Goal: Transaction & Acquisition: Purchase product/service

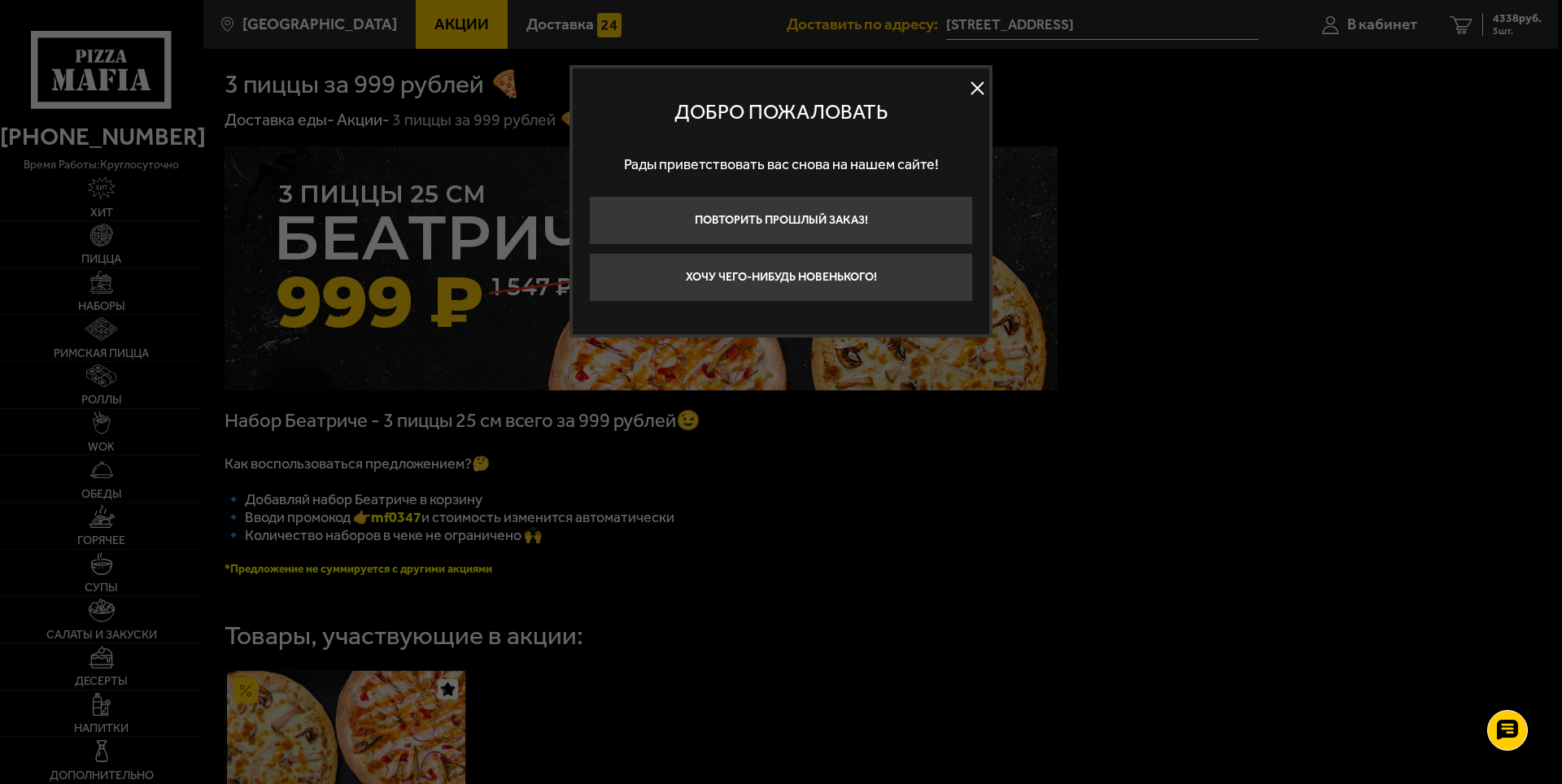
click at [979, 81] on button at bounding box center [976, 88] width 24 height 24
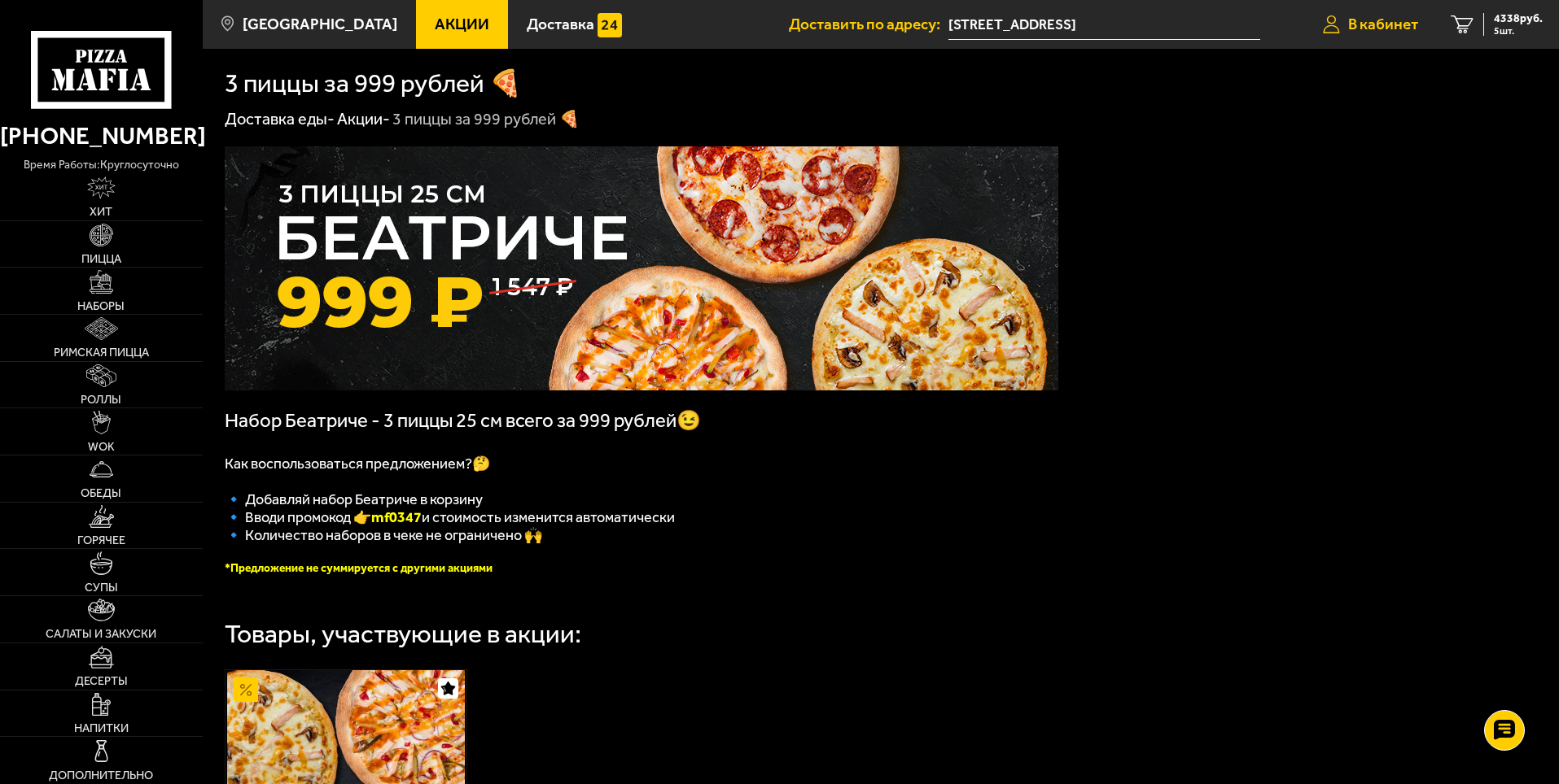
click at [1369, 19] on span "В кабинет" at bounding box center [1383, 23] width 70 height 15
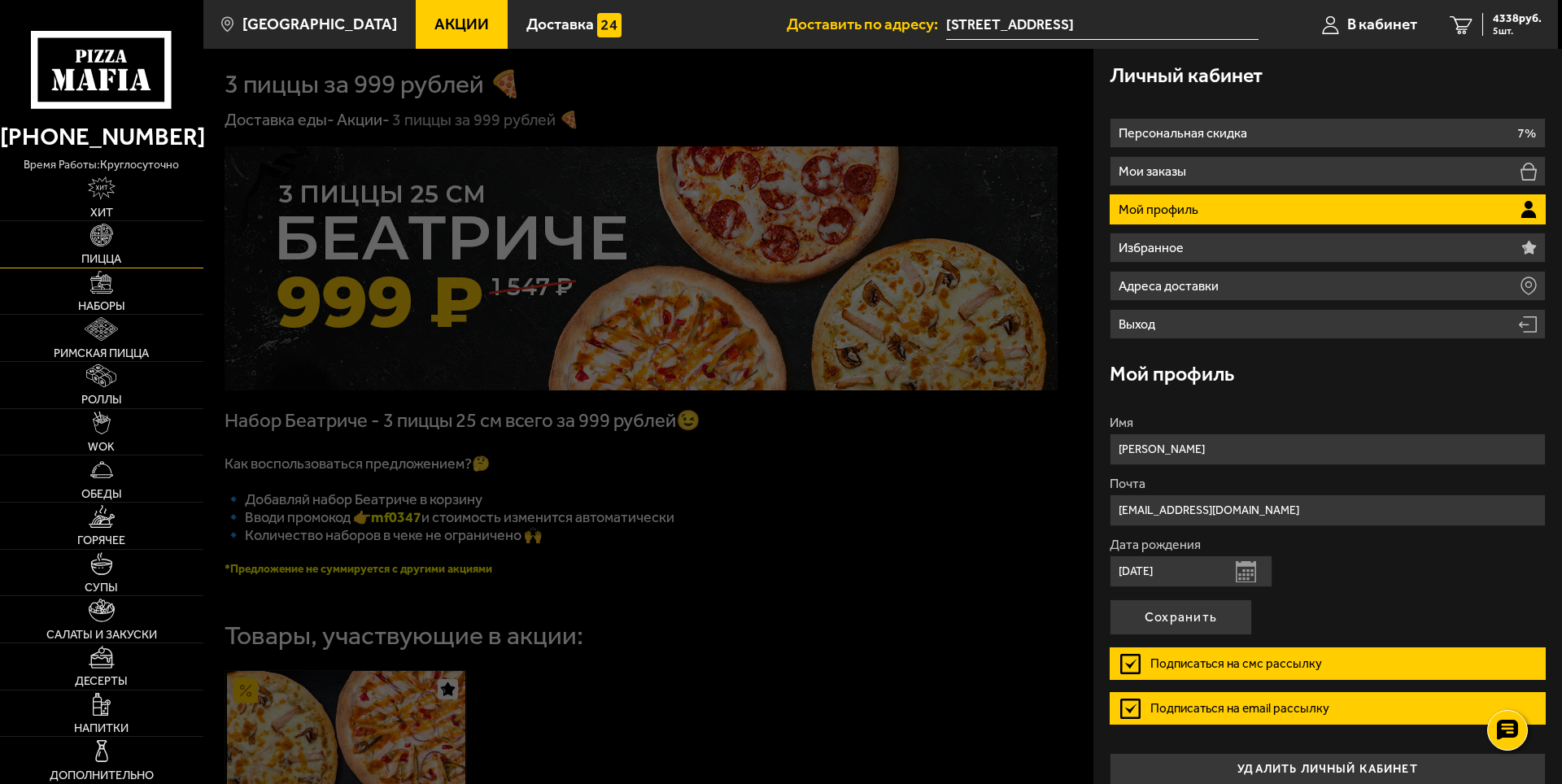
click at [98, 238] on img at bounding box center [101, 235] width 23 height 23
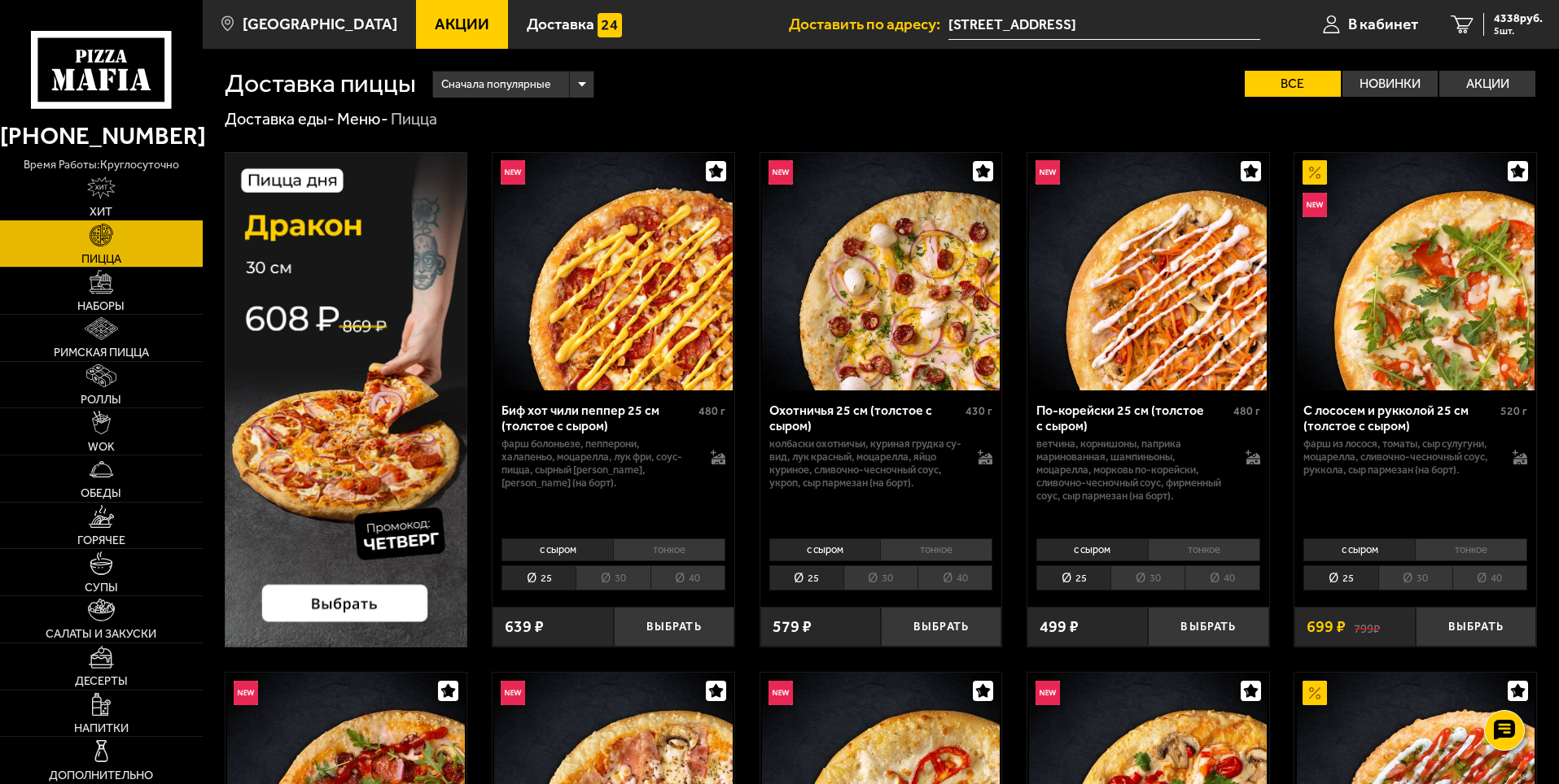
click at [101, 191] on img at bounding box center [101, 188] width 28 height 23
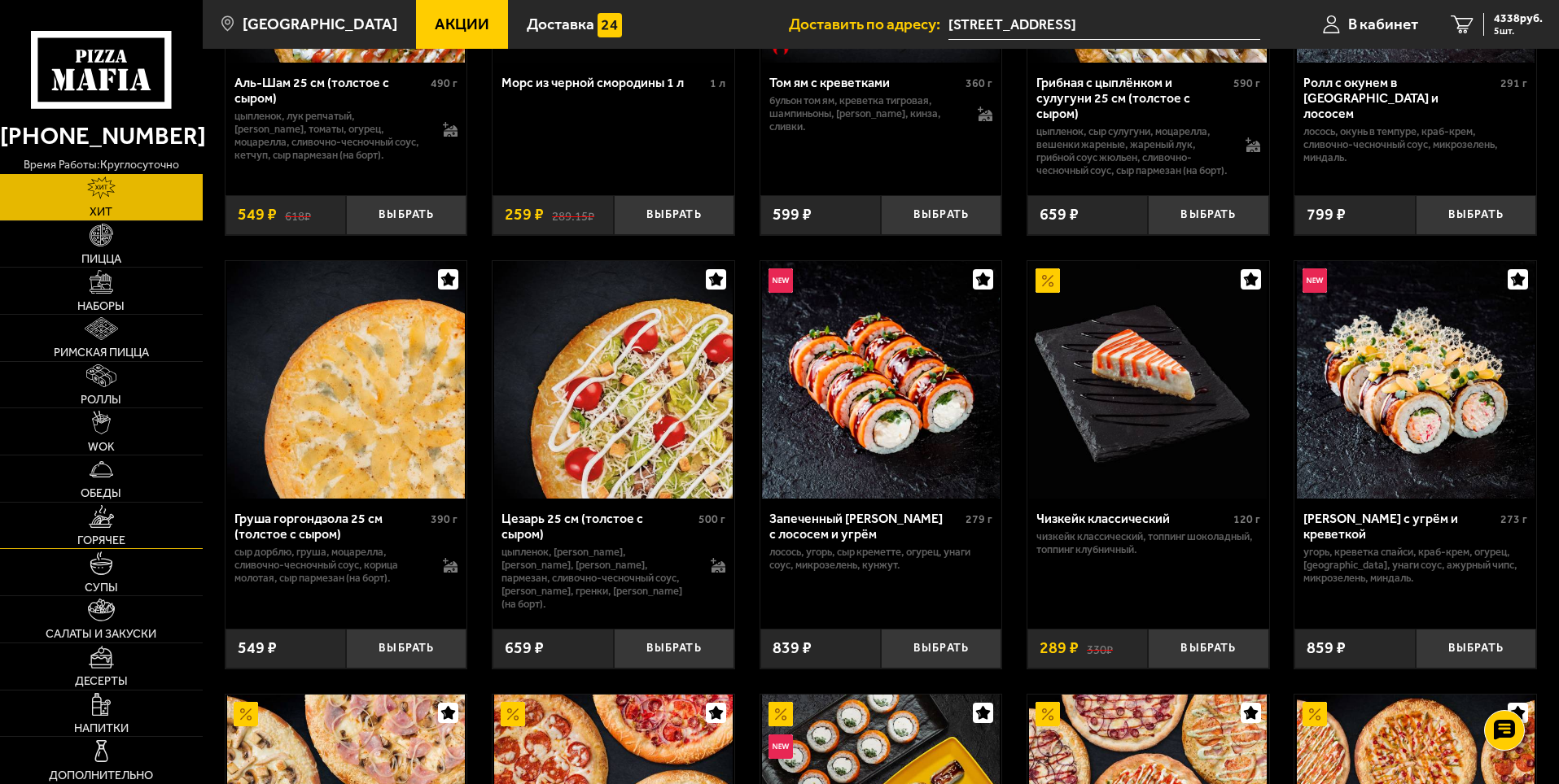
scroll to position [407, 0]
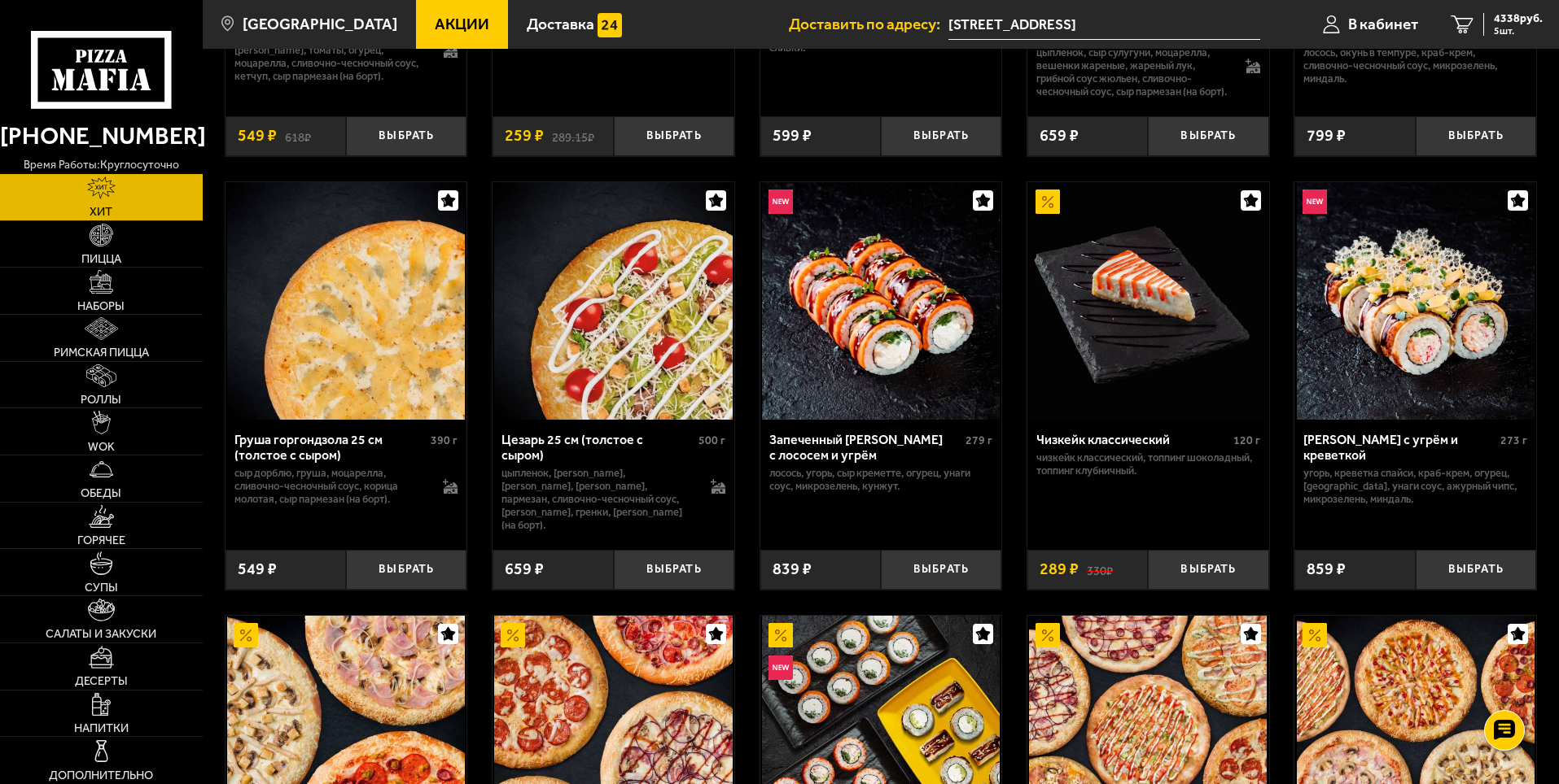
click at [111, 61] on icon at bounding box center [101, 69] width 140 height 77
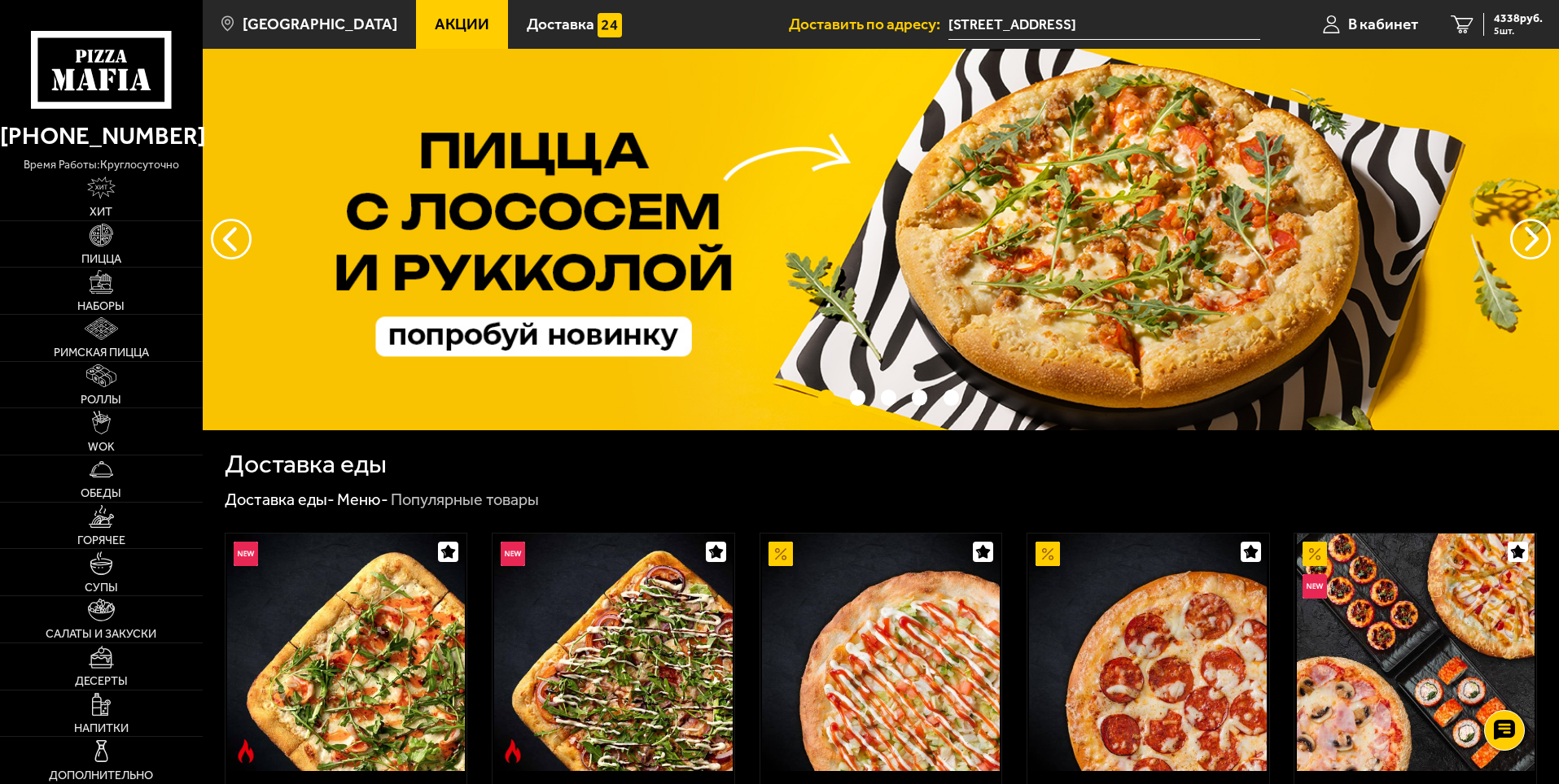
click at [434, 20] on span "Акции" at bounding box center [461, 23] width 54 height 15
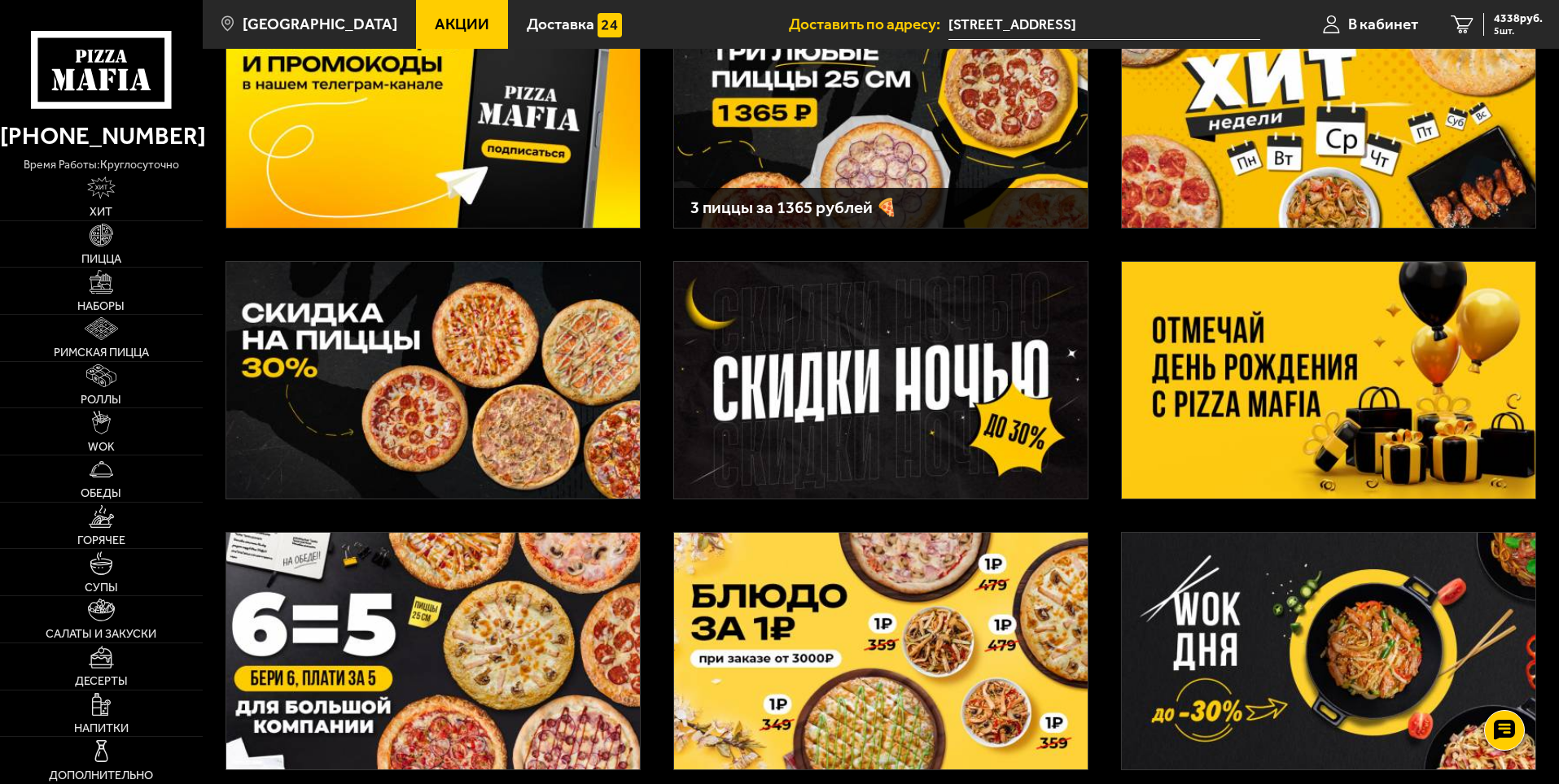
scroll to position [326, 0]
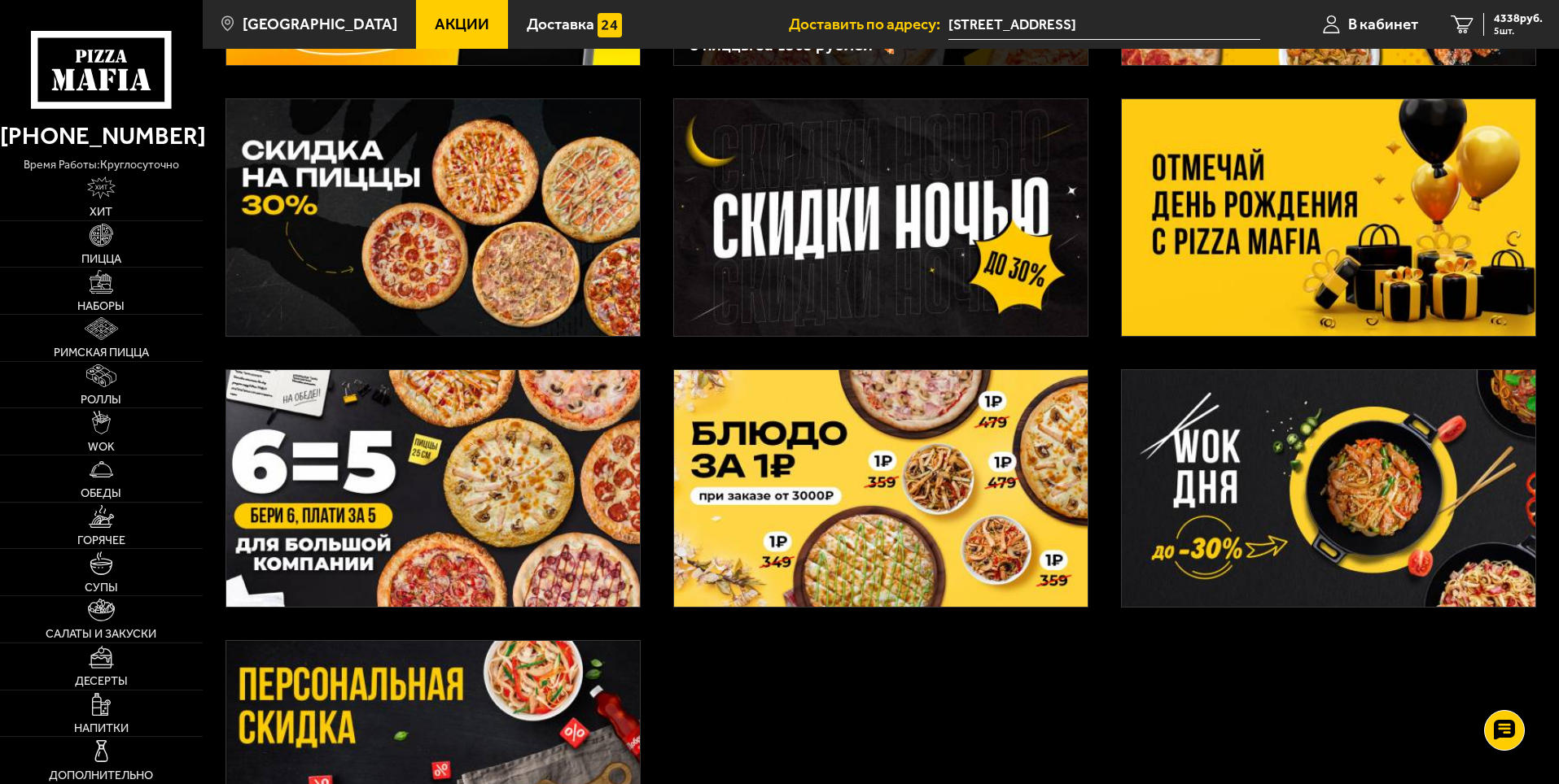
click at [311, 278] on img at bounding box center [433, 218] width 413 height 237
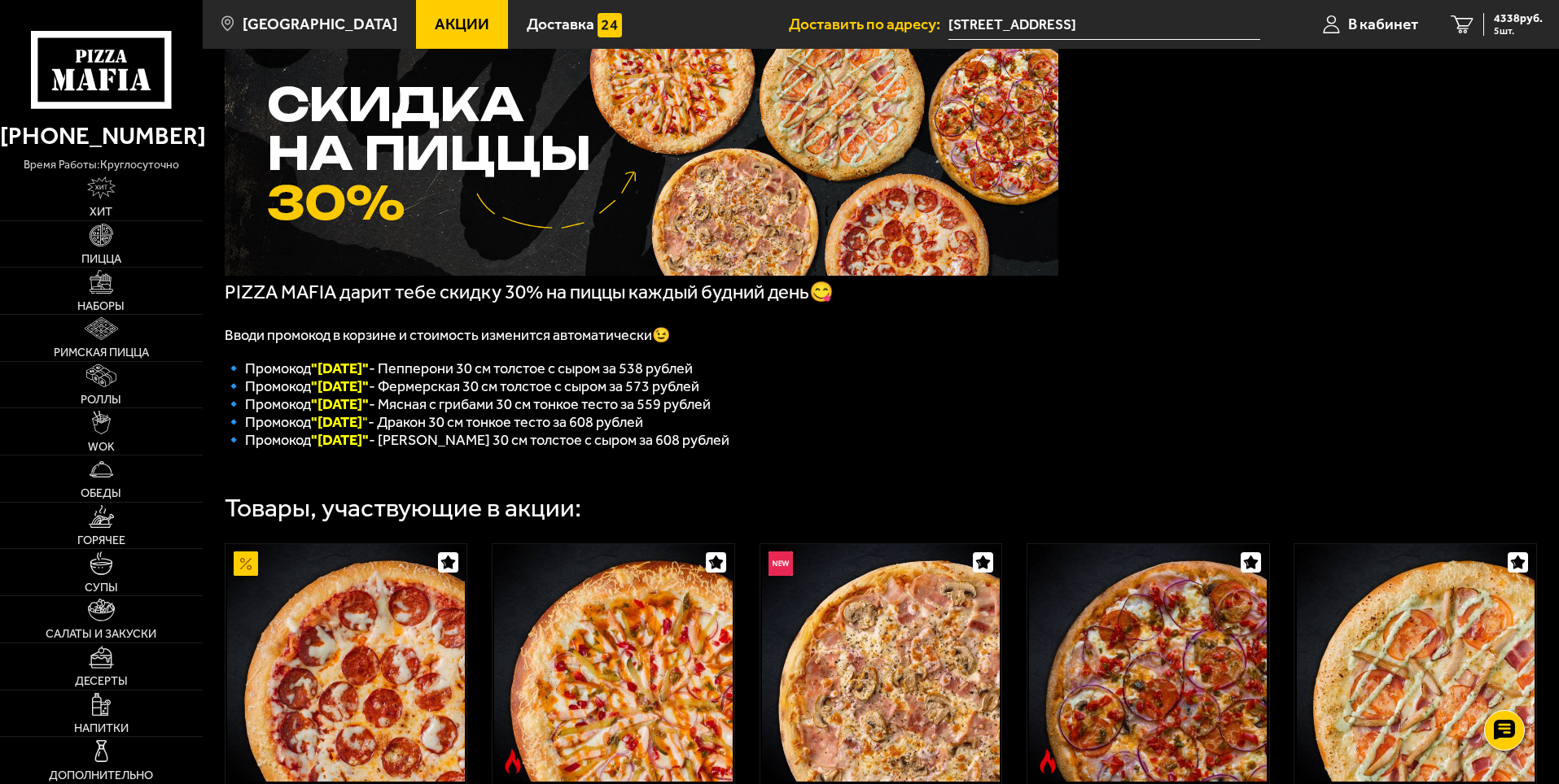
scroll to position [81, 0]
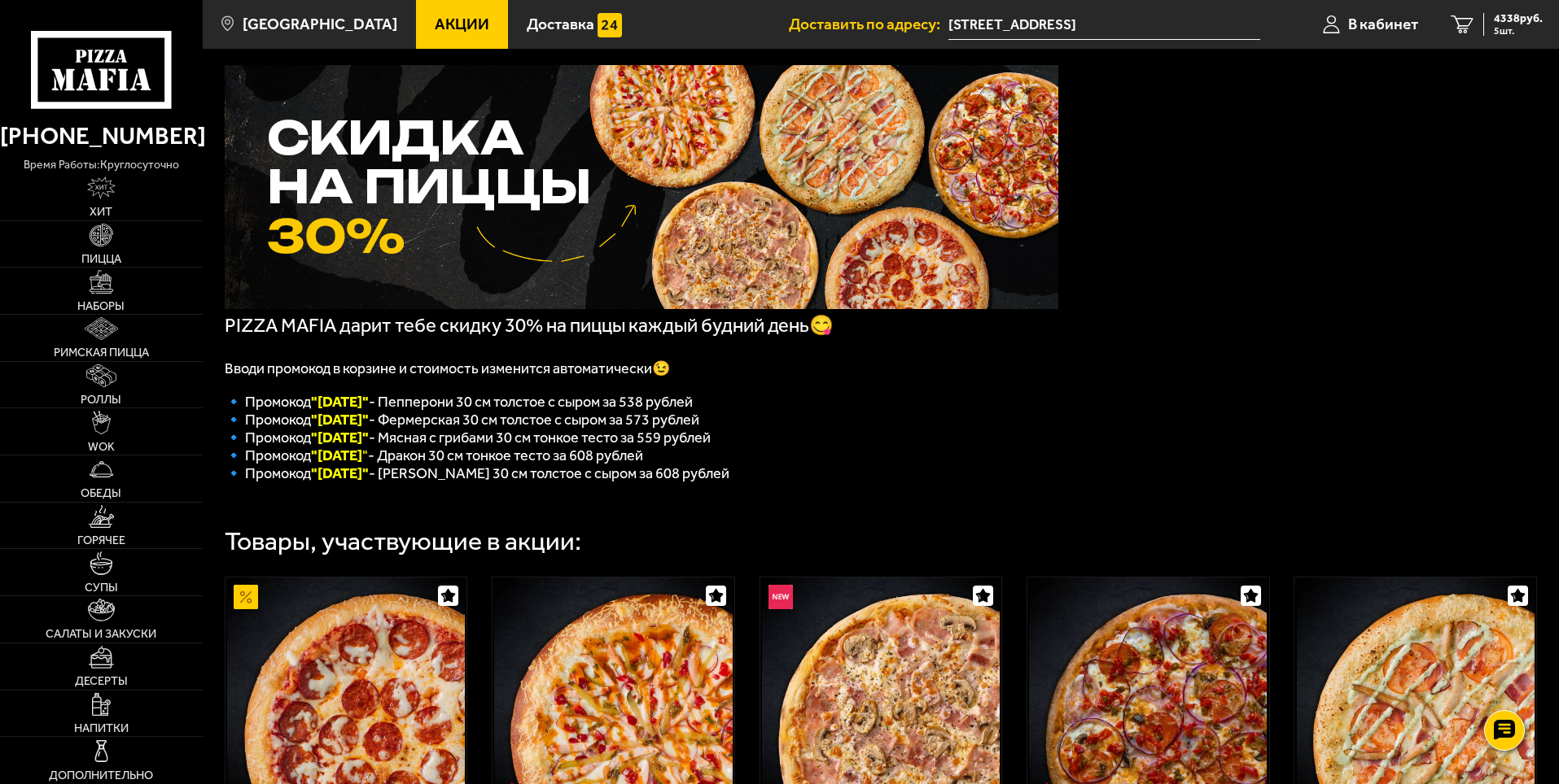
click at [450, 31] on span "Акции" at bounding box center [461, 23] width 54 height 15
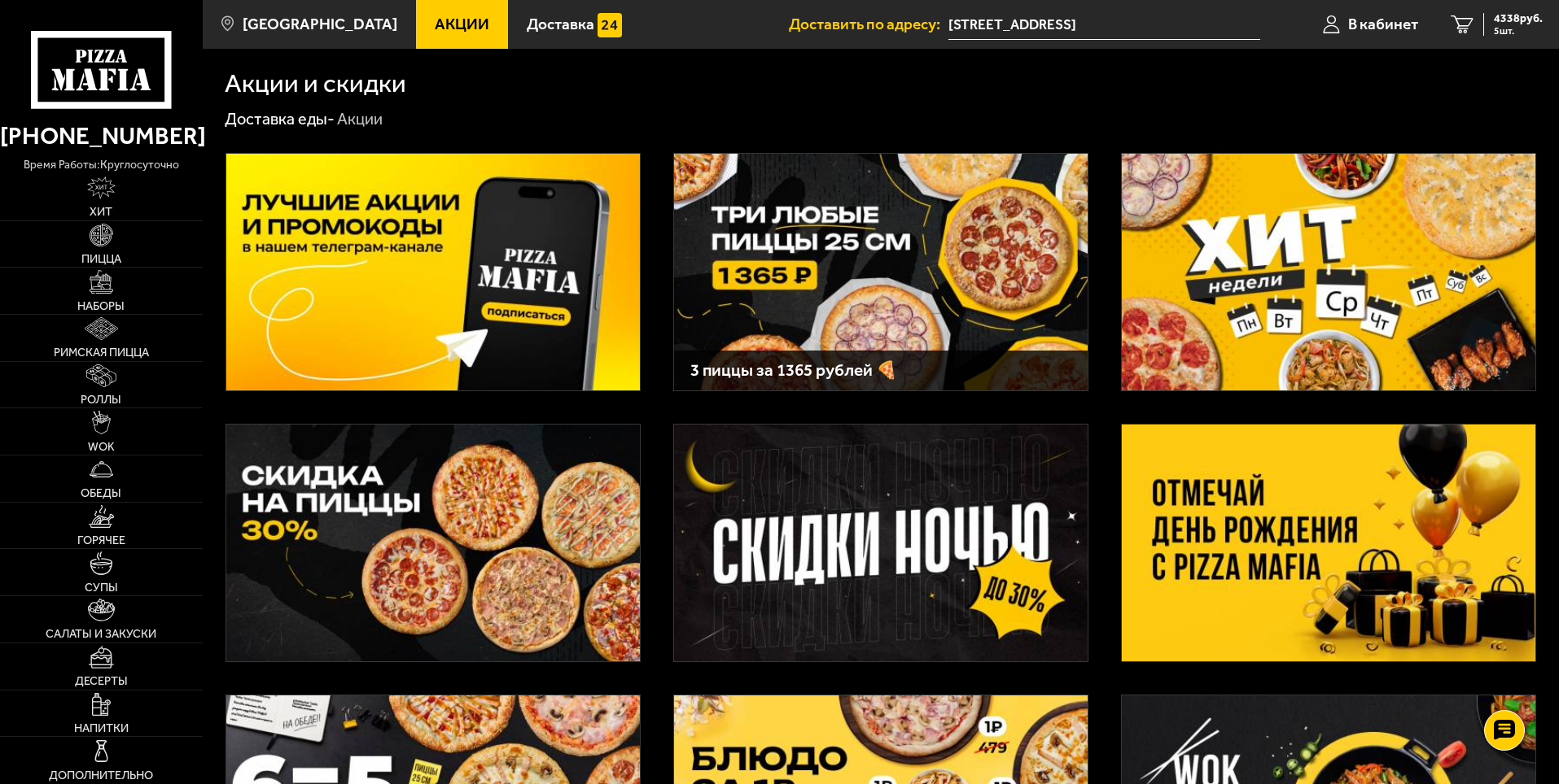
click at [968, 232] on img at bounding box center [881, 272] width 413 height 237
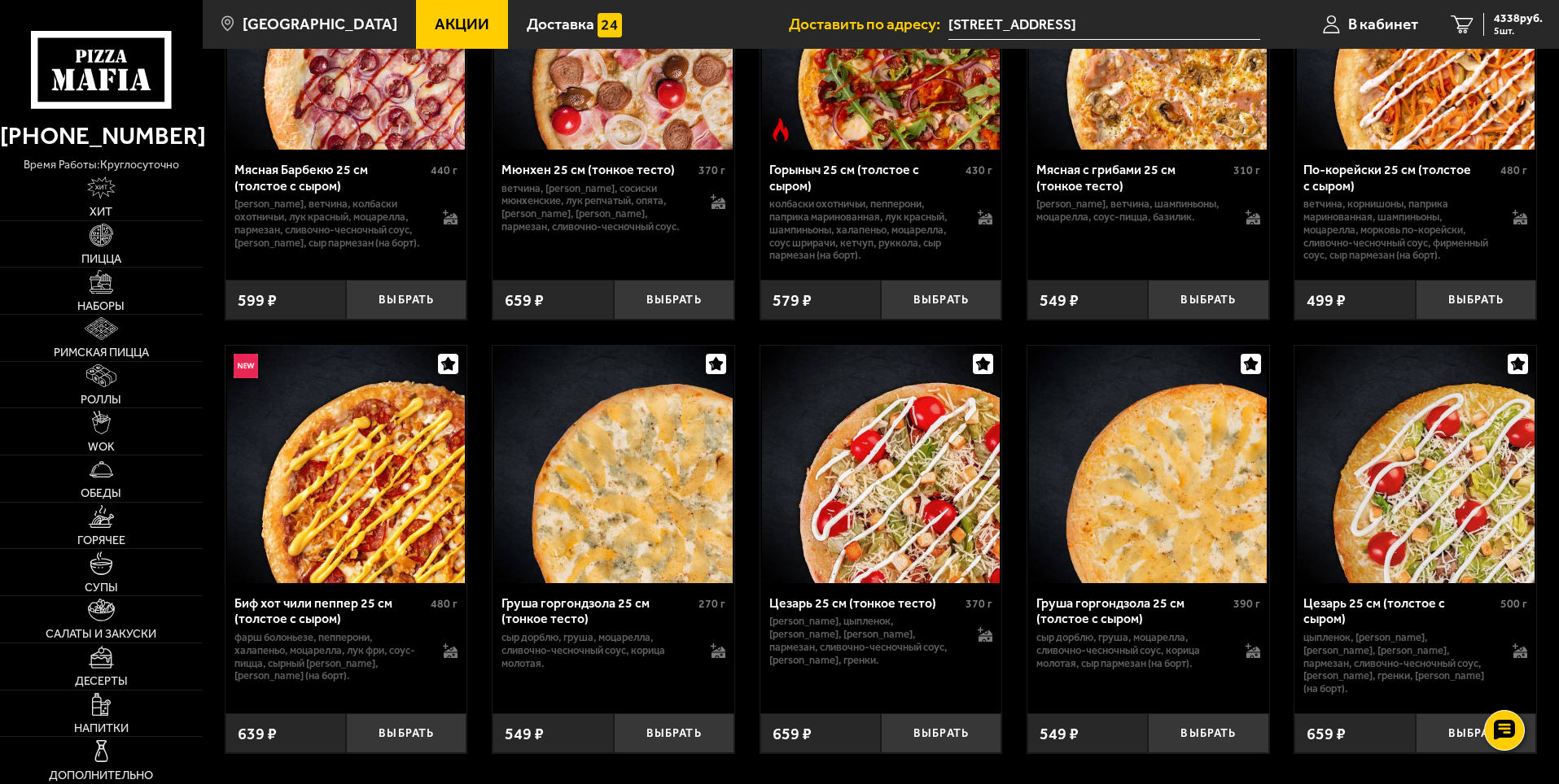
scroll to position [5624, 0]
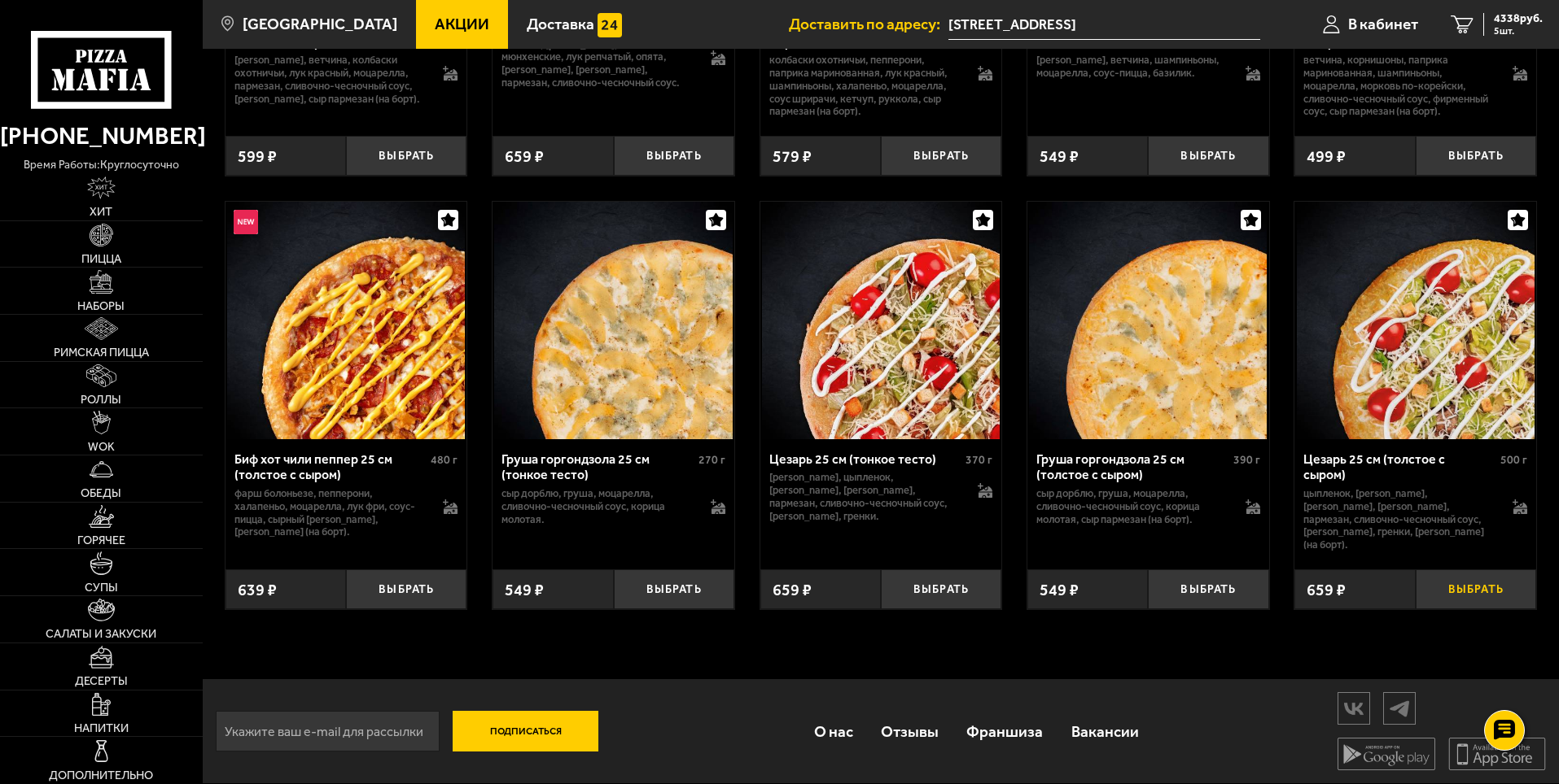
click at [1457, 589] on button "Выбрать" at bounding box center [1475, 589] width 120 height 40
click at [1505, 584] on button "+" at bounding box center [1514, 589] width 40 height 40
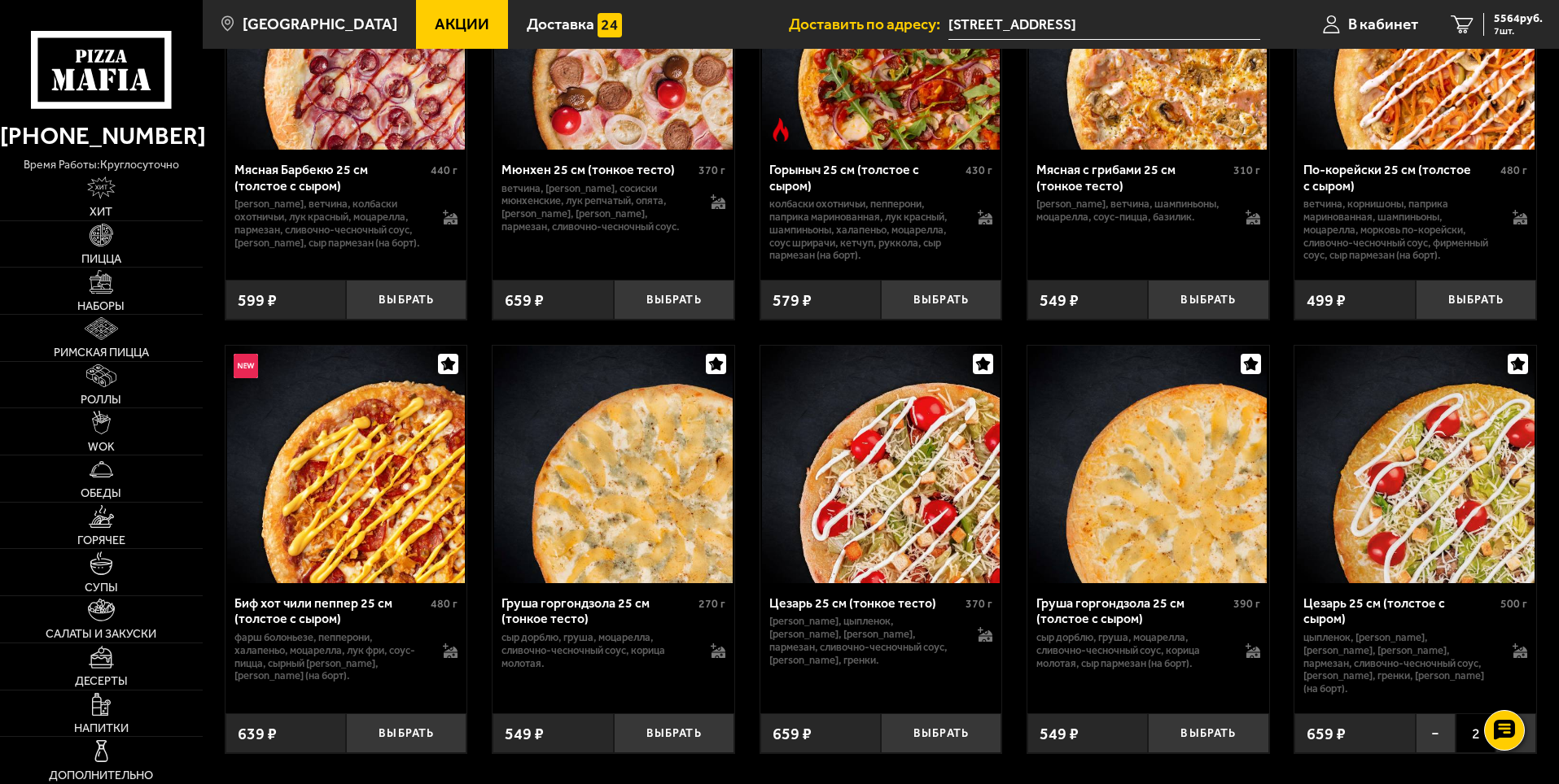
scroll to position [5298, 0]
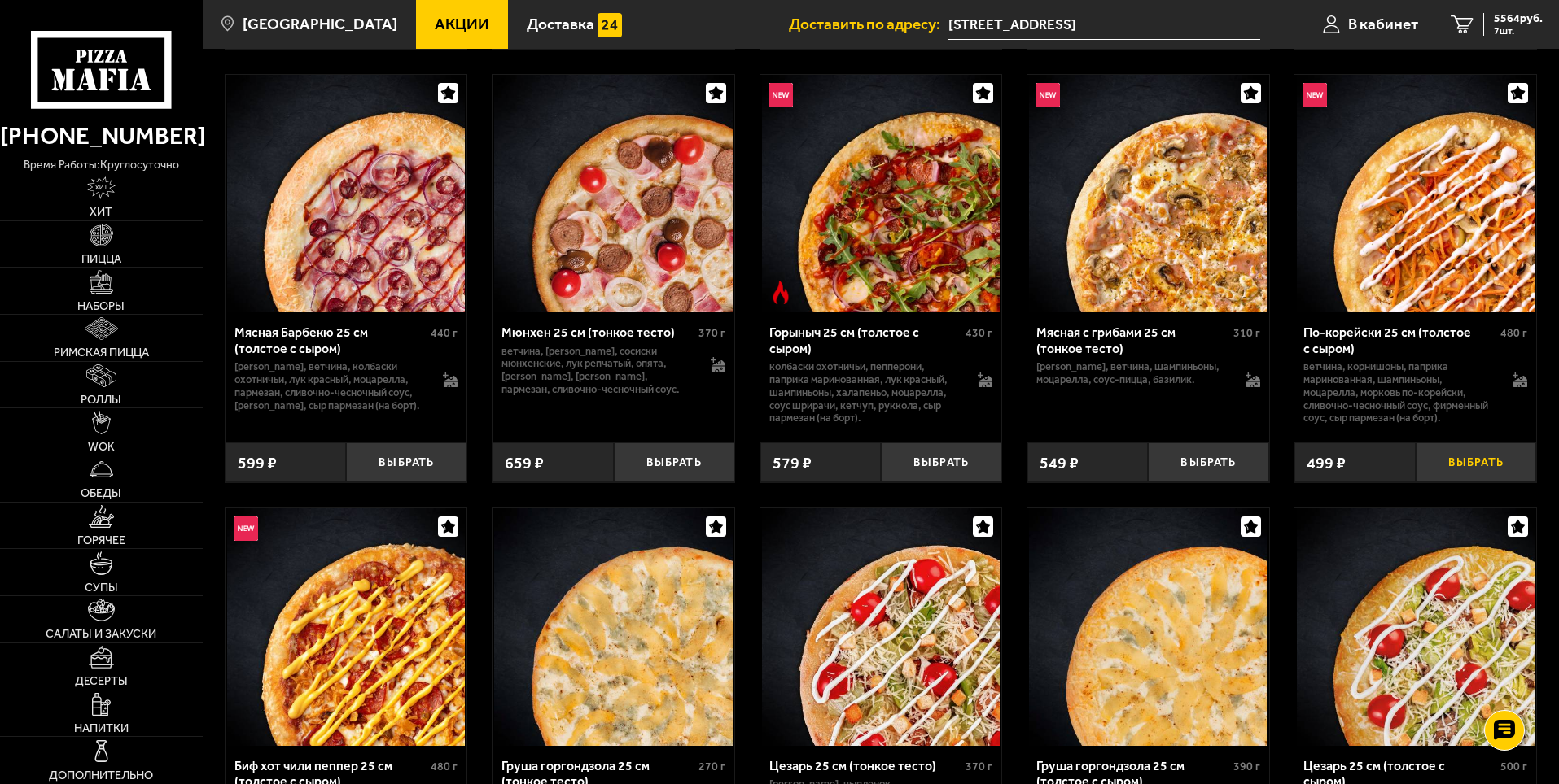
click at [1494, 482] on button "Выбрать" at bounding box center [1475, 462] width 120 height 40
click at [1514, 482] on button "+" at bounding box center [1514, 462] width 40 height 40
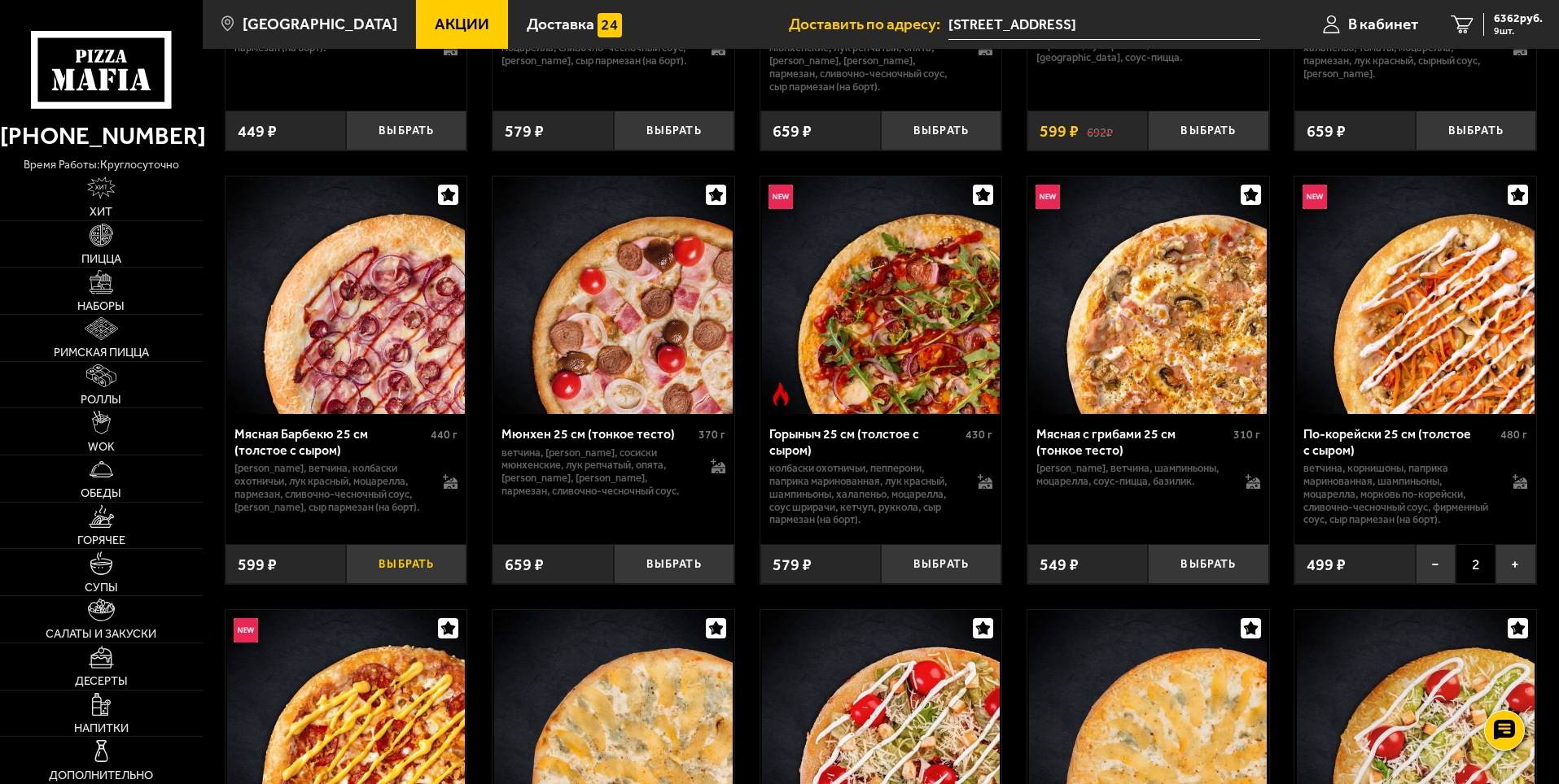
scroll to position [5136, 0]
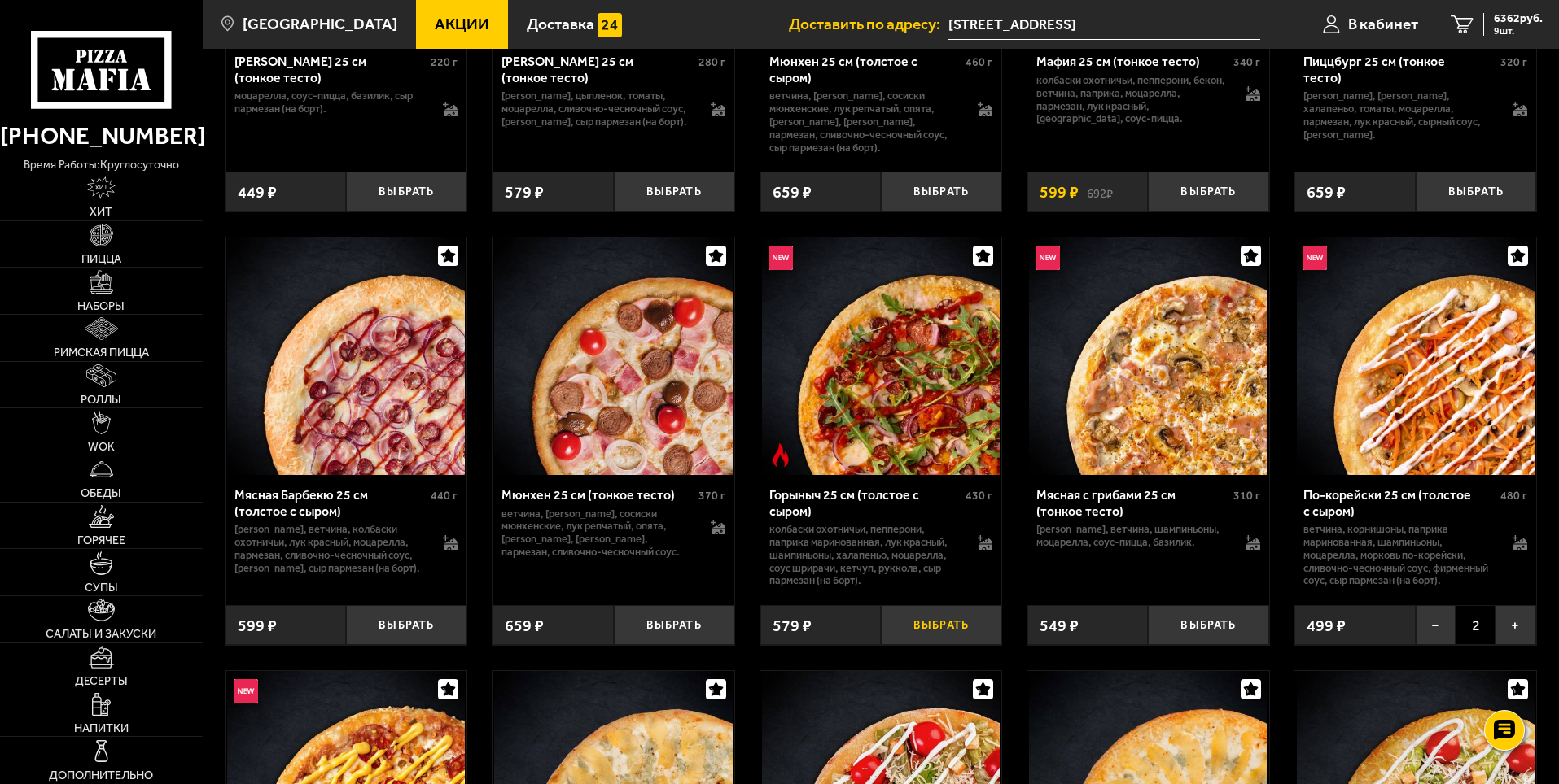
click at [947, 645] on button "Выбрать" at bounding box center [940, 625] width 120 height 40
click at [973, 645] on button "+" at bounding box center [981, 625] width 40 height 40
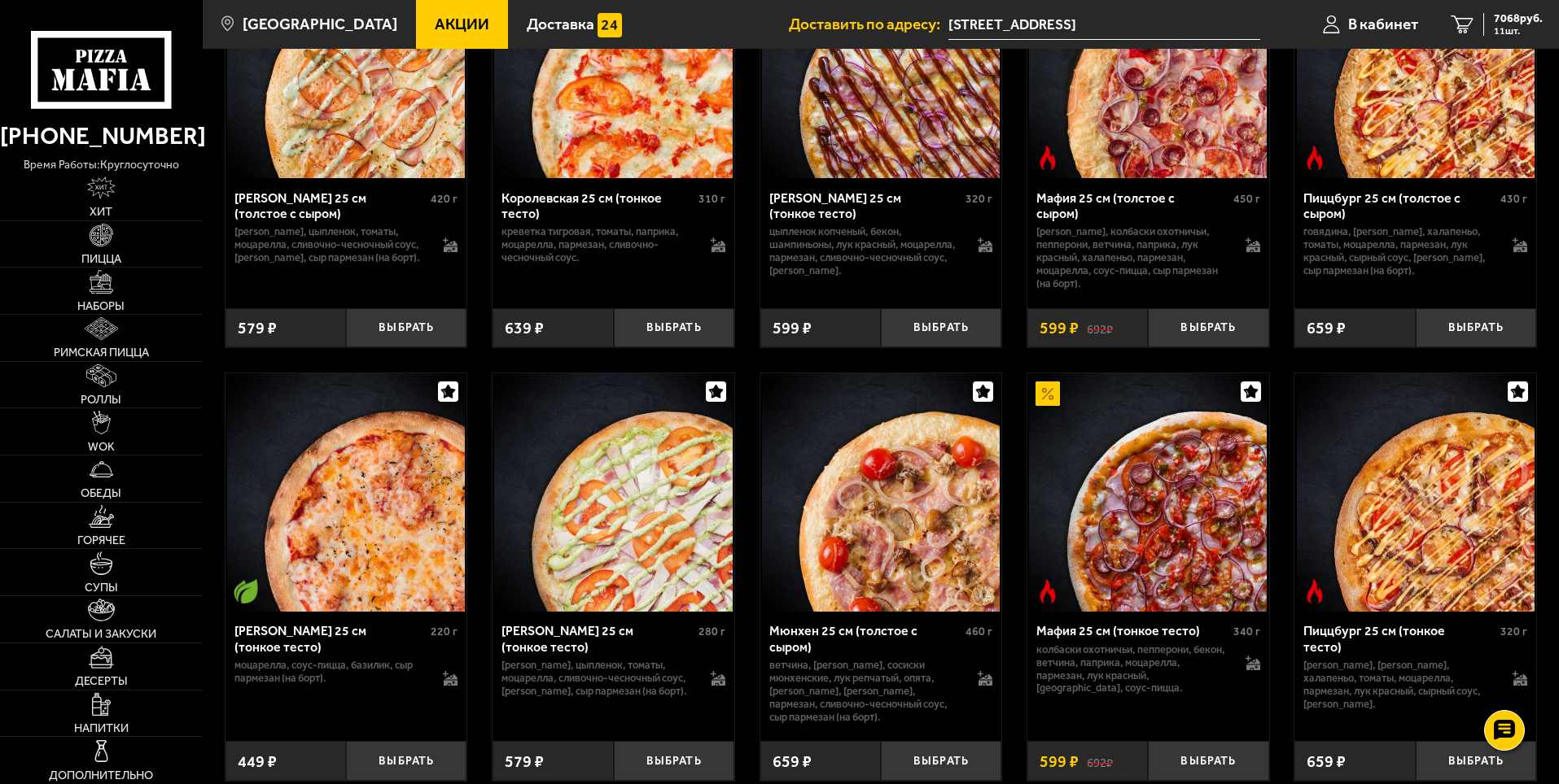
scroll to position [4485, 0]
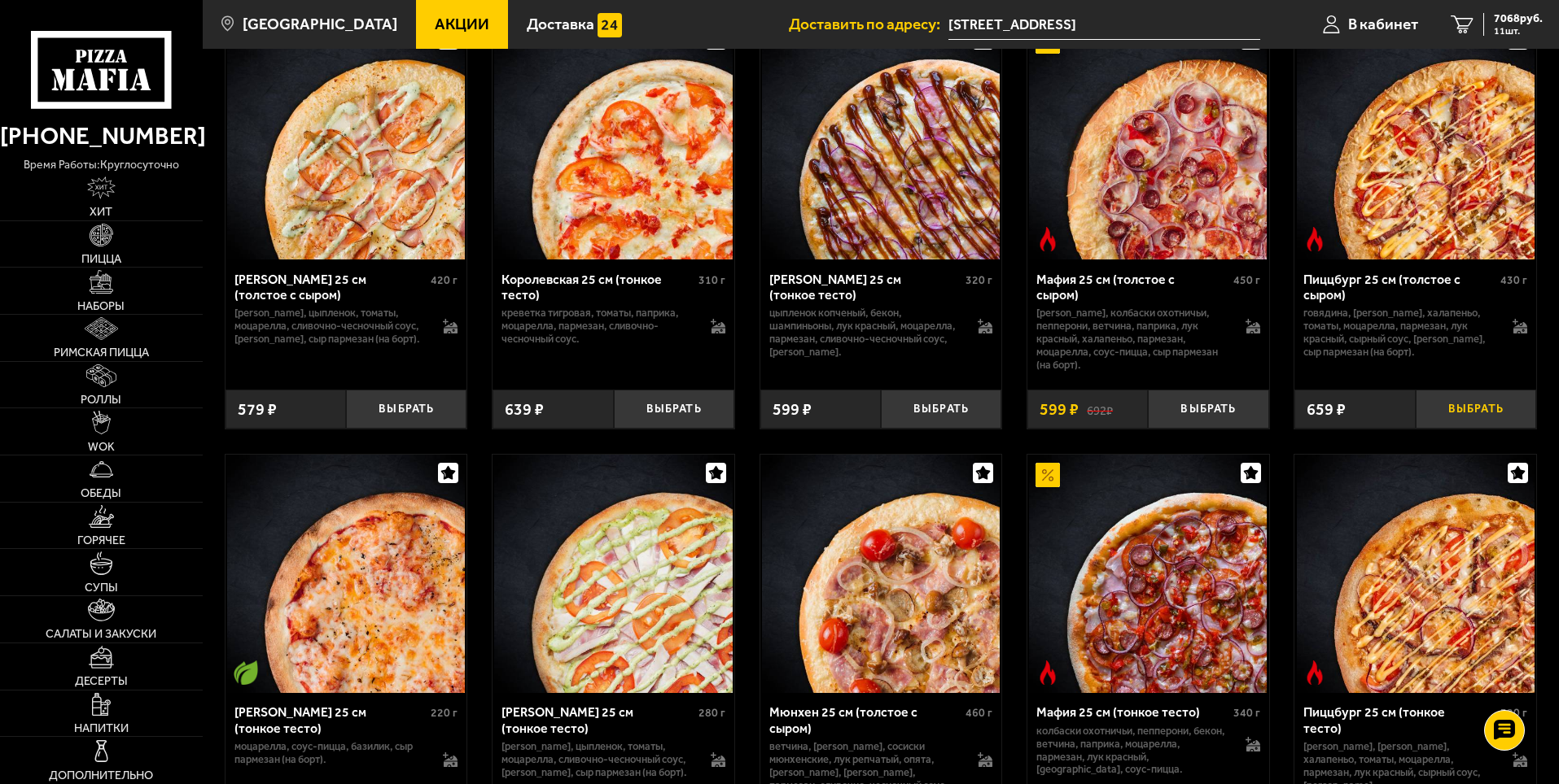
click at [1446, 430] on button "Выбрать" at bounding box center [1475, 409] width 120 height 40
click at [1516, 430] on button "+" at bounding box center [1514, 409] width 40 height 40
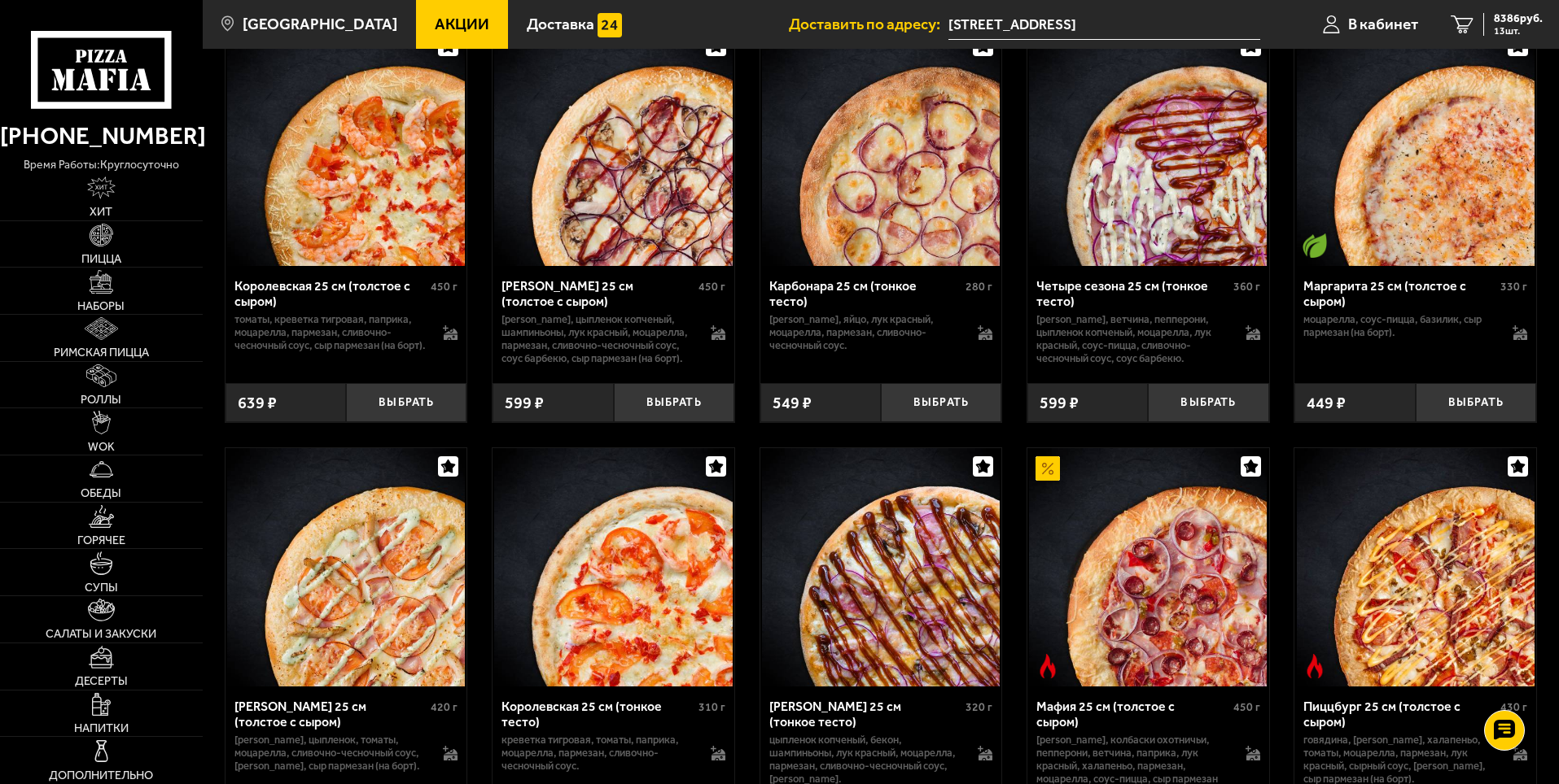
scroll to position [4078, 0]
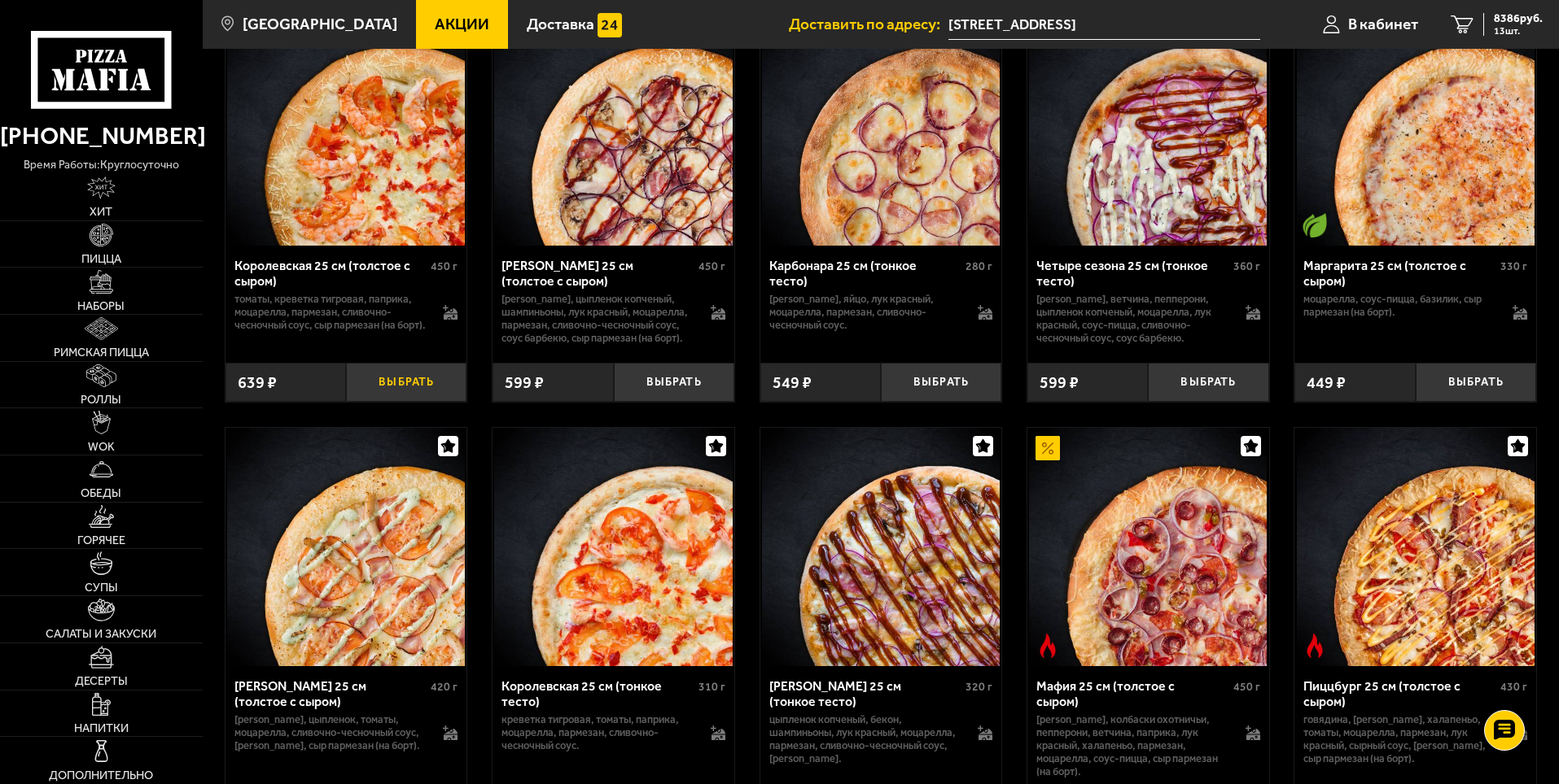
click at [412, 403] on button "Выбрать" at bounding box center [406, 383] width 120 height 40
click at [457, 403] on button "+" at bounding box center [446, 383] width 40 height 40
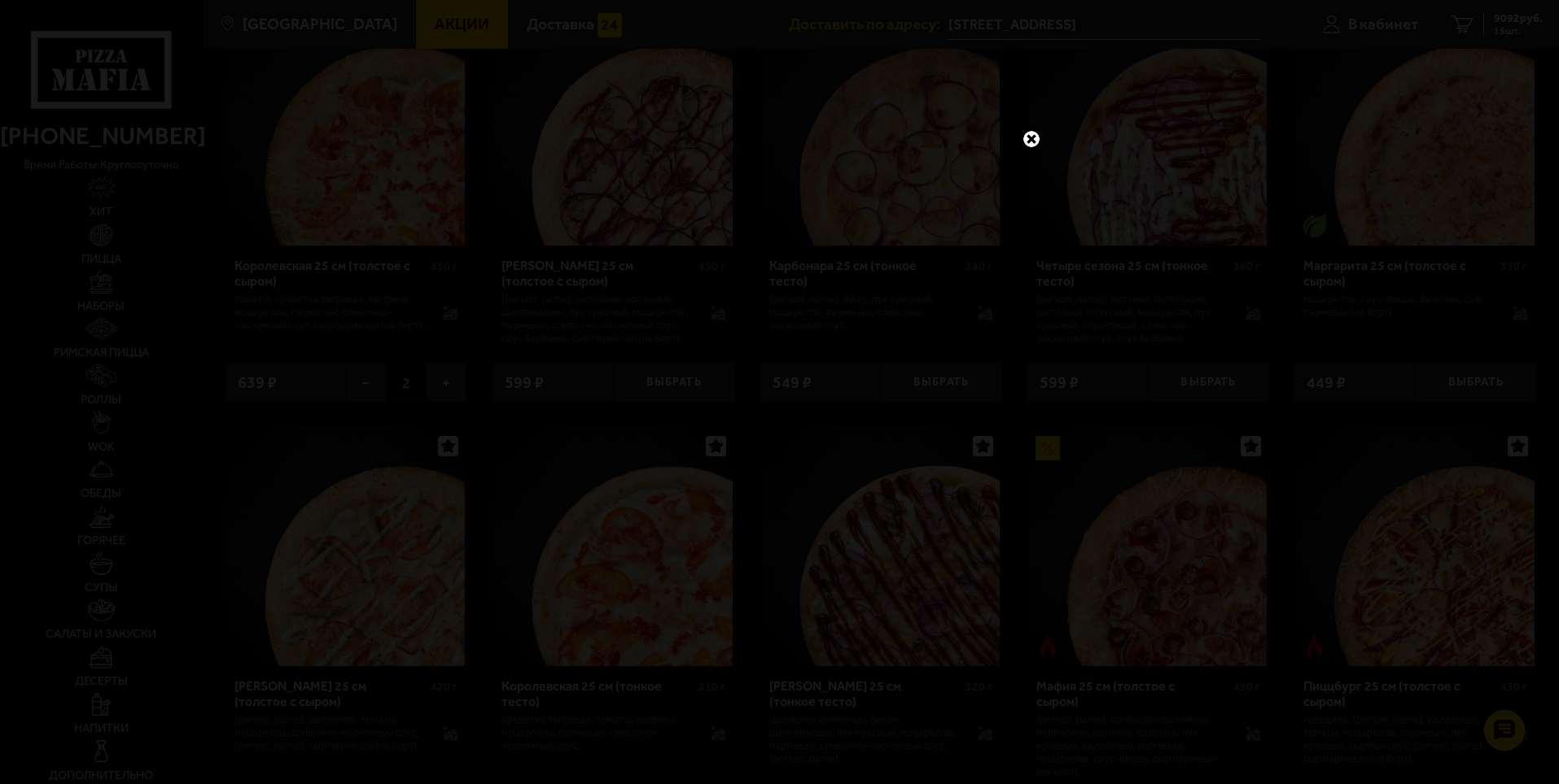
click at [1027, 132] on link at bounding box center [1031, 139] width 21 height 21
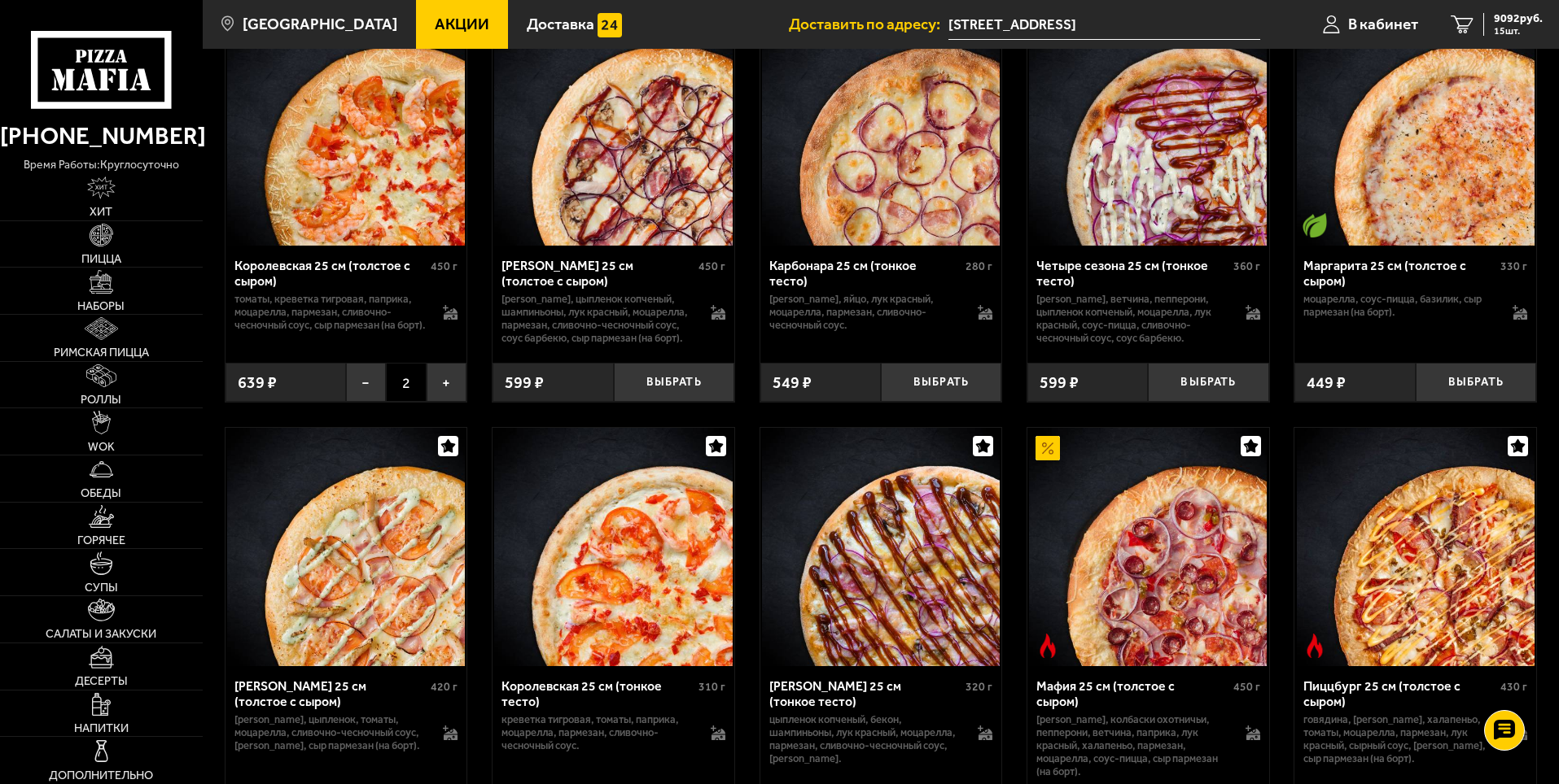
scroll to position [3916, 0]
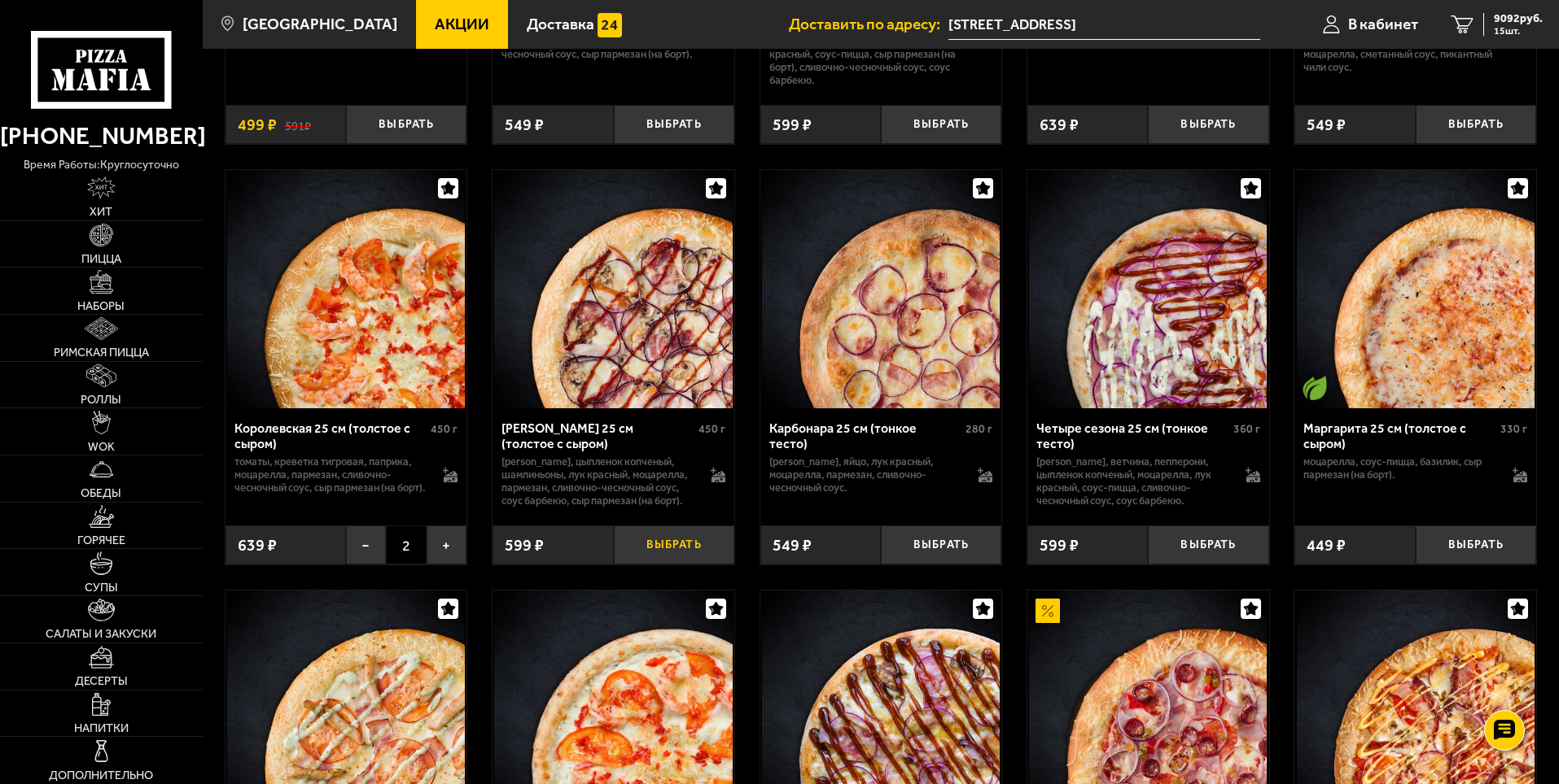
click at [660, 565] on button "Выбрать" at bounding box center [673, 546] width 120 height 40
click at [714, 565] on button "+" at bounding box center [713, 546] width 40 height 40
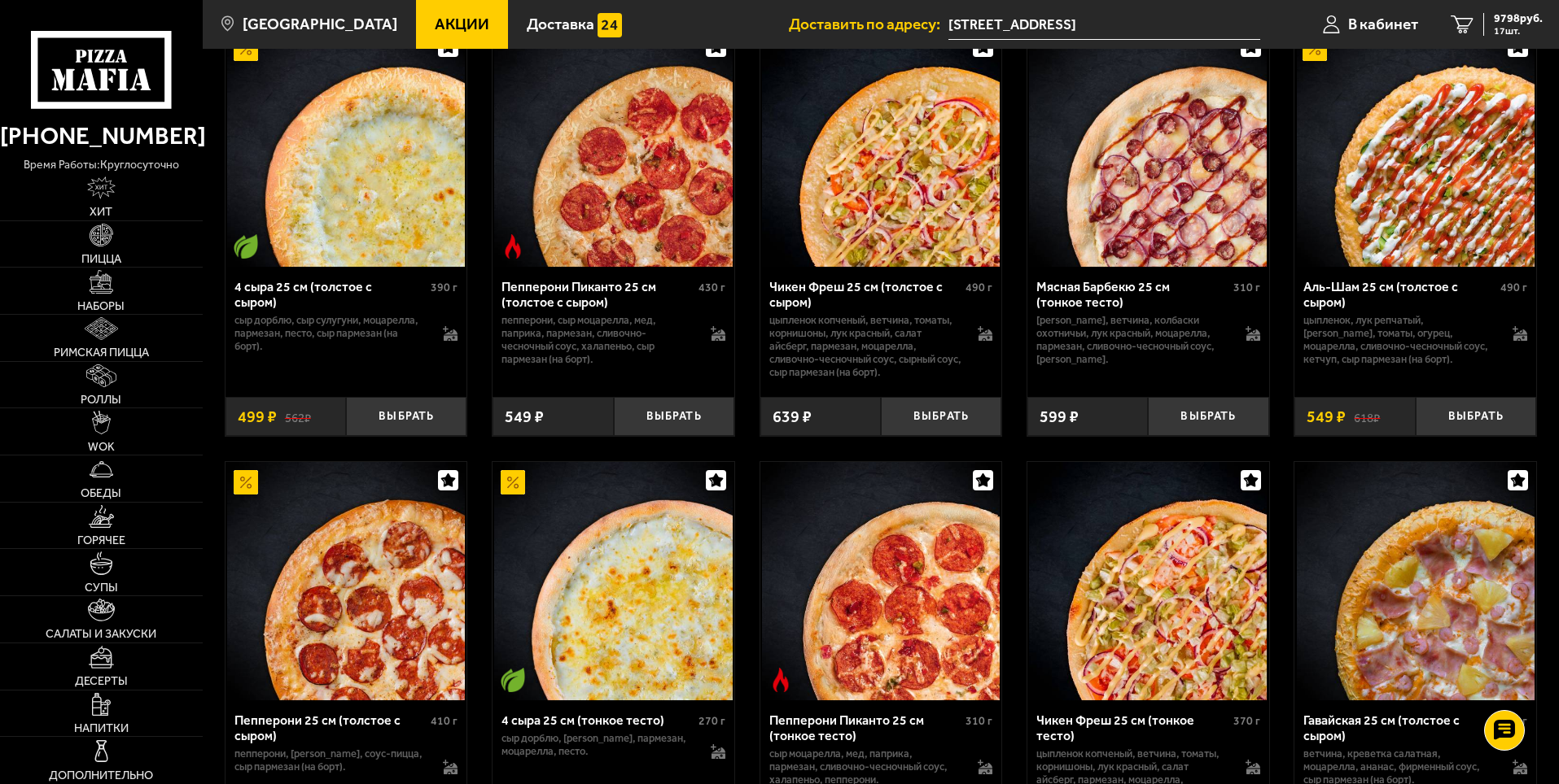
scroll to position [1475, 0]
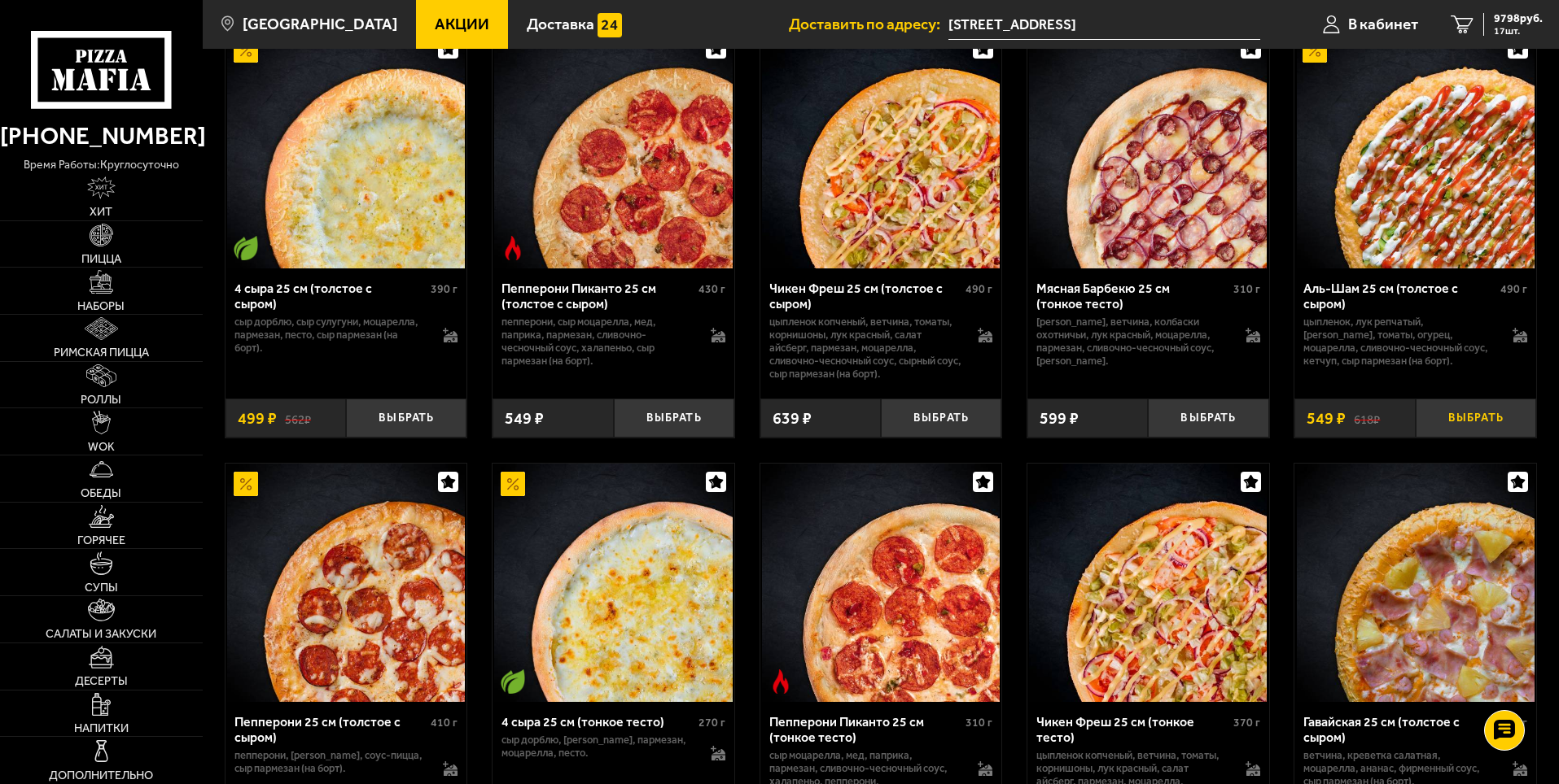
click at [1465, 432] on button "Выбрать" at bounding box center [1475, 418] width 120 height 40
click at [1514, 420] on button "+" at bounding box center [1514, 418] width 40 height 40
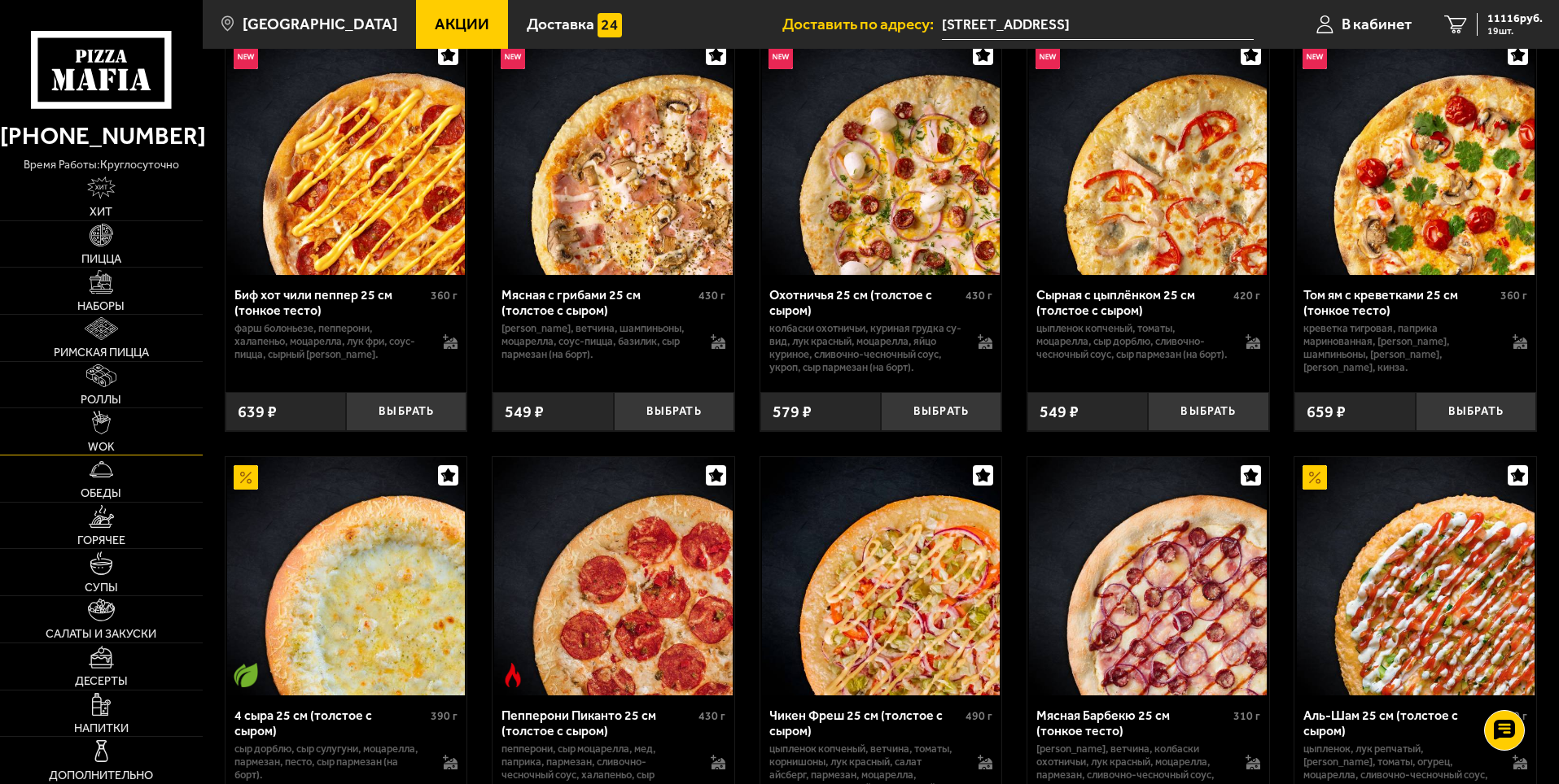
scroll to position [1068, 0]
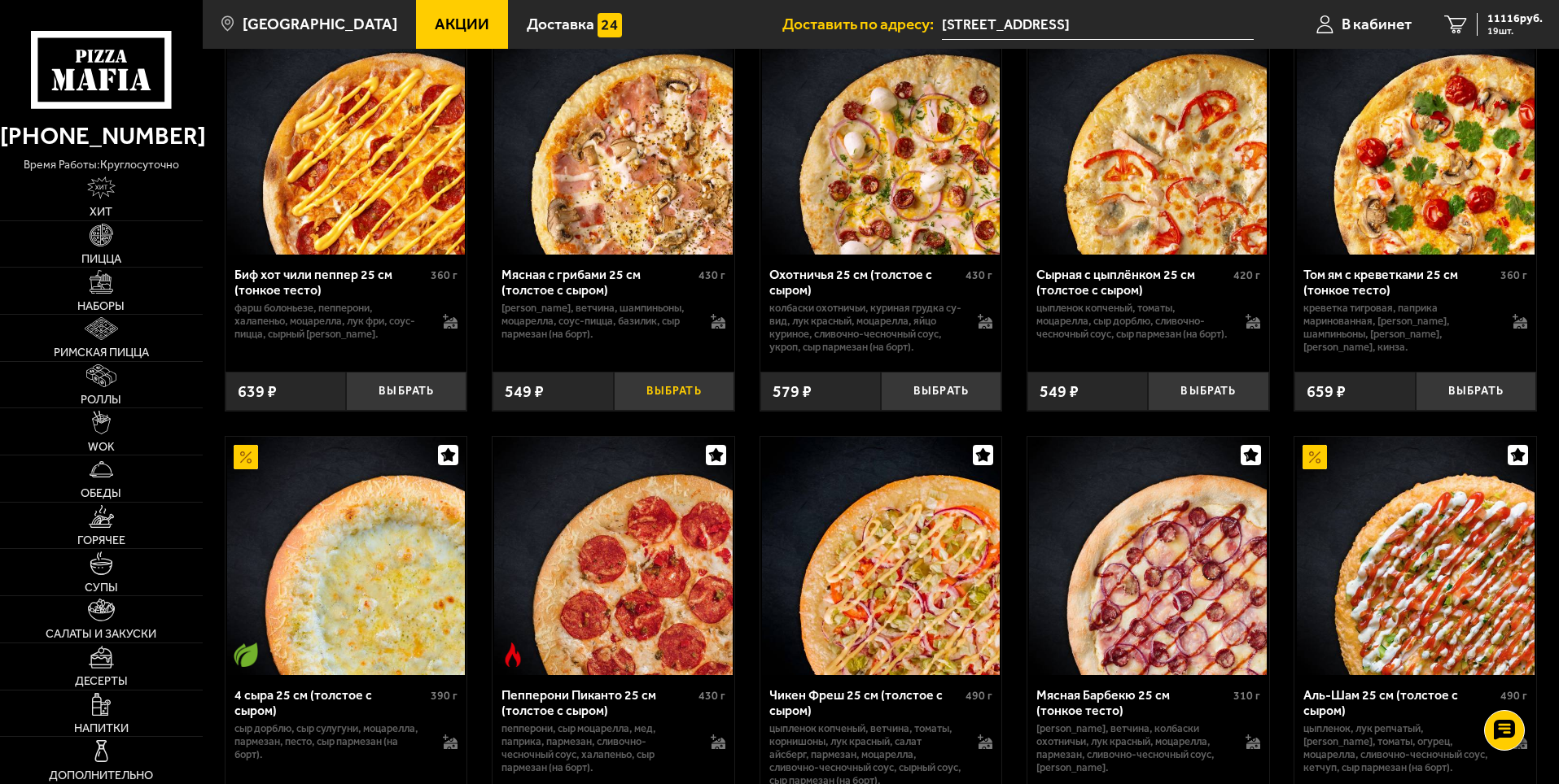
click at [652, 407] on button "Выбрать" at bounding box center [673, 392] width 120 height 40
click at [709, 392] on button "+" at bounding box center [713, 392] width 40 height 40
click at [1509, 17] on span "11822 руб." at bounding box center [1514, 19] width 55 height 12
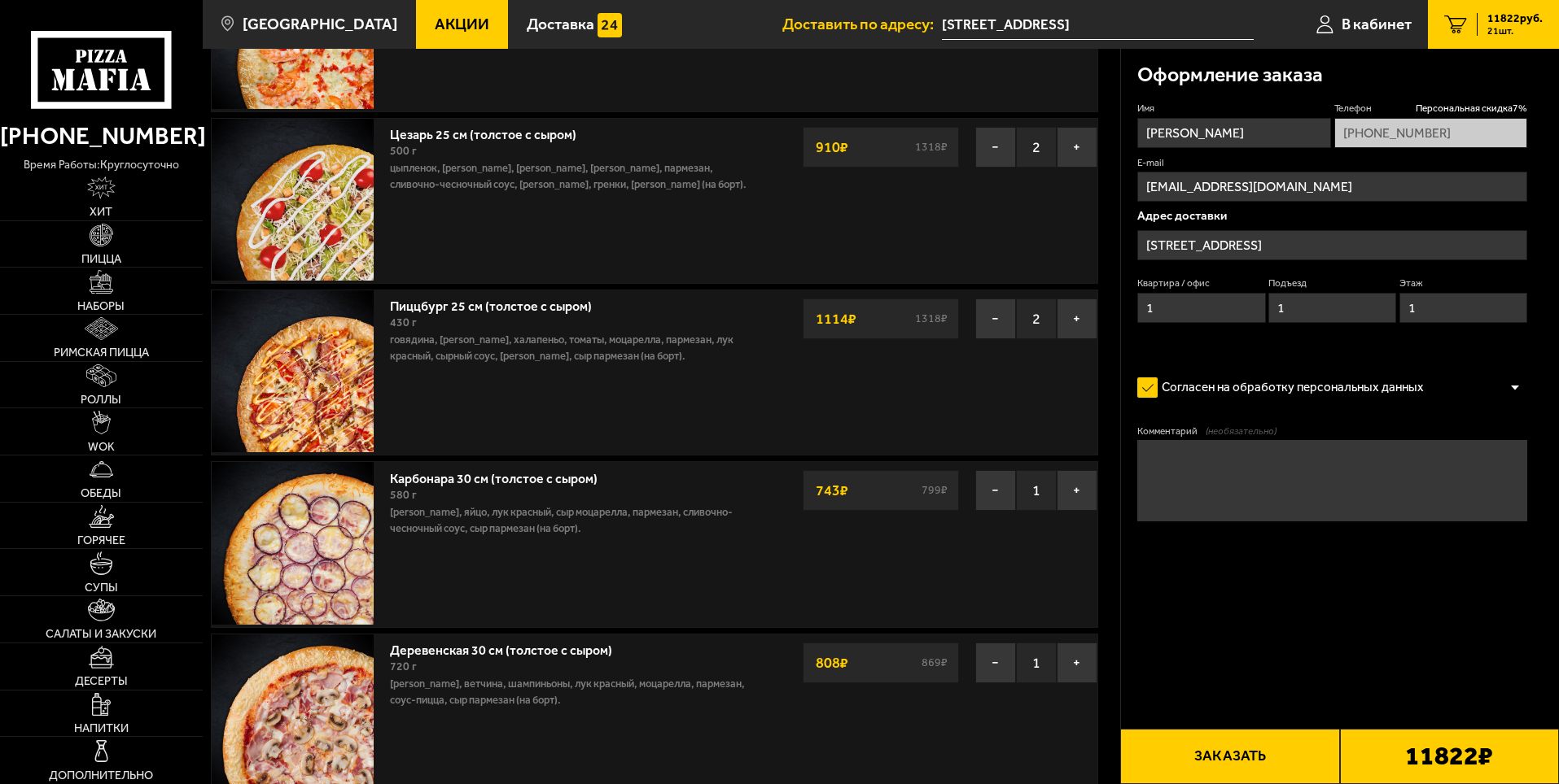
scroll to position [1220, 0]
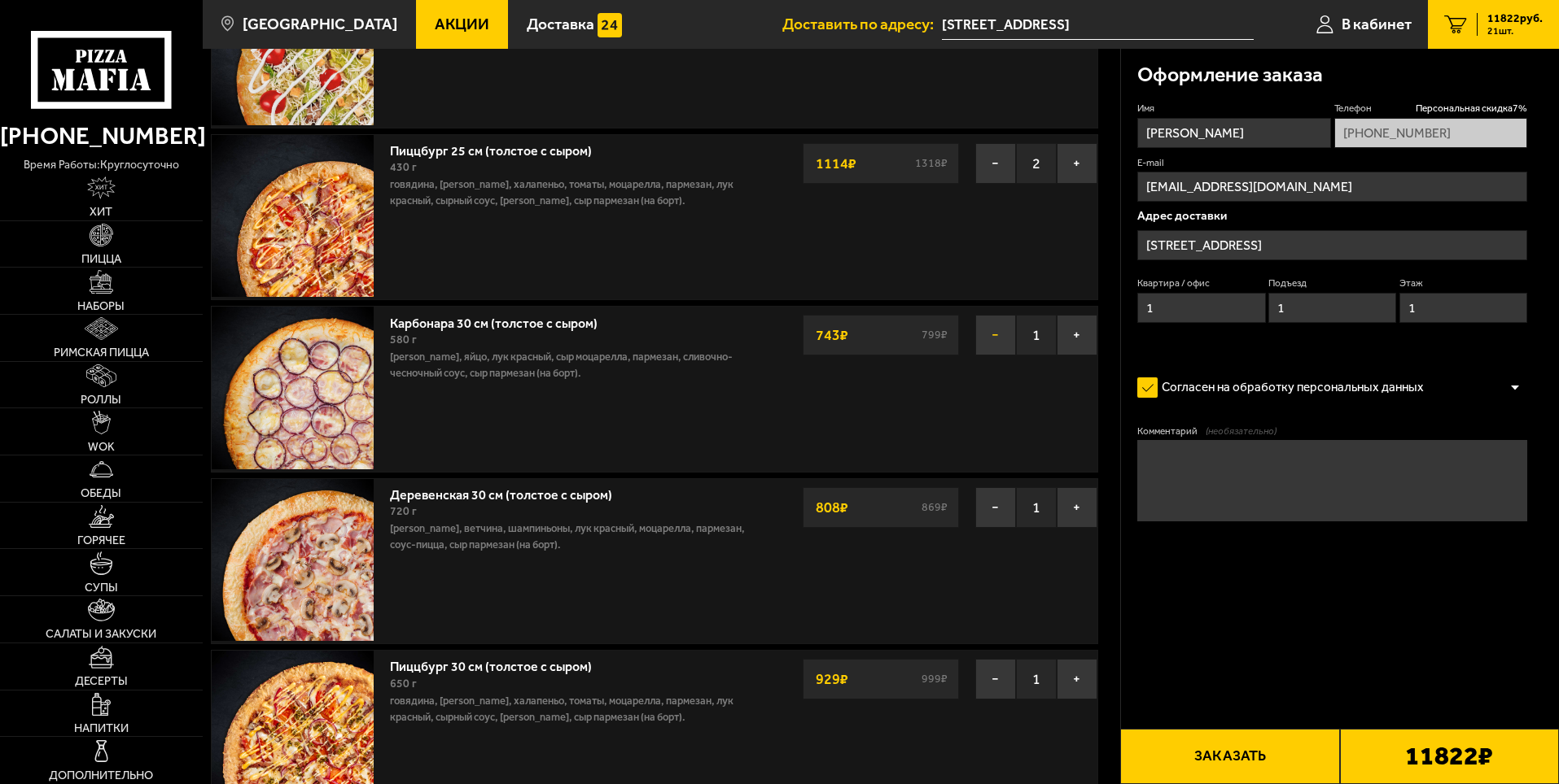
click at [995, 337] on button "−" at bounding box center [995, 335] width 41 height 41
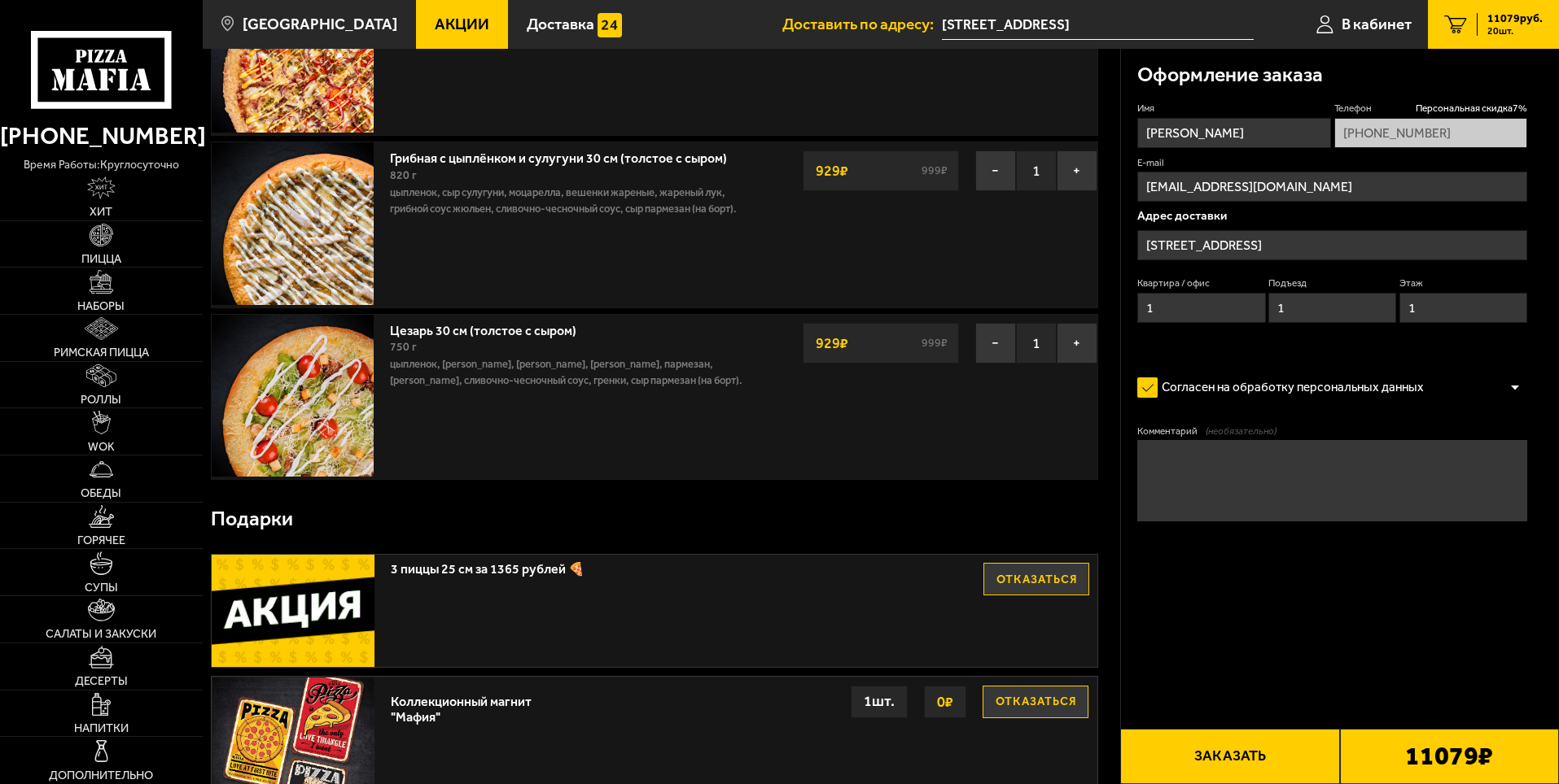
scroll to position [1790, 0]
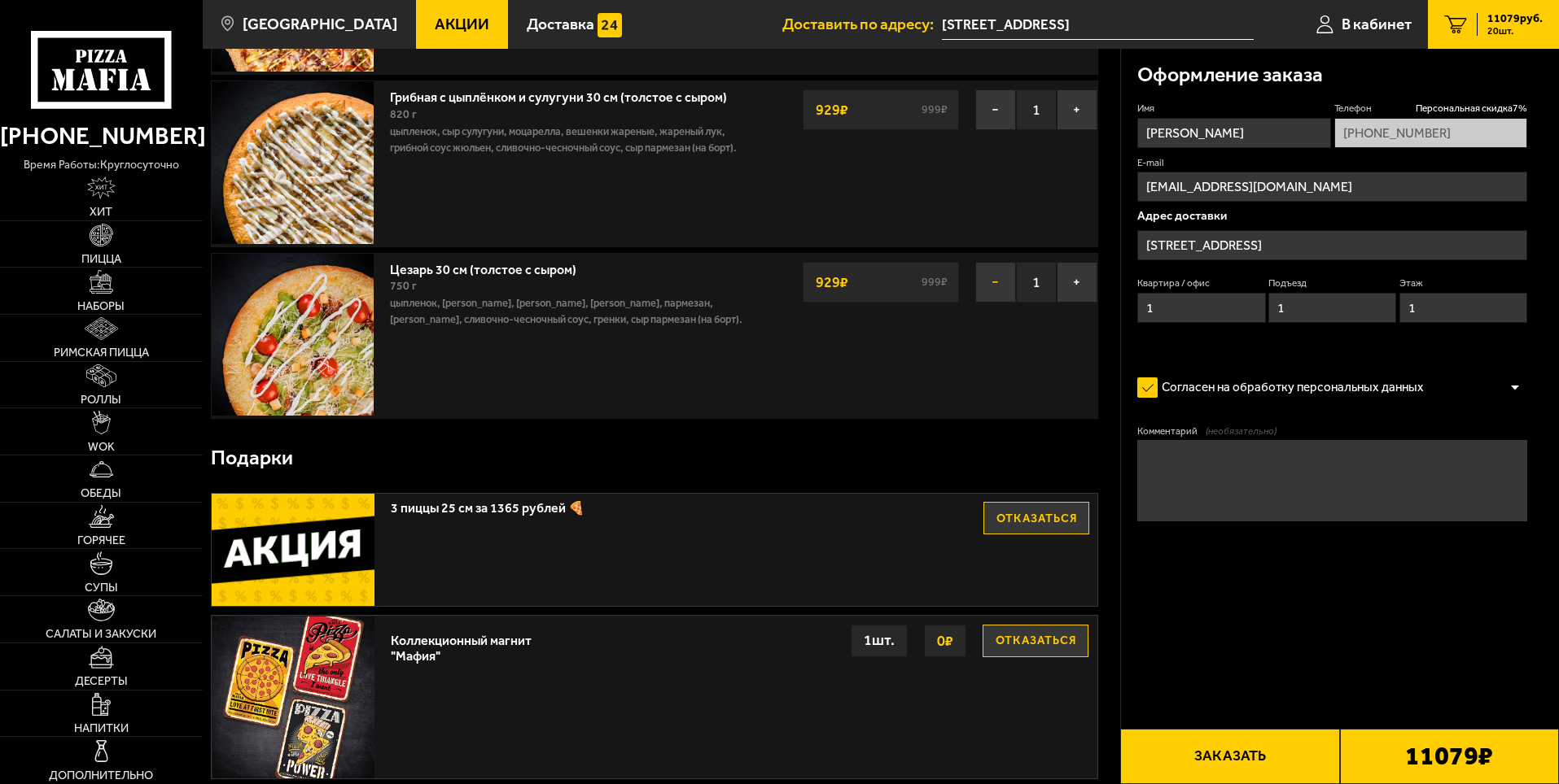
click at [995, 285] on button "−" at bounding box center [995, 282] width 41 height 41
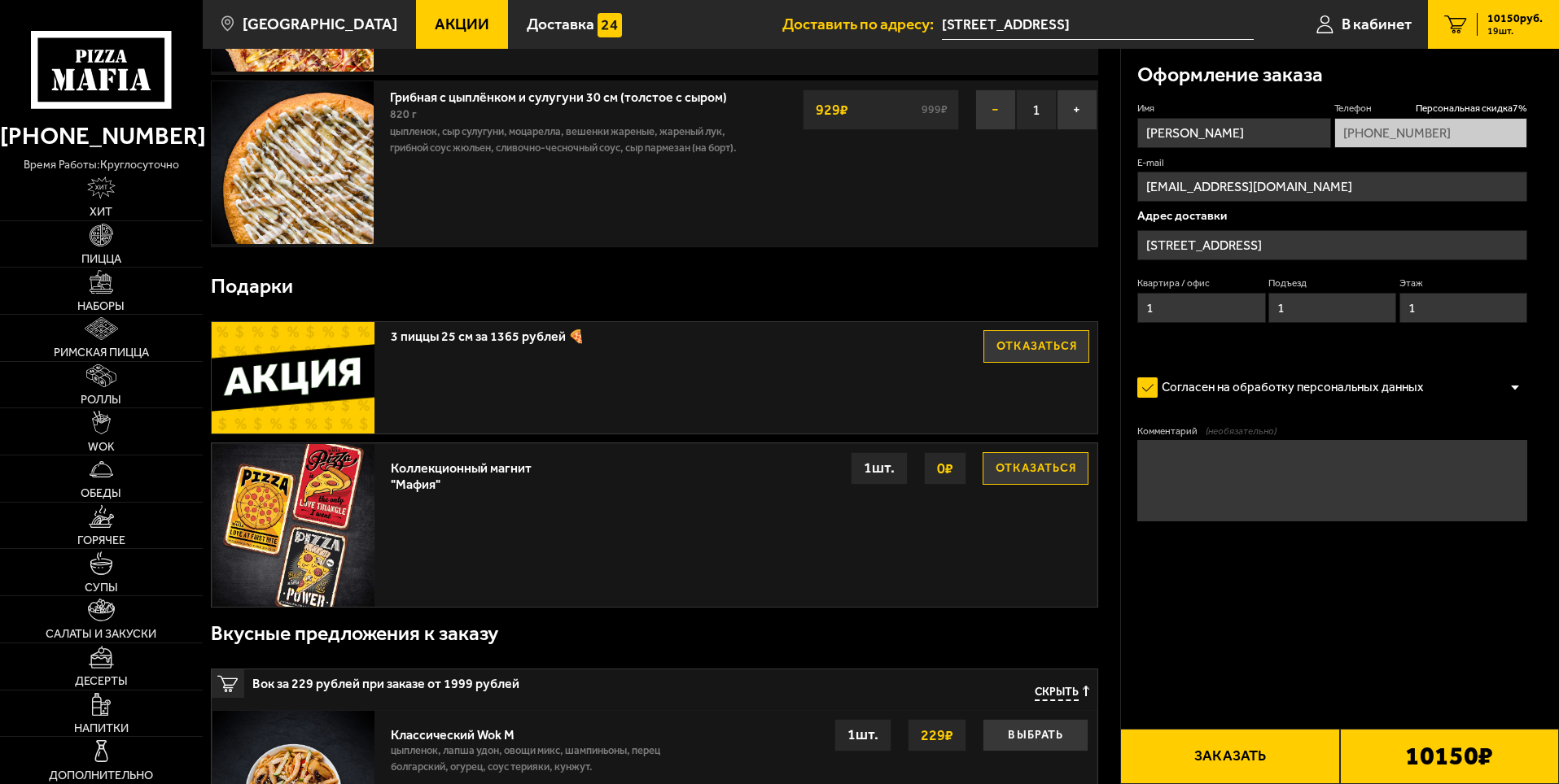
click at [987, 117] on button "−" at bounding box center [995, 110] width 41 height 41
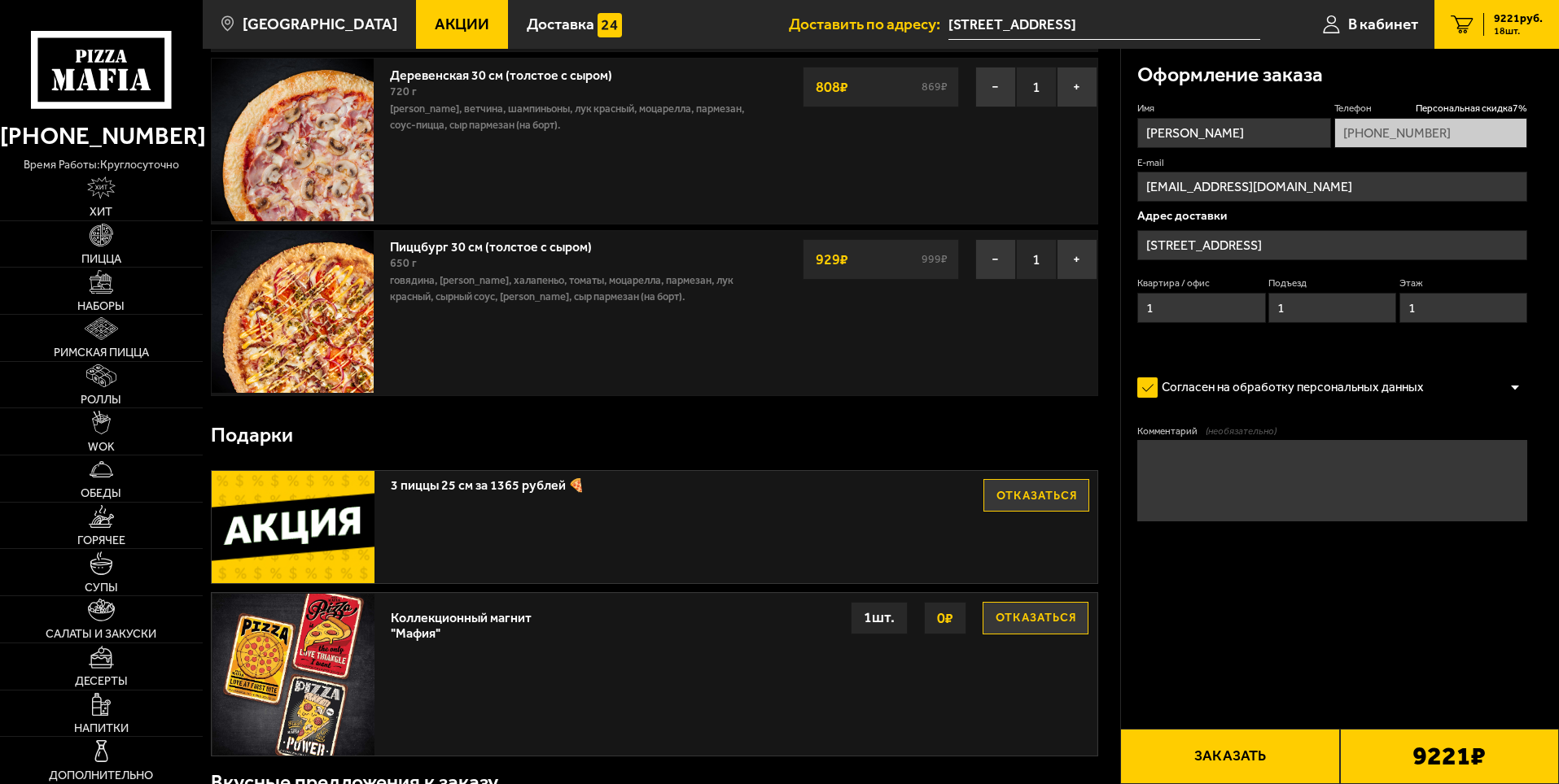
scroll to position [1465, 0]
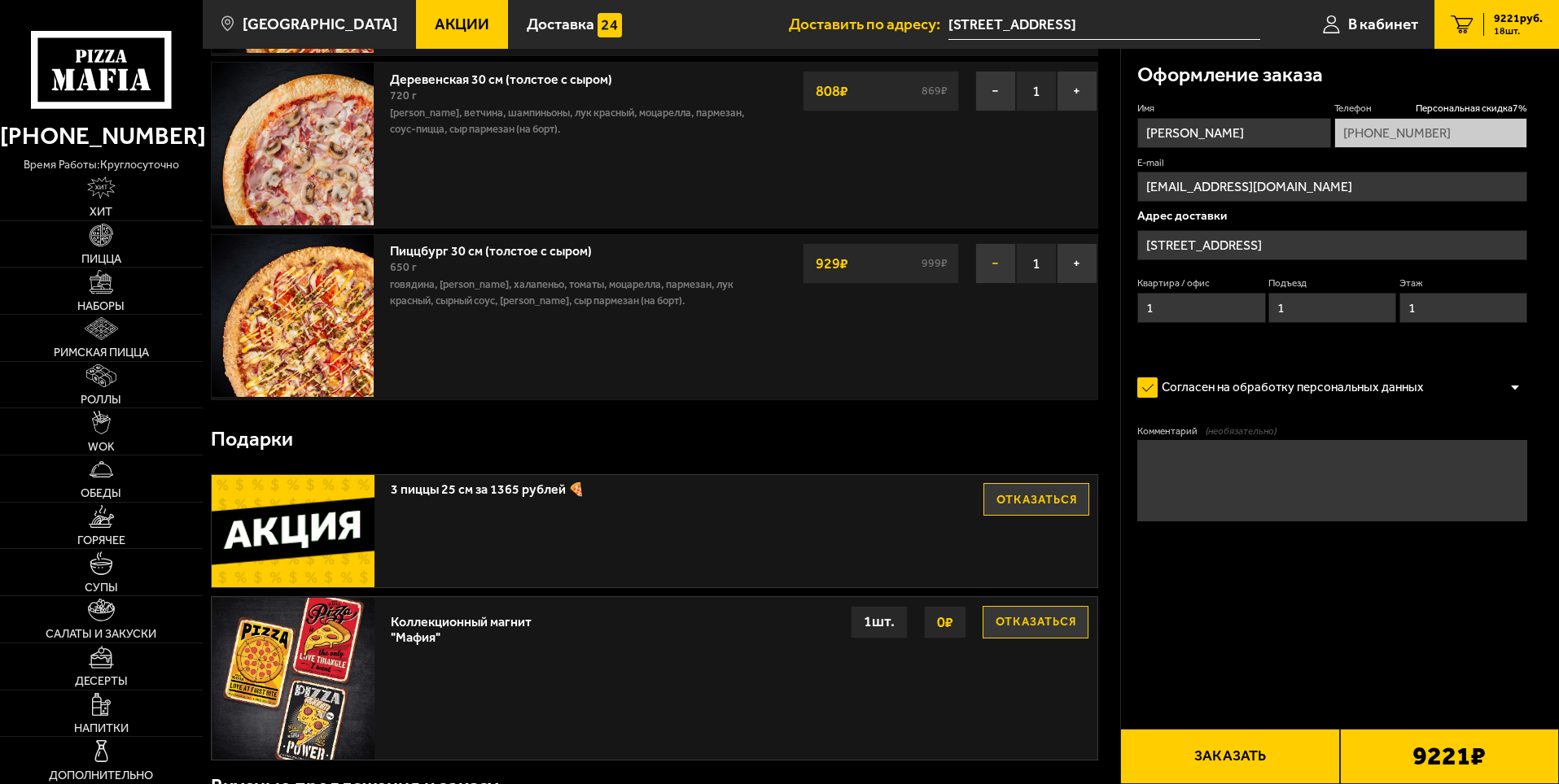
click at [982, 262] on button "−" at bounding box center [995, 263] width 41 height 41
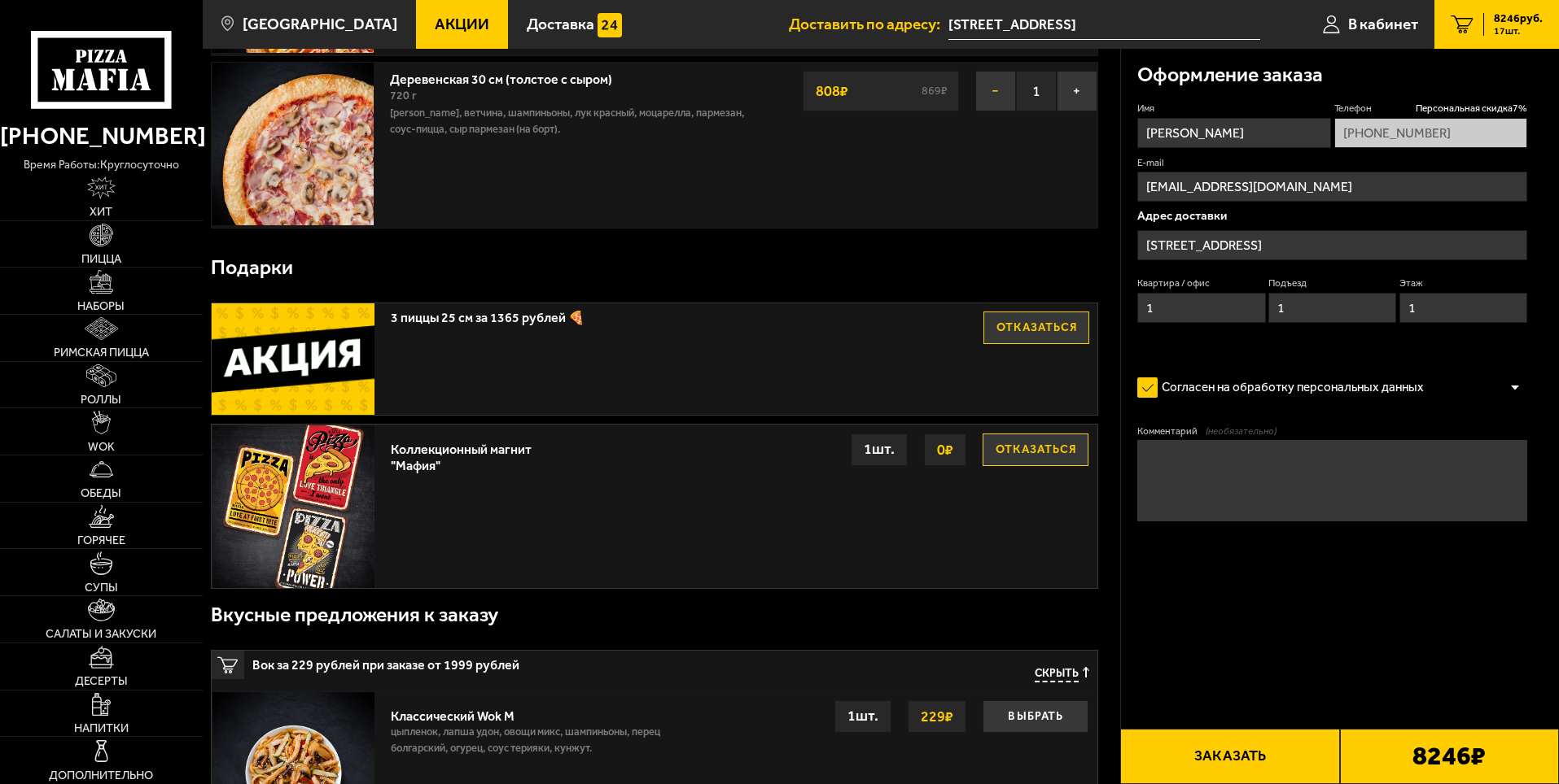
click at [997, 93] on button "−" at bounding box center [995, 92] width 41 height 41
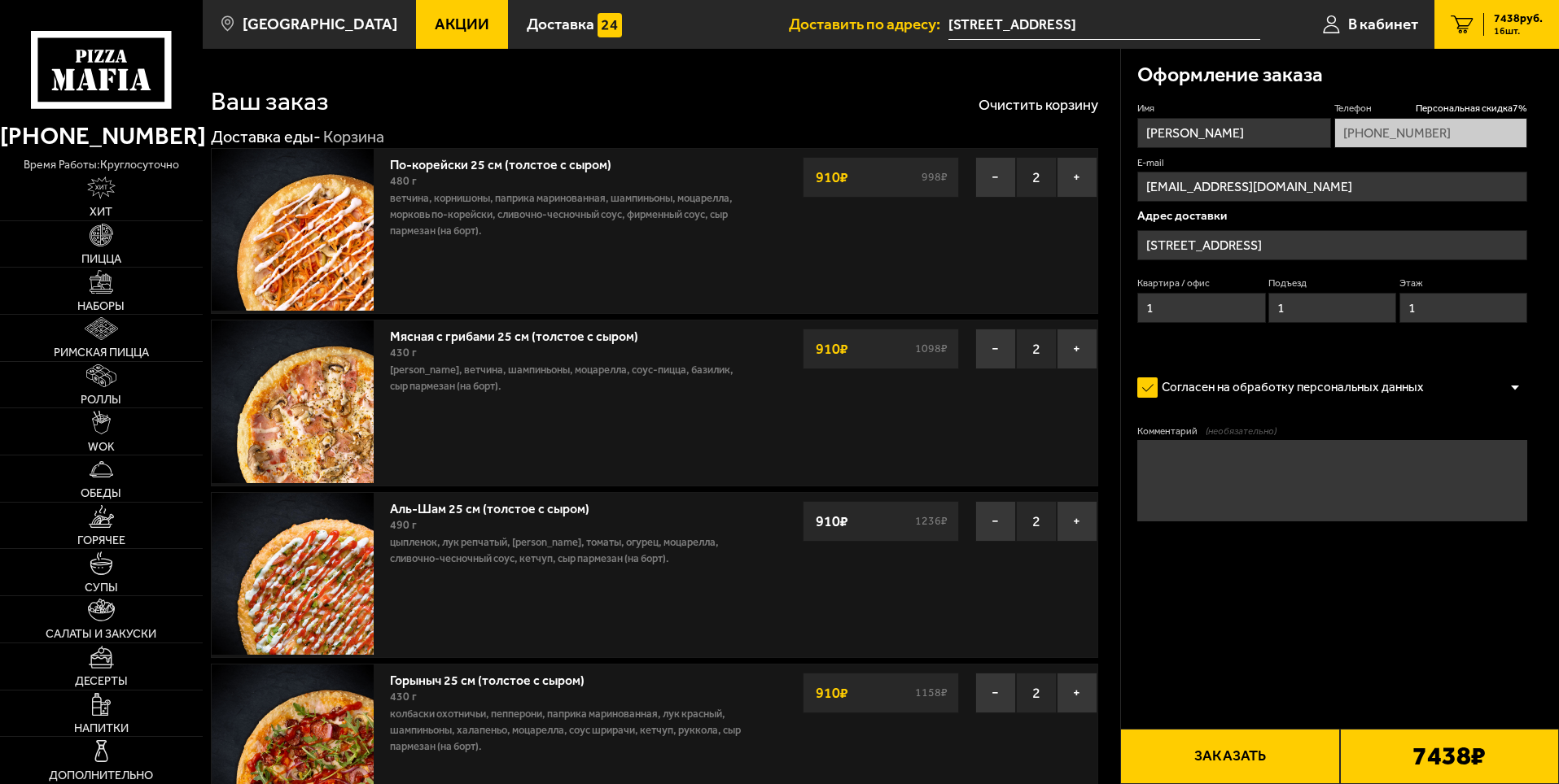
scroll to position [0, 0]
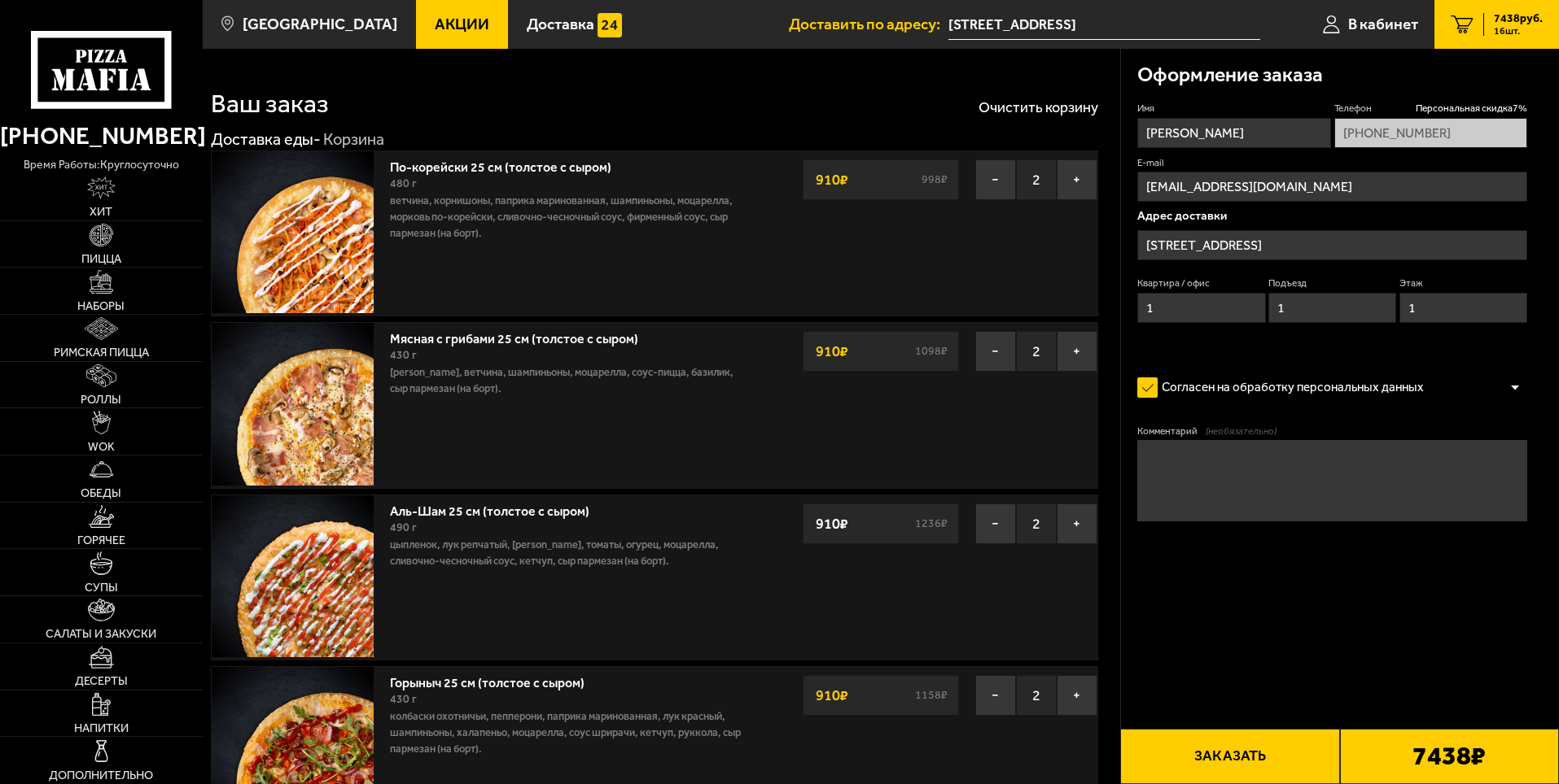
click at [828, 521] on strong "910 ₽" at bounding box center [832, 523] width 41 height 31
click at [1002, 351] on button "−" at bounding box center [995, 352] width 41 height 41
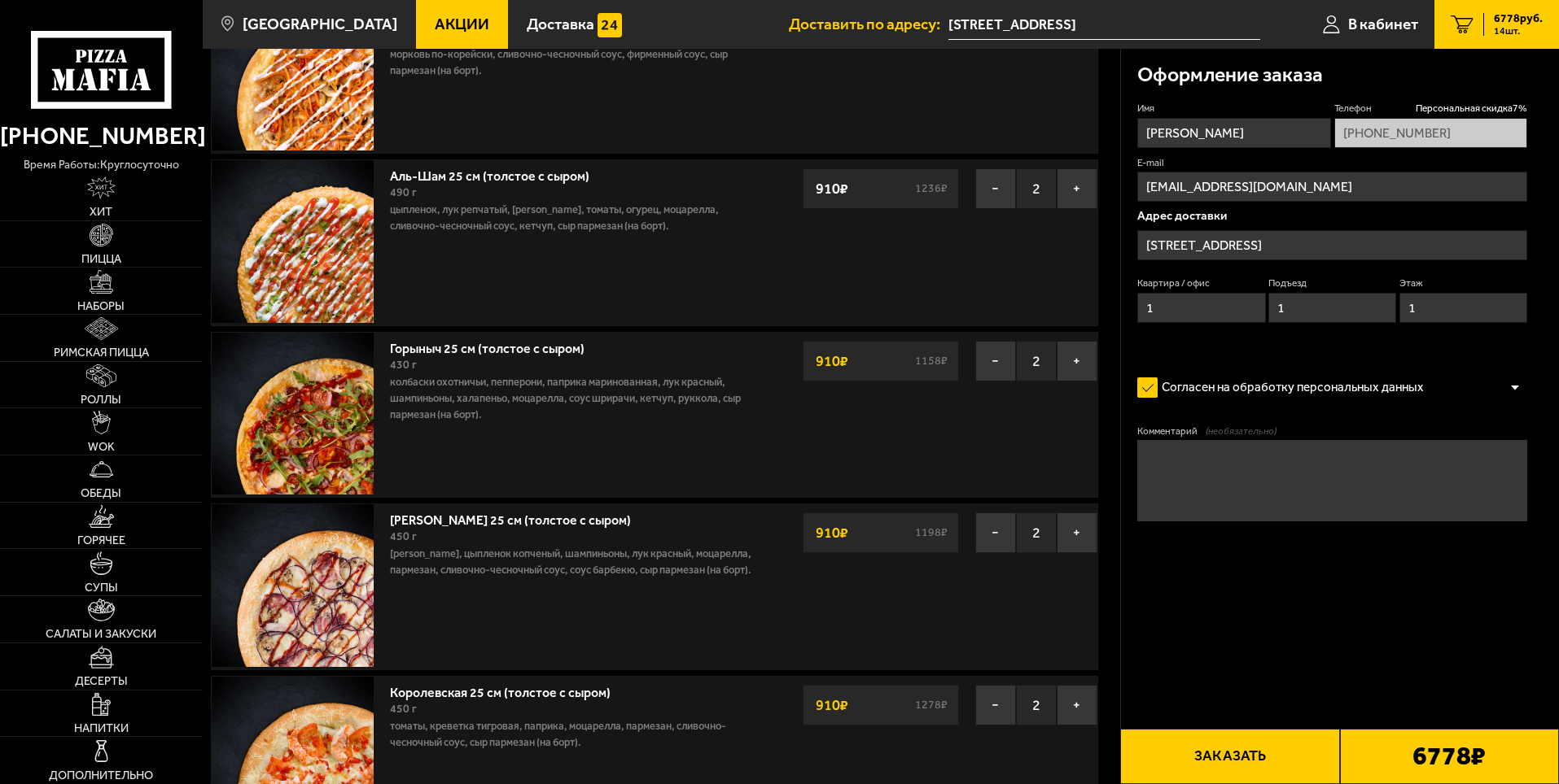
scroll to position [81, 0]
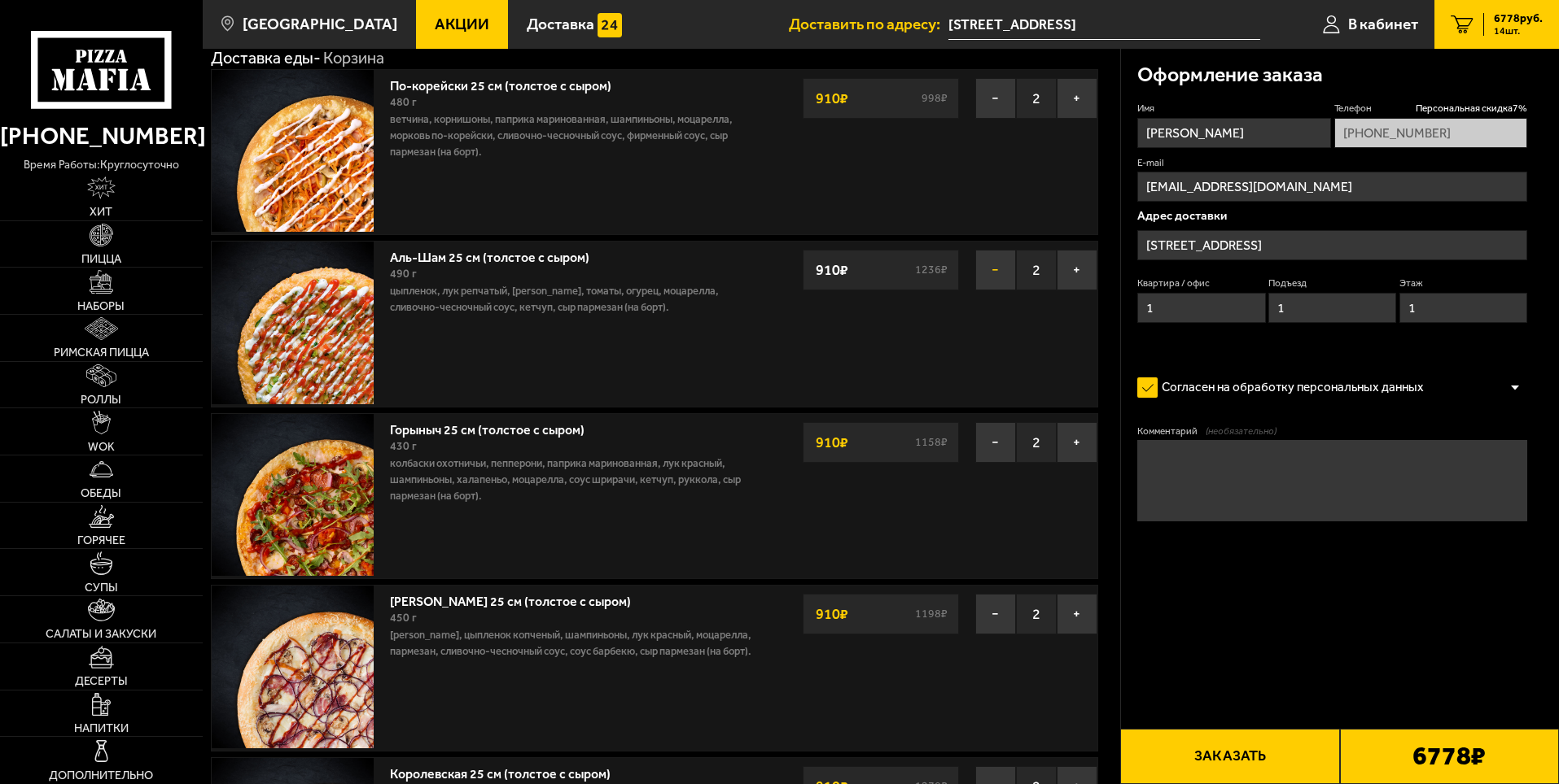
click at [990, 275] on button "−" at bounding box center [995, 271] width 41 height 41
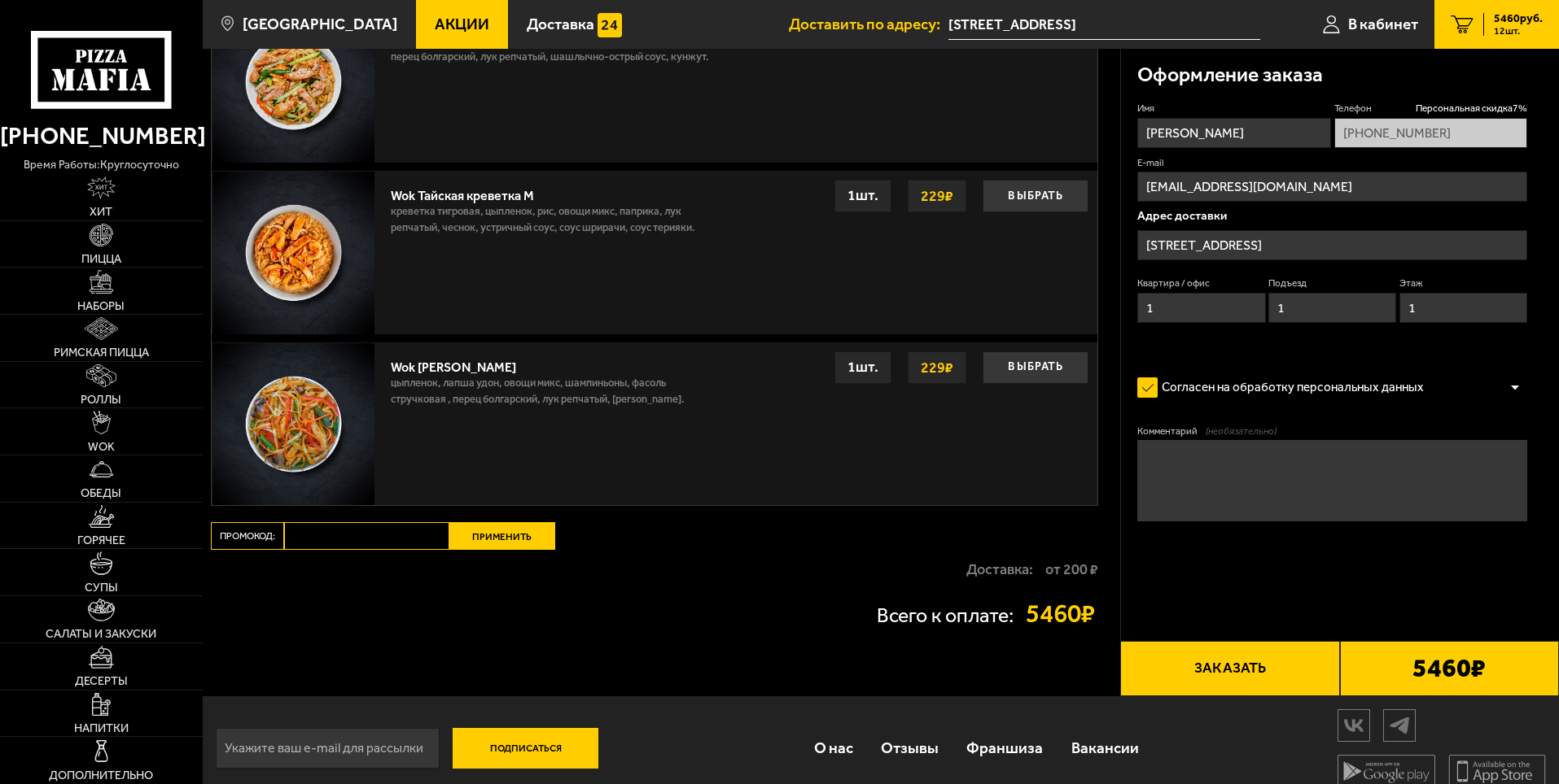
scroll to position [1848, 0]
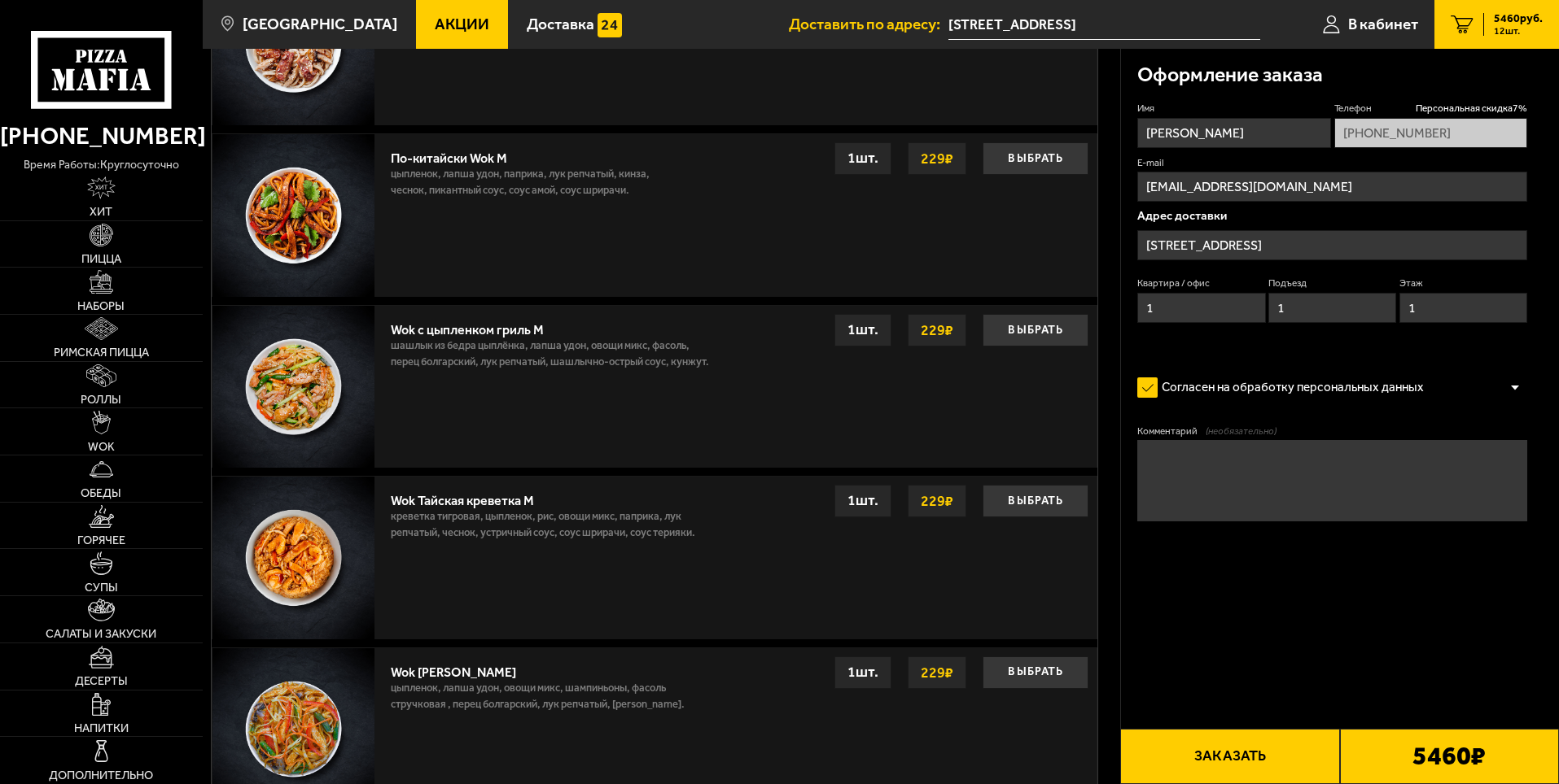
click at [1216, 517] on textarea "Комментарий (необязательно)" at bounding box center [1332, 481] width 390 height 81
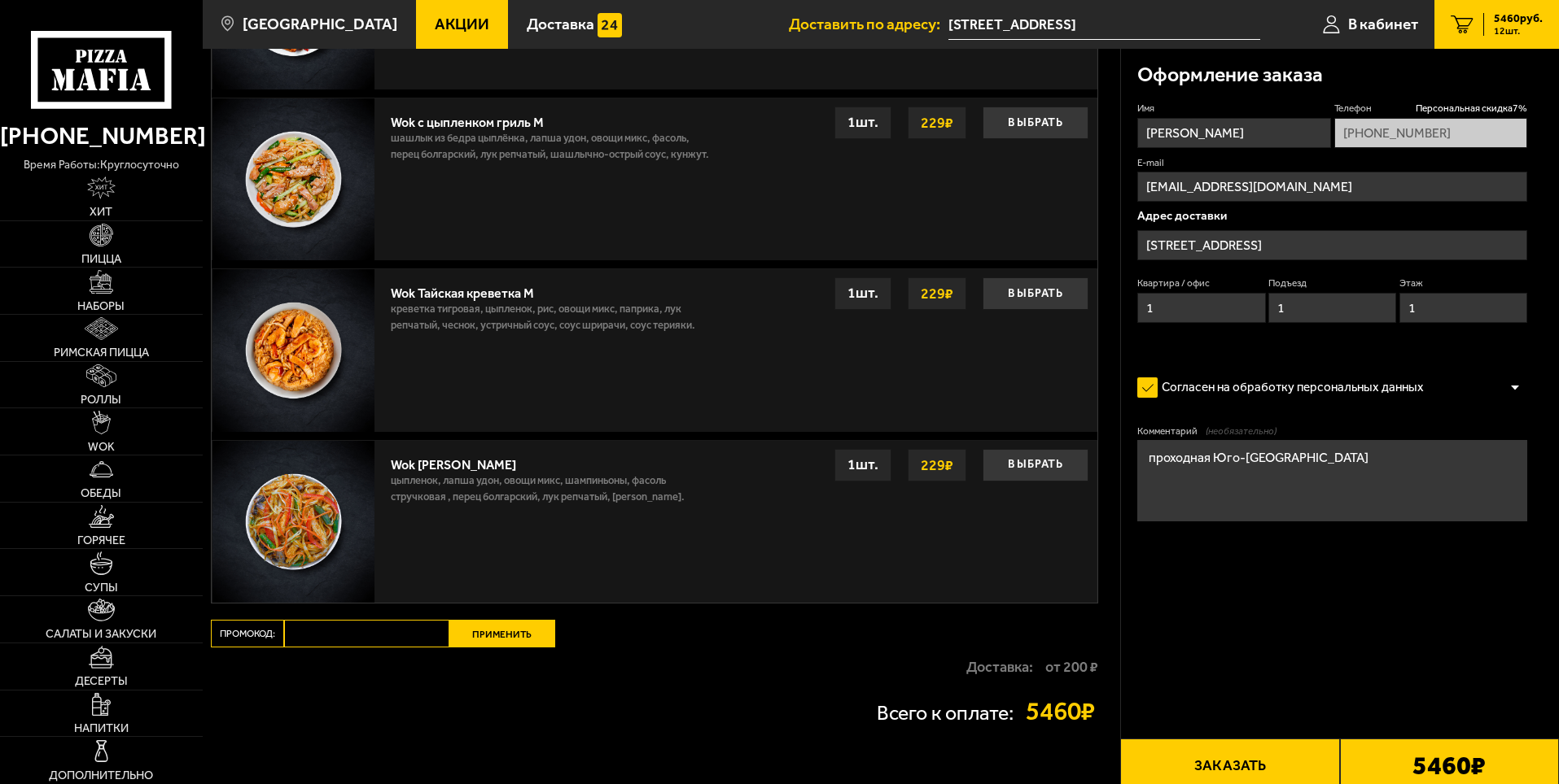
scroll to position [2011, 0]
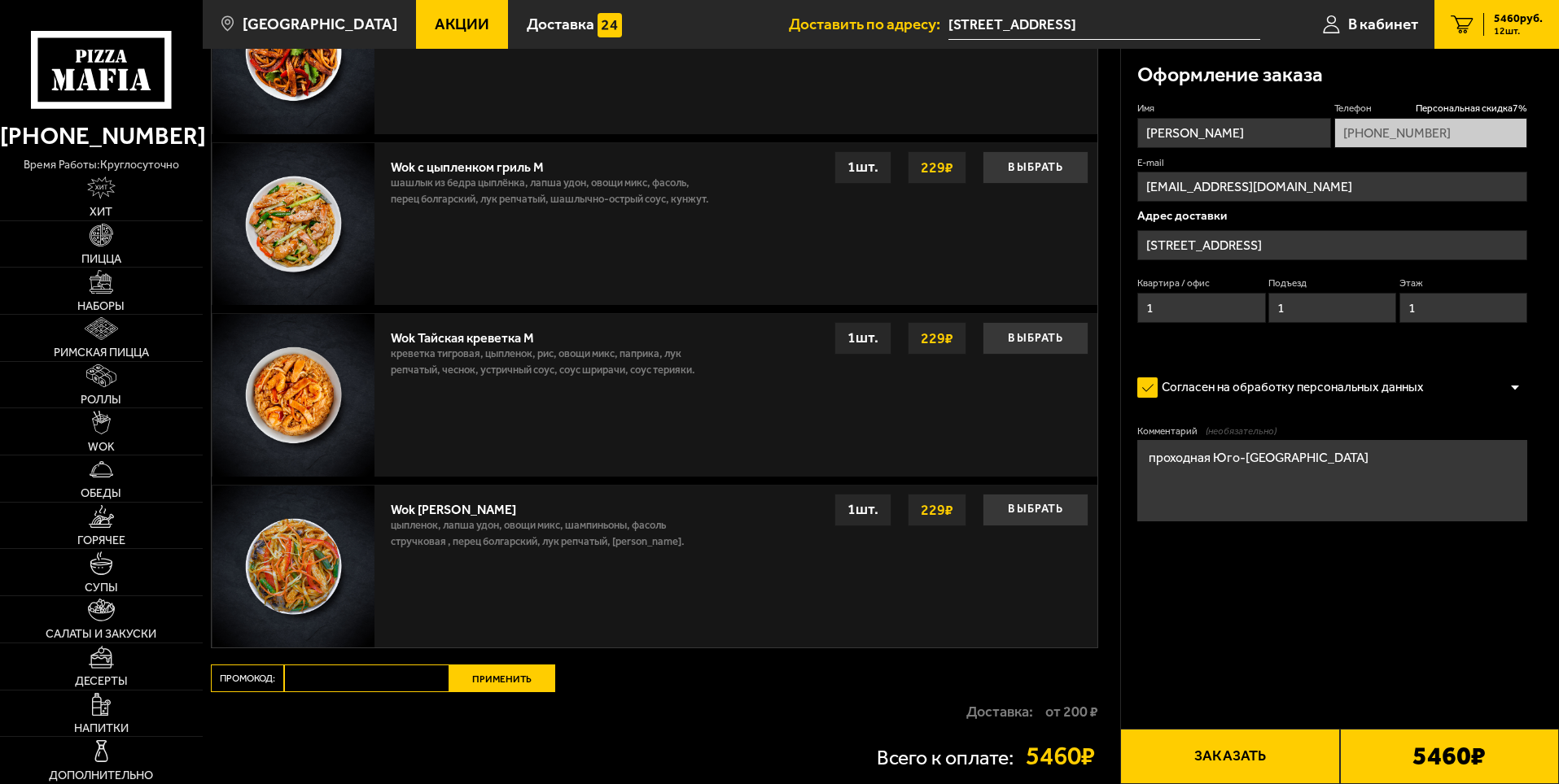
type textarea "проходная Юго-[GEOGRAPHIC_DATA]"
click at [365, 683] on input "Промокод:" at bounding box center [367, 678] width 166 height 28
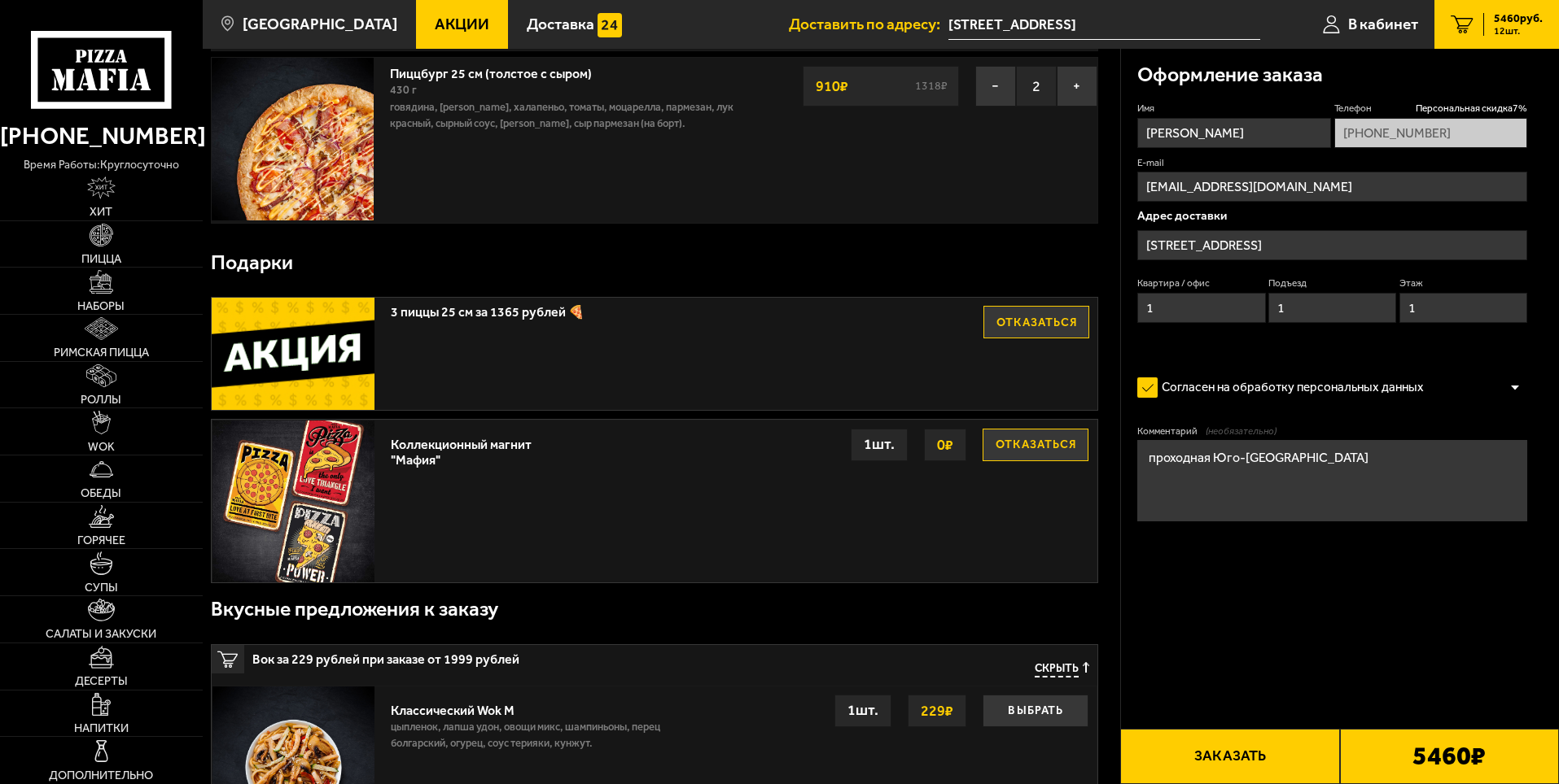
scroll to position [872, 0]
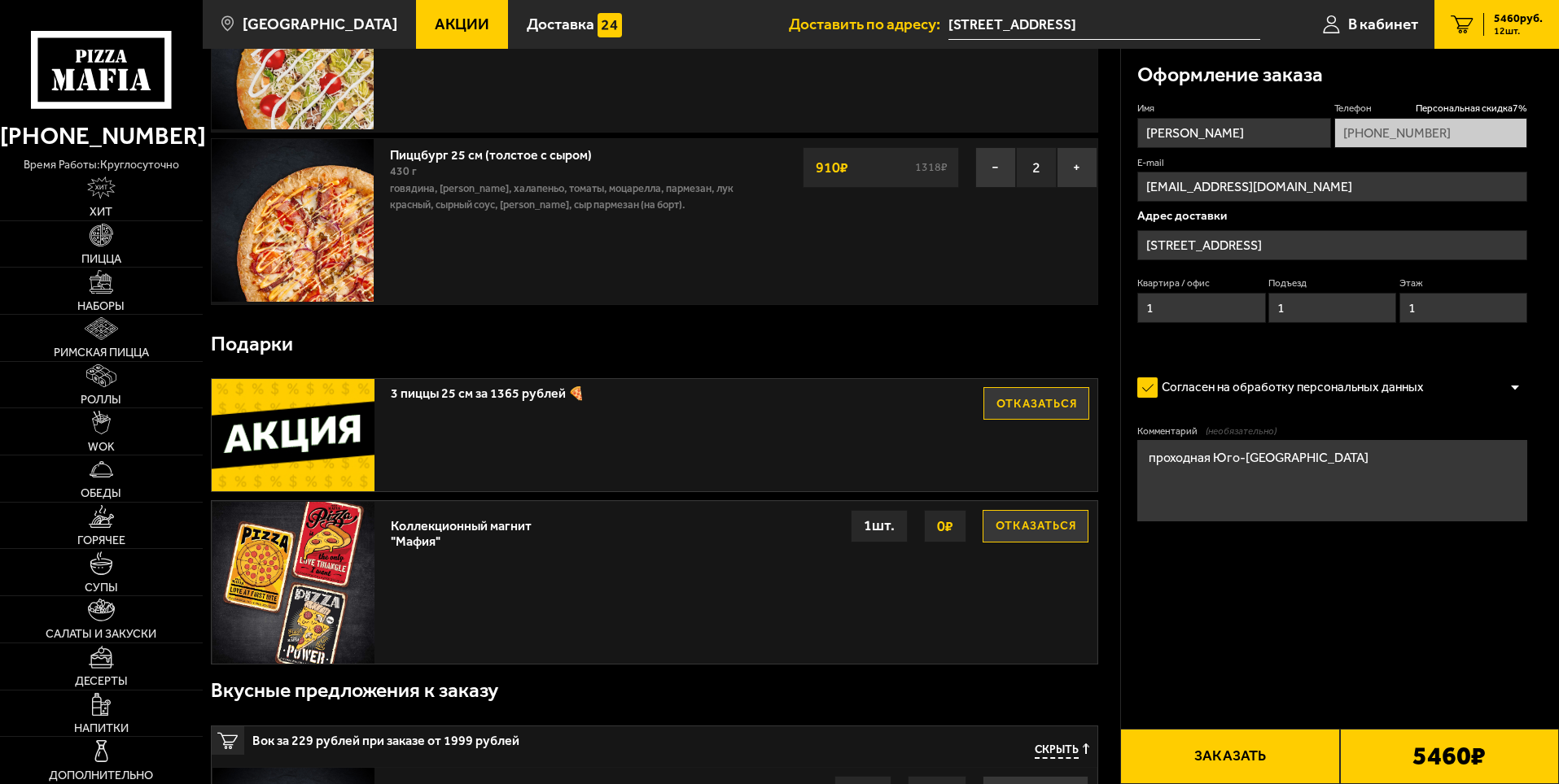
click at [600, 411] on div "3 пиццы 25 см за 1365 рублей 🍕 Отказаться" at bounding box center [654, 435] width 886 height 112
click at [532, 393] on span "3 пиццы 25 см за 1365 рублей 🍕" at bounding box center [656, 390] width 532 height 21
click at [291, 427] on img at bounding box center [293, 435] width 163 height 112
click at [504, 428] on div "3 пиццы 25 см за 1365 рублей 🍕 Отказаться" at bounding box center [654, 435] width 886 height 112
click at [767, 405] on div "3 пиццы 25 см за 1365 рублей 🍕 Отказаться" at bounding box center [654, 435] width 886 height 112
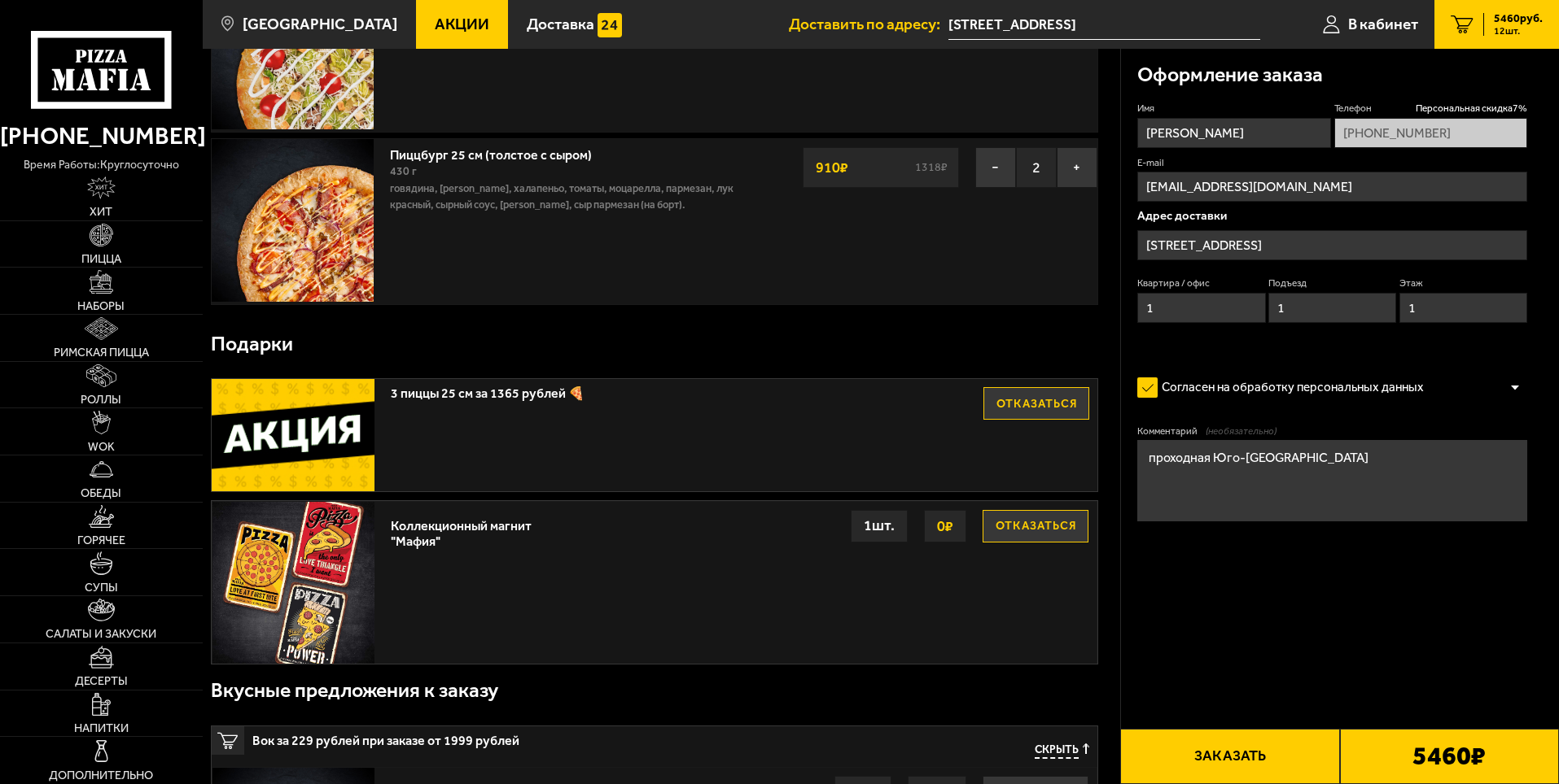
click at [1242, 756] on button "Заказать" at bounding box center [1230, 756] width 219 height 55
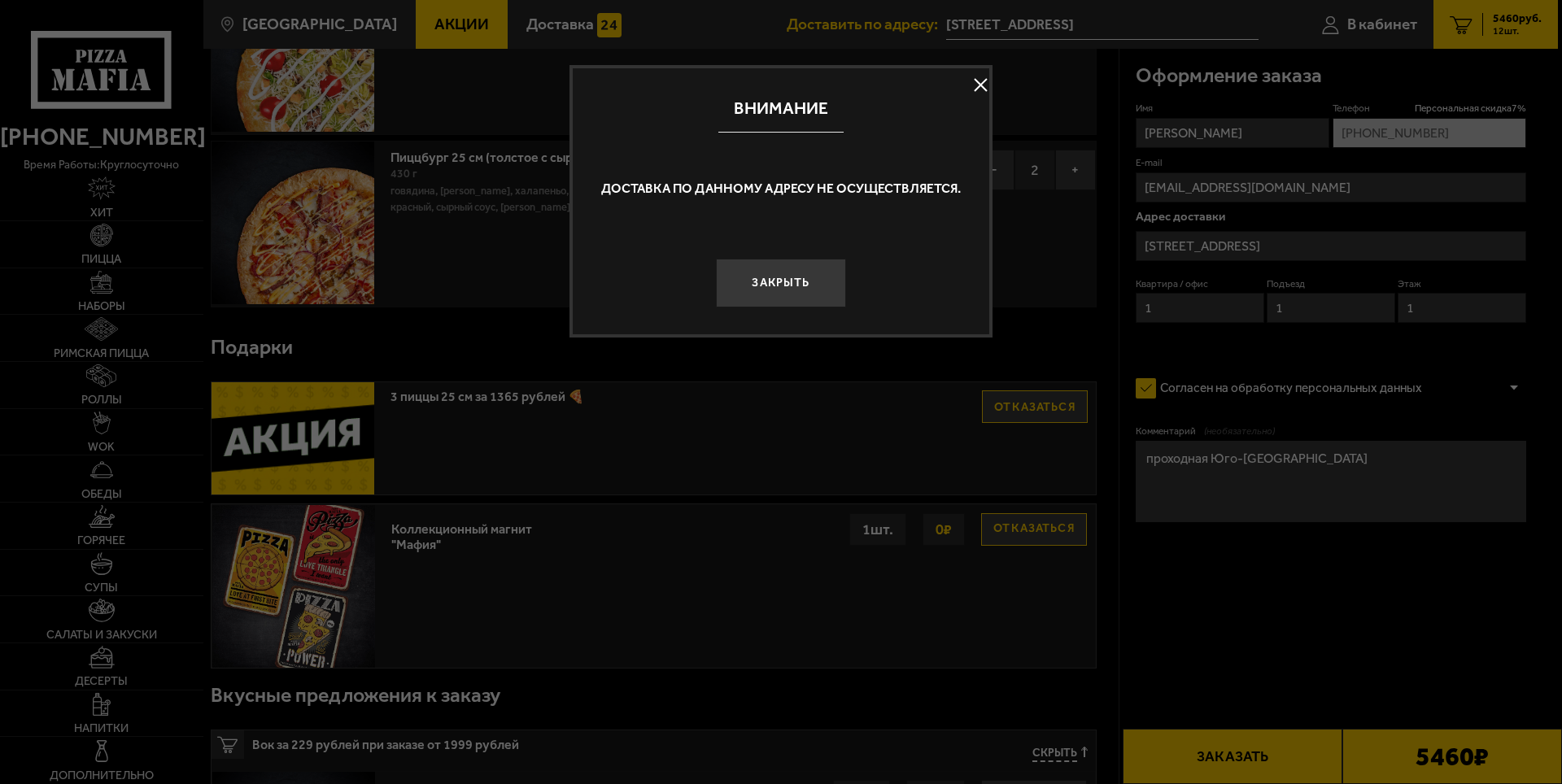
click at [972, 83] on button at bounding box center [980, 85] width 24 height 24
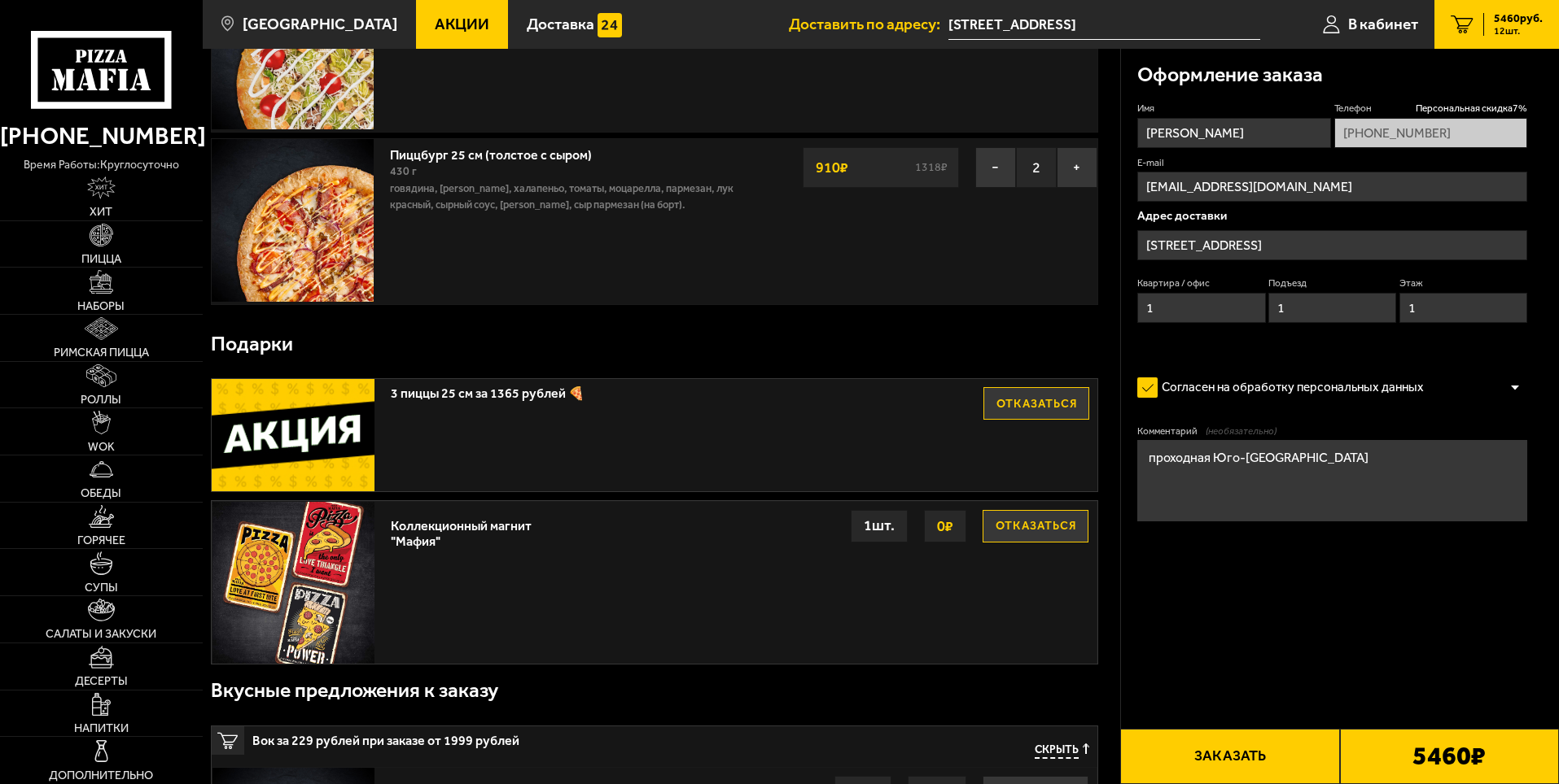
click at [1308, 242] on input "[STREET_ADDRESS]" at bounding box center [1332, 246] width 390 height 30
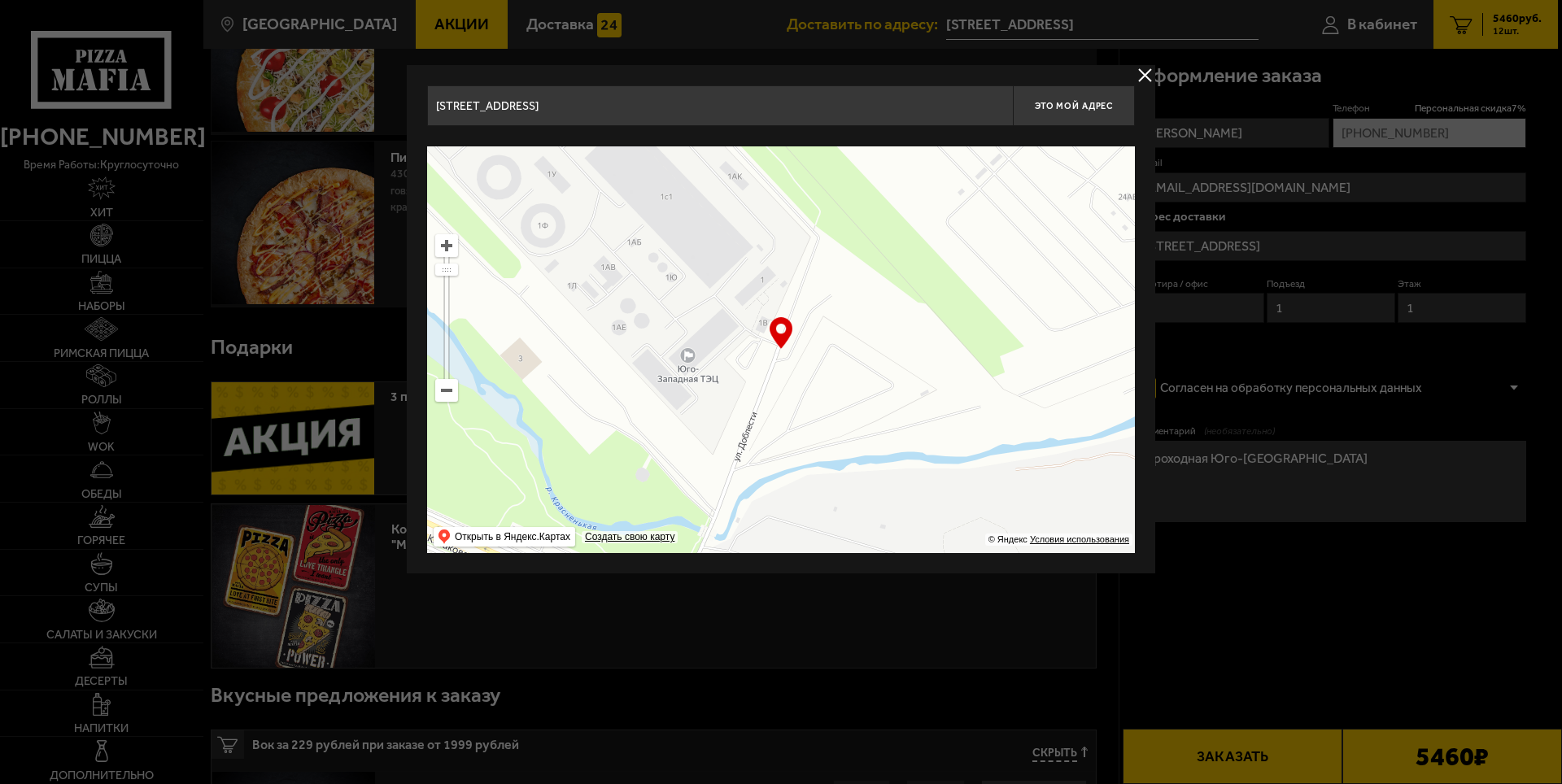
drag, startPoint x: 831, startPoint y: 330, endPoint x: 817, endPoint y: 310, distance: 24.4
click at [817, 310] on ymaps at bounding box center [781, 350] width 708 height 407
click at [1055, 101] on span "Это мой адрес" at bounding box center [1074, 106] width 78 height 11
click at [449, 392] on ymaps at bounding box center [447, 391] width 21 height 21
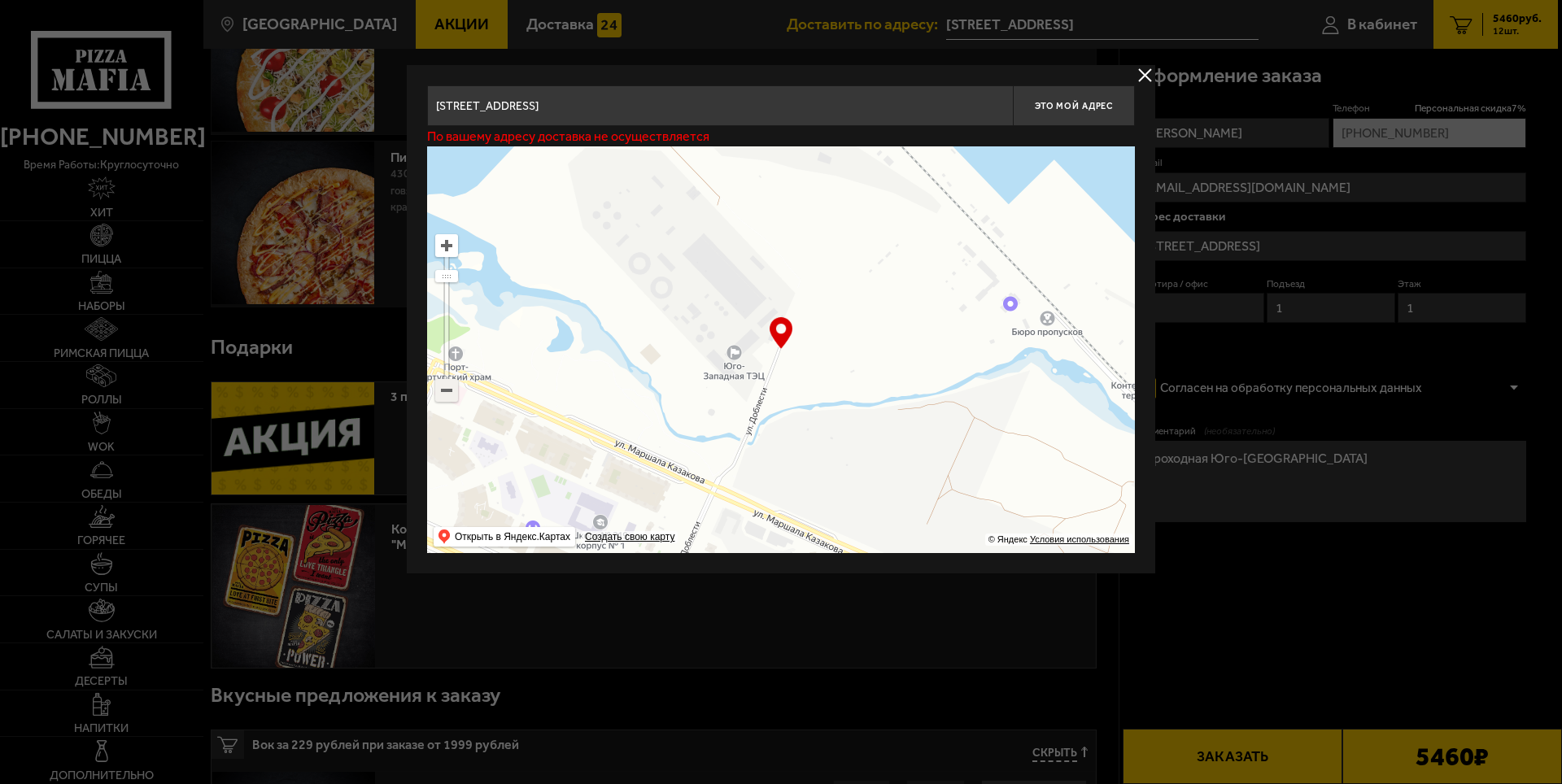
click at [449, 392] on ymaps at bounding box center [447, 391] width 21 height 21
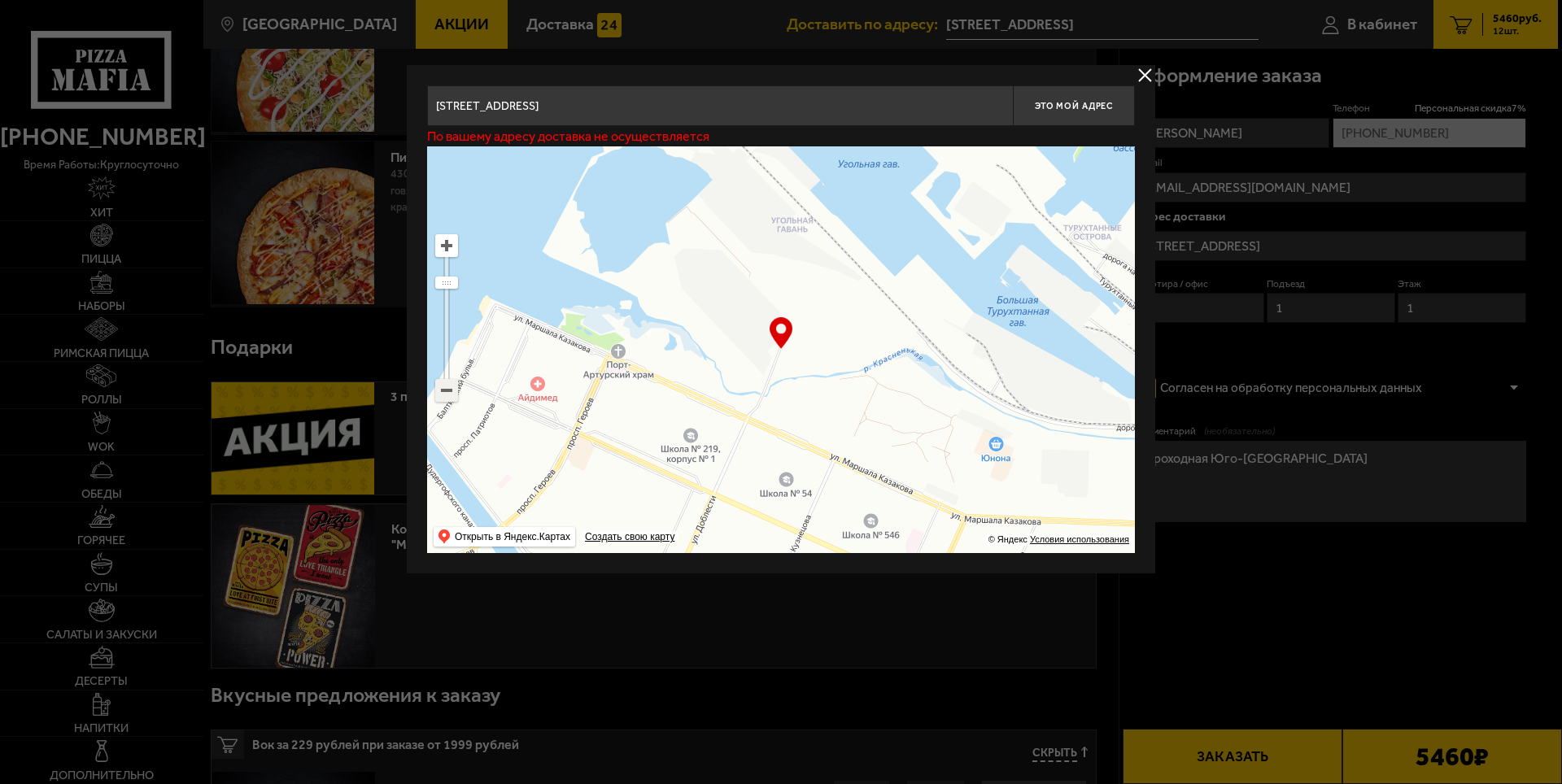
click at [449, 392] on ymaps at bounding box center [447, 391] width 21 height 21
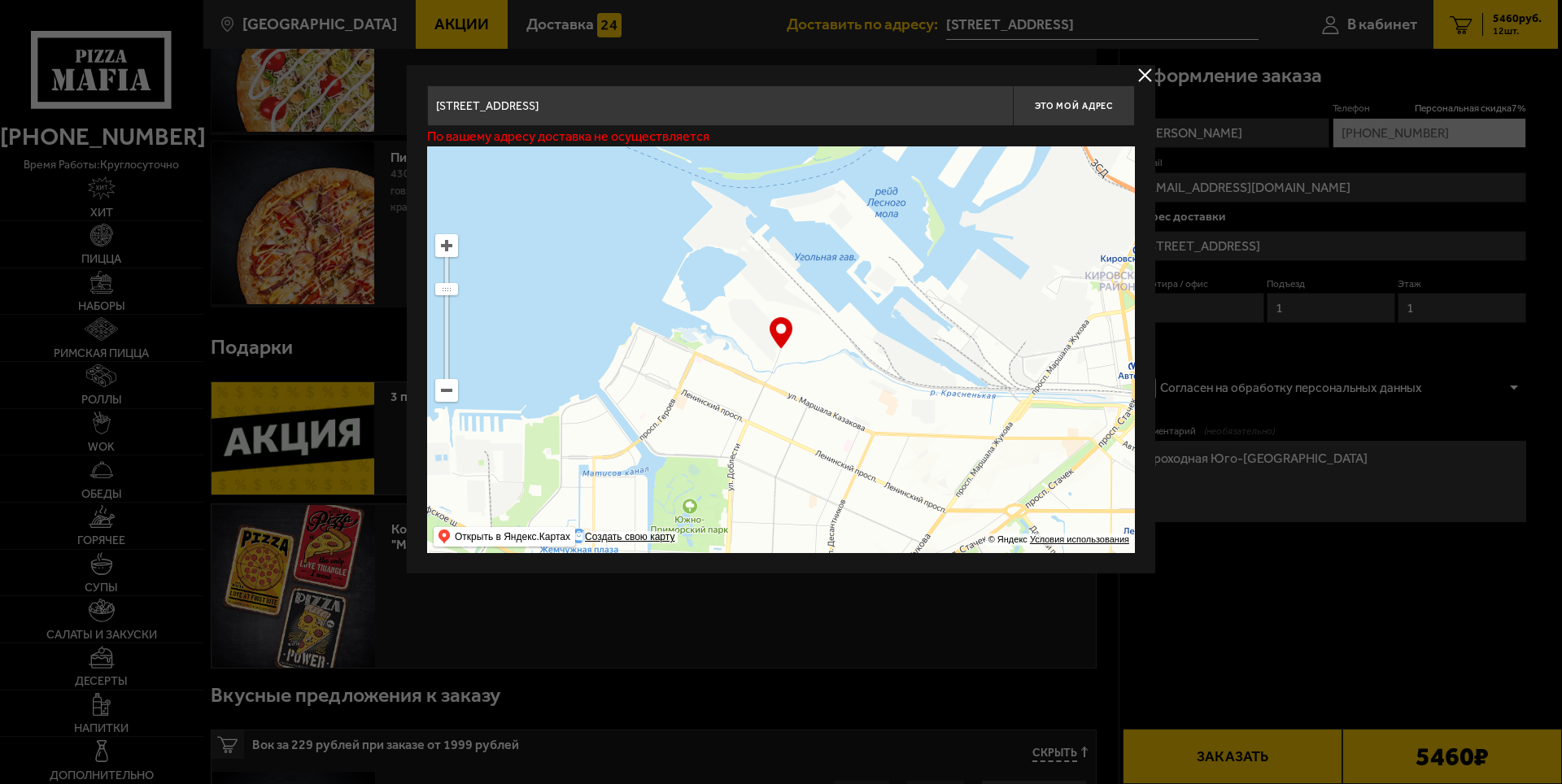
click at [449, 392] on ymaps at bounding box center [447, 391] width 21 height 21
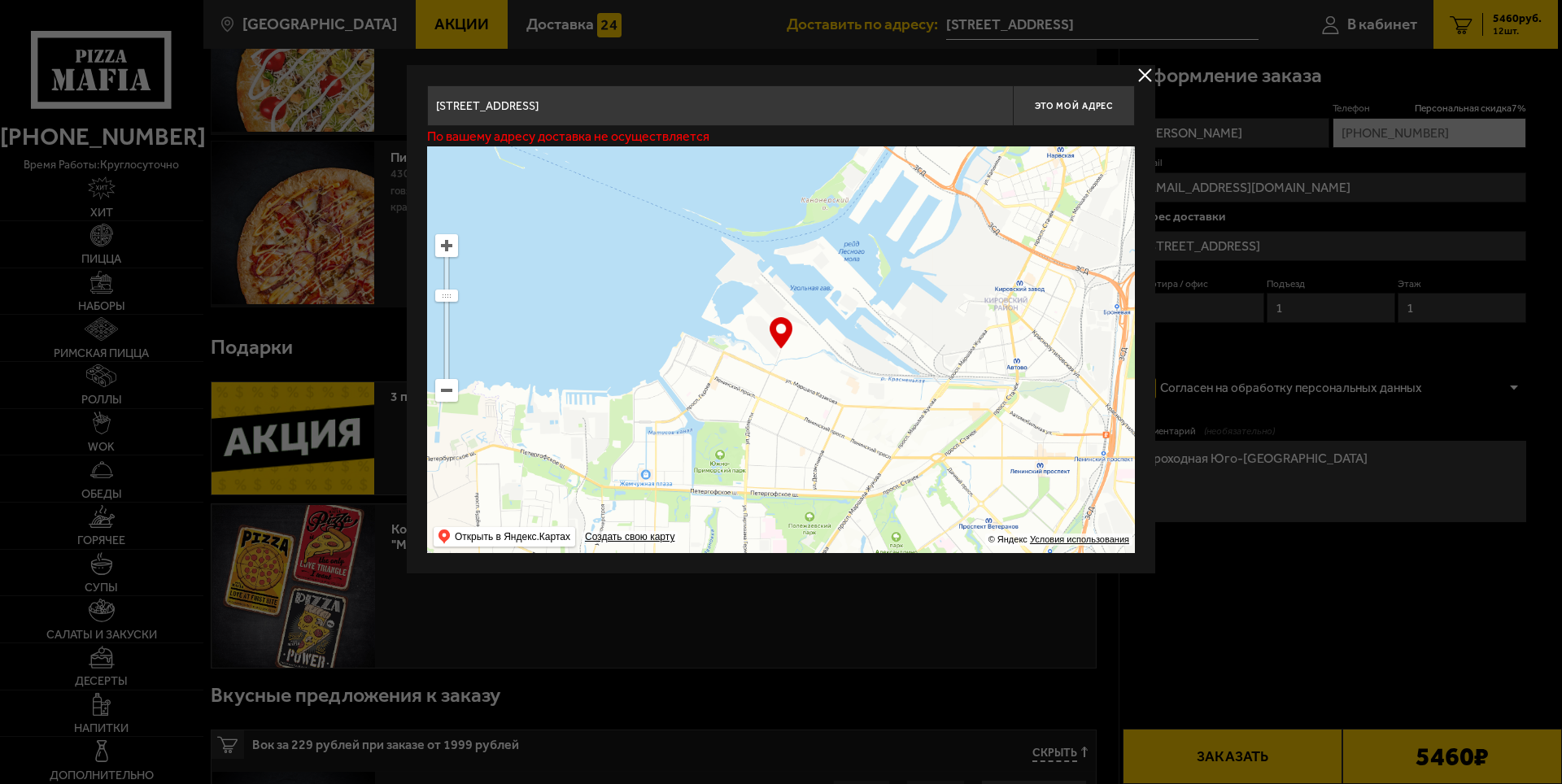
click at [449, 392] on ymaps at bounding box center [447, 391] width 21 height 21
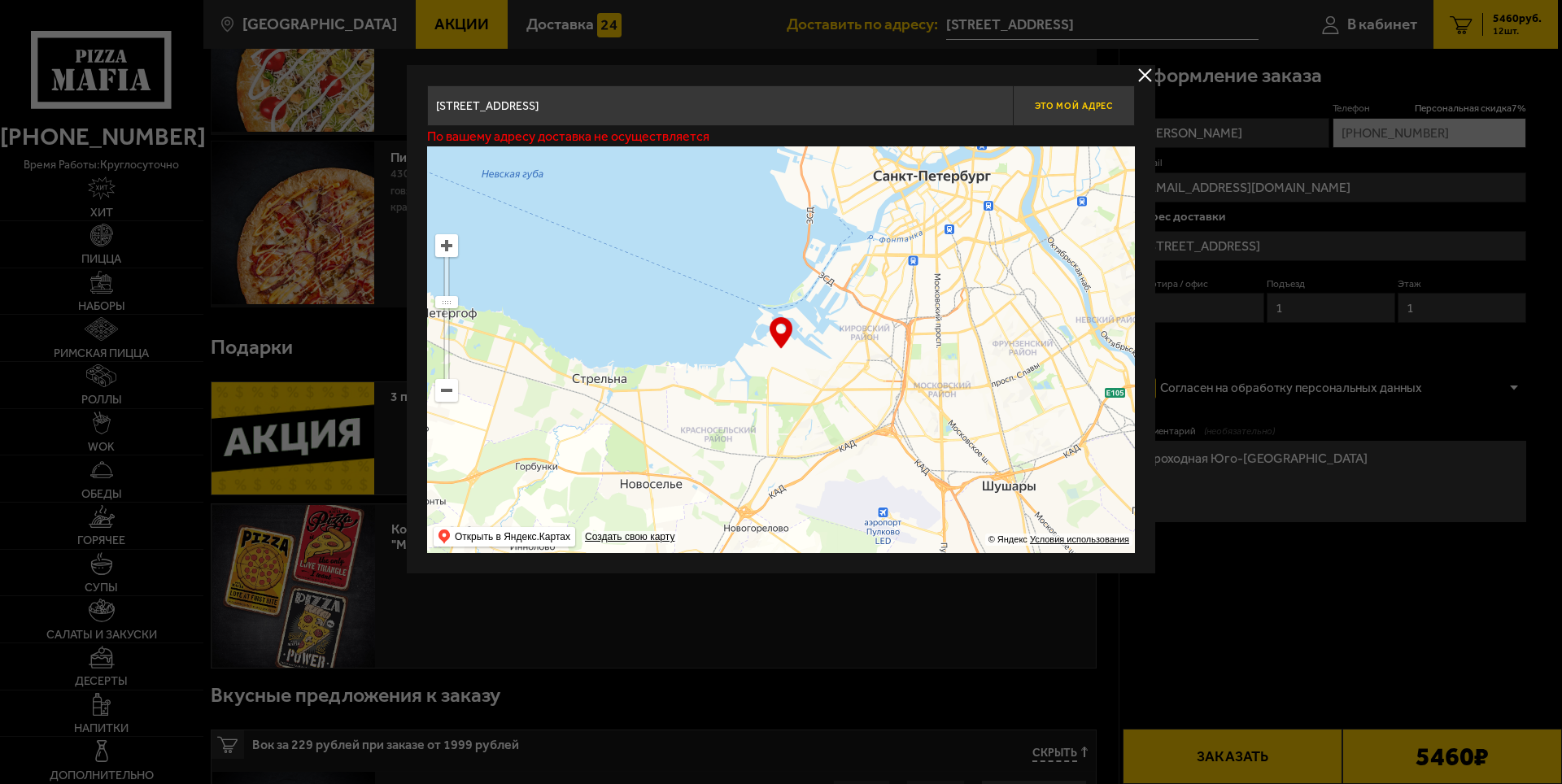
click at [1080, 105] on span "Это мой адрес" at bounding box center [1074, 106] width 78 height 11
click at [441, 388] on ymaps at bounding box center [447, 391] width 21 height 21
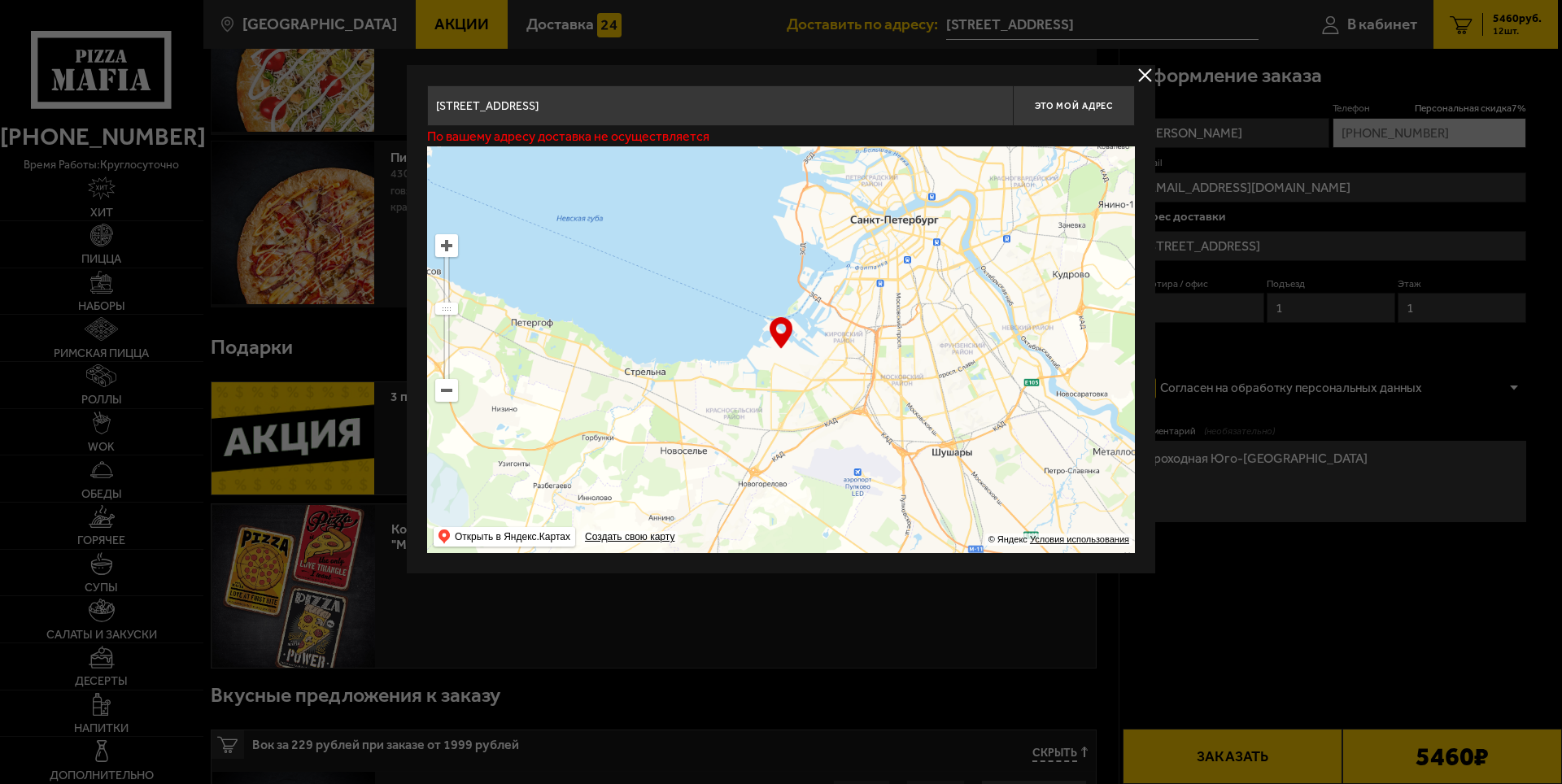
click at [441, 388] on ymaps at bounding box center [447, 391] width 21 height 21
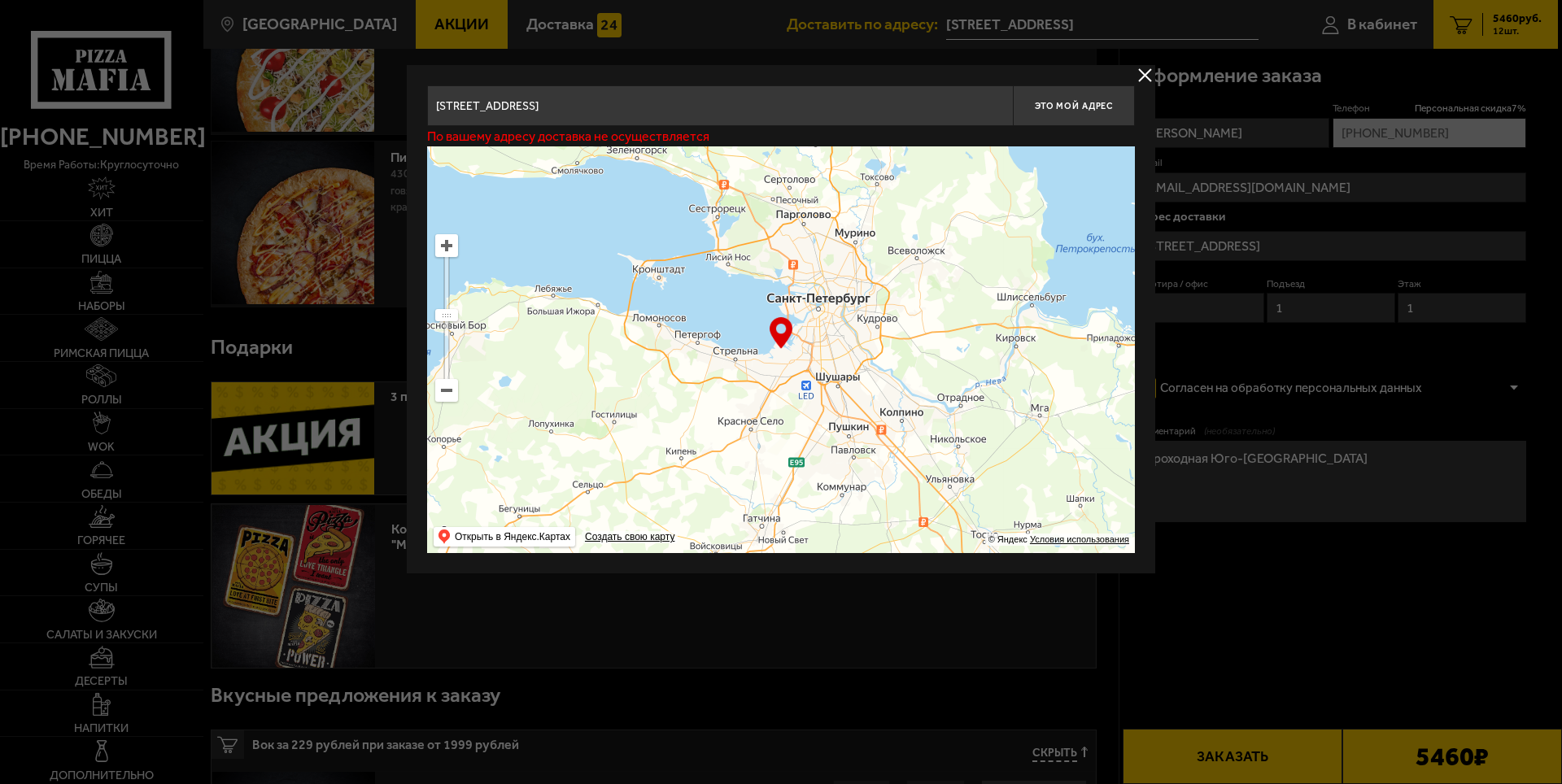
click at [1142, 78] on button "delivery type" at bounding box center [1145, 75] width 20 height 20
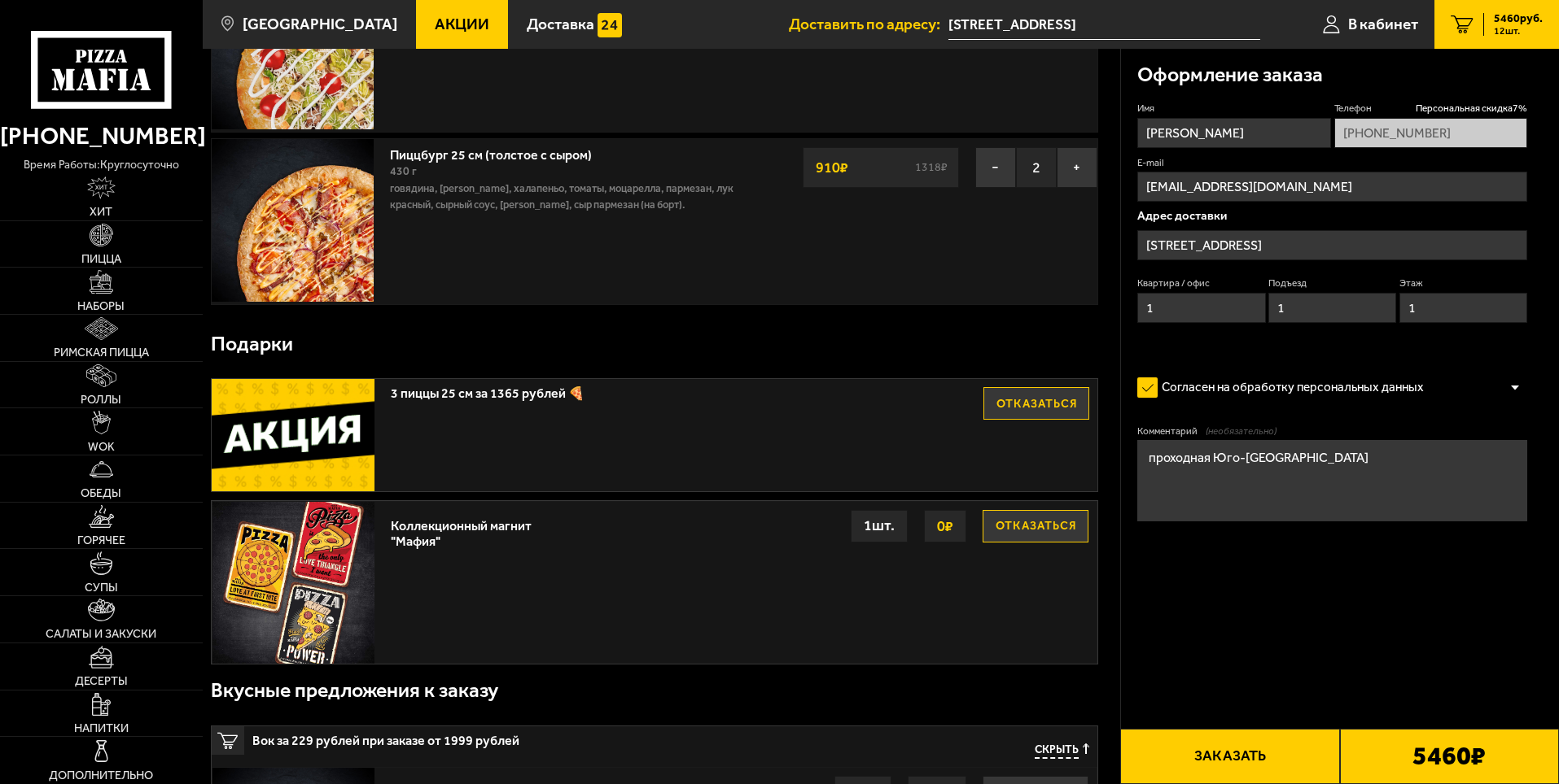
click at [1113, 14] on input "[STREET_ADDRESS]" at bounding box center [1104, 25] width 312 height 30
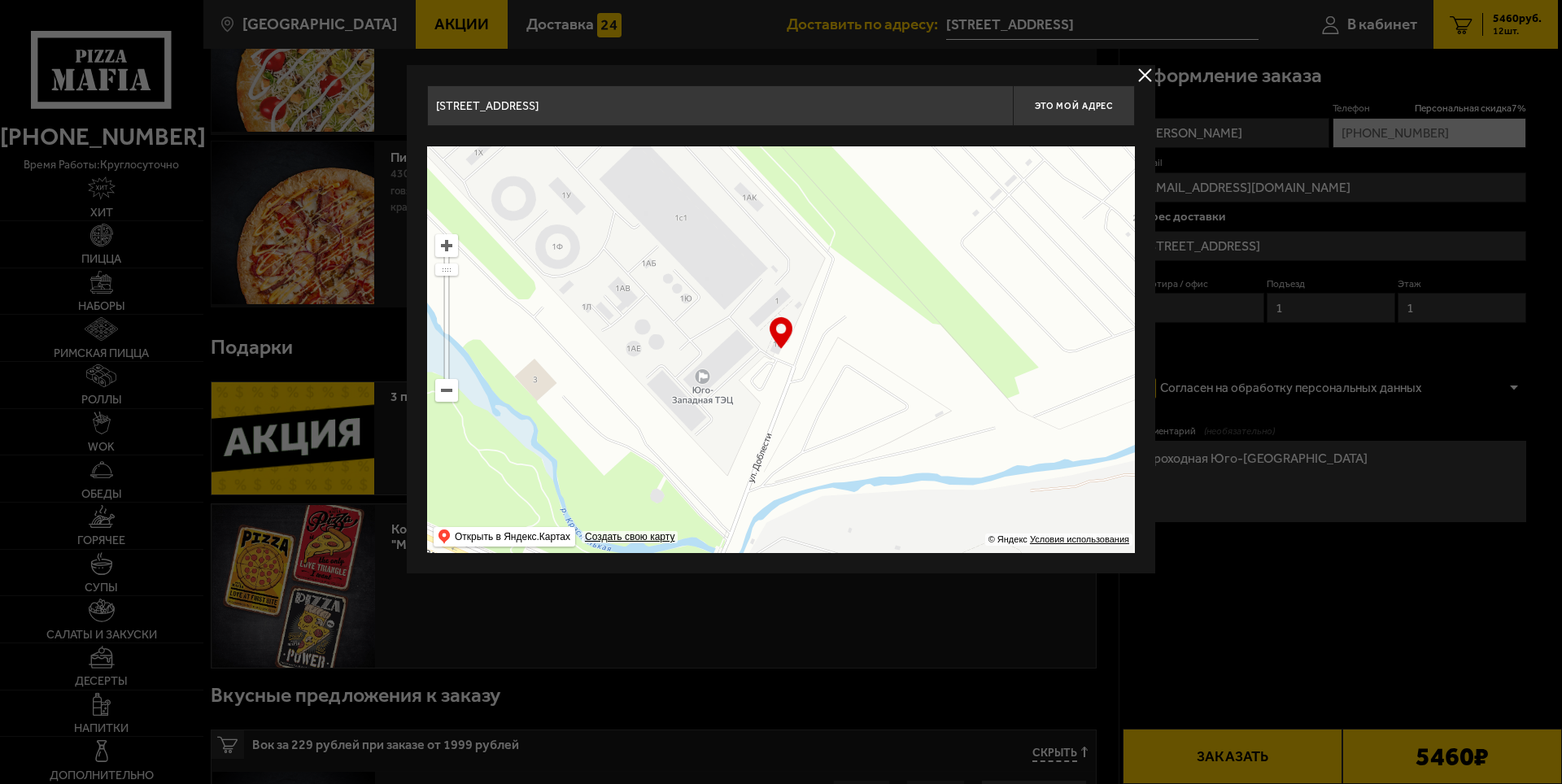
click at [1081, 21] on div at bounding box center [781, 392] width 1562 height 784
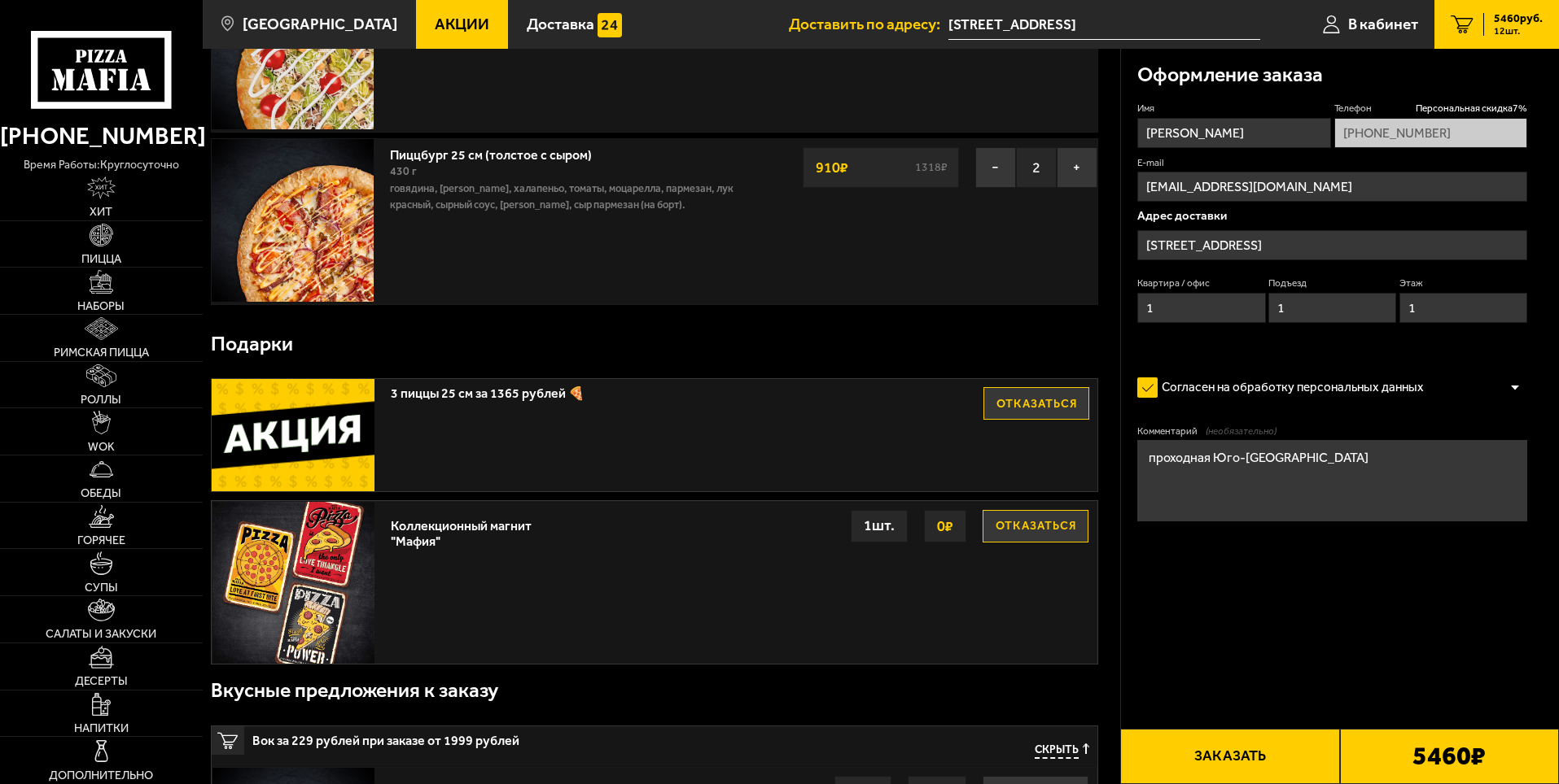
click at [1068, 23] on input "[STREET_ADDRESS]" at bounding box center [1104, 25] width 312 height 30
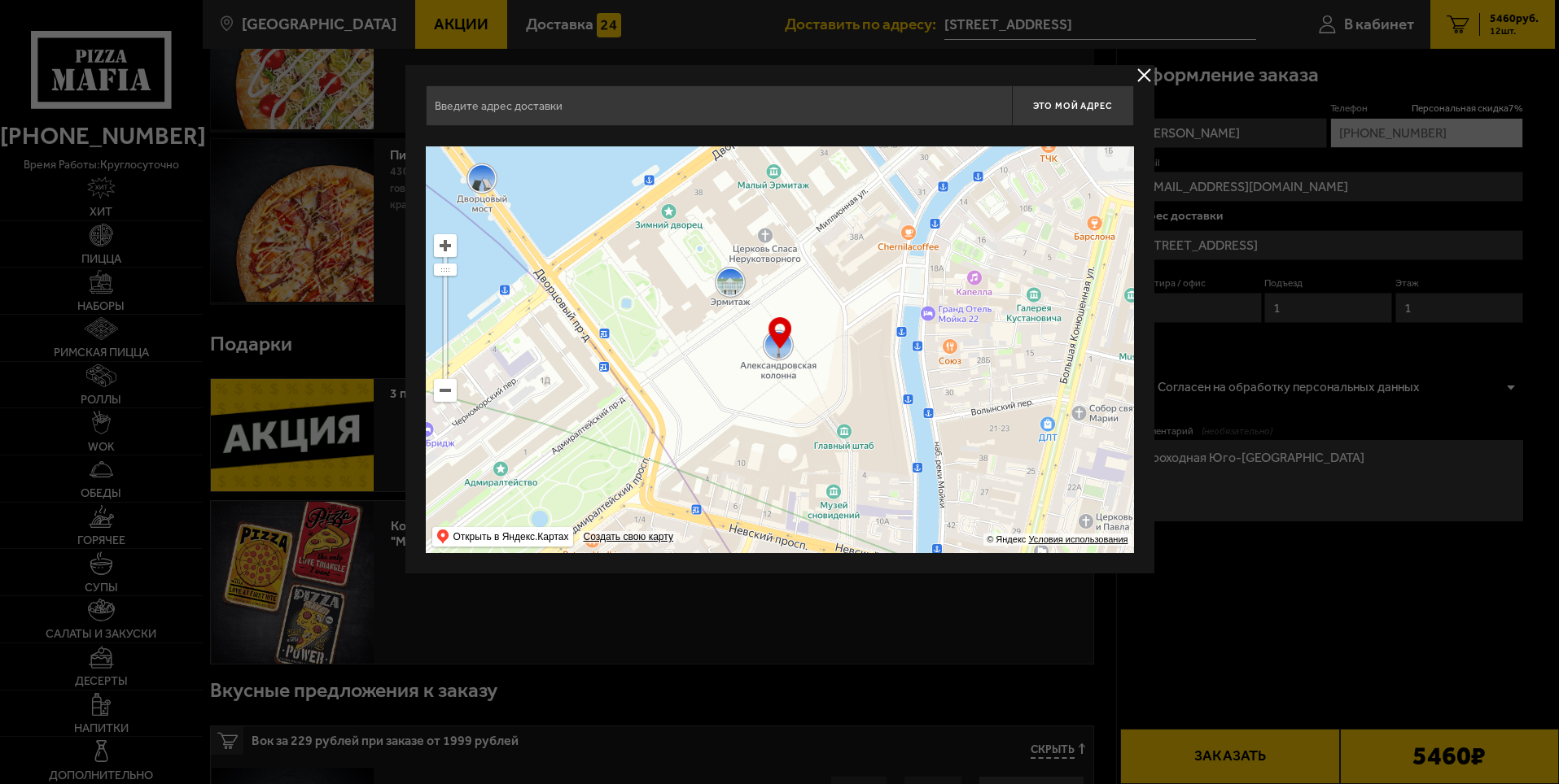
type input "[STREET_ADDRESS]"
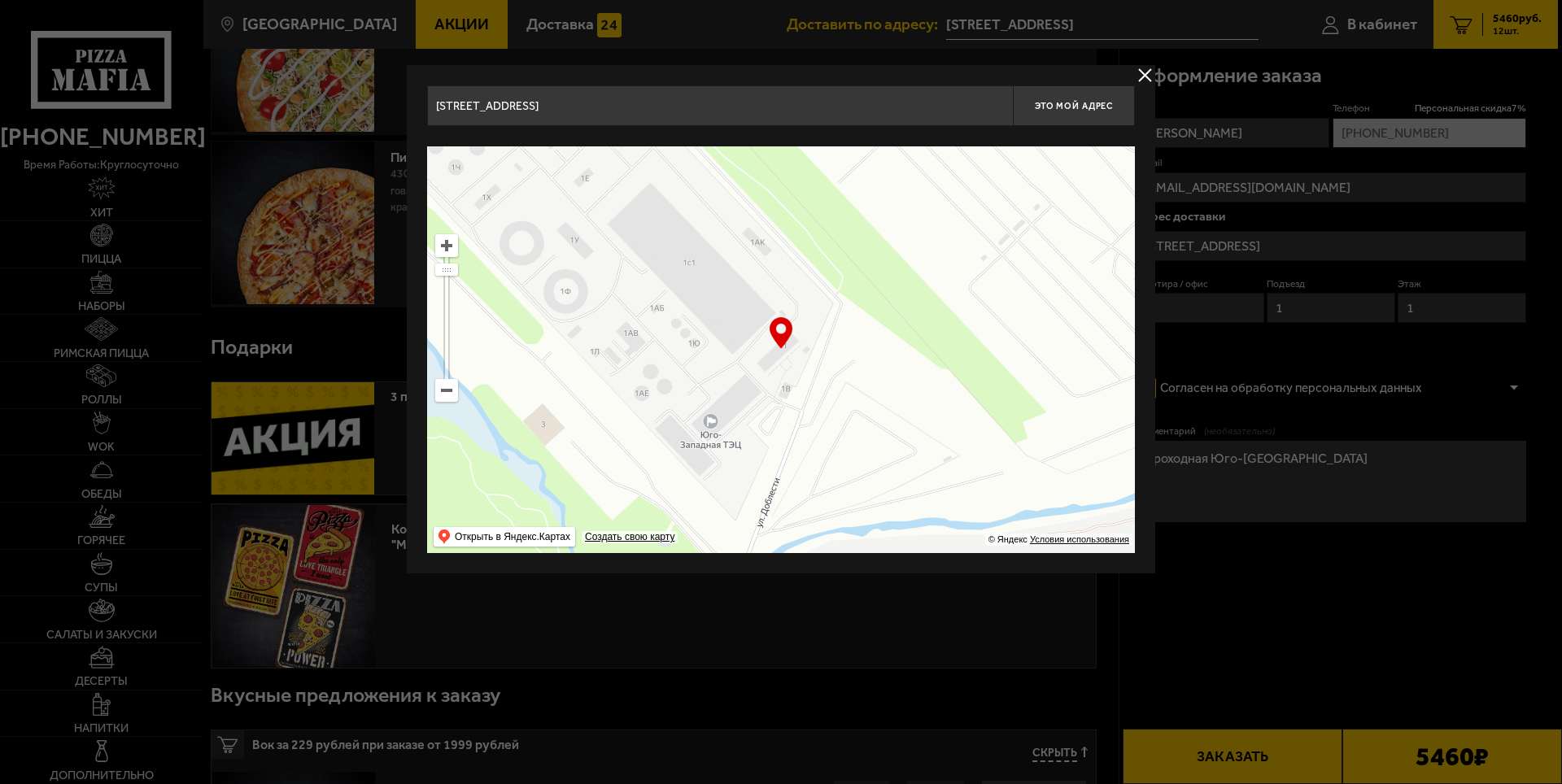
drag, startPoint x: 825, startPoint y: 390, endPoint x: 833, endPoint y: 439, distance: 49.6
click at [833, 439] on ymaps at bounding box center [781, 350] width 708 height 407
type input "улица Доблести, 1"
click at [1067, 105] on span "Это мой адрес" at bounding box center [1074, 106] width 78 height 11
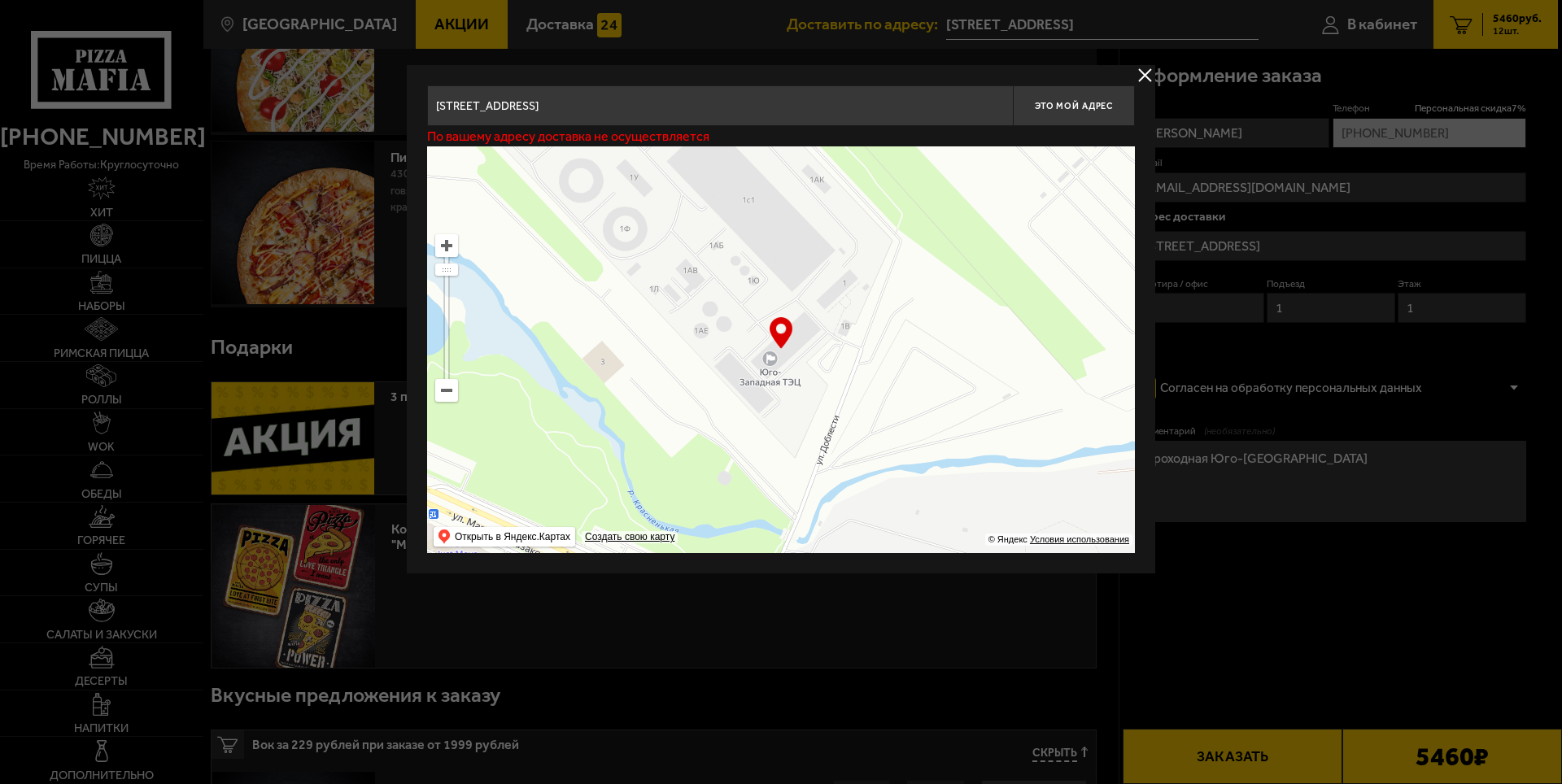
drag, startPoint x: 920, startPoint y: 359, endPoint x: 982, endPoint y: 306, distance: 81.6
click at [982, 306] on ymaps at bounding box center [781, 350] width 708 height 407
type input "улица Доблести, 1Р"
click at [1075, 108] on span "Это мой адрес" at bounding box center [1074, 106] width 78 height 11
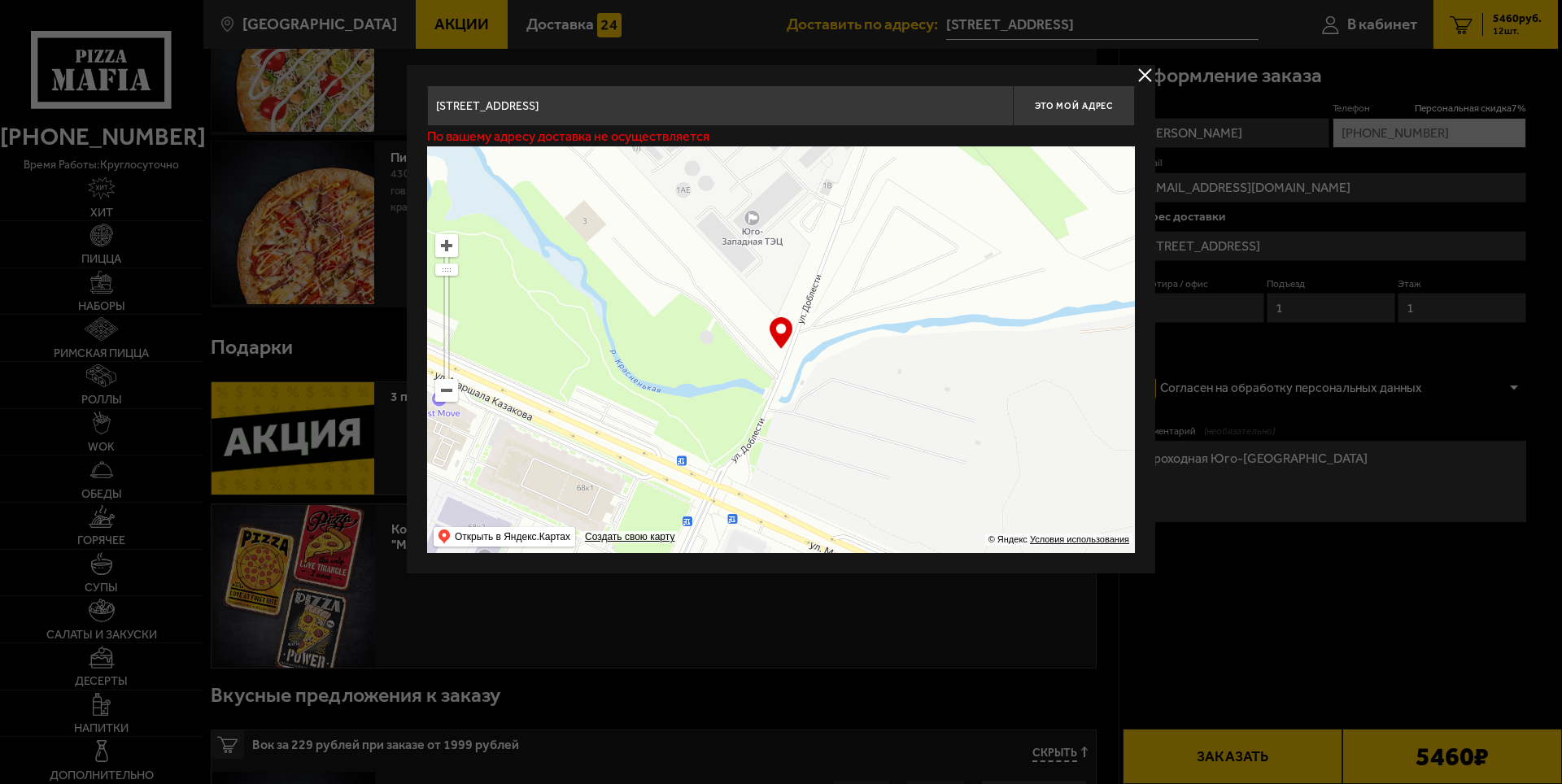
drag, startPoint x: 1006, startPoint y: 299, endPoint x: 990, endPoint y: 163, distance: 136.9
click at [990, 163] on ymaps at bounding box center [781, 350] width 708 height 407
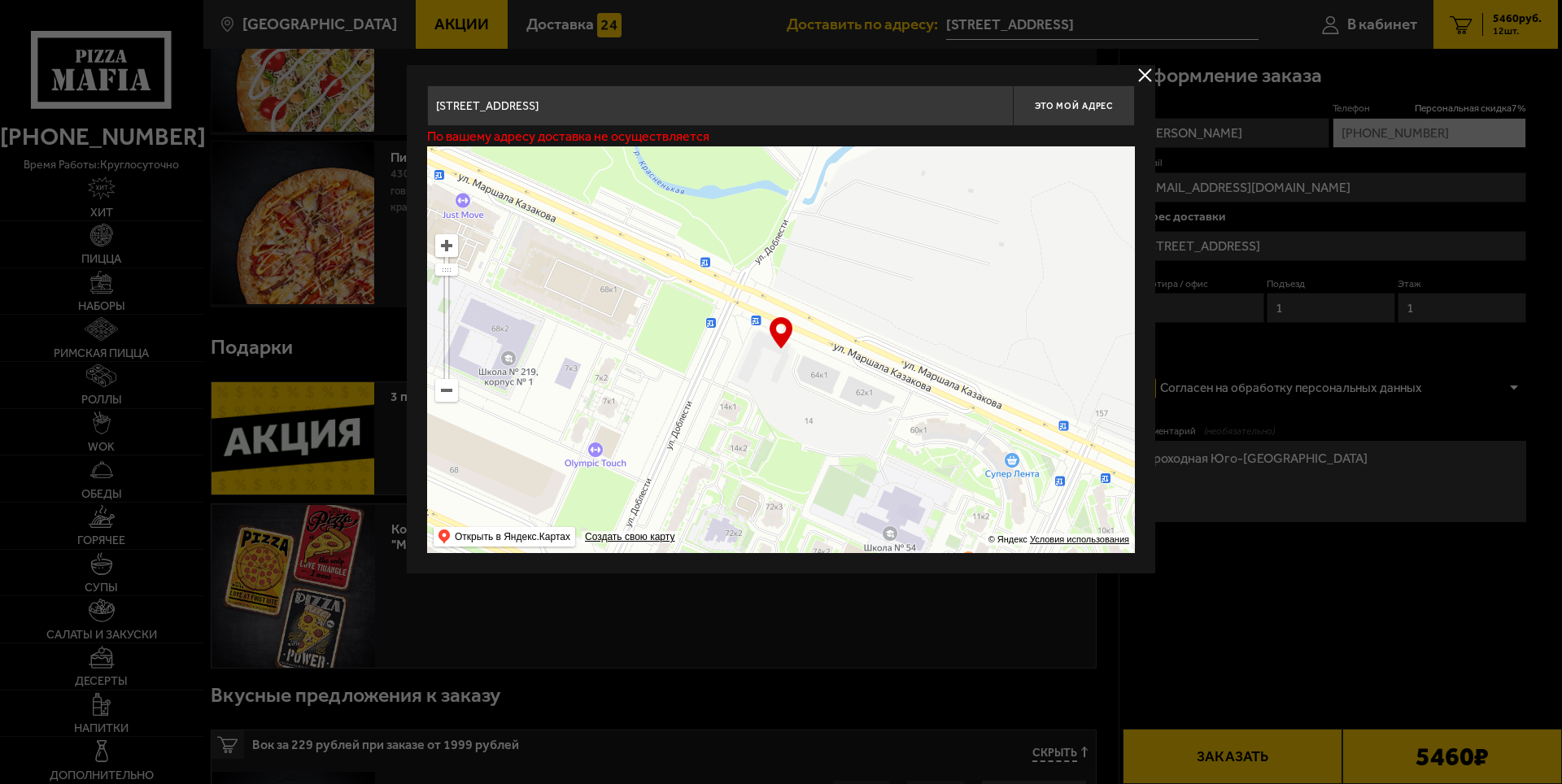
drag, startPoint x: 896, startPoint y: 401, endPoint x: 913, endPoint y: 264, distance: 138.1
click at [913, 264] on ymaps at bounding box center [781, 350] width 708 height 407
click at [1067, 101] on span "Это мой адрес" at bounding box center [1074, 106] width 78 height 11
click at [1055, 105] on span "Это мой адрес" at bounding box center [1074, 106] width 78 height 11
click at [1140, 74] on button "delivery type" at bounding box center [1145, 75] width 20 height 20
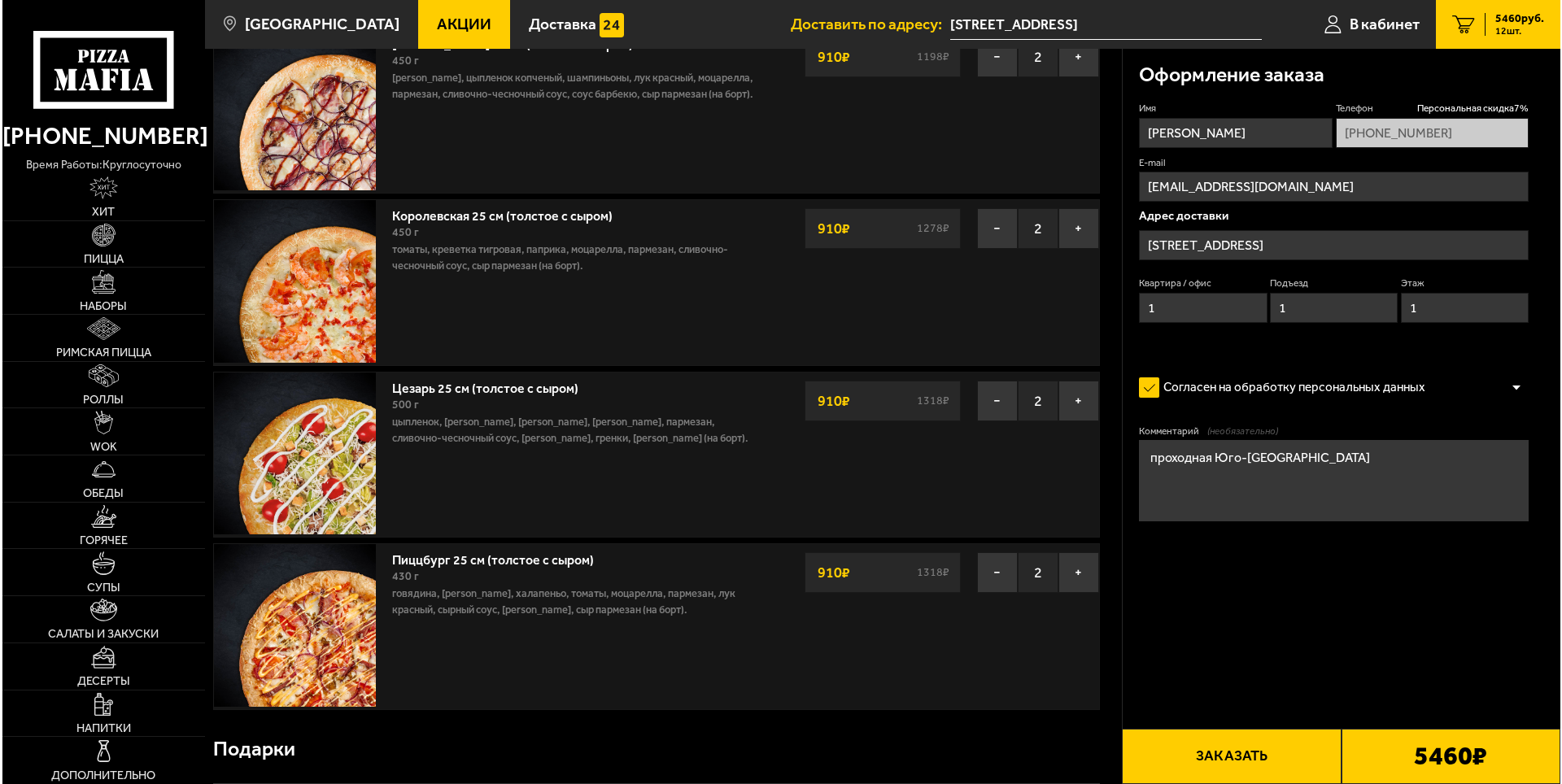
scroll to position [465, 0]
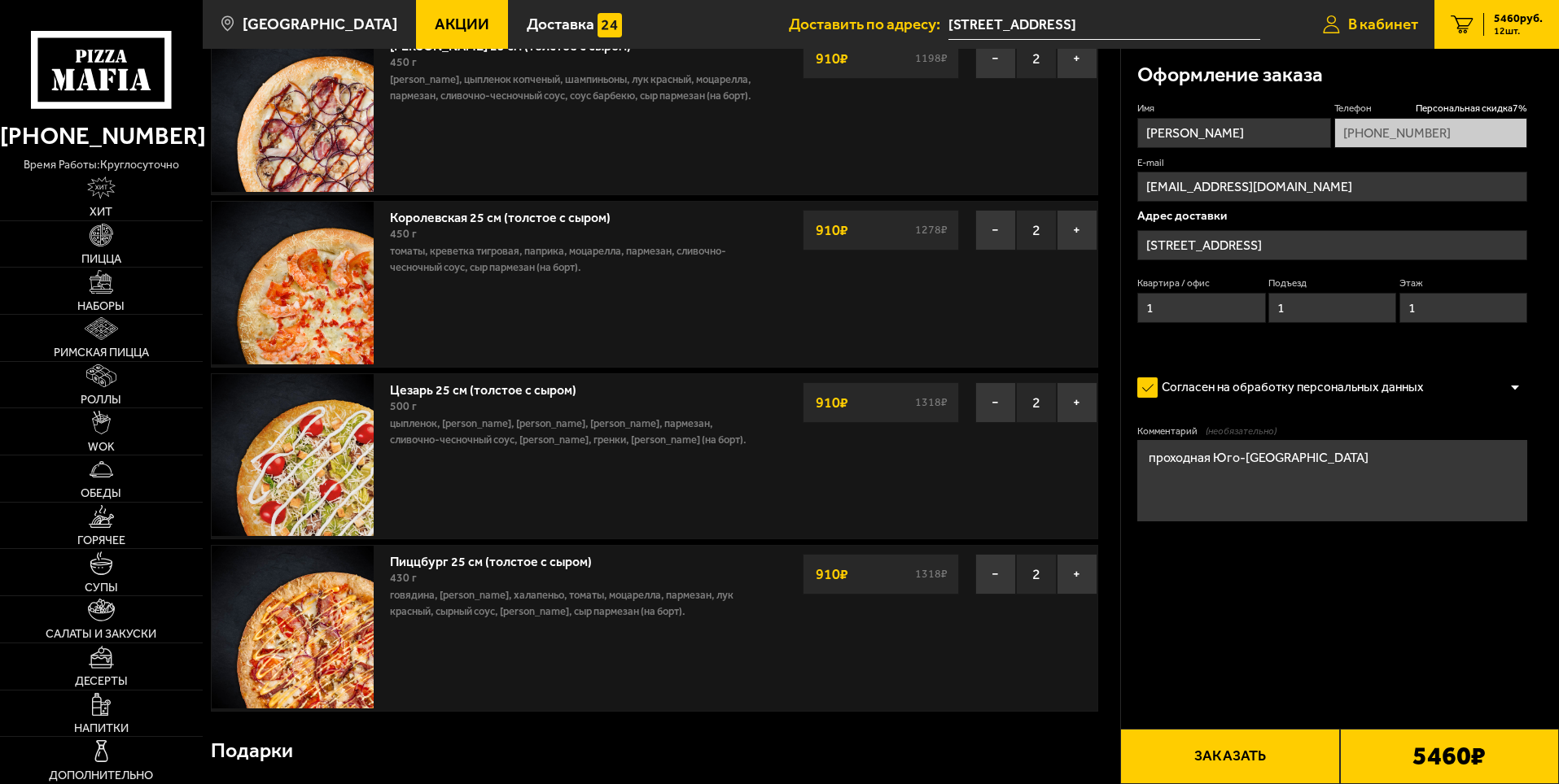
click at [1342, 20] on link "В кабинет" at bounding box center [1370, 24] width 128 height 49
type input "улица Доблести, 1Р"
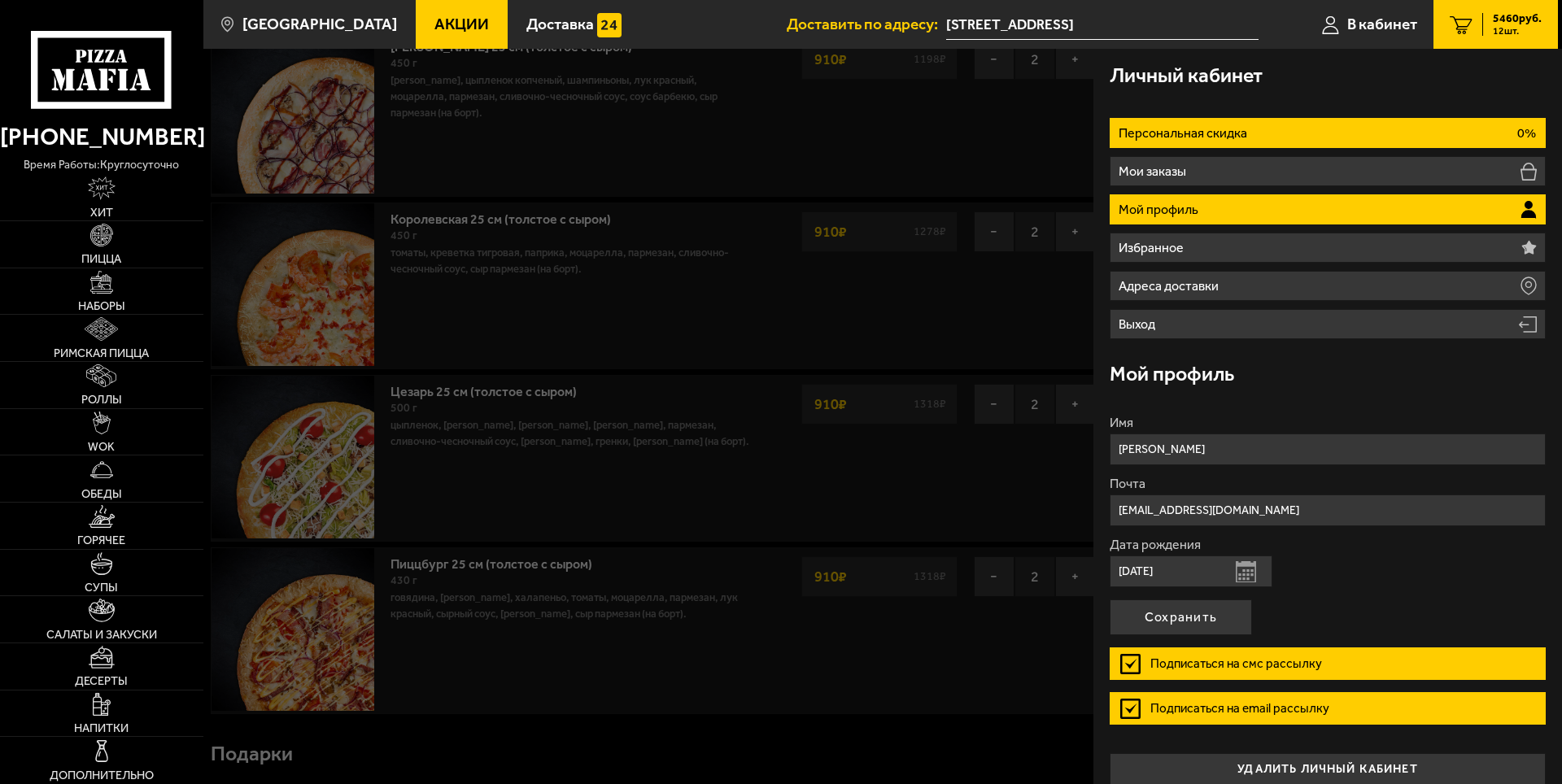
click at [1200, 137] on p "Персональная скидка" at bounding box center [1185, 133] width 133 height 13
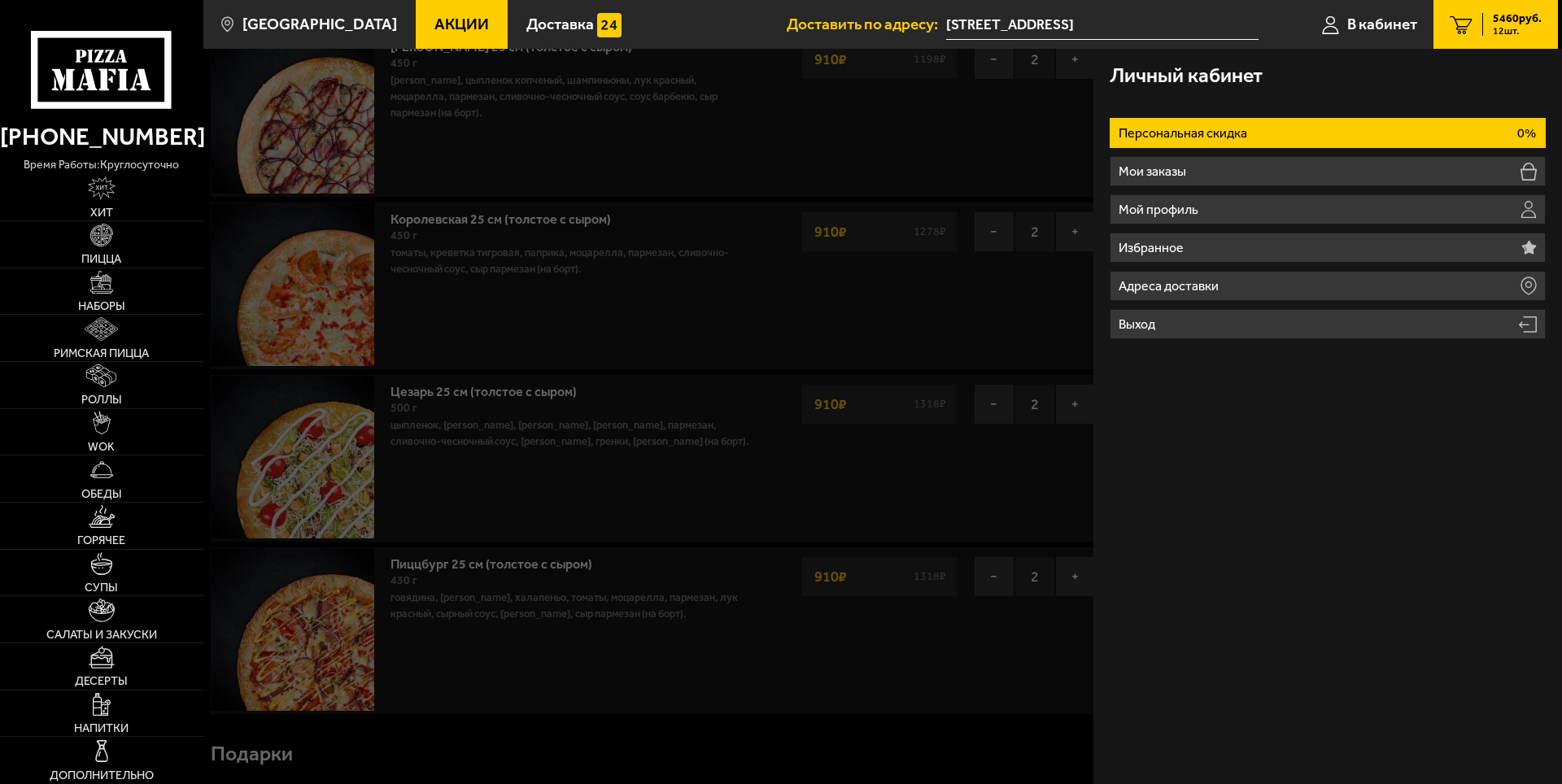
click at [1200, 137] on p "Персональная скидка" at bounding box center [1185, 133] width 133 height 13
click at [1382, 13] on link "В кабинет" at bounding box center [1370, 24] width 128 height 49
click at [1364, 22] on span "В кабинет" at bounding box center [1382, 23] width 70 height 15
click at [1363, 22] on span "В кабинет" at bounding box center [1382, 23] width 70 height 15
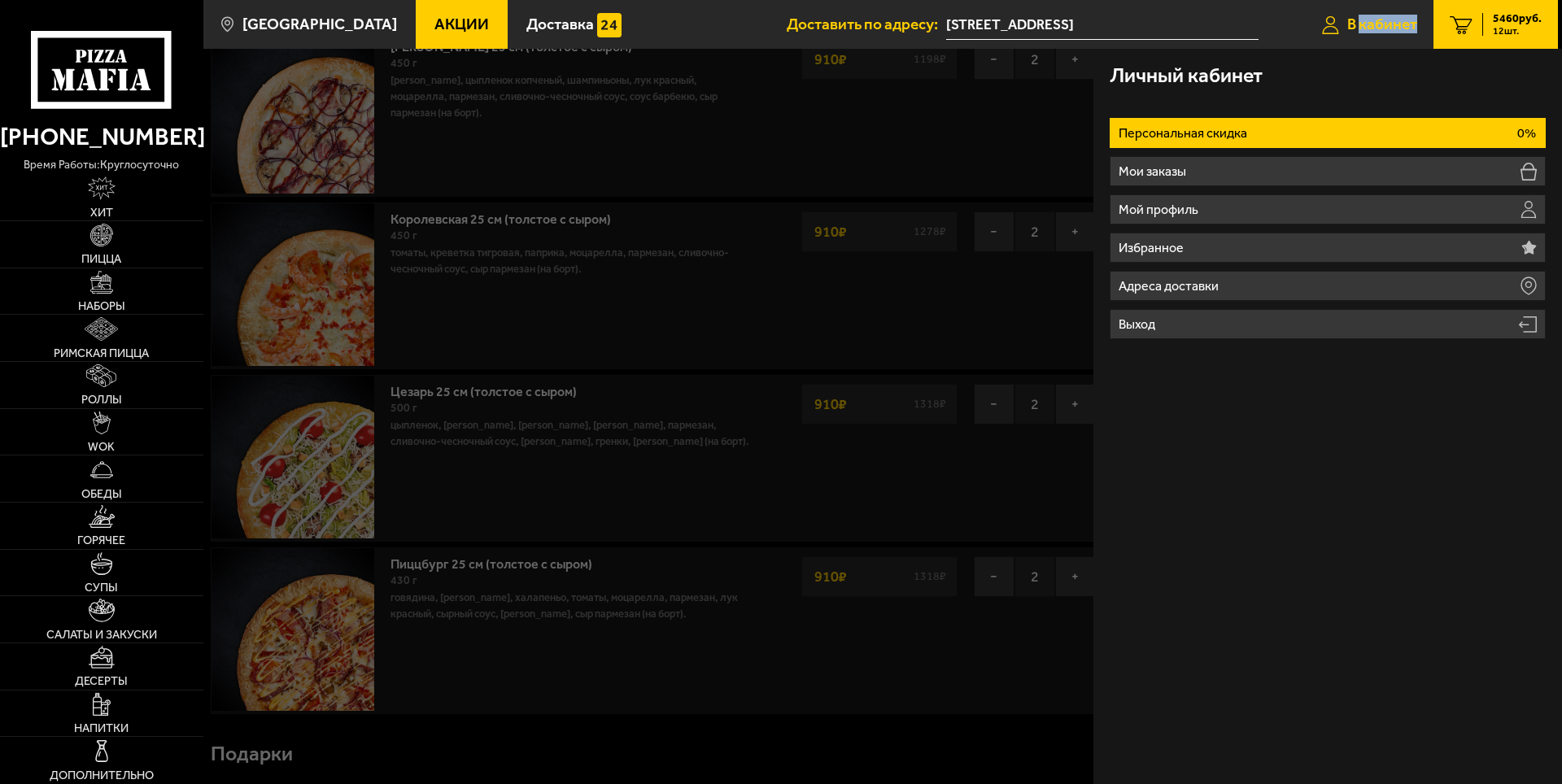
click at [1363, 22] on span "В кабинет" at bounding box center [1382, 23] width 70 height 15
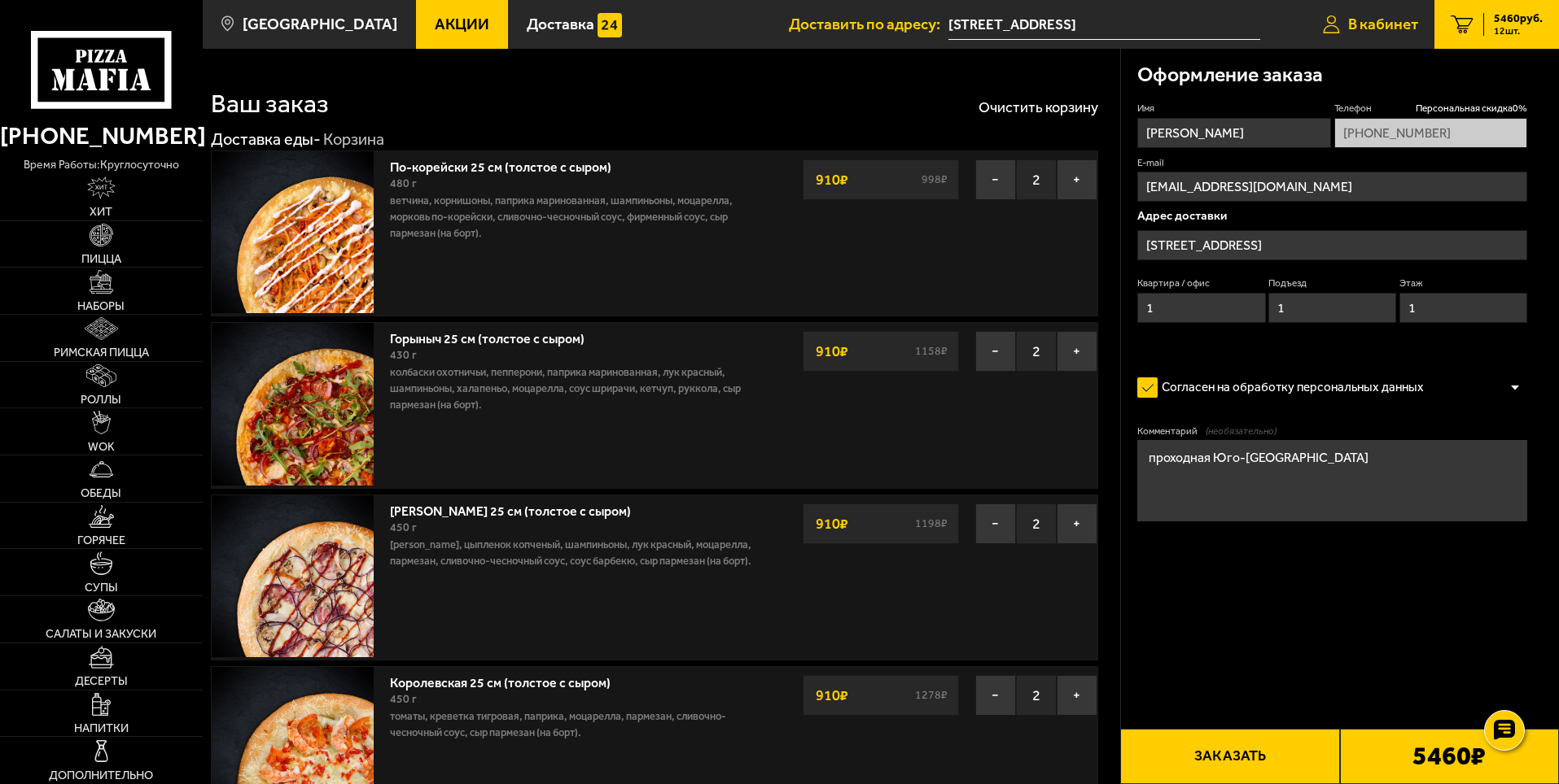
click at [1380, 24] on span "В кабинет" at bounding box center [1383, 23] width 70 height 15
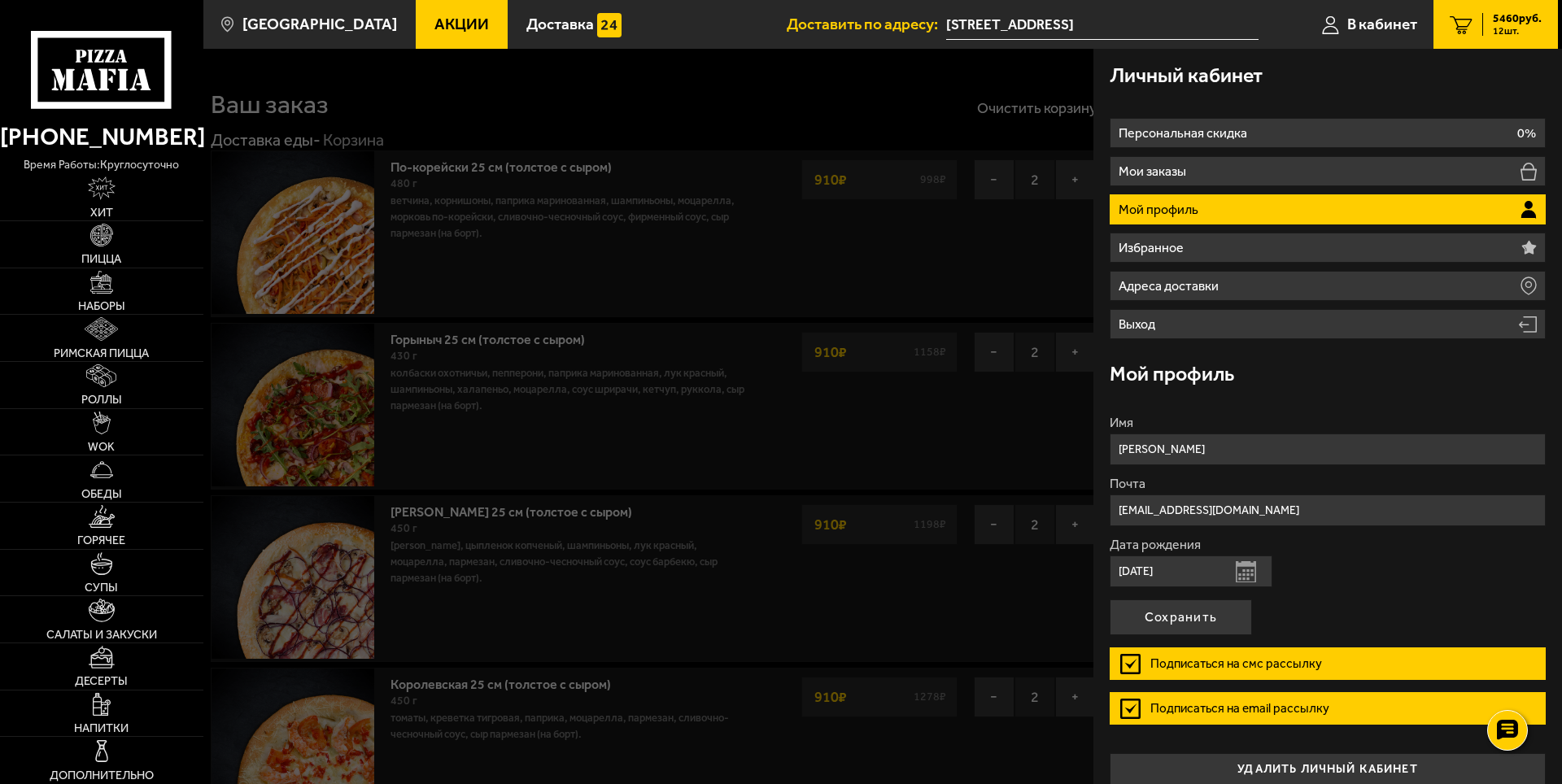
click at [1159, 212] on p "Мой профиль" at bounding box center [1161, 210] width 84 height 13
click at [1515, 200] on li "Мой профиль" at bounding box center [1328, 209] width 436 height 30
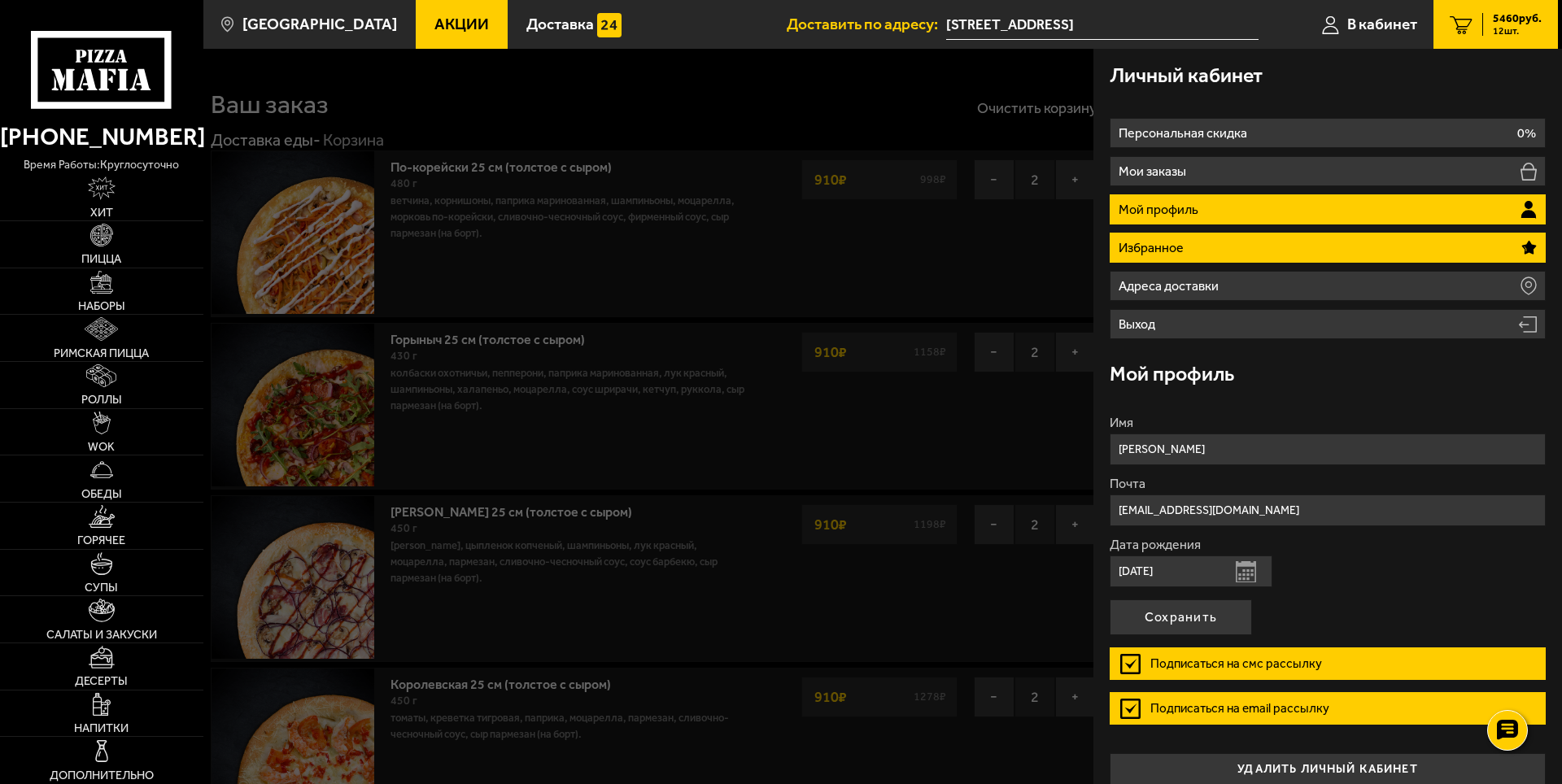
click at [1388, 249] on li "Избранное" at bounding box center [1328, 247] width 436 height 30
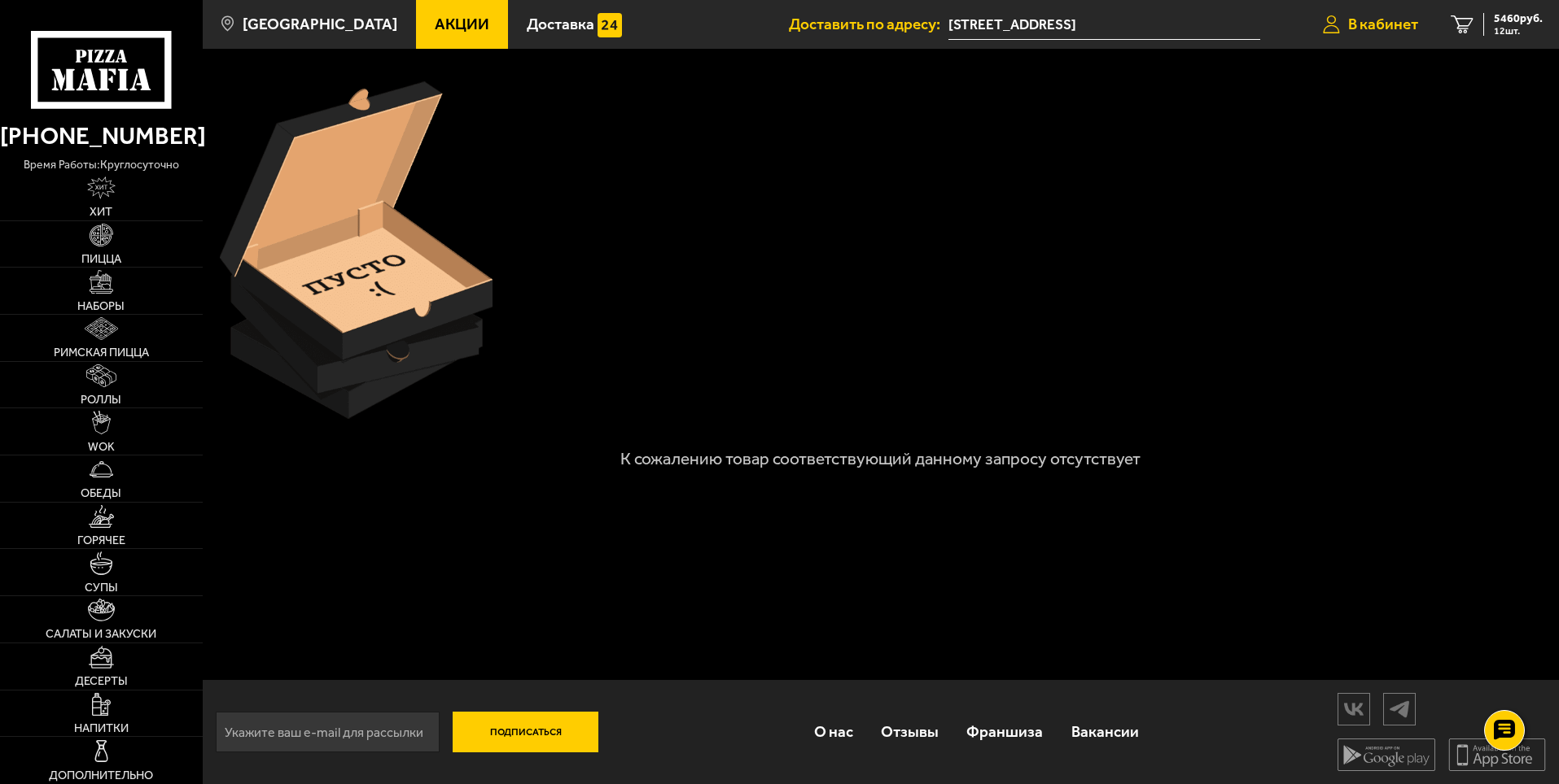
click at [1381, 20] on span "В кабинет" at bounding box center [1383, 23] width 70 height 15
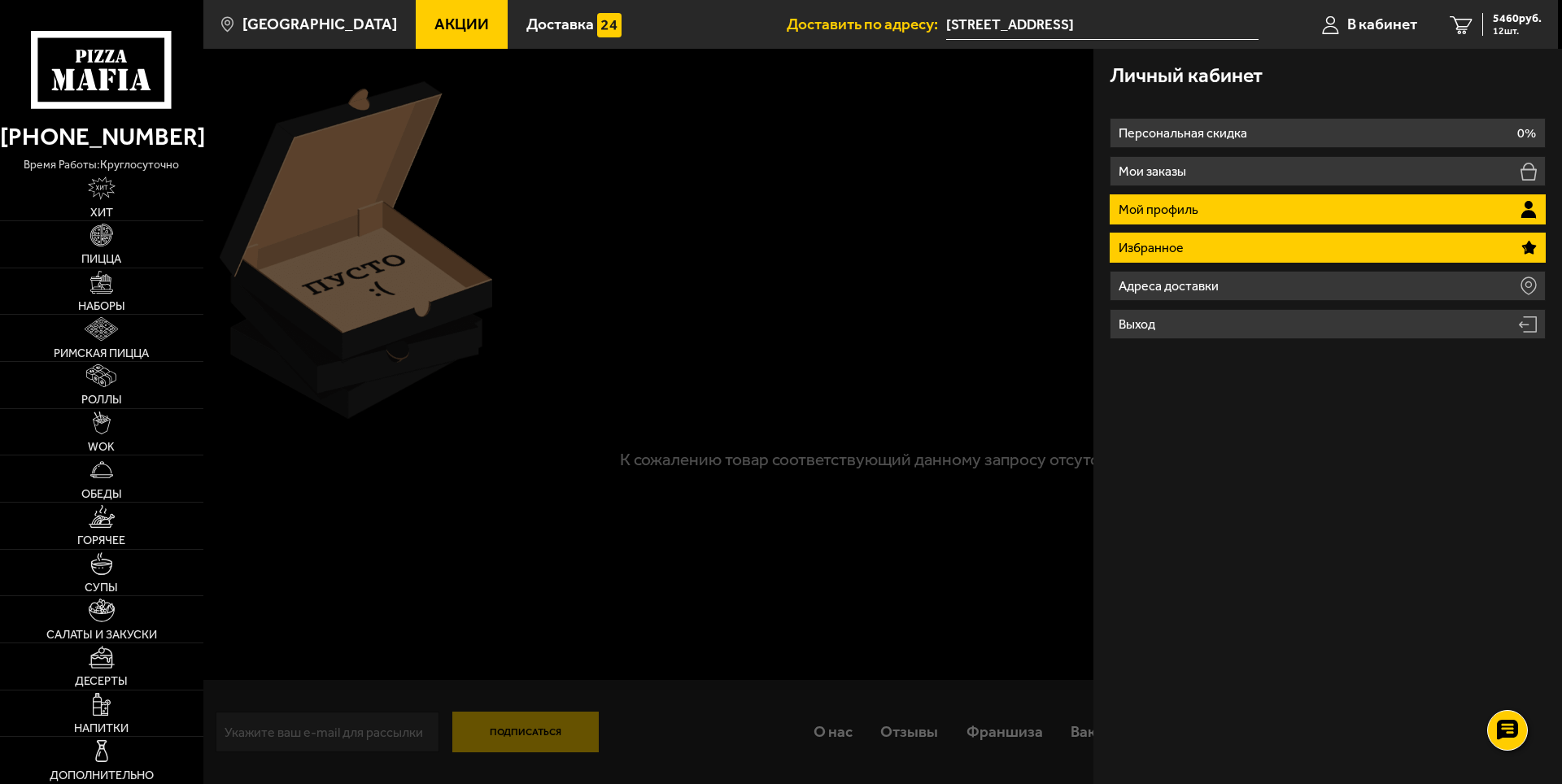
click at [1191, 204] on p "Мой профиль" at bounding box center [1161, 210] width 84 height 13
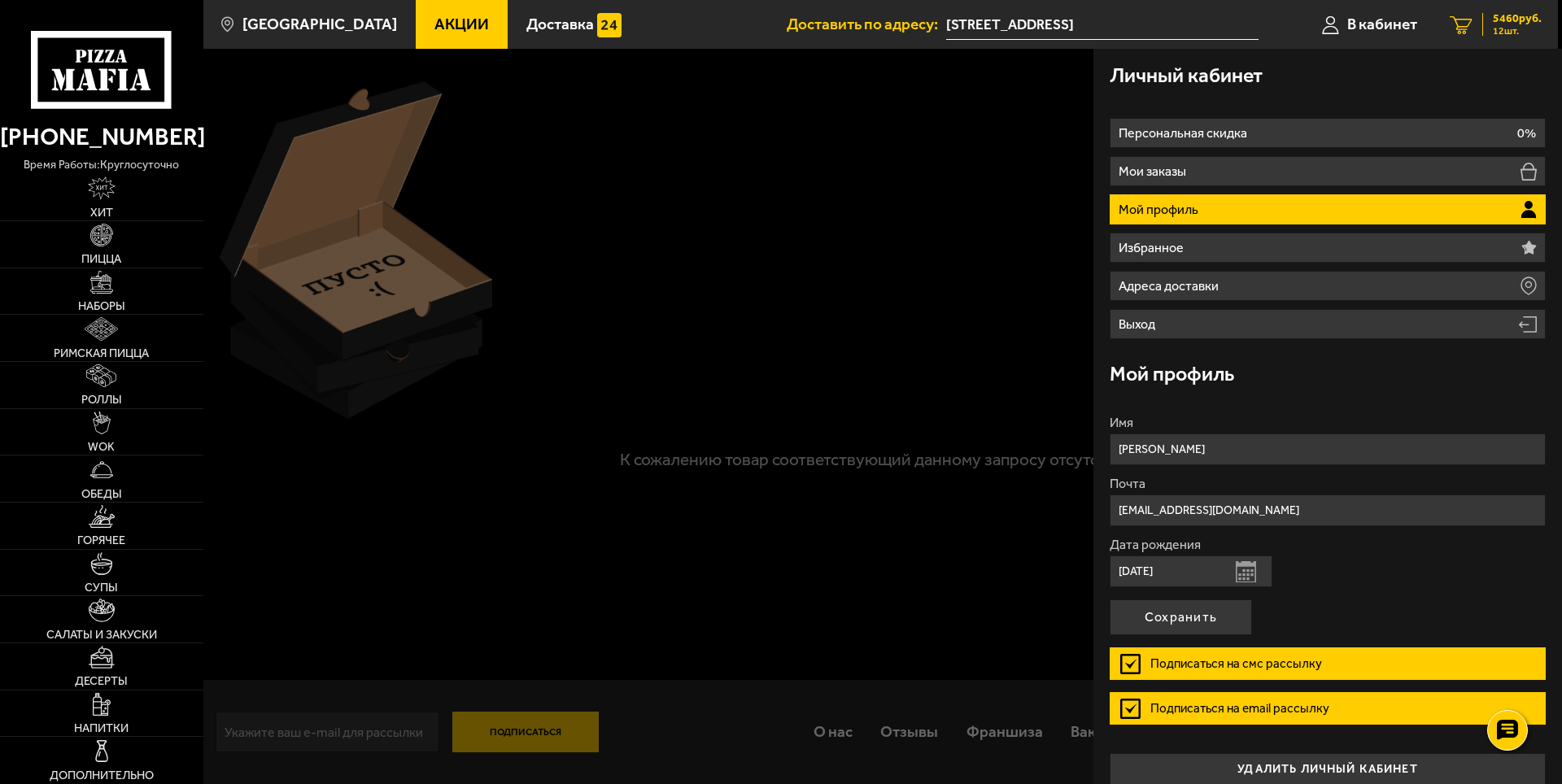
click at [1509, 17] on span "5460 руб." at bounding box center [1517, 19] width 49 height 12
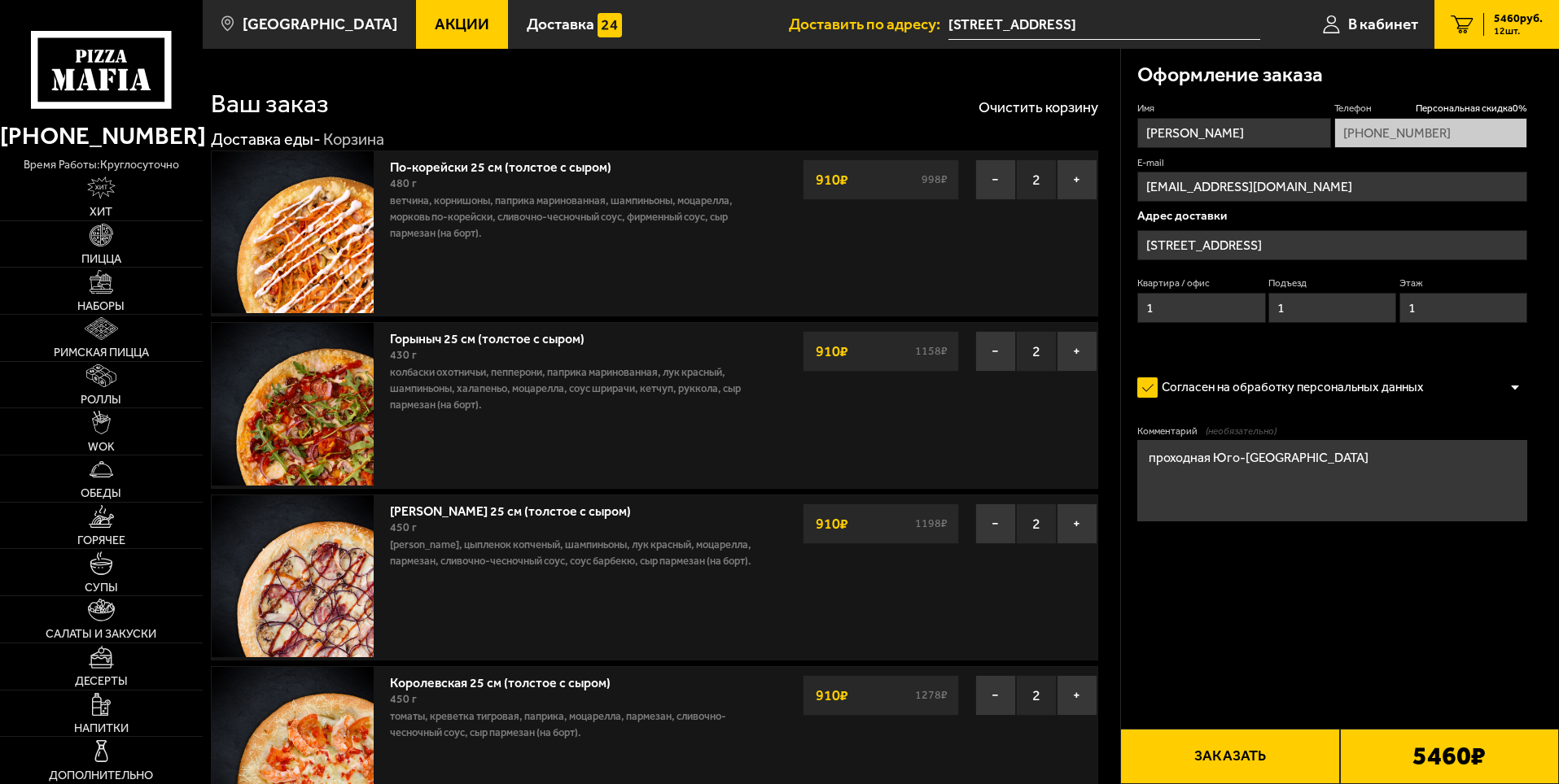
click at [1219, 760] on button "Заказать" at bounding box center [1230, 756] width 219 height 55
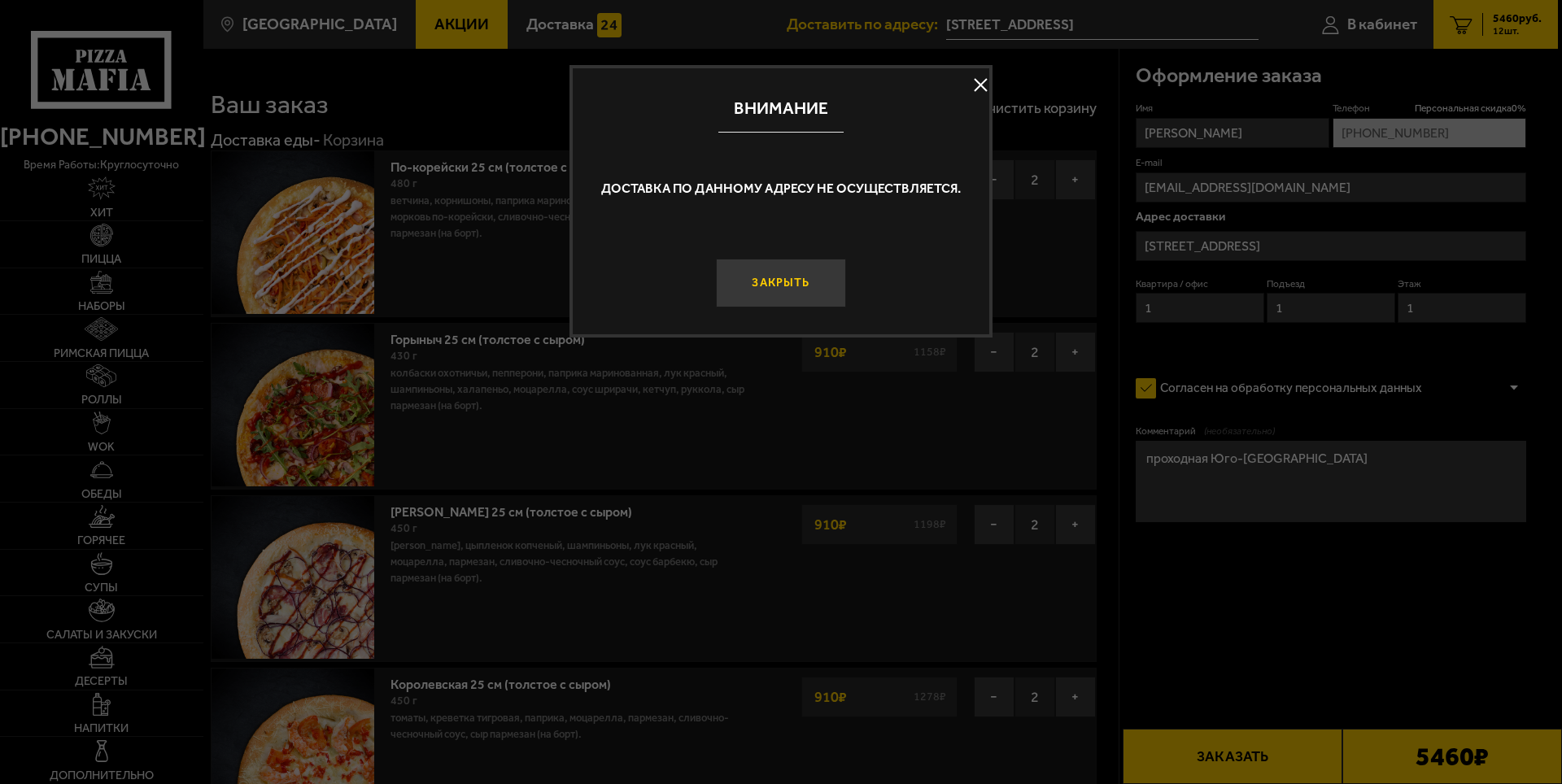
click at [759, 275] on button "Закрыть" at bounding box center [781, 283] width 130 height 49
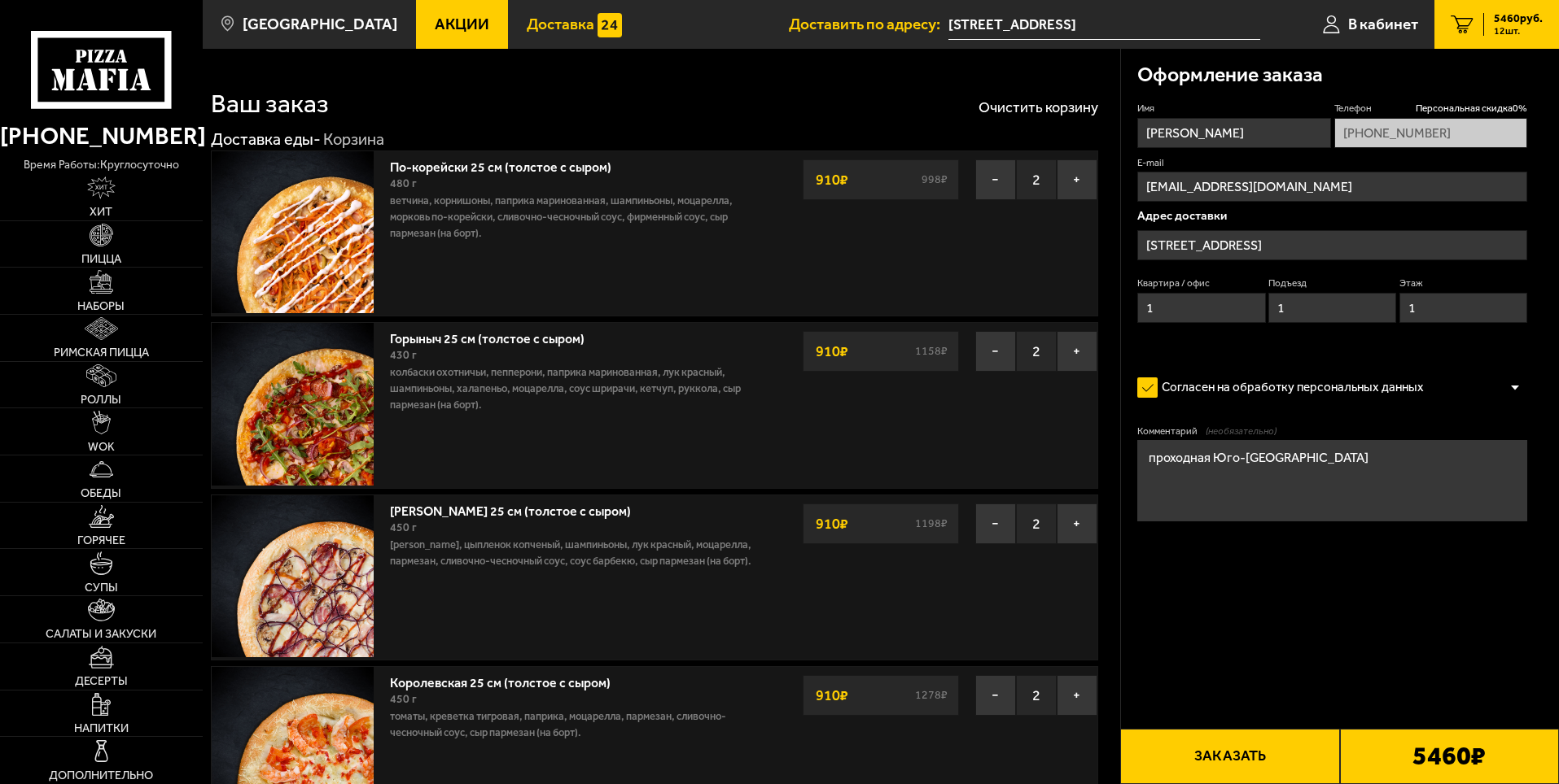
click at [541, 21] on span "Доставка" at bounding box center [560, 23] width 68 height 15
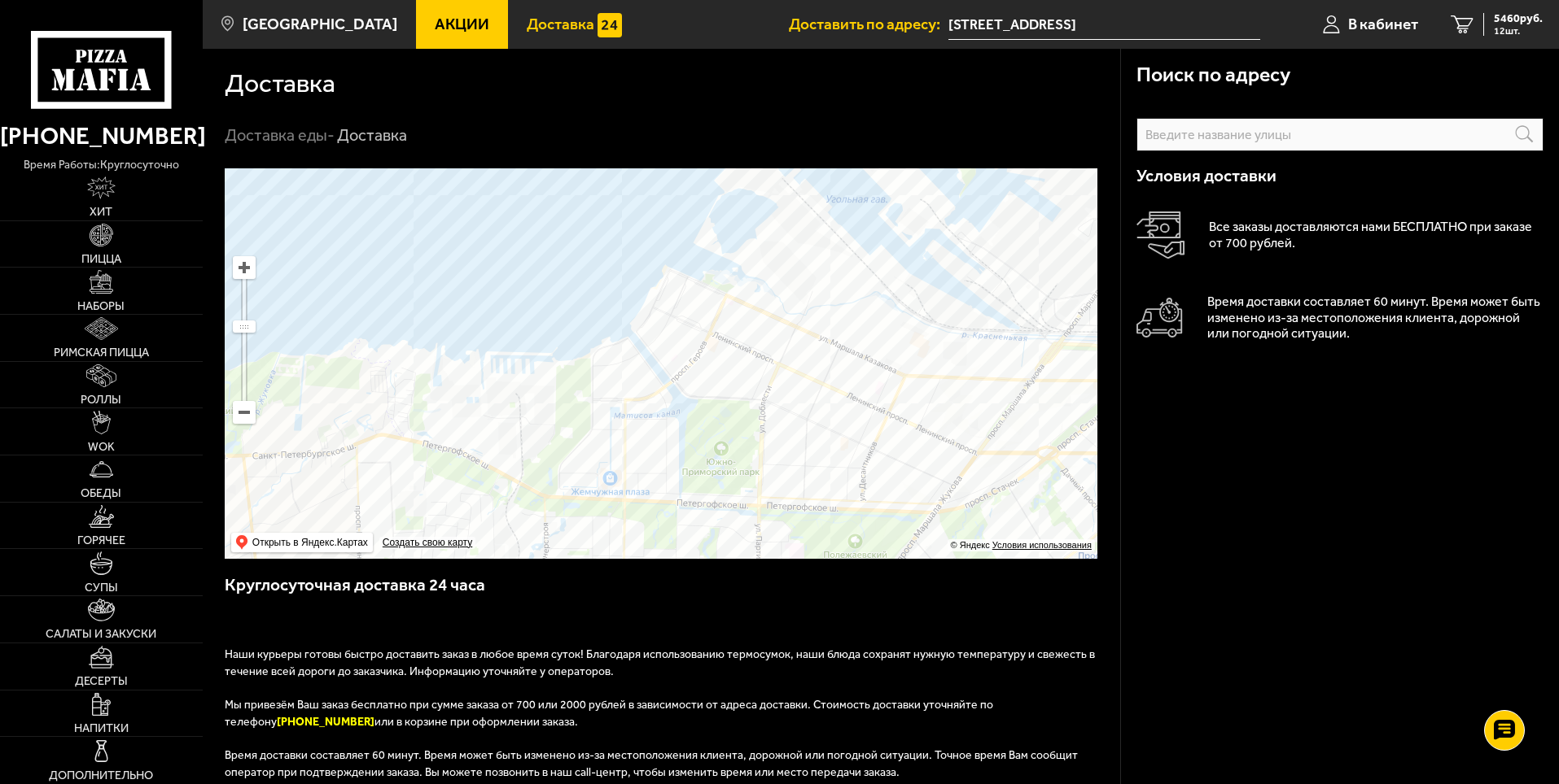
drag, startPoint x: 707, startPoint y: 394, endPoint x: 726, endPoint y: 368, distance: 32.2
click at [726, 368] on ymaps at bounding box center [661, 363] width 873 height 391
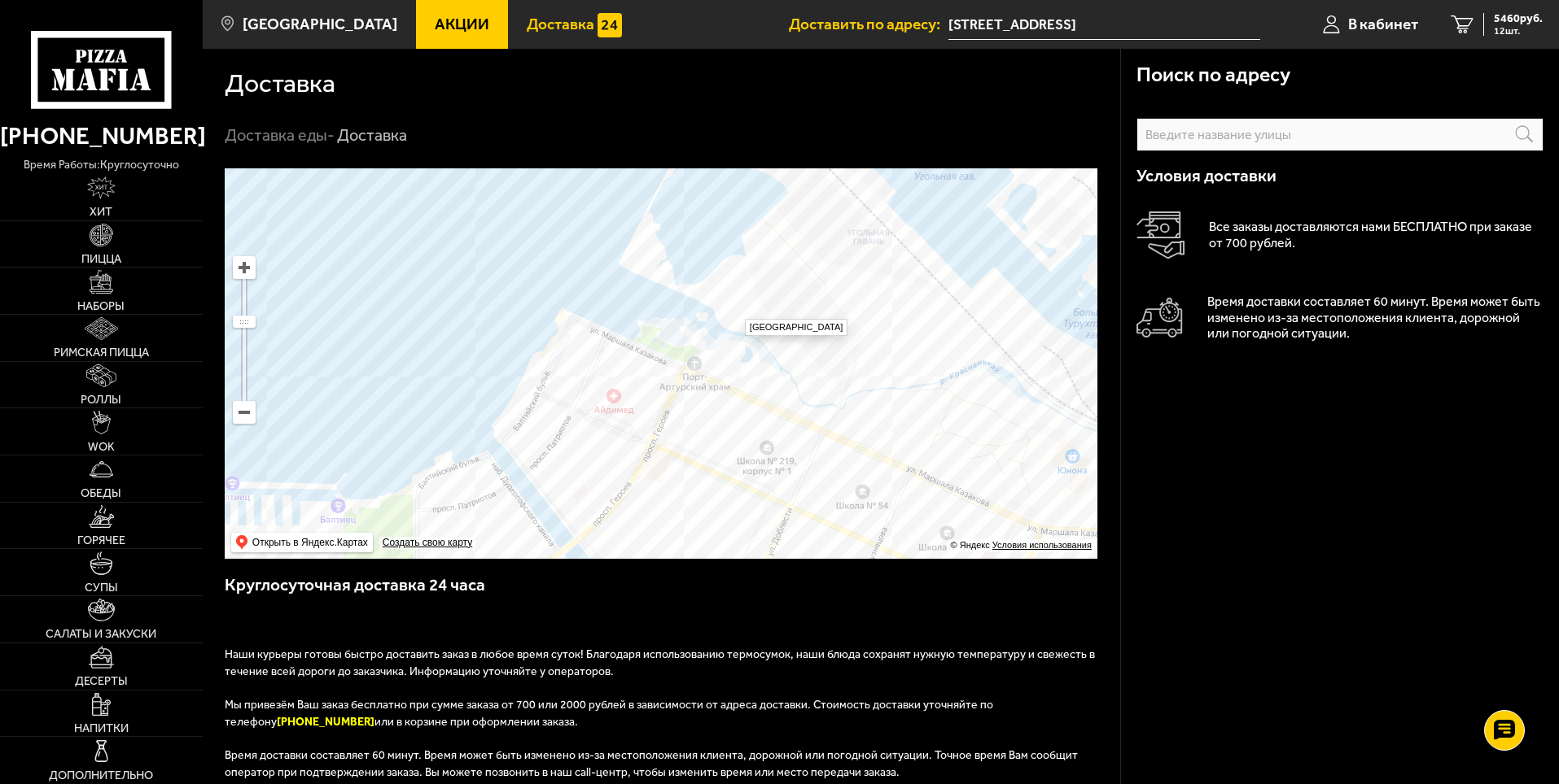
drag, startPoint x: 727, startPoint y: 337, endPoint x: 700, endPoint y: 401, distance: 69.5
click at [700, 401] on ymaps at bounding box center [661, 363] width 873 height 391
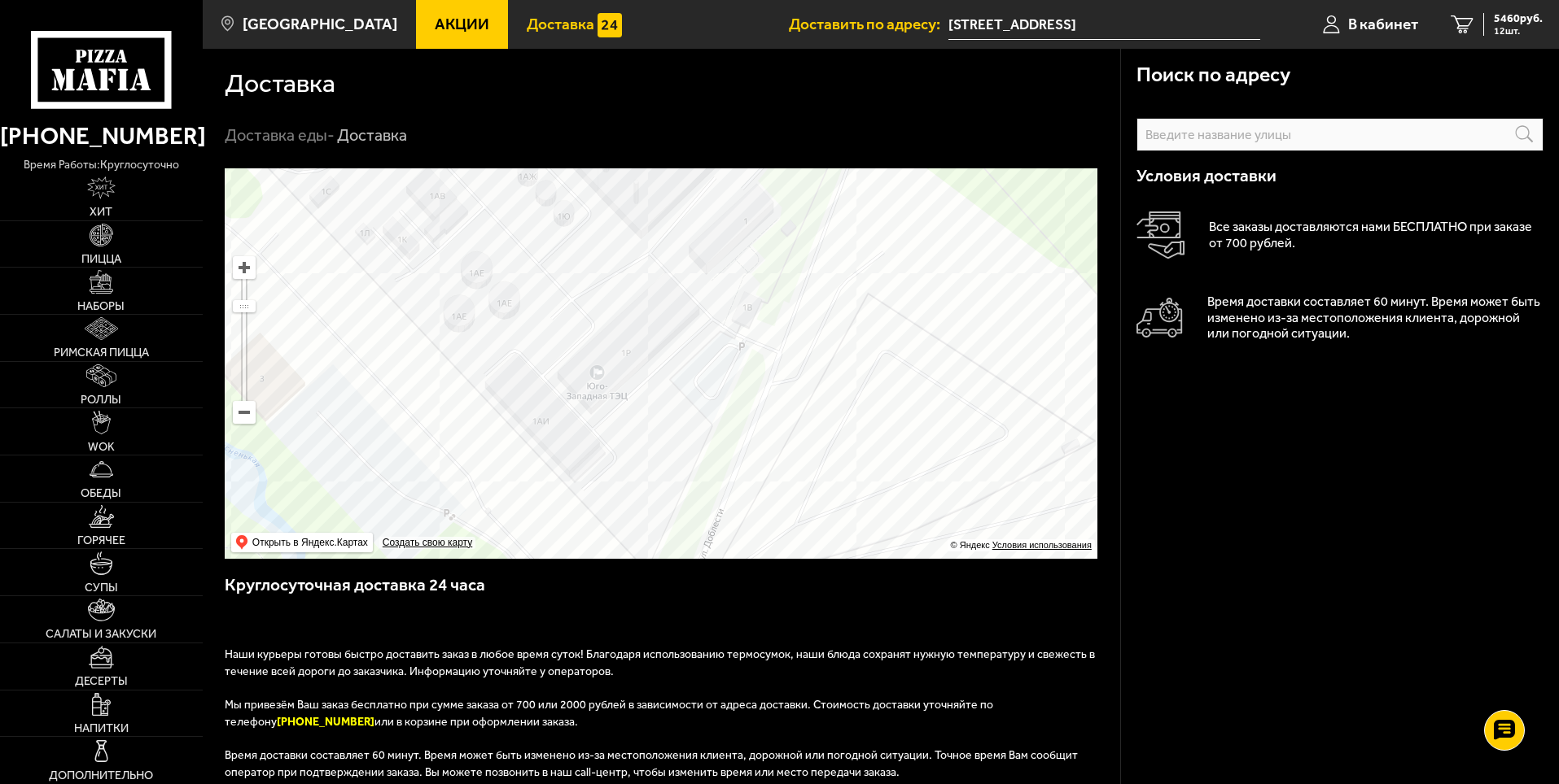
drag, startPoint x: 853, startPoint y: 324, endPoint x: 703, endPoint y: 593, distance: 308.0
click at [703, 593] on div "Поиск по адресу Информация по адресу Условия доставки Все заказы доставляются н…" at bounding box center [662, 607] width 917 height 877
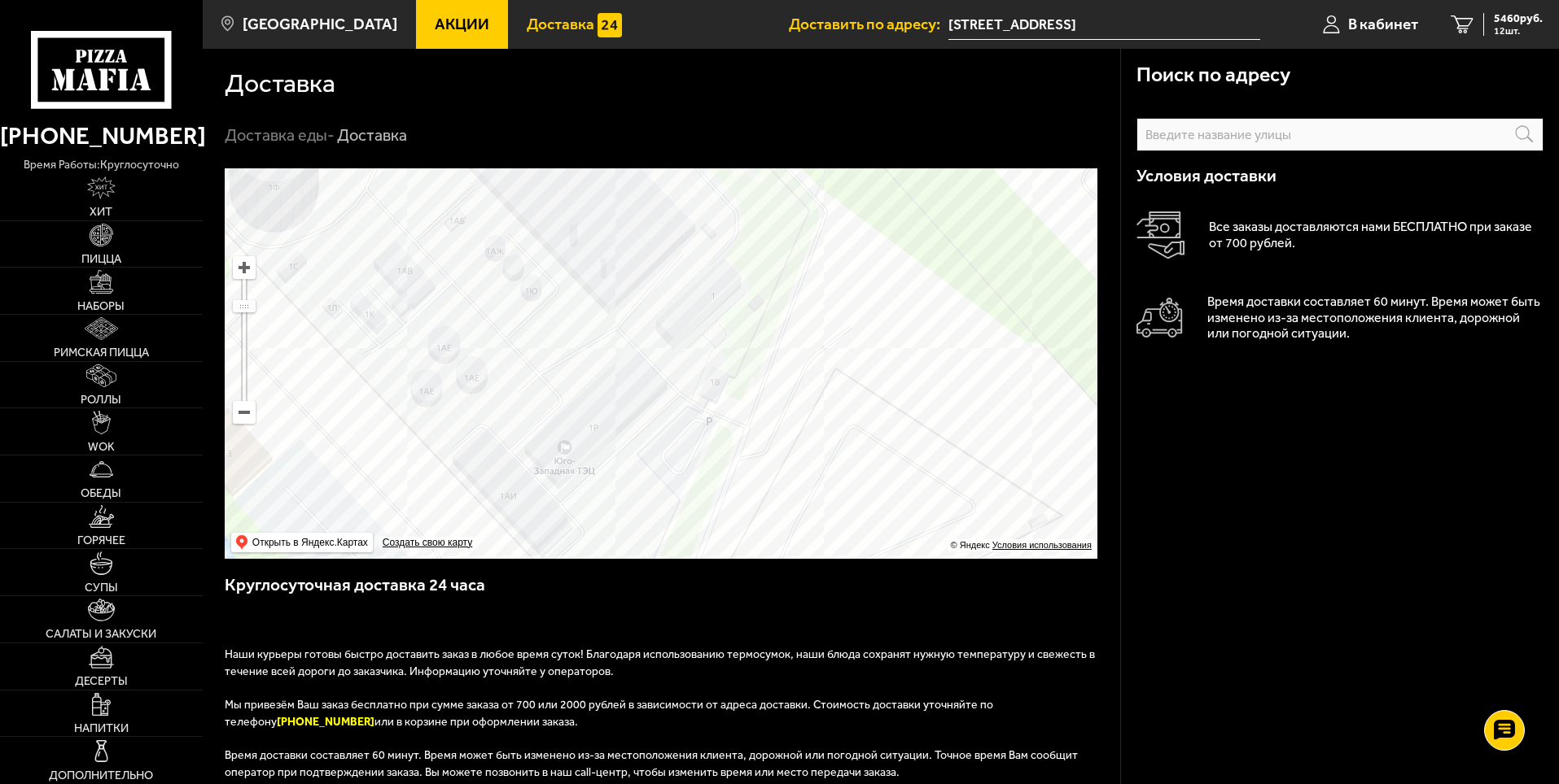
drag, startPoint x: 879, startPoint y: 242, endPoint x: 875, endPoint y: 266, distance: 24.3
click at [873, 271] on ymaps at bounding box center [661, 363] width 873 height 391
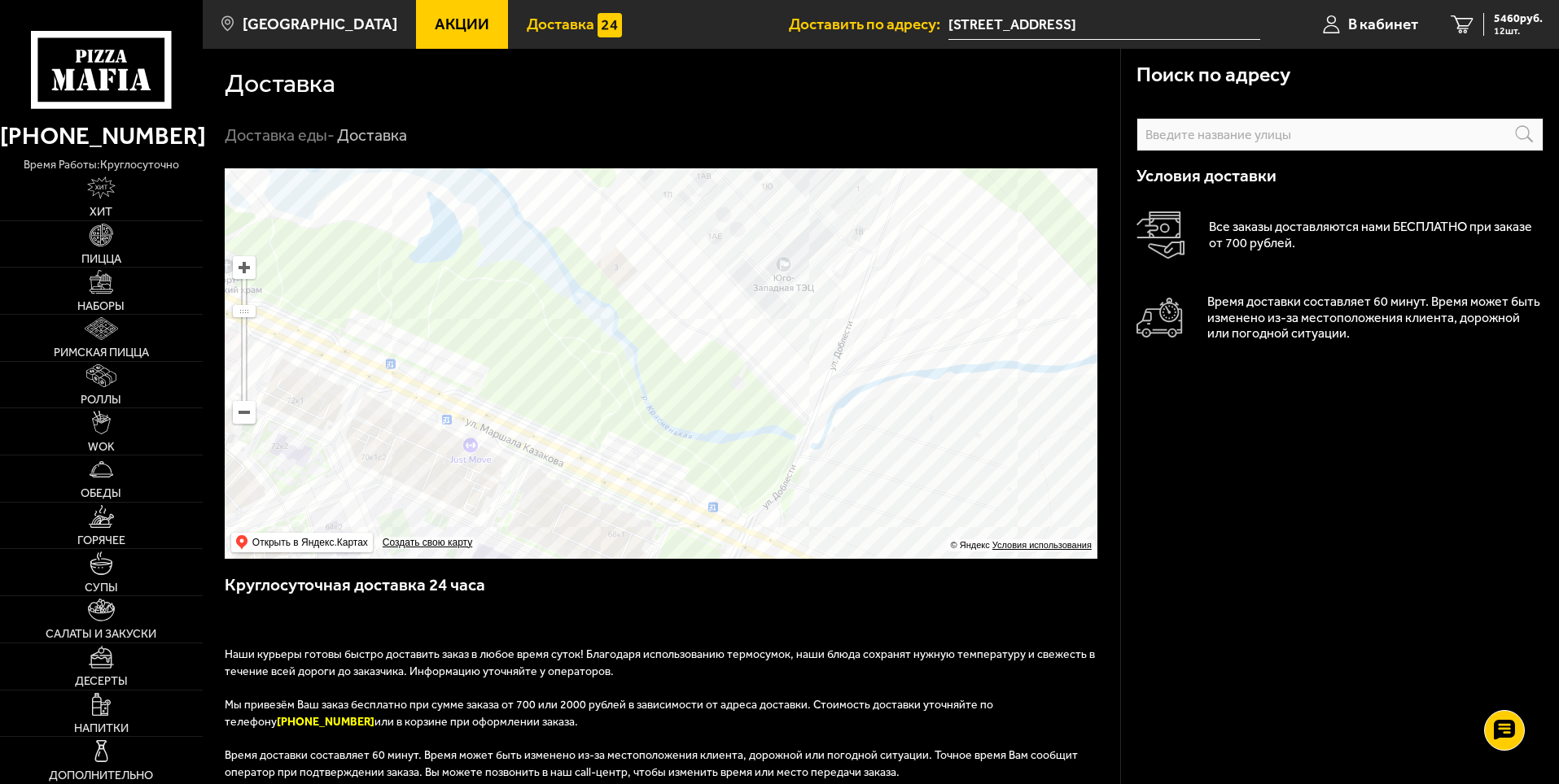
drag, startPoint x: 812, startPoint y: 416, endPoint x: 859, endPoint y: 360, distance: 73.1
click at [859, 360] on ymaps at bounding box center [661, 363] width 873 height 391
click at [929, 20] on span "Доставить по адресу:" at bounding box center [868, 23] width 159 height 15
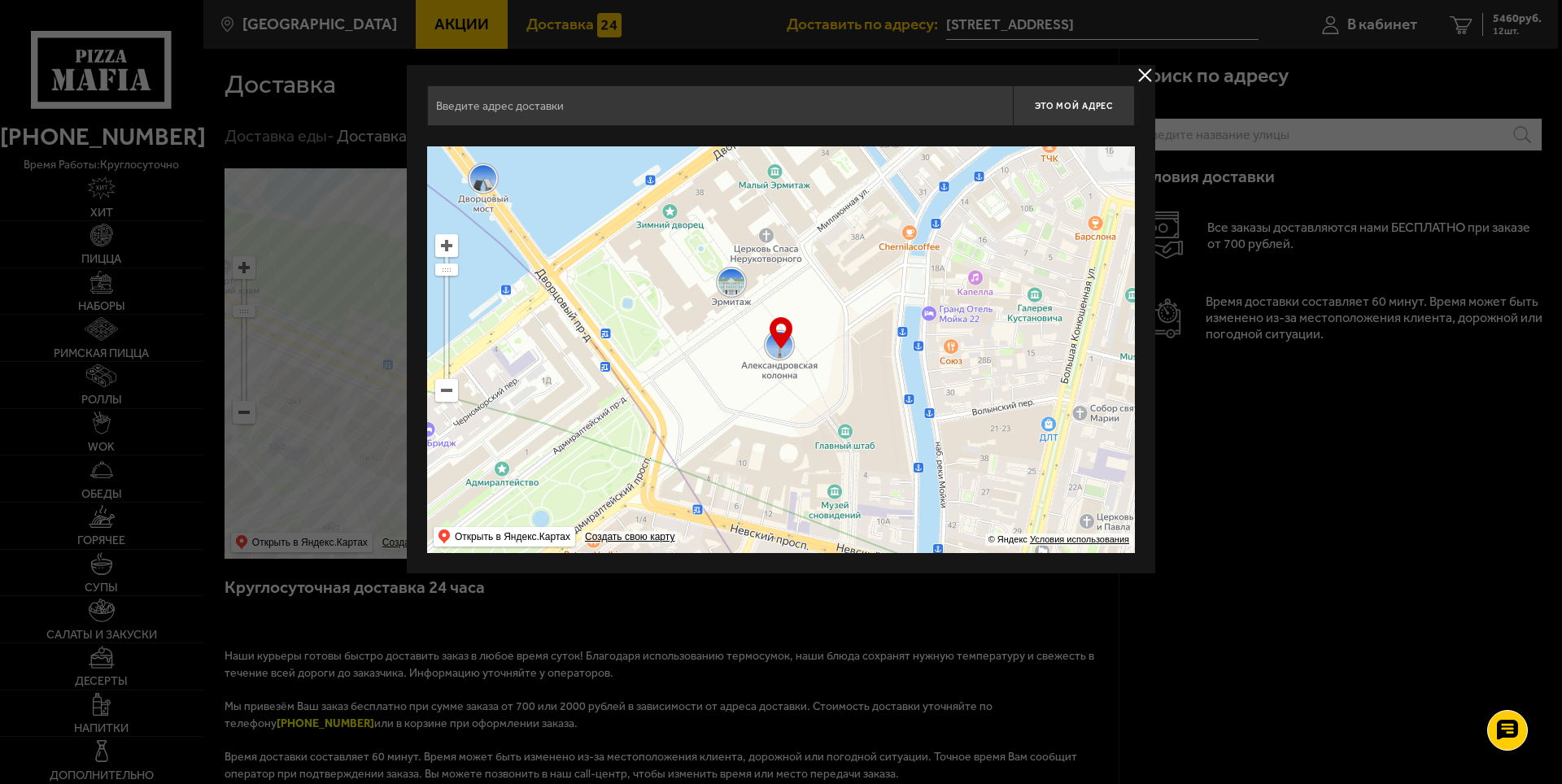
type input "[STREET_ADDRESS]"
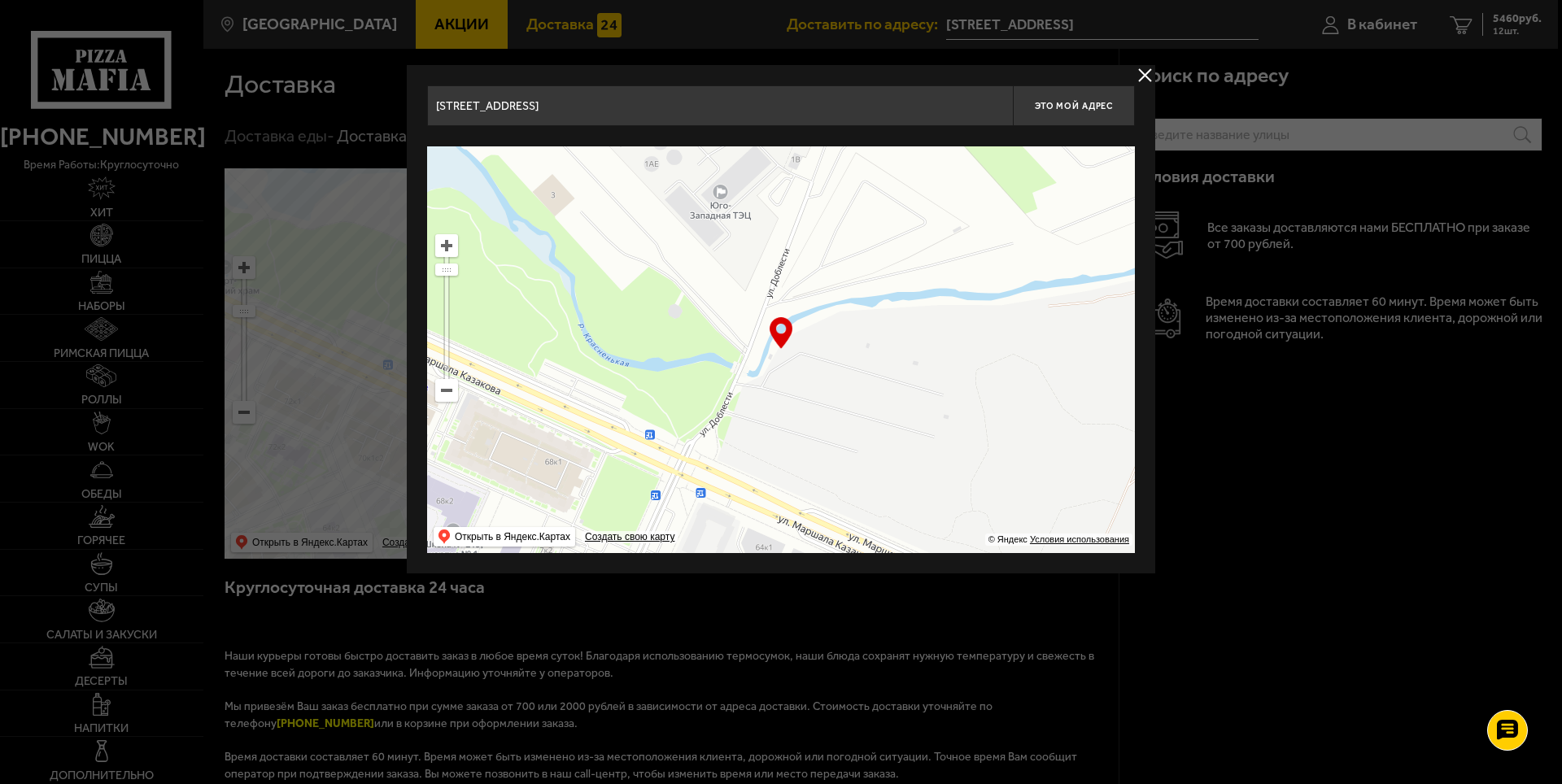
drag, startPoint x: 835, startPoint y: 323, endPoint x: 853, endPoint y: 194, distance: 130.2
click at [853, 194] on ymaps at bounding box center [781, 350] width 708 height 407
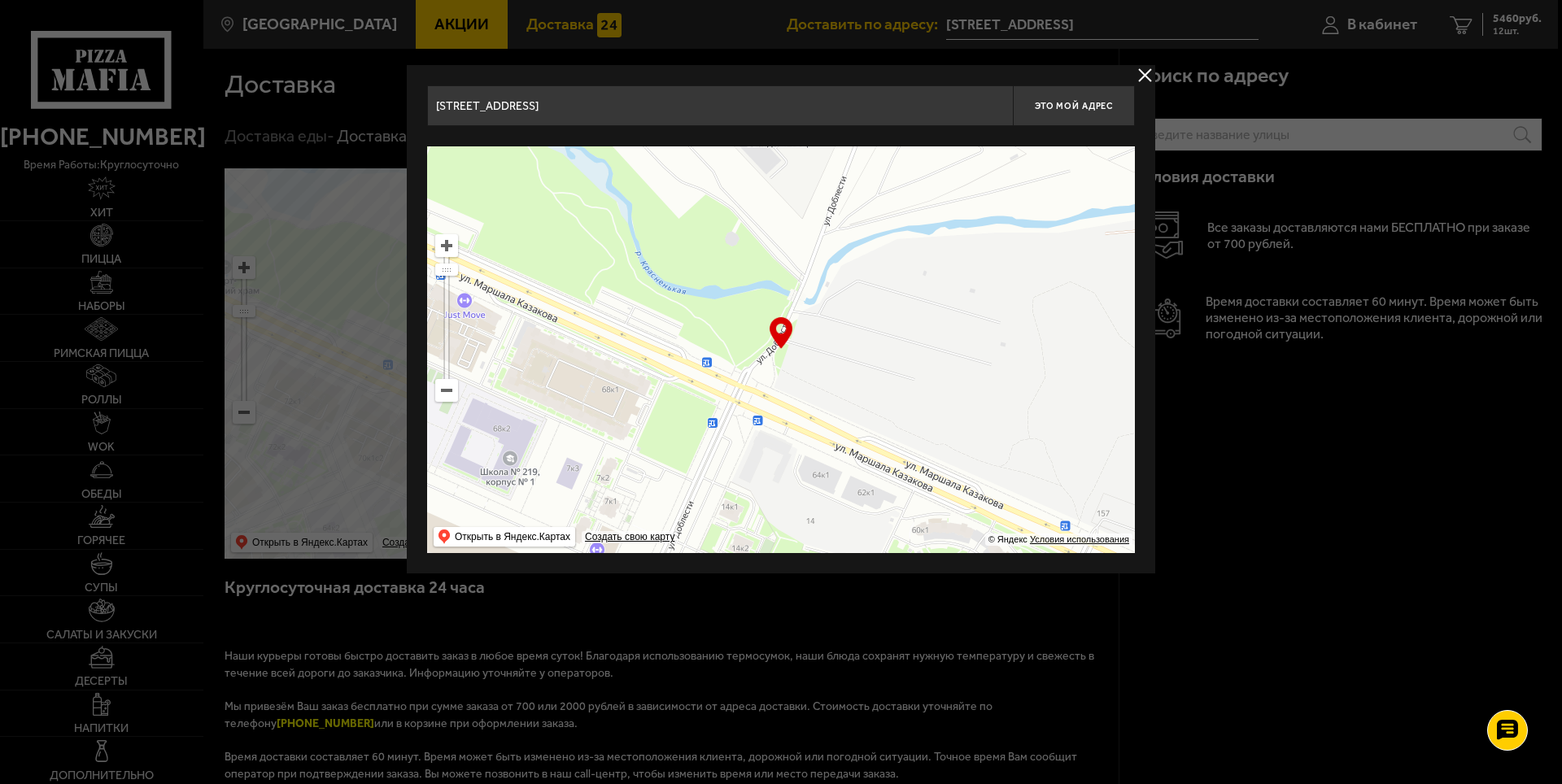
drag, startPoint x: 862, startPoint y: 289, endPoint x: 913, endPoint y: 224, distance: 82.6
click at [913, 224] on ymaps at bounding box center [781, 350] width 708 height 407
click at [1139, 74] on button "delivery type" at bounding box center [1145, 75] width 20 height 20
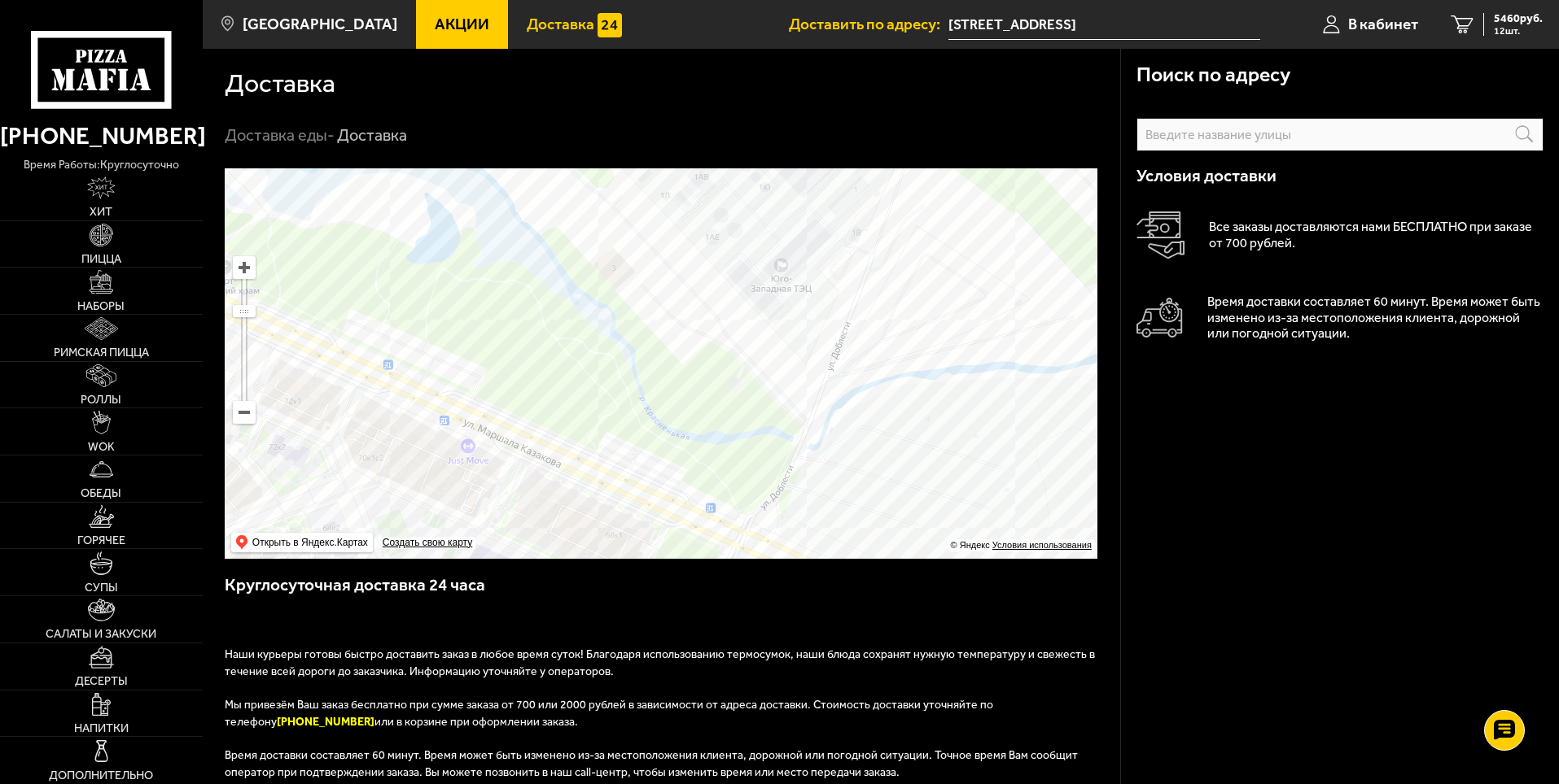
click at [987, 27] on input "[STREET_ADDRESS]" at bounding box center [1104, 25] width 312 height 30
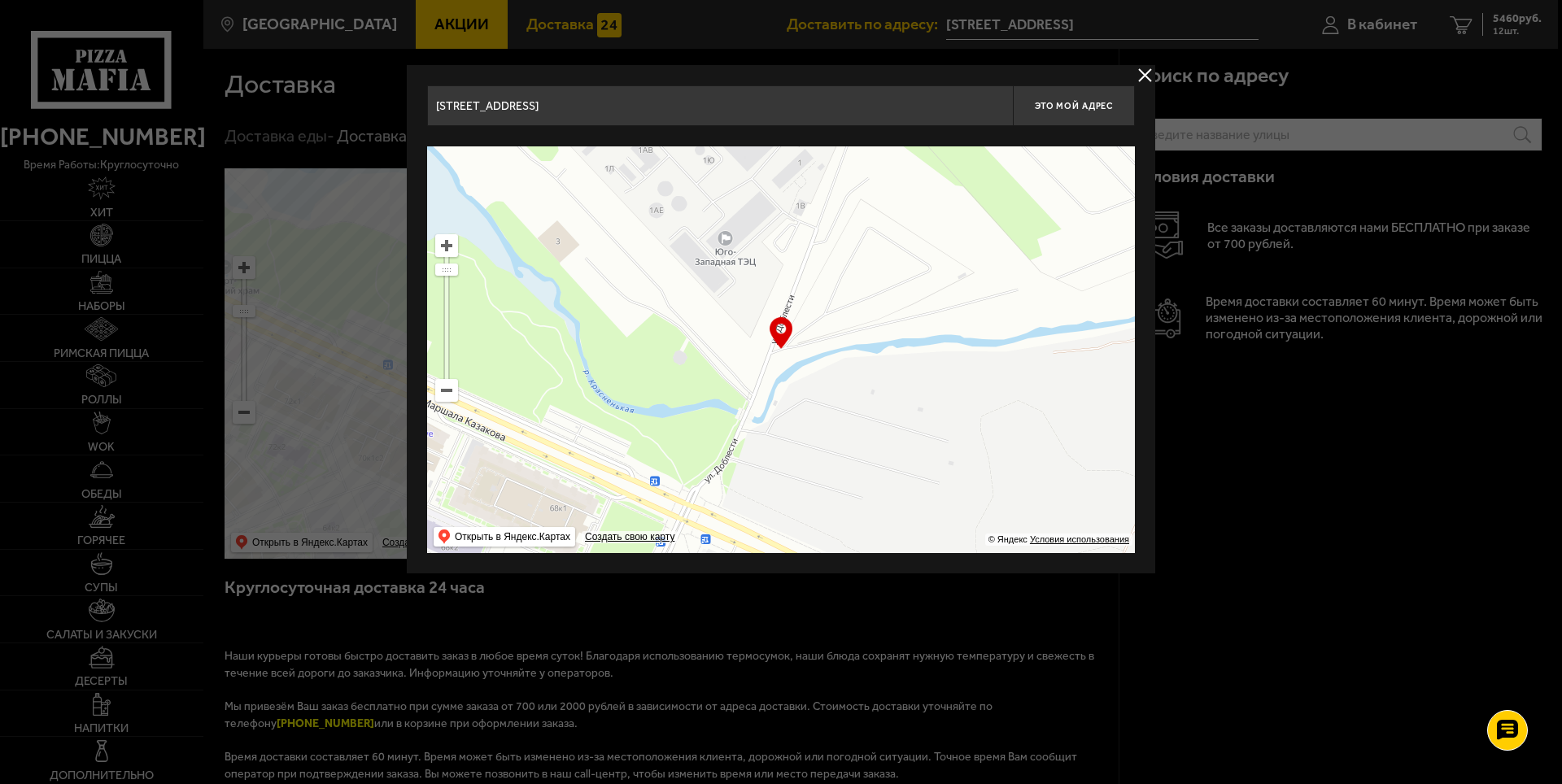
drag, startPoint x: 861, startPoint y: 328, endPoint x: 875, endPoint y: 296, distance: 34.9
click at [875, 296] on ymaps at bounding box center [781, 350] width 708 height 407
click at [1082, 106] on span "Это мой адрес" at bounding box center [1074, 106] width 78 height 11
click at [809, 366] on ymaps at bounding box center [781, 350] width 708 height 407
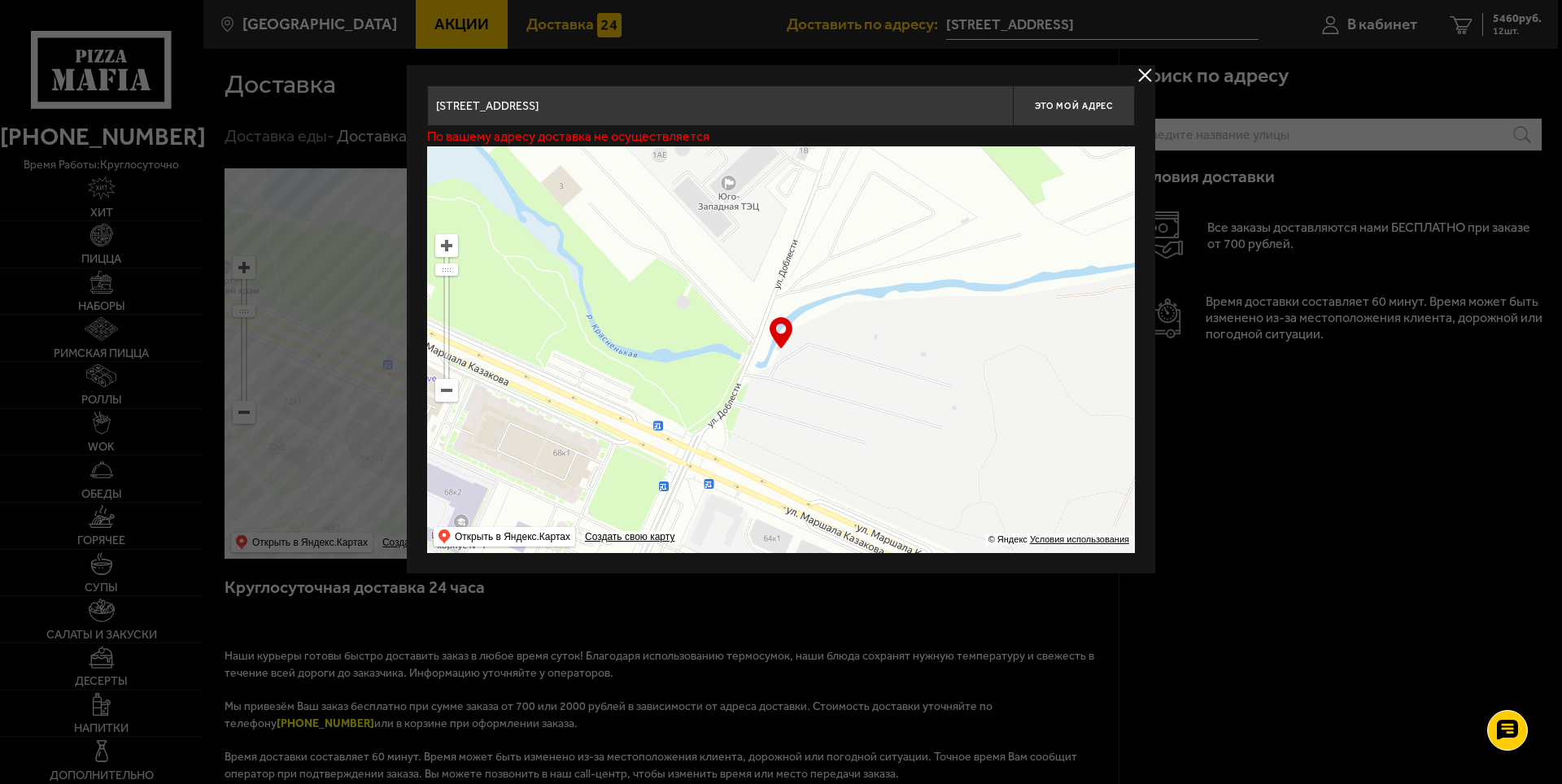
drag, startPoint x: 800, startPoint y: 301, endPoint x: 788, endPoint y: 351, distance: 51.4
click at [788, 351] on ymaps at bounding box center [781, 350] width 708 height 407
click at [1059, 106] on span "Это мой адрес" at bounding box center [1074, 106] width 78 height 11
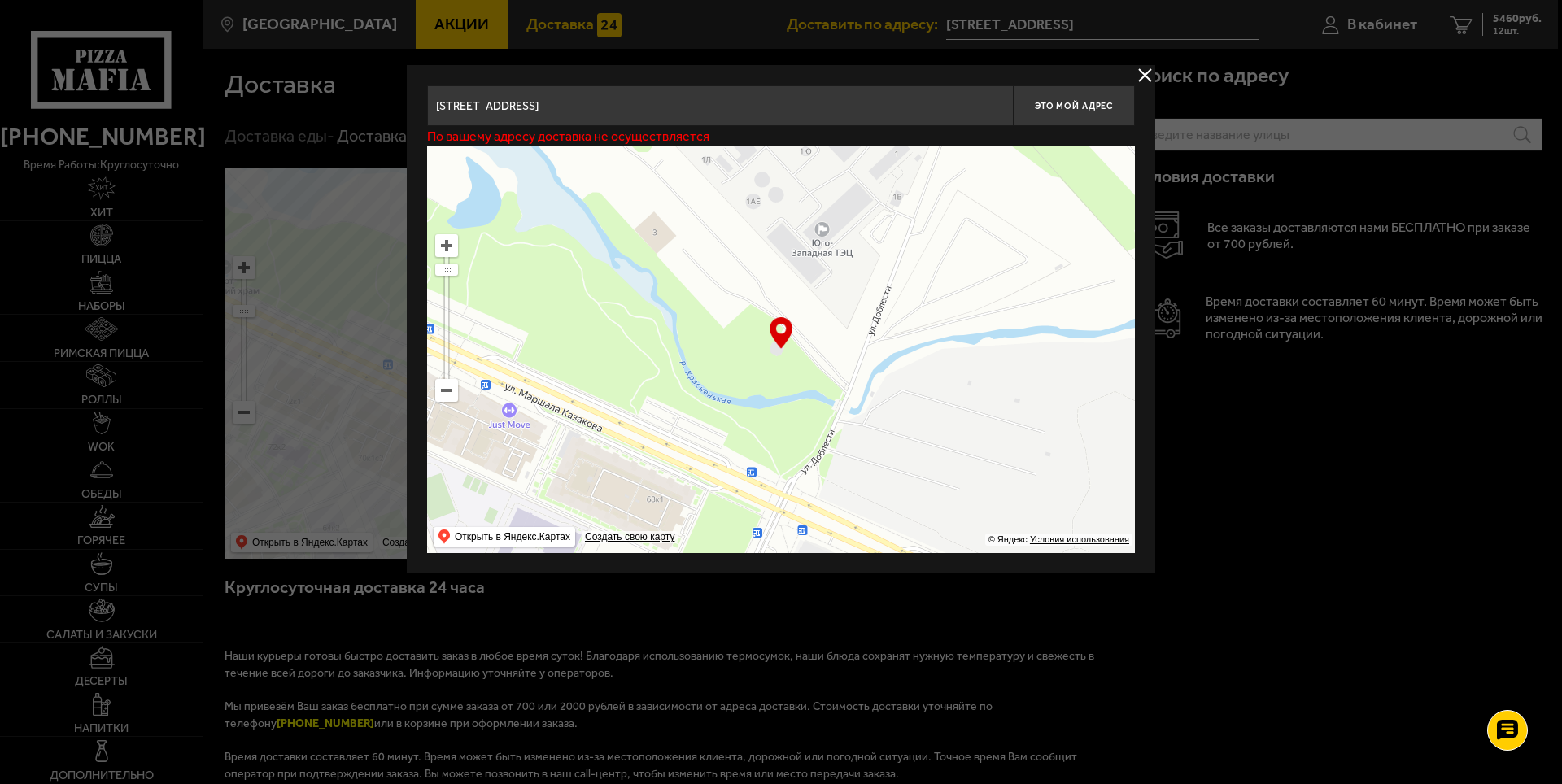
drag, startPoint x: 916, startPoint y: 279, endPoint x: 1008, endPoint y: 322, distance: 101.6
click at [1008, 322] on ymaps at bounding box center [781, 350] width 708 height 407
click at [1076, 108] on span "Это мой адрес" at bounding box center [1074, 106] width 78 height 11
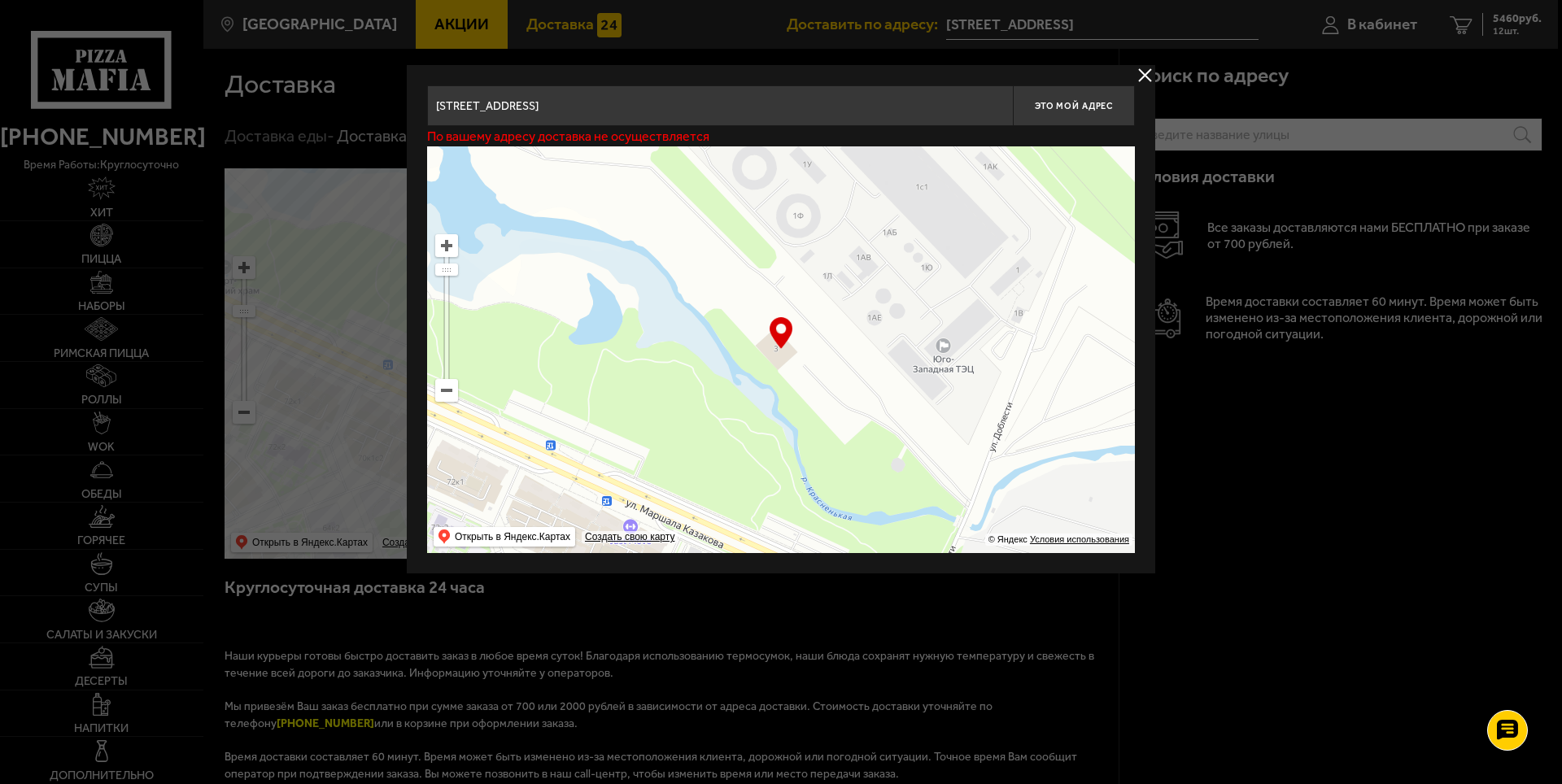
drag, startPoint x: 943, startPoint y: 306, endPoint x: 1064, endPoint y: 419, distance: 165.6
click at [1064, 419] on ymaps at bounding box center [781, 350] width 708 height 407
click at [1038, 100] on button "Это мой адрес" at bounding box center [1073, 106] width 122 height 41
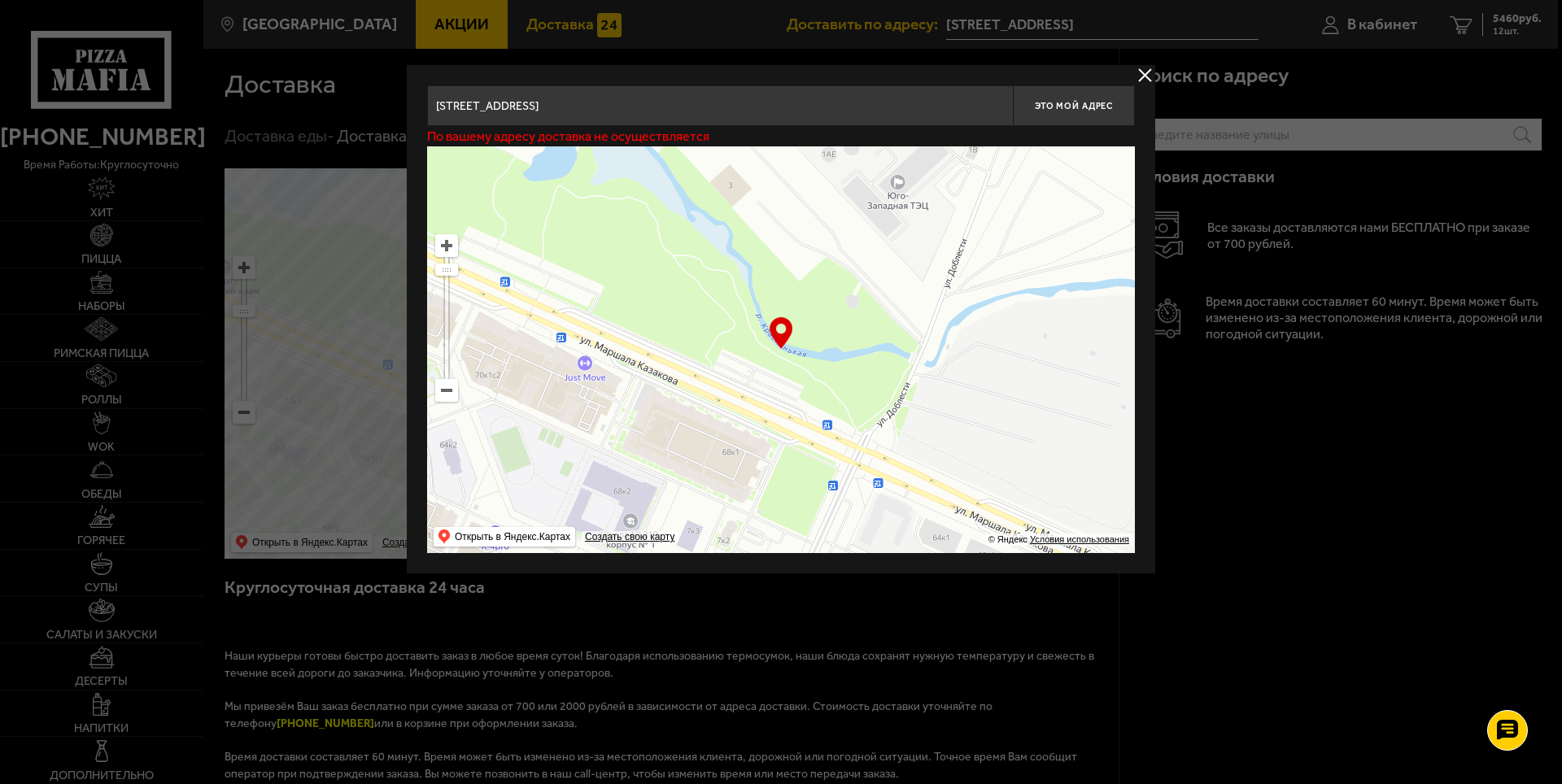
drag, startPoint x: 925, startPoint y: 397, endPoint x: 877, endPoint y: 214, distance: 189.2
click at [877, 214] on ymaps at bounding box center [781, 350] width 708 height 407
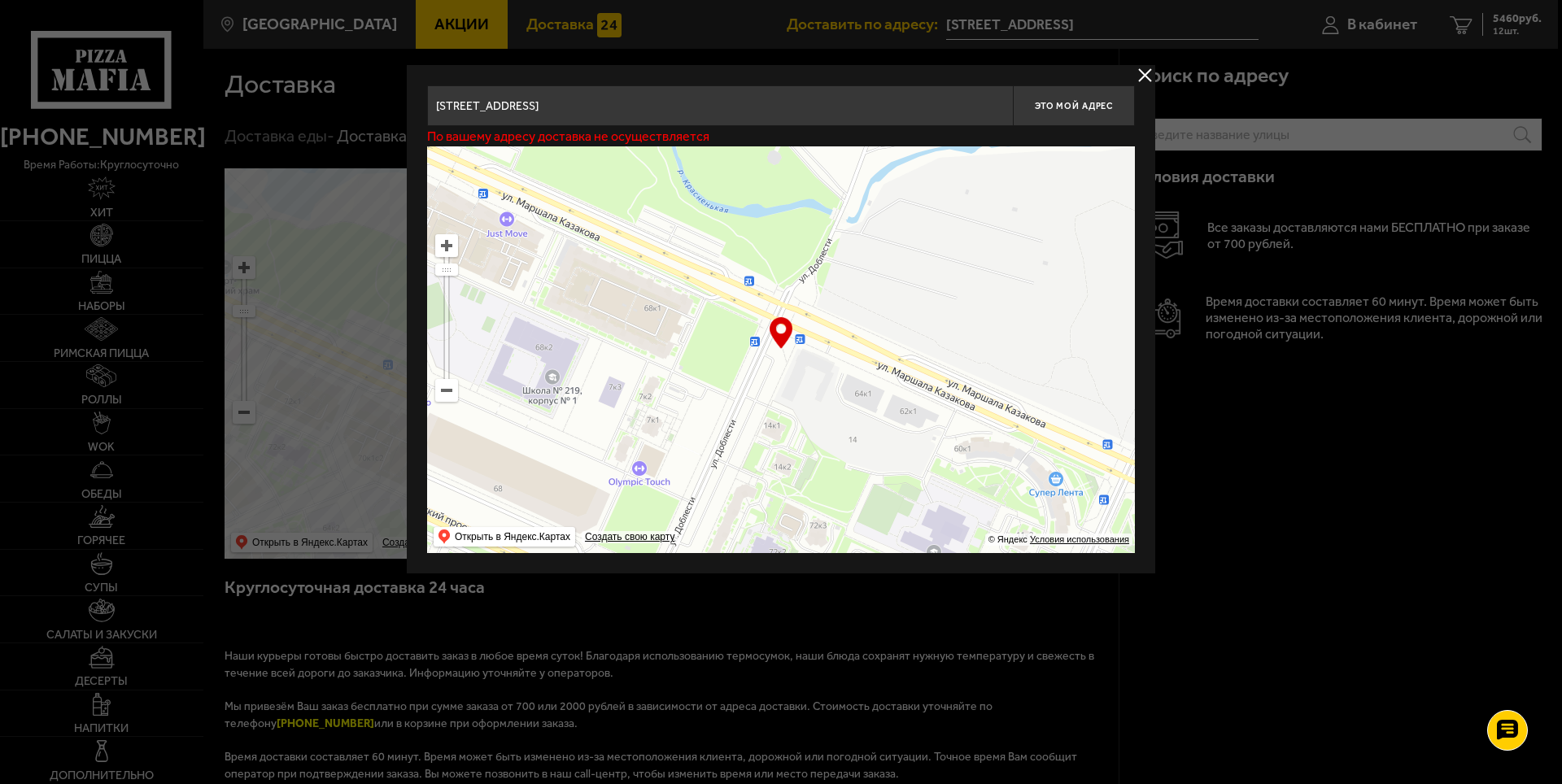
drag, startPoint x: 849, startPoint y: 277, endPoint x: 806, endPoint y: 226, distance: 66.7
click at [801, 223] on ymaps at bounding box center [781, 350] width 708 height 407
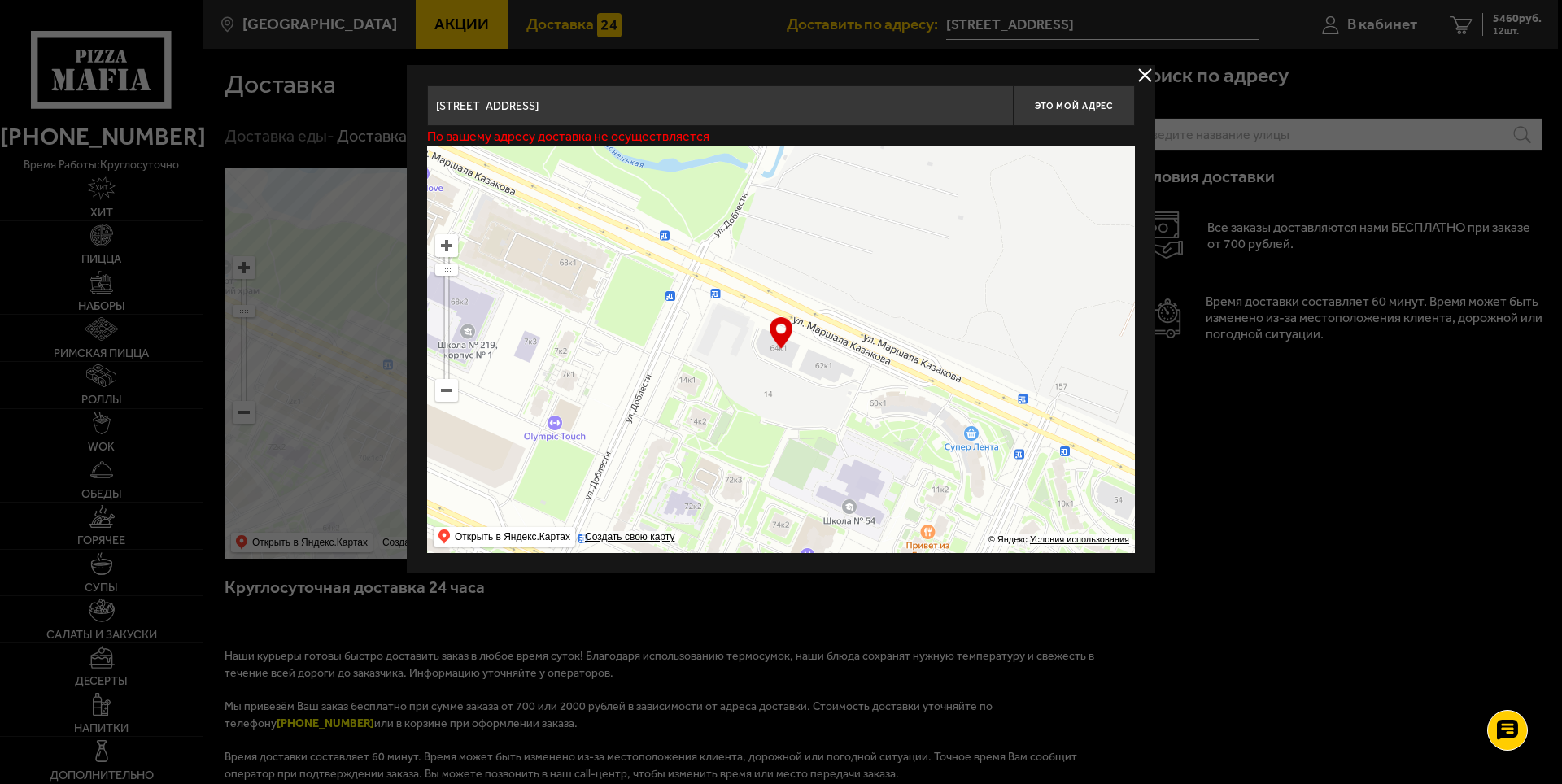
drag, startPoint x: 894, startPoint y: 308, endPoint x: 868, endPoint y: 318, distance: 27.9
click at [868, 318] on ymaps at bounding box center [781, 350] width 708 height 407
type input "[STREET_ADDRESS][PERSON_NAME]"
click at [1064, 113] on button "Это мой адрес" at bounding box center [1073, 106] width 122 height 41
type input "[STREET_ADDRESS][PERSON_NAME]"
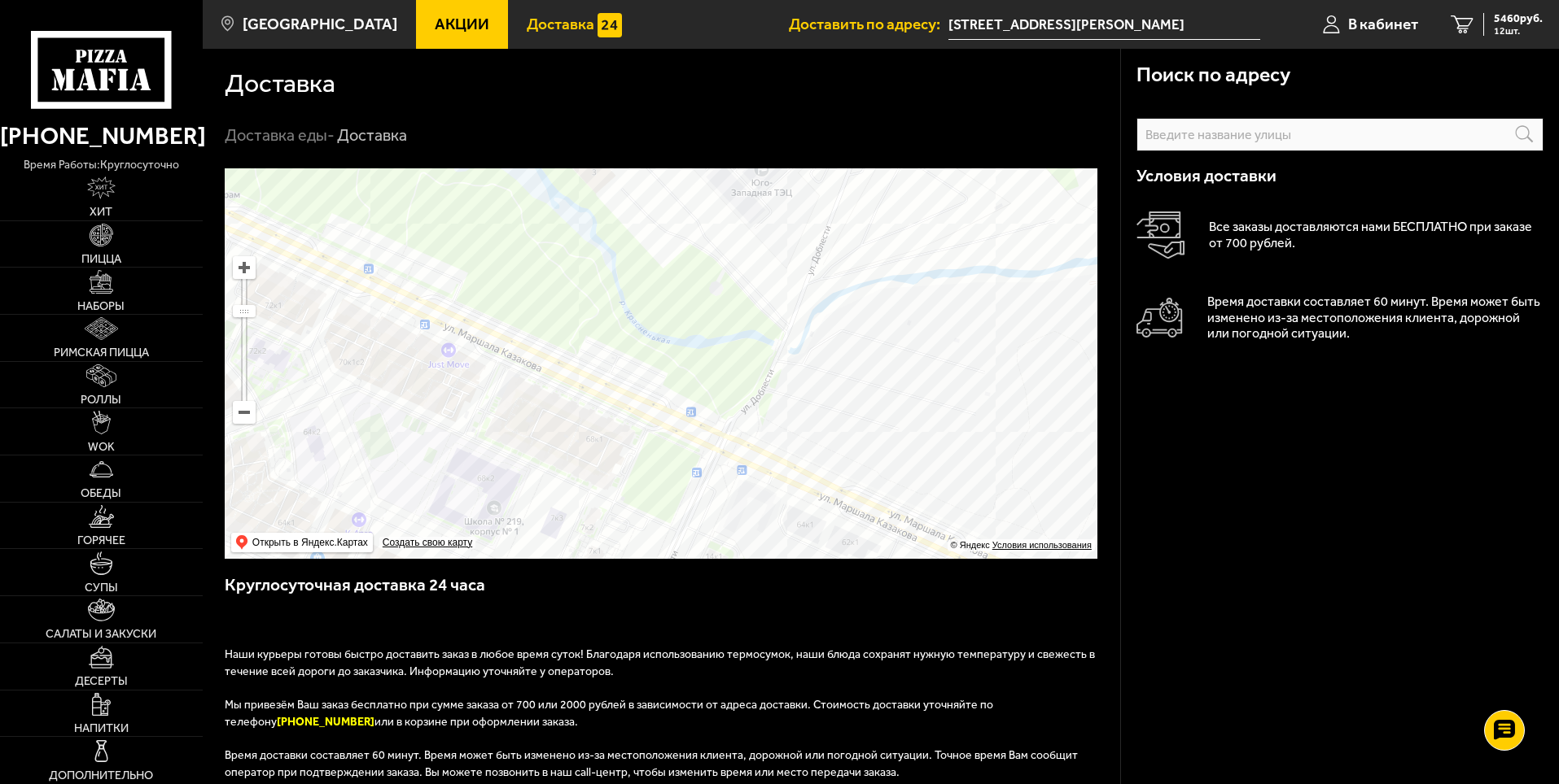
drag, startPoint x: 785, startPoint y: 413, endPoint x: 781, endPoint y: 384, distance: 29.3
click at [781, 384] on ymaps at bounding box center [661, 363] width 873 height 391
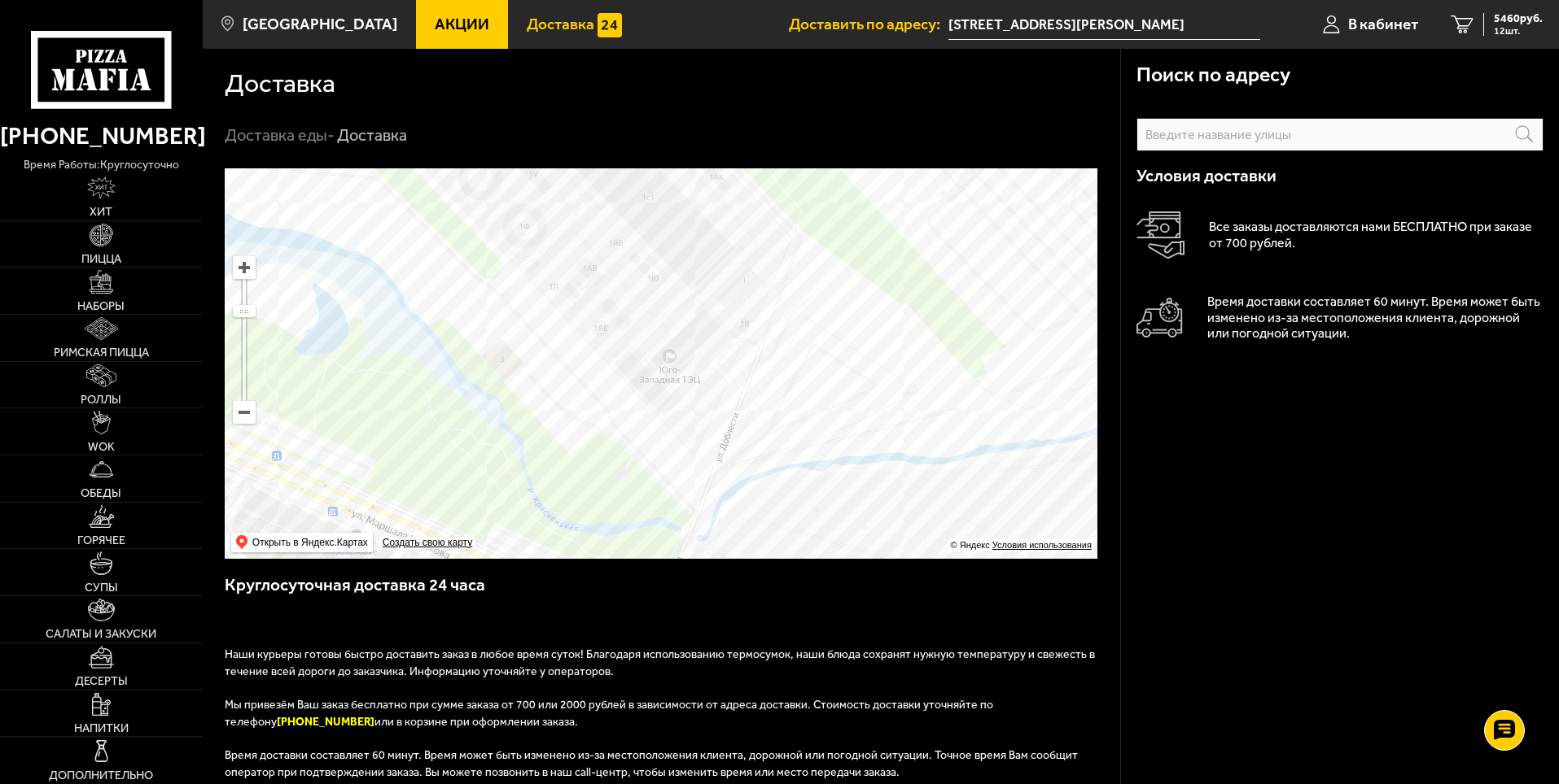
drag, startPoint x: 780, startPoint y: 383, endPoint x: 686, endPoint y: 567, distance: 206.6
click at [686, 567] on div "Поиск по адресу Информация по адресу Условия доставки Все заказы доставляются н…" at bounding box center [662, 607] width 917 height 877
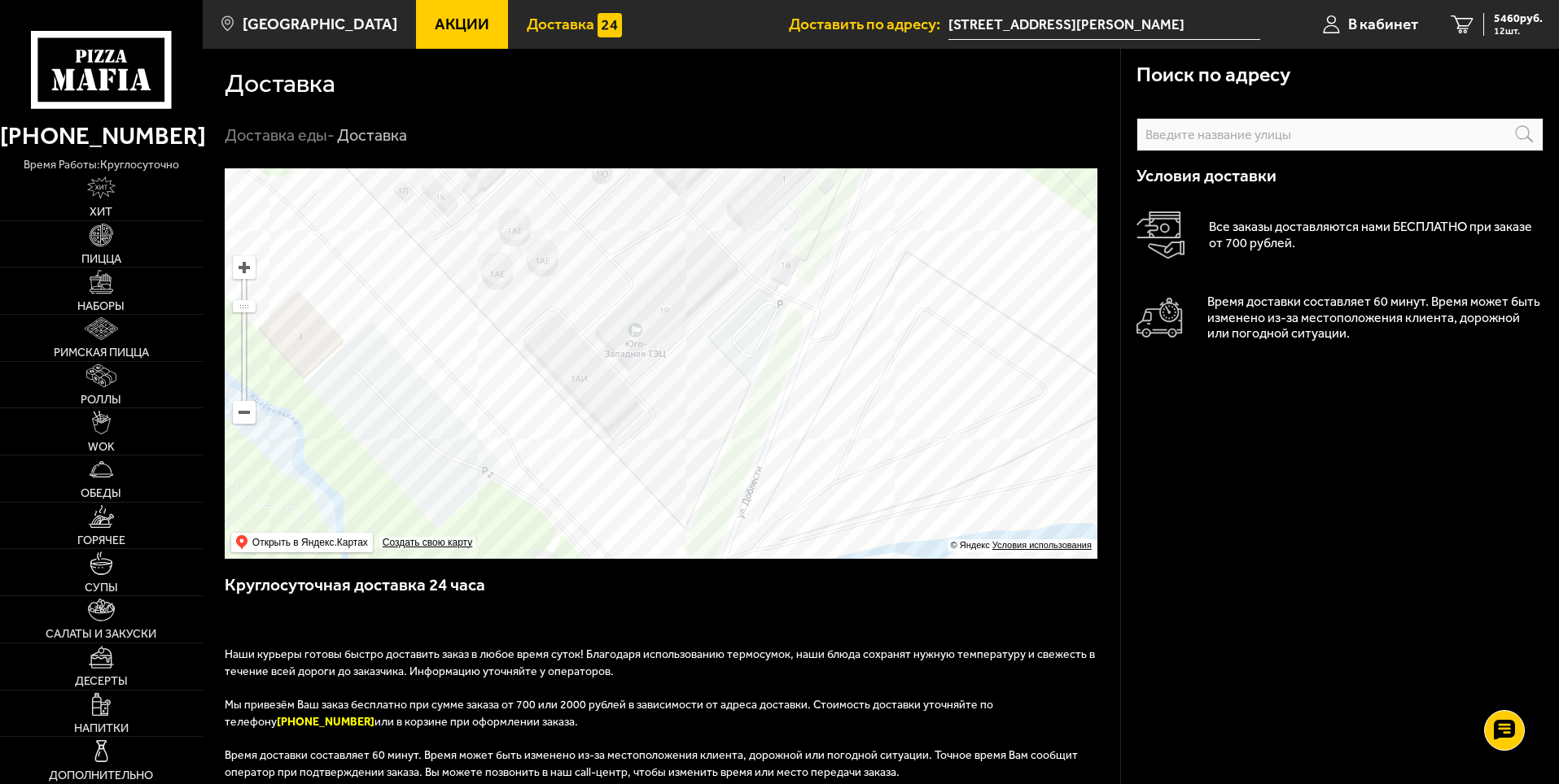
drag, startPoint x: 818, startPoint y: 355, endPoint x: 811, endPoint y: 386, distance: 31.8
click at [811, 386] on ymaps at bounding box center [661, 363] width 873 height 391
drag, startPoint x: 820, startPoint y: 311, endPoint x: 813, endPoint y: 325, distance: 15.7
click at [813, 325] on ymaps at bounding box center [661, 363] width 873 height 391
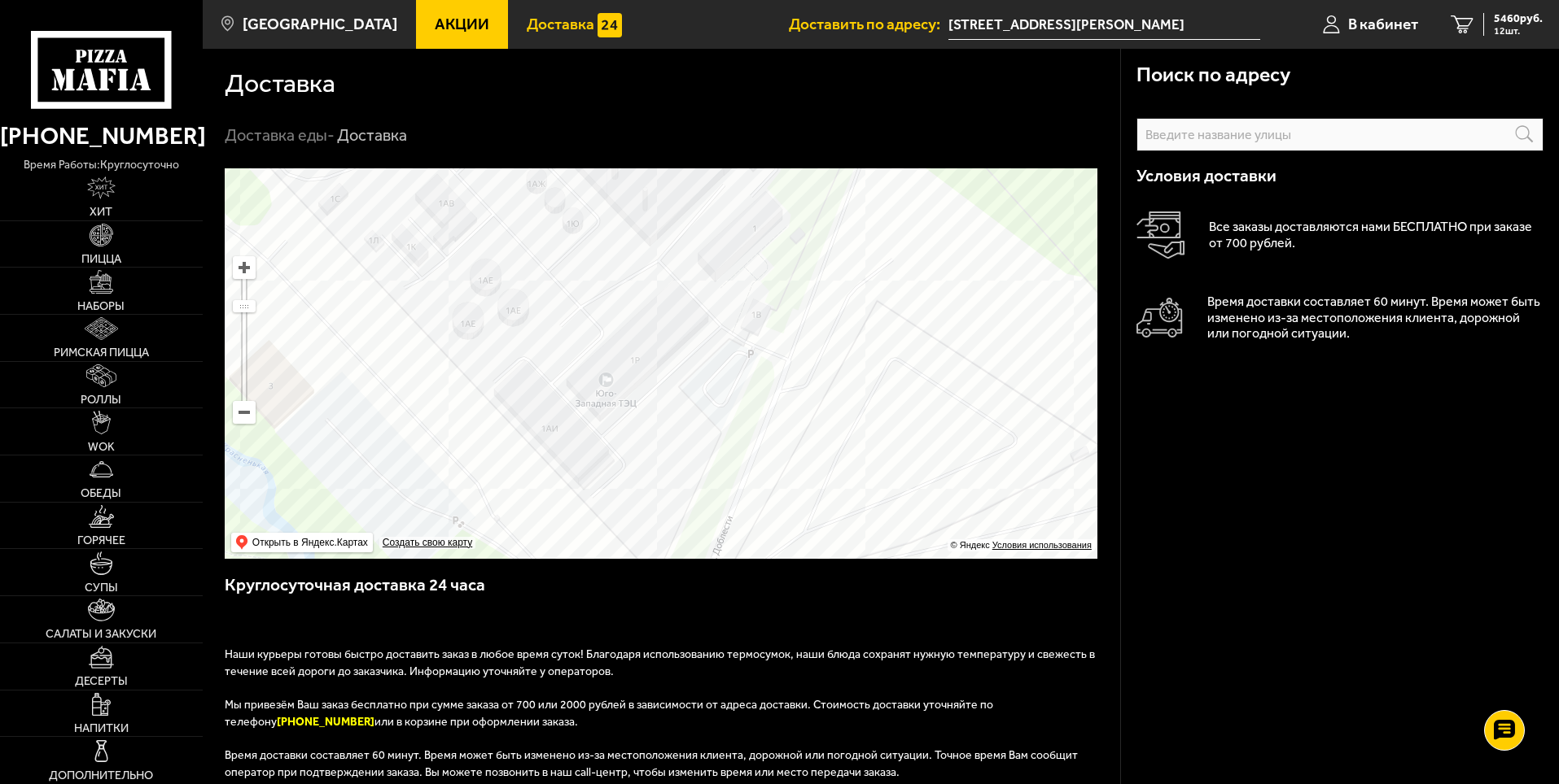
drag, startPoint x: 819, startPoint y: 296, endPoint x: 797, endPoint y: 328, distance: 38.8
click at [797, 328] on ymaps at bounding box center [661, 363] width 873 height 391
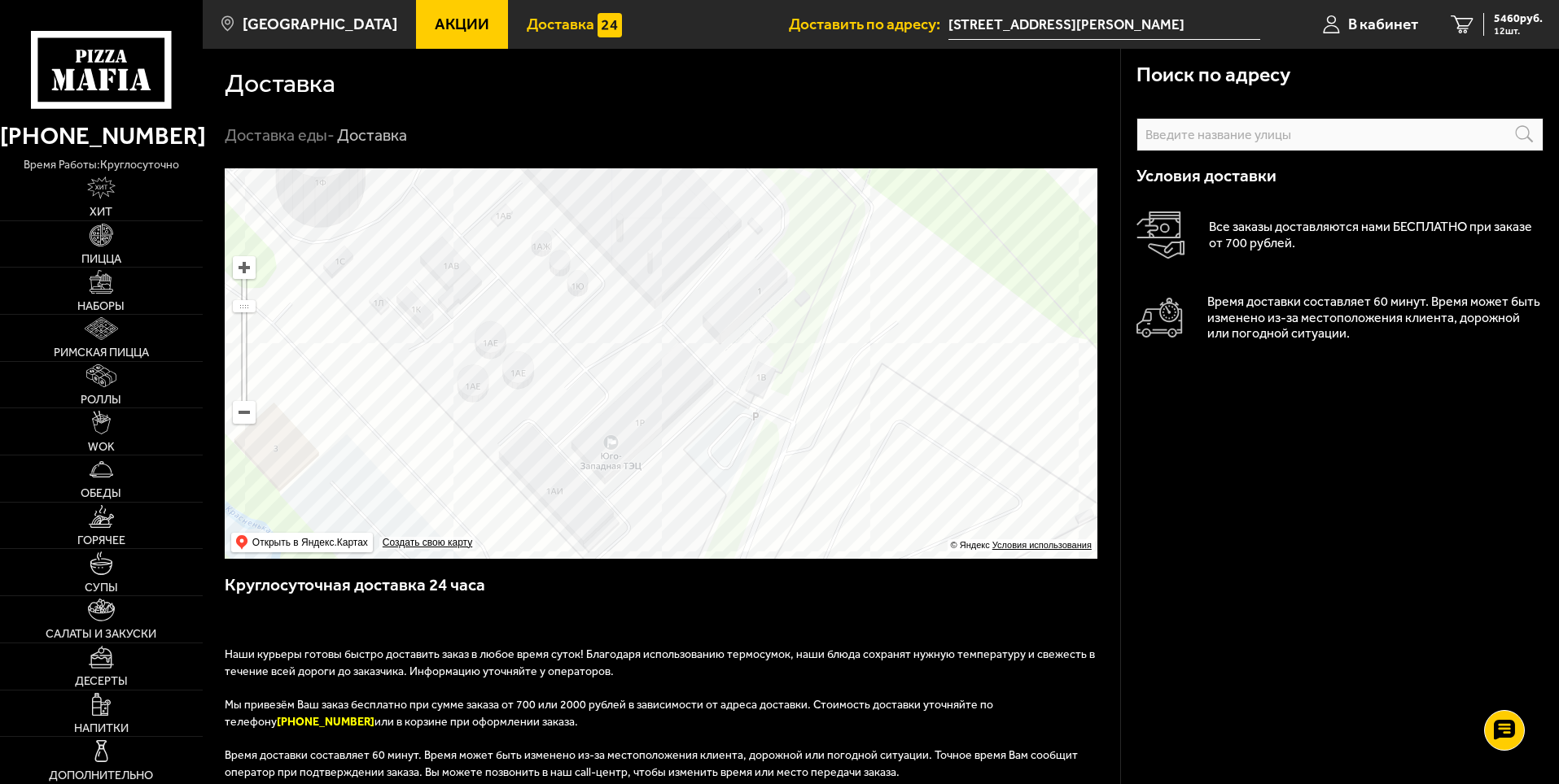
drag, startPoint x: 765, startPoint y: 348, endPoint x: 770, endPoint y: 411, distance: 63.2
click at [770, 411] on ymaps at bounding box center [661, 363] width 873 height 391
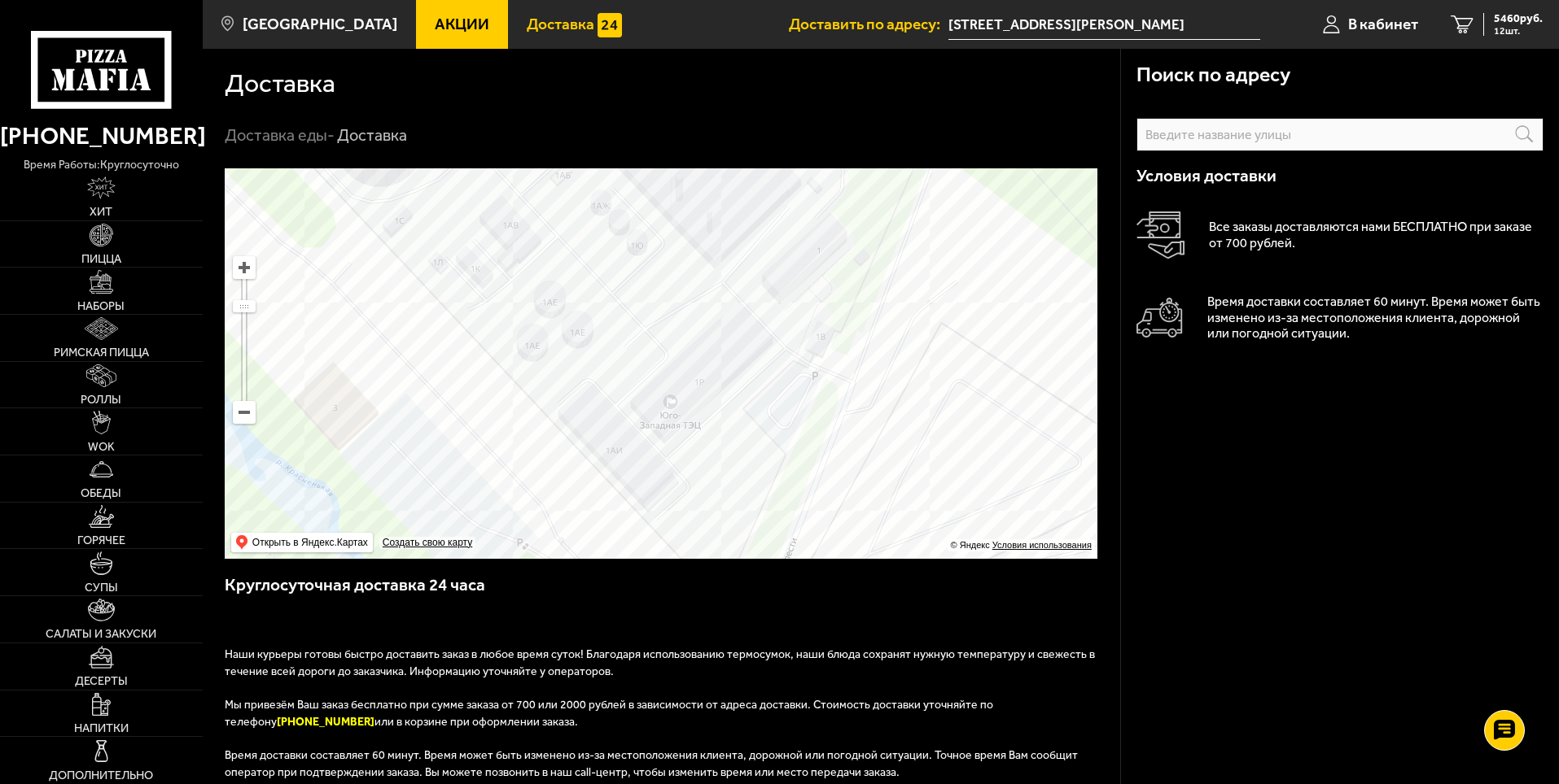
drag, startPoint x: 866, startPoint y: 368, endPoint x: 917, endPoint y: 327, distance: 65.4
click at [917, 327] on ymaps at bounding box center [661, 363] width 873 height 391
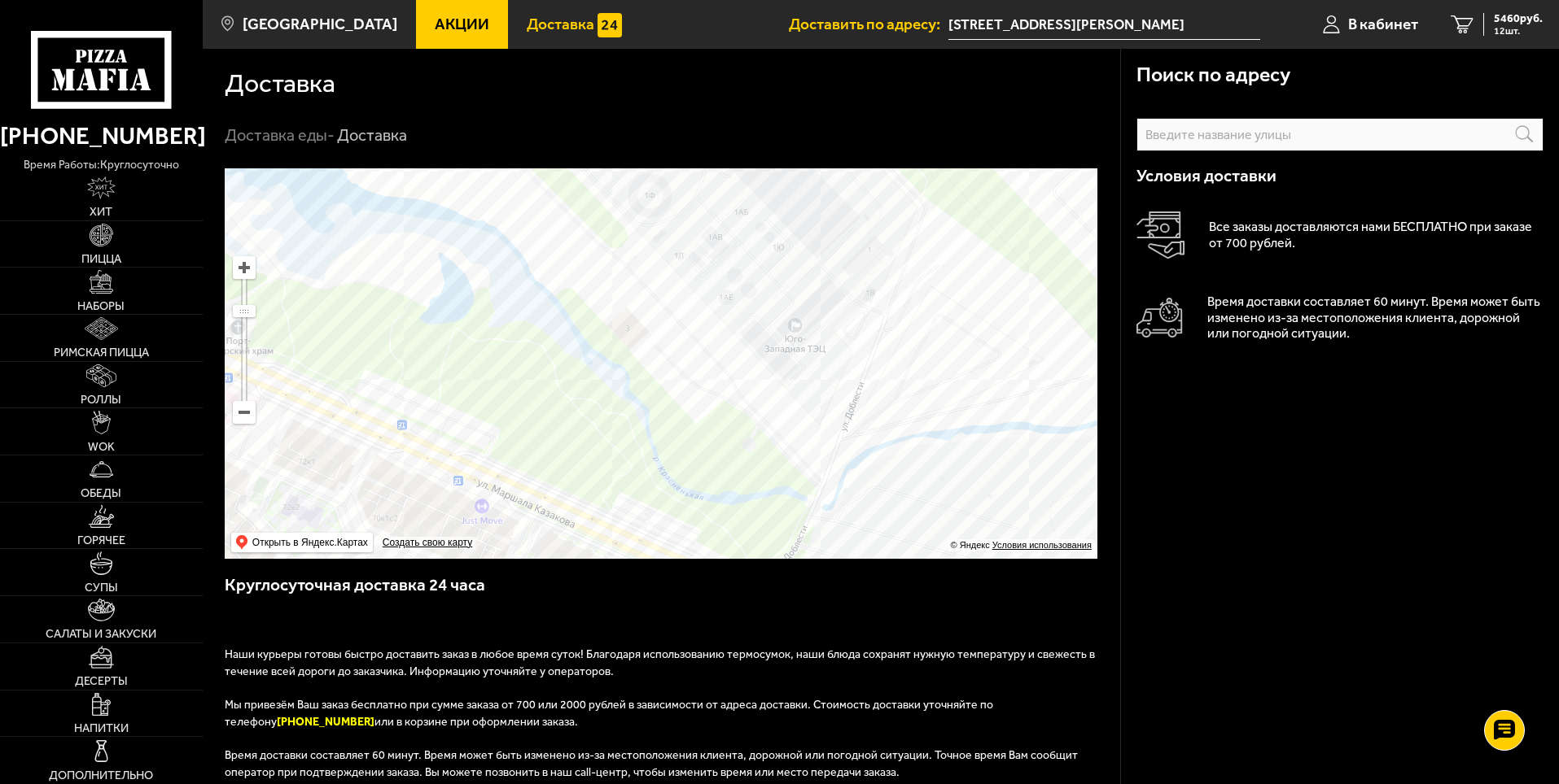
drag, startPoint x: 841, startPoint y: 440, endPoint x: 857, endPoint y: 380, distance: 62.1
click at [857, 380] on ymaps at bounding box center [661, 363] width 873 height 391
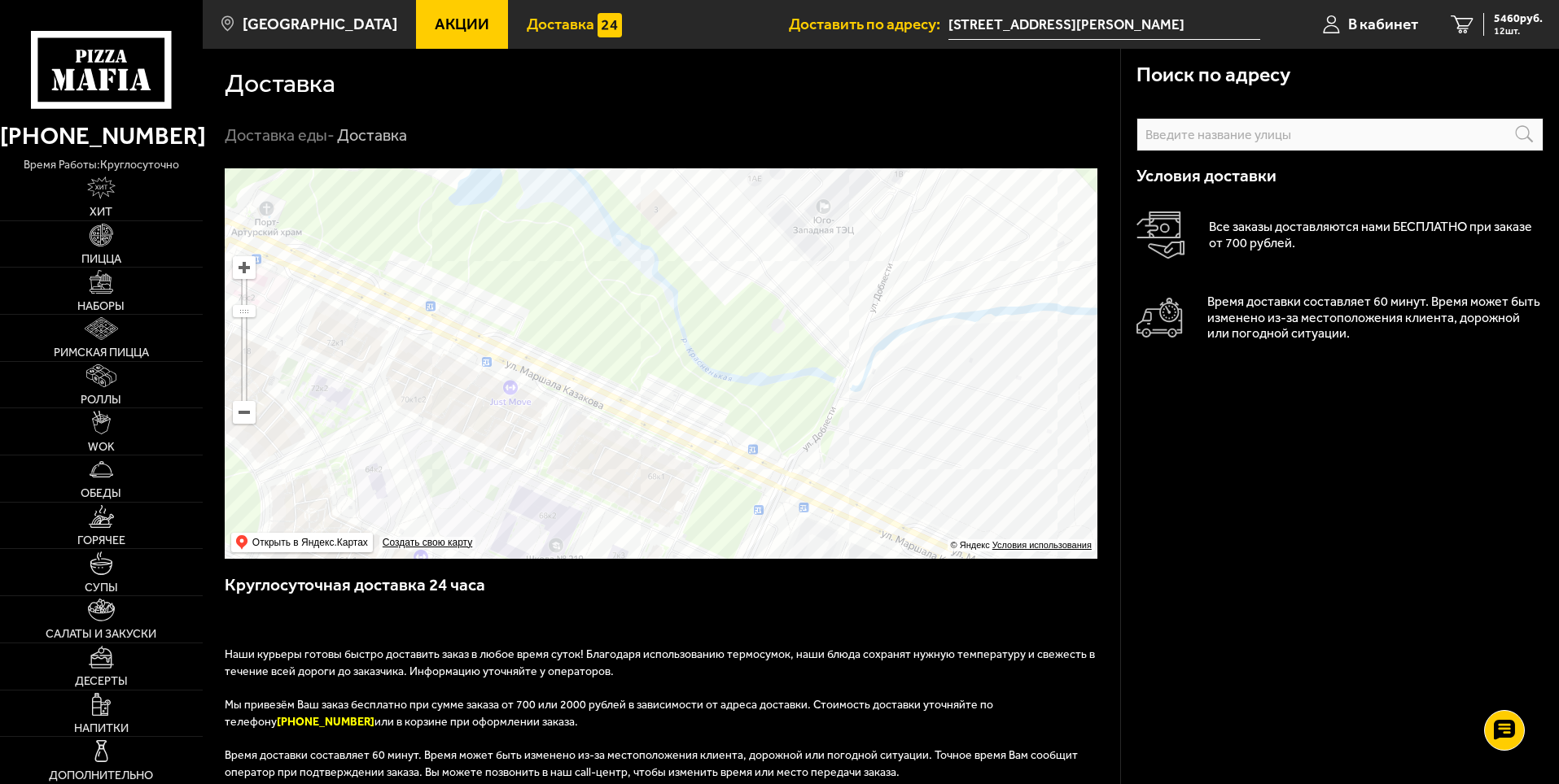
drag, startPoint x: 842, startPoint y: 400, endPoint x: 871, endPoint y: 264, distance: 139.1
click at [871, 264] on ymaps at bounding box center [661, 363] width 873 height 391
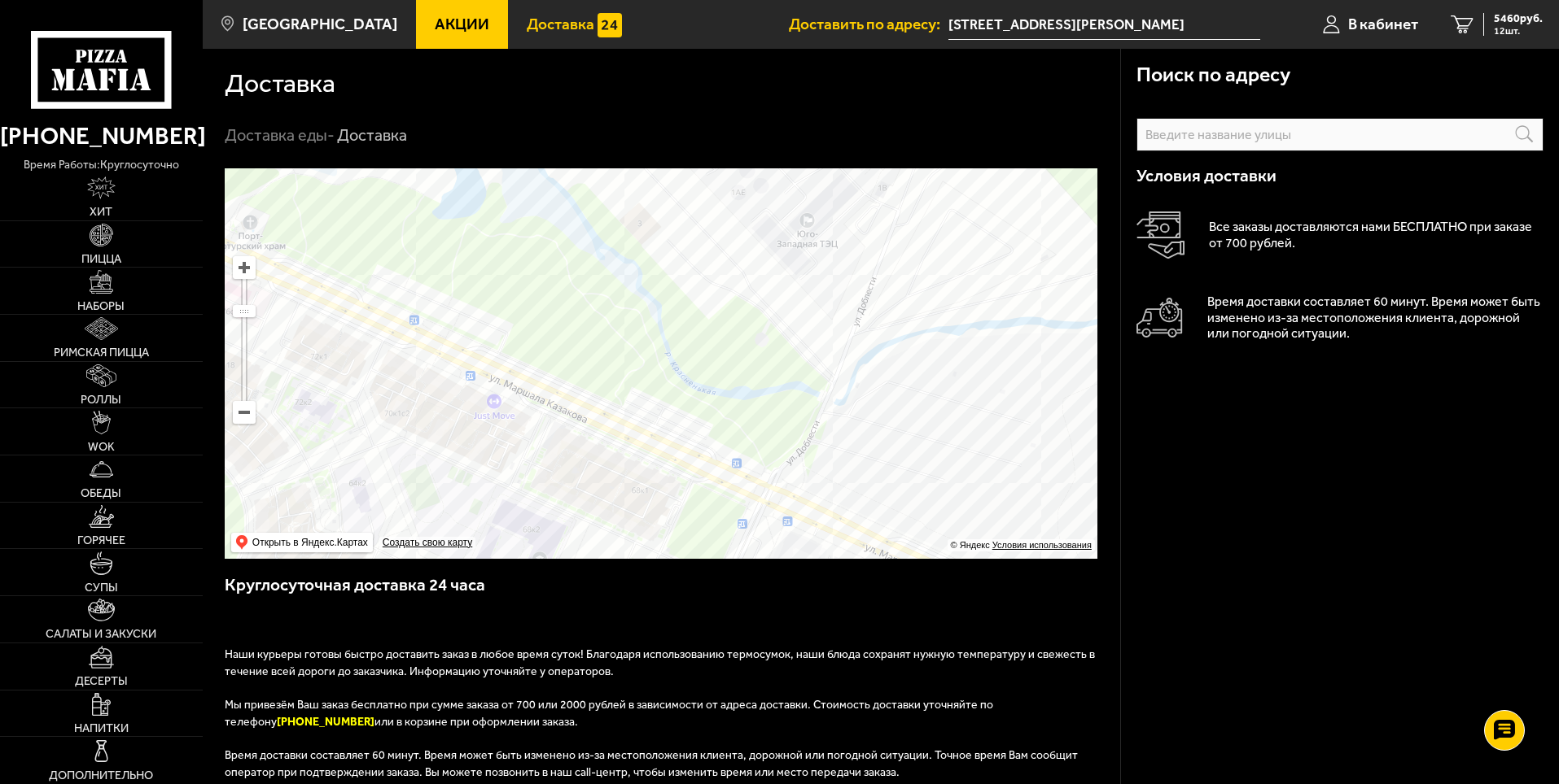
drag, startPoint x: 851, startPoint y: 353, endPoint x: 835, endPoint y: 384, distance: 34.9
click at [835, 384] on ymaps at bounding box center [661, 363] width 873 height 391
click at [874, 222] on ymaps at bounding box center [661, 363] width 873 height 391
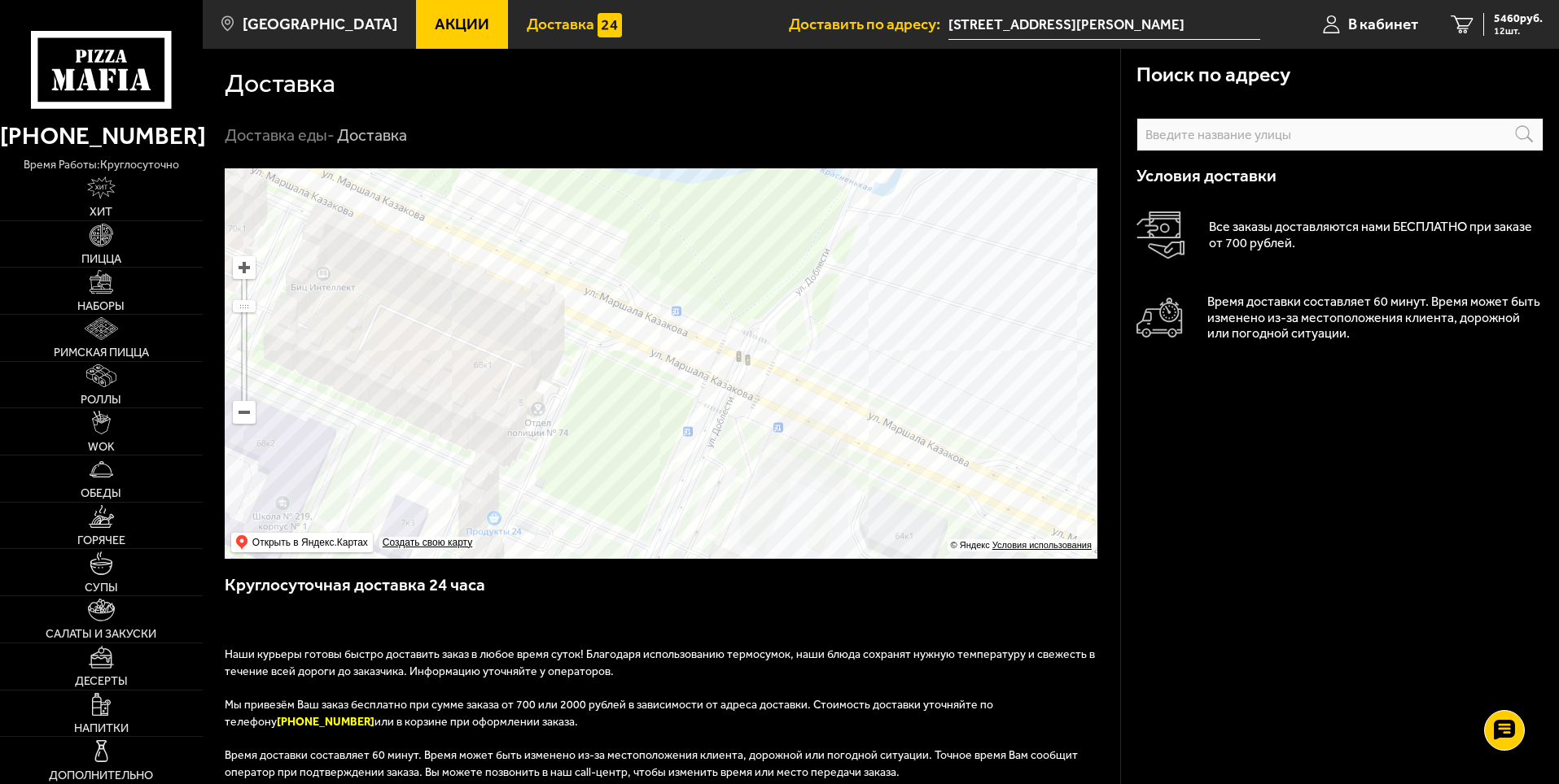
drag, startPoint x: 798, startPoint y: 364, endPoint x: 773, endPoint y: 289, distance: 79.1
click at [773, 289] on ymaps at bounding box center [661, 363] width 873 height 391
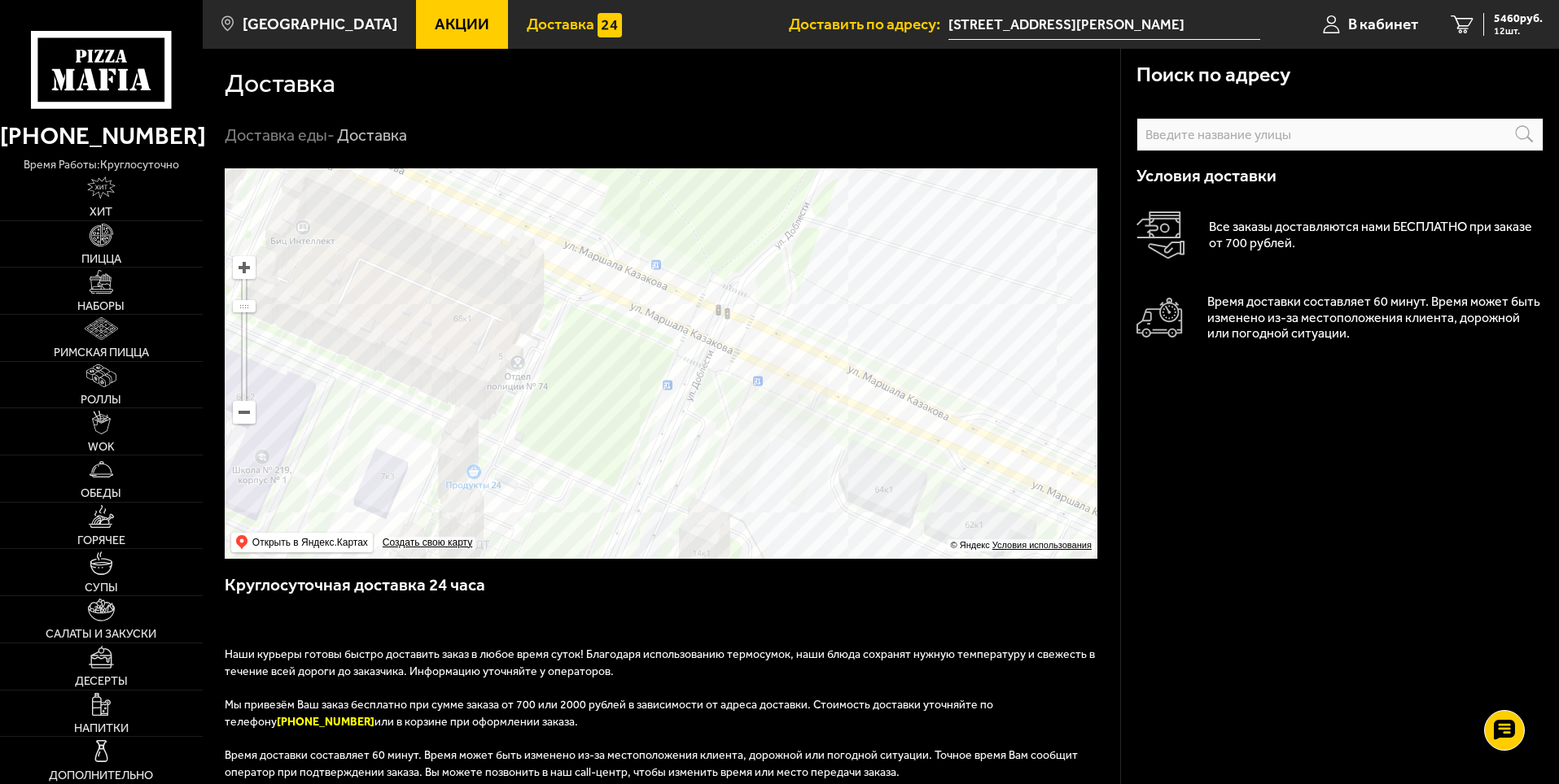
drag, startPoint x: 767, startPoint y: 311, endPoint x: 752, endPoint y: 316, distance: 15.8
click at [752, 316] on ymaps at bounding box center [661, 363] width 873 height 391
click at [773, 384] on ymaps at bounding box center [661, 363] width 873 height 391
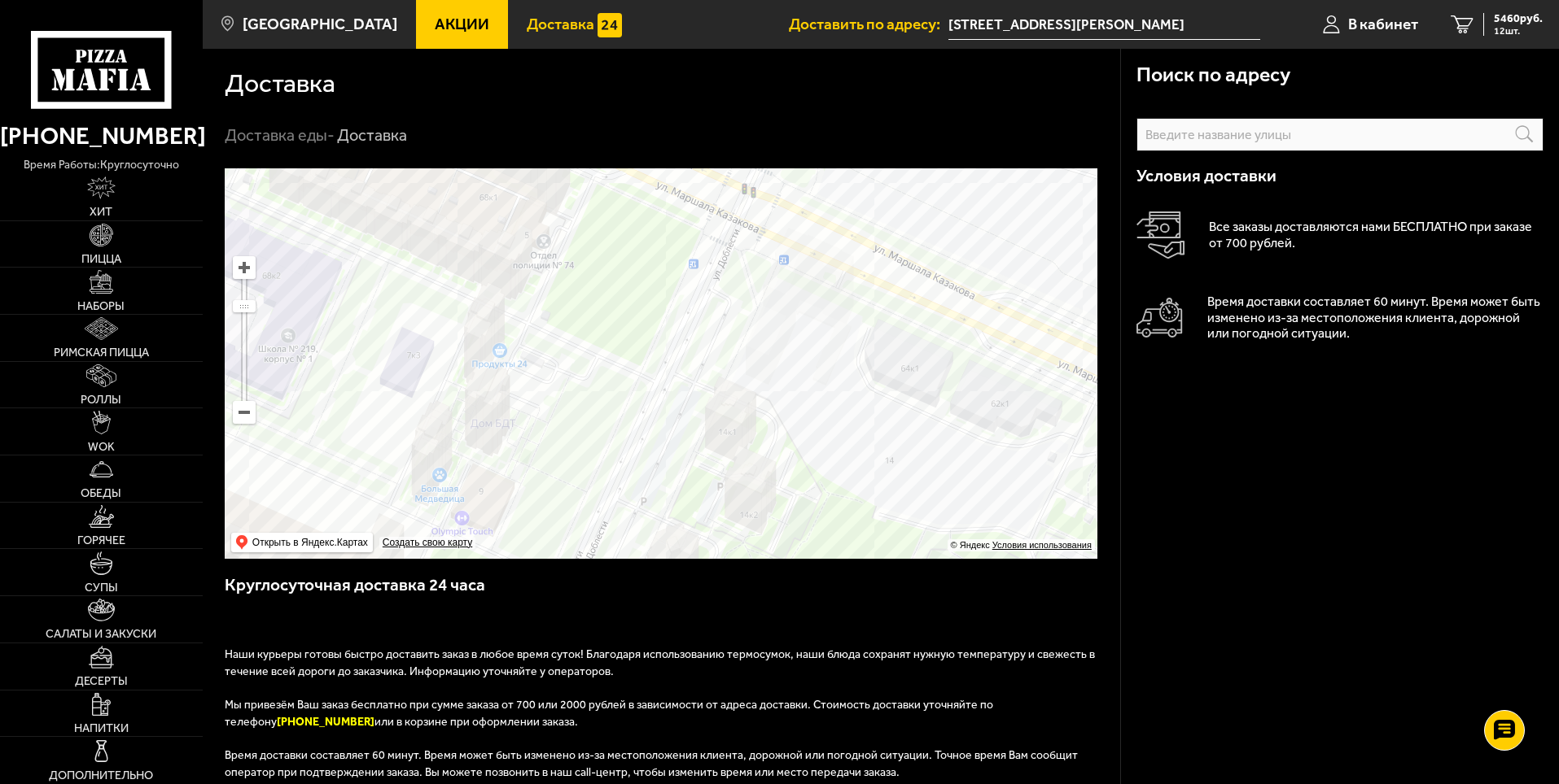
click at [793, 307] on ymaps at bounding box center [661, 363] width 873 height 391
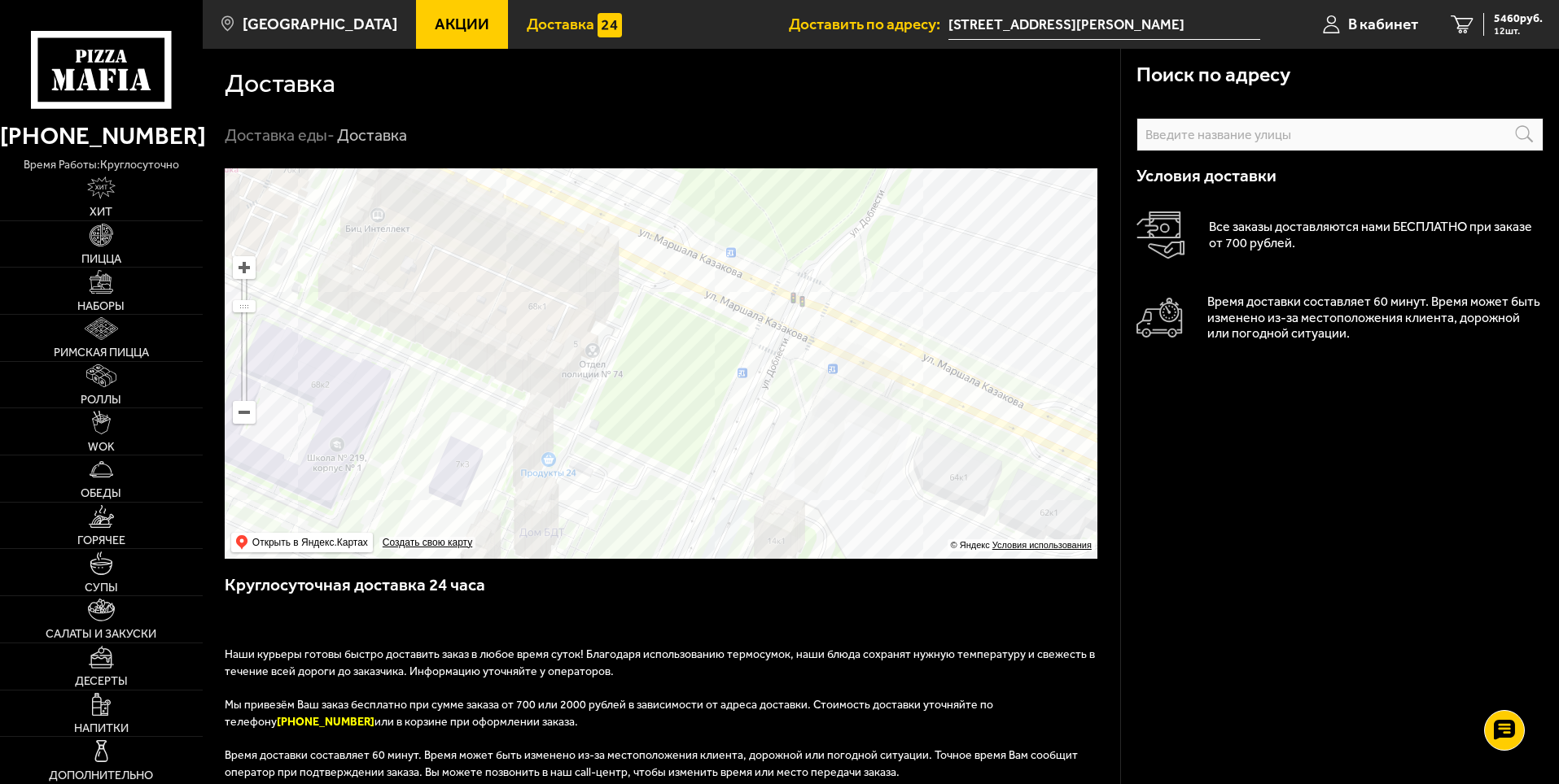
drag, startPoint x: 708, startPoint y: 300, endPoint x: 757, endPoint y: 409, distance: 119.5
click at [757, 409] on ymaps at bounding box center [661, 363] width 873 height 391
click at [597, 268] on ymaps at bounding box center [661, 363] width 873 height 391
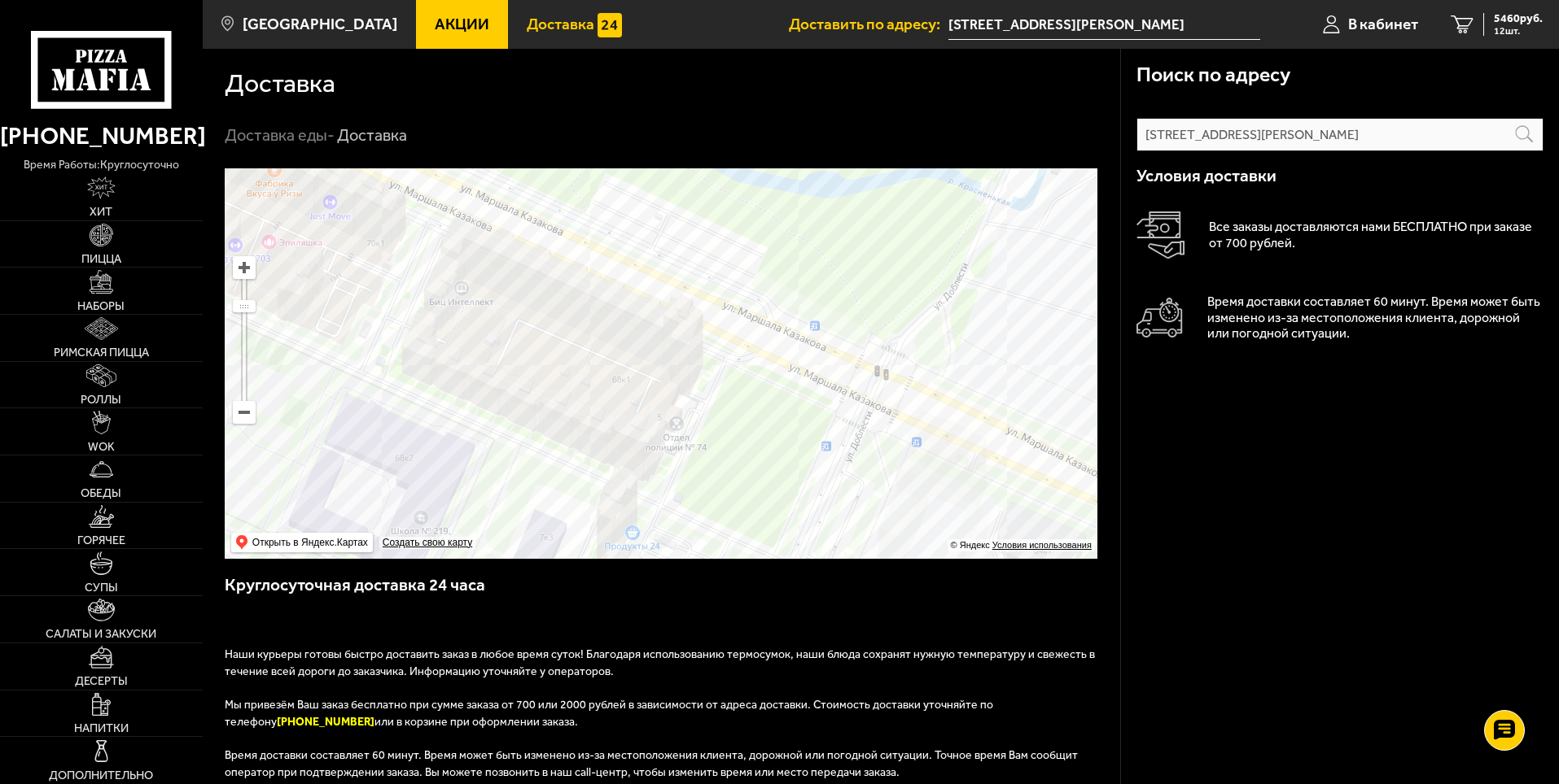
drag, startPoint x: 716, startPoint y: 345, endPoint x: 754, endPoint y: 384, distance: 54.5
click at [754, 384] on ymaps at bounding box center [661, 363] width 873 height 391
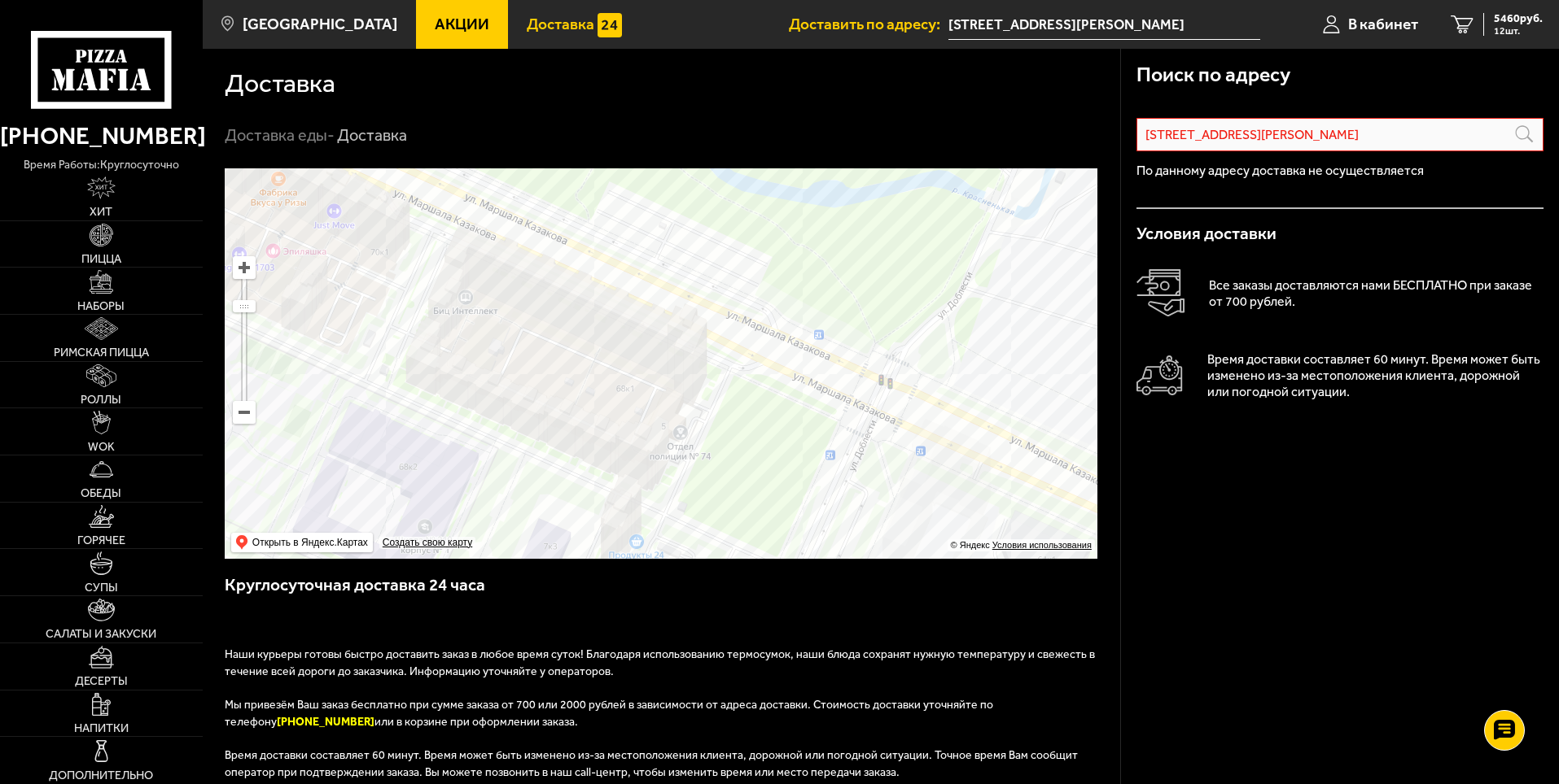
click at [1384, 137] on input "[STREET_ADDRESS][PERSON_NAME]" at bounding box center [1339, 134] width 407 height 33
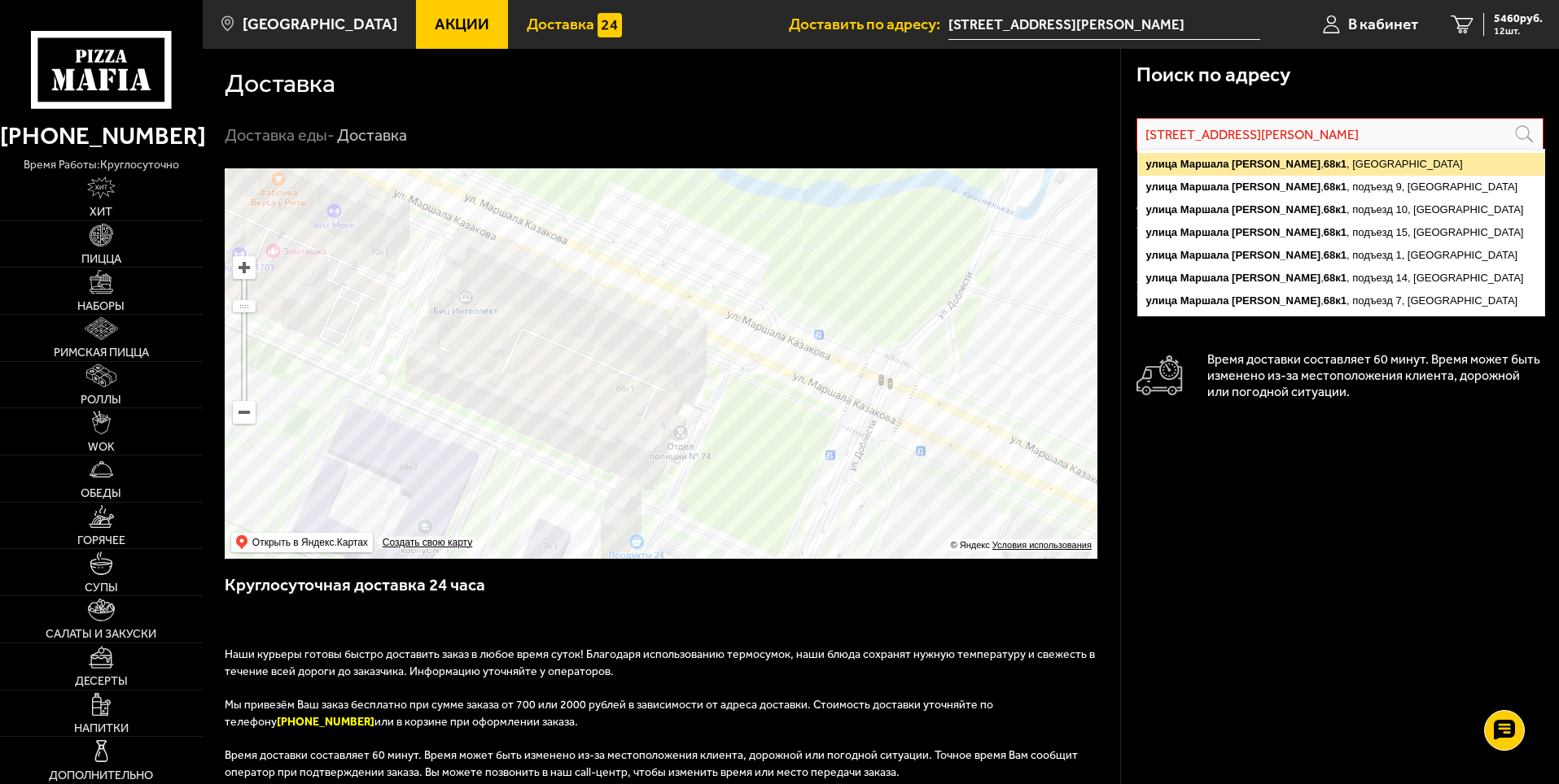
click at [1348, 163] on ymaps "[STREET_ADDRESS][PERSON_NAME]" at bounding box center [1341, 165] width 406 height 23
type input "[STREET_ADDRESS][PERSON_NAME]"
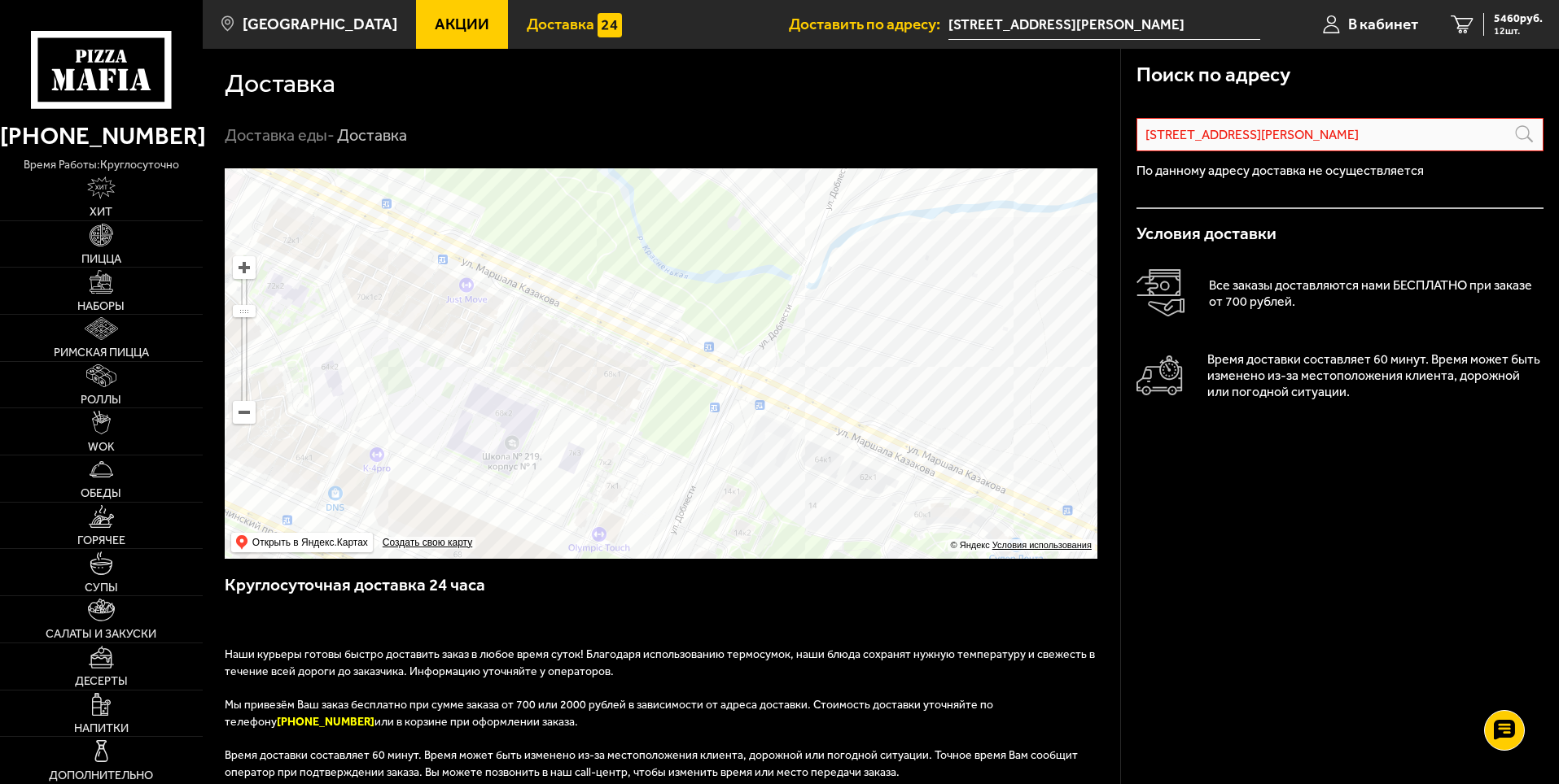
drag, startPoint x: 583, startPoint y: 360, endPoint x: 620, endPoint y: 389, distance: 47.0
click at [620, 389] on ymaps at bounding box center [661, 363] width 873 height 391
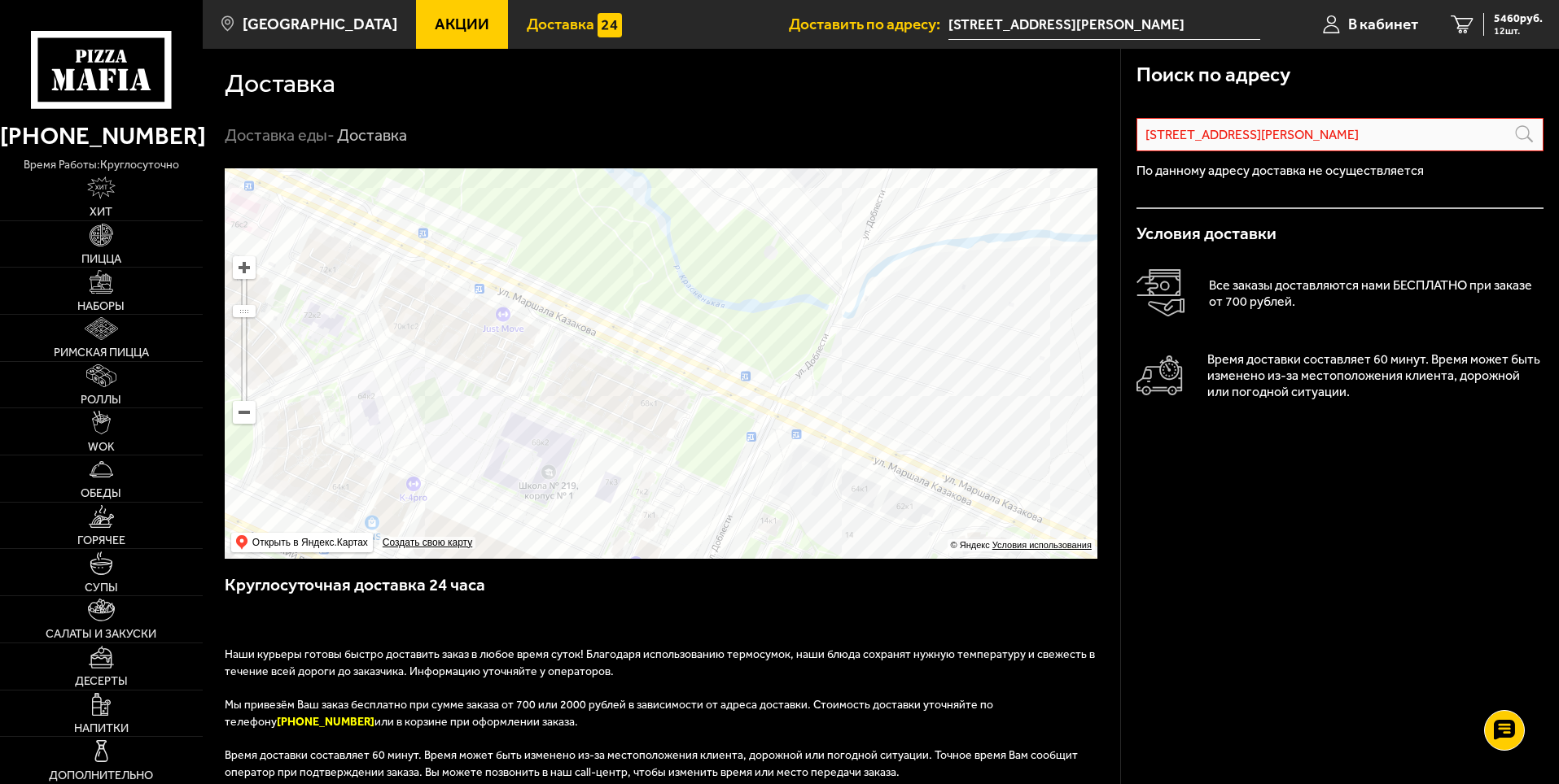
click at [660, 387] on ymaps at bounding box center [661, 363] width 873 height 391
click at [1153, 23] on input "[STREET_ADDRESS][PERSON_NAME]" at bounding box center [1104, 25] width 312 height 30
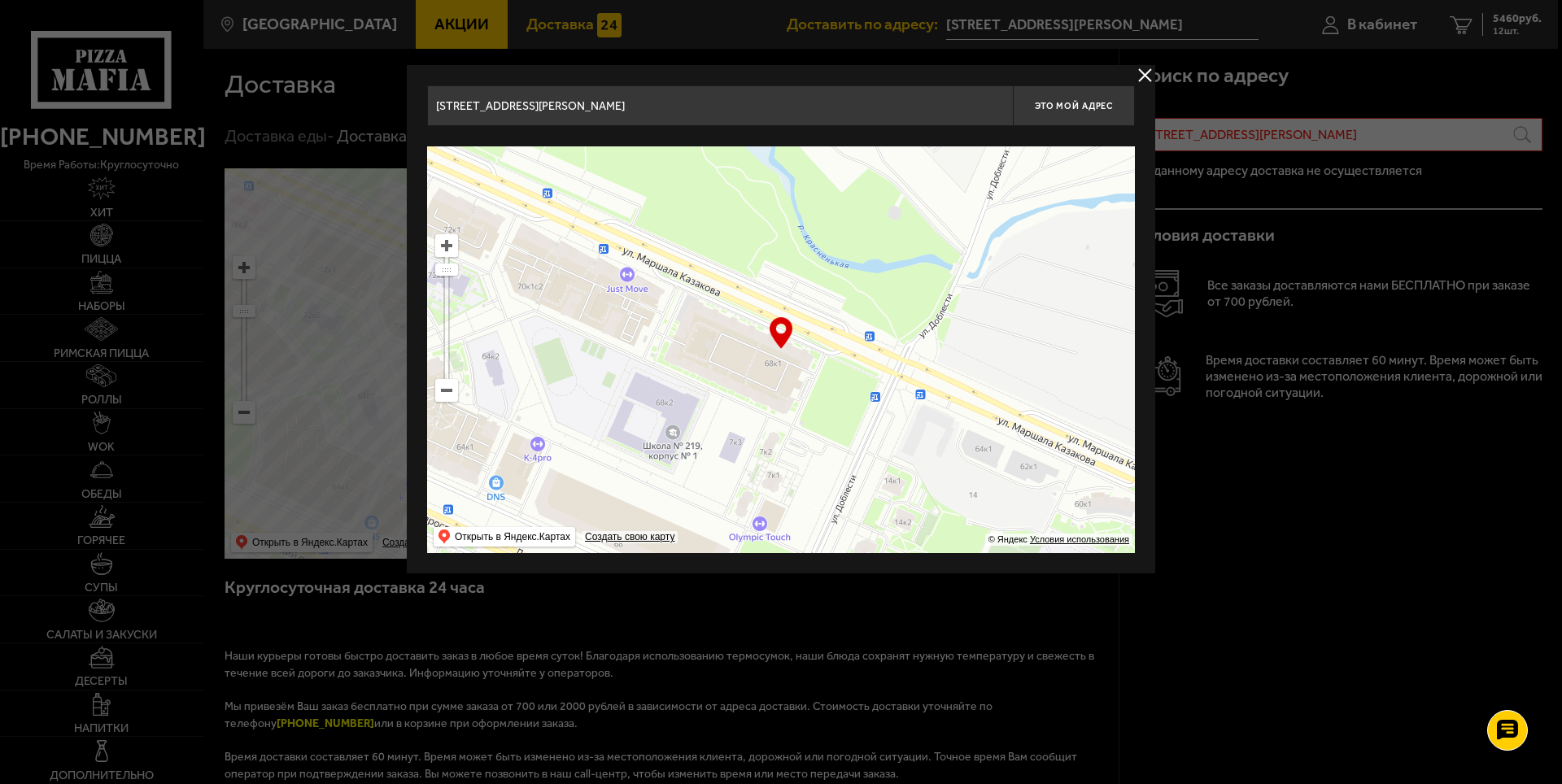
drag, startPoint x: 878, startPoint y: 389, endPoint x: 1026, endPoint y: 467, distance: 167.3
click at [1026, 467] on ymaps at bounding box center [781, 350] width 708 height 407
click at [1060, 109] on span "Это мой адрес" at bounding box center [1074, 106] width 78 height 11
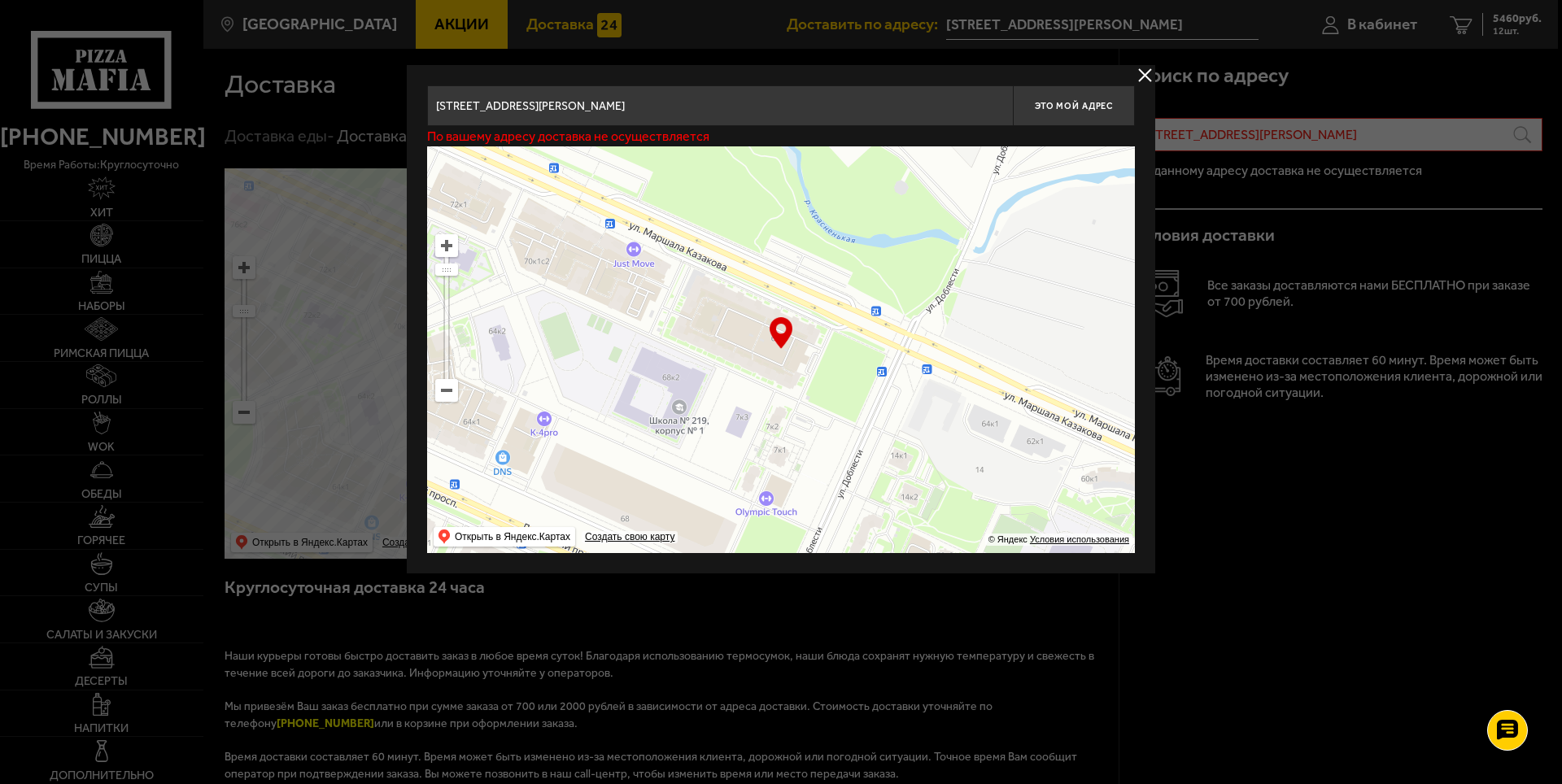
drag, startPoint x: 874, startPoint y: 298, endPoint x: 878, endPoint y: 282, distance: 16.5
click at [878, 282] on ymaps at bounding box center [781, 350] width 708 height 407
click at [1066, 101] on span "Это мой адрес" at bounding box center [1074, 106] width 78 height 11
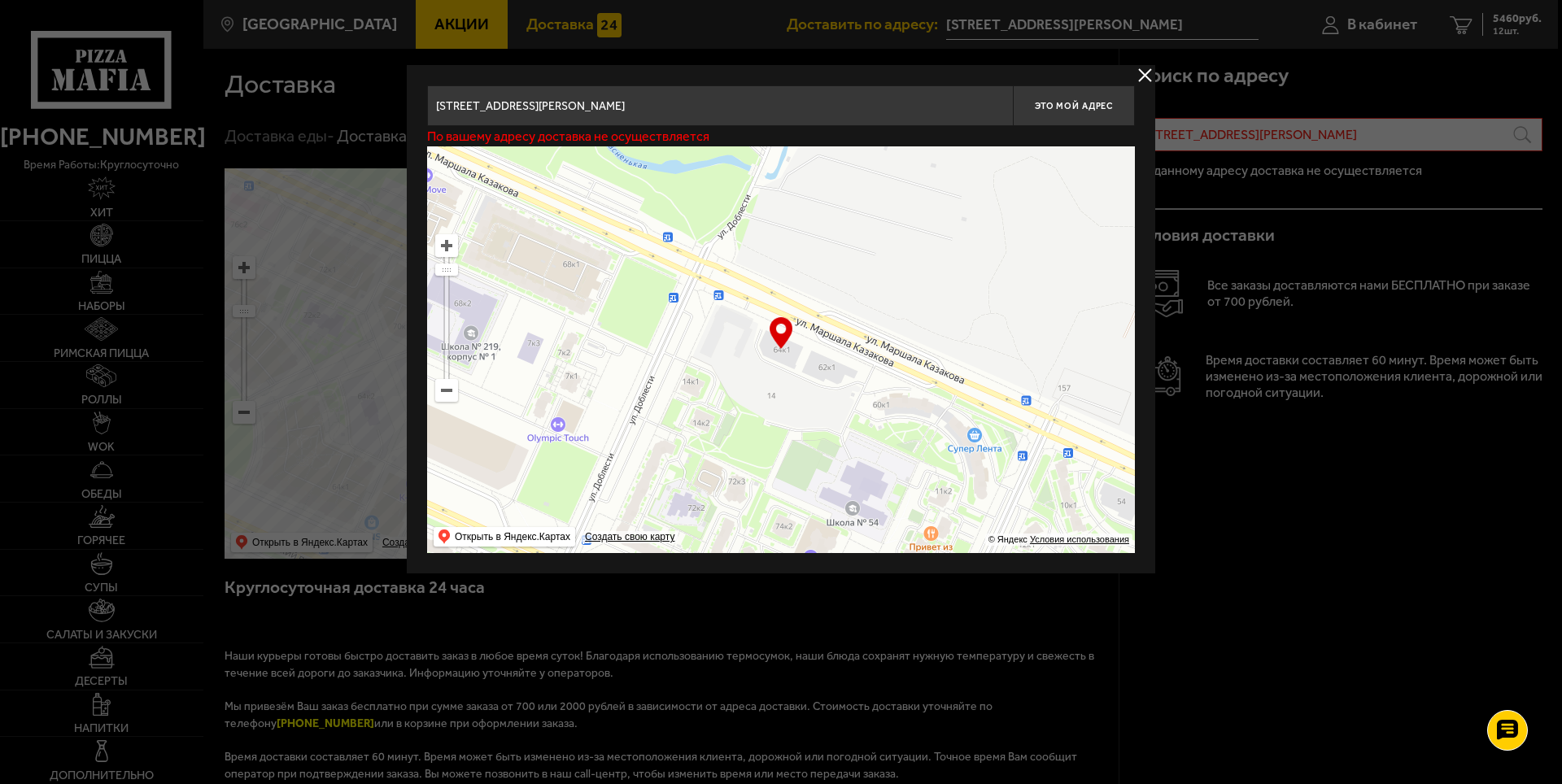
drag, startPoint x: 951, startPoint y: 329, endPoint x: 741, endPoint y: 254, distance: 223.0
click at [741, 254] on ymaps at bounding box center [781, 350] width 708 height 407
type input "[STREET_ADDRESS][PERSON_NAME]"
click at [1049, 107] on span "Это мой адрес" at bounding box center [1074, 106] width 78 height 11
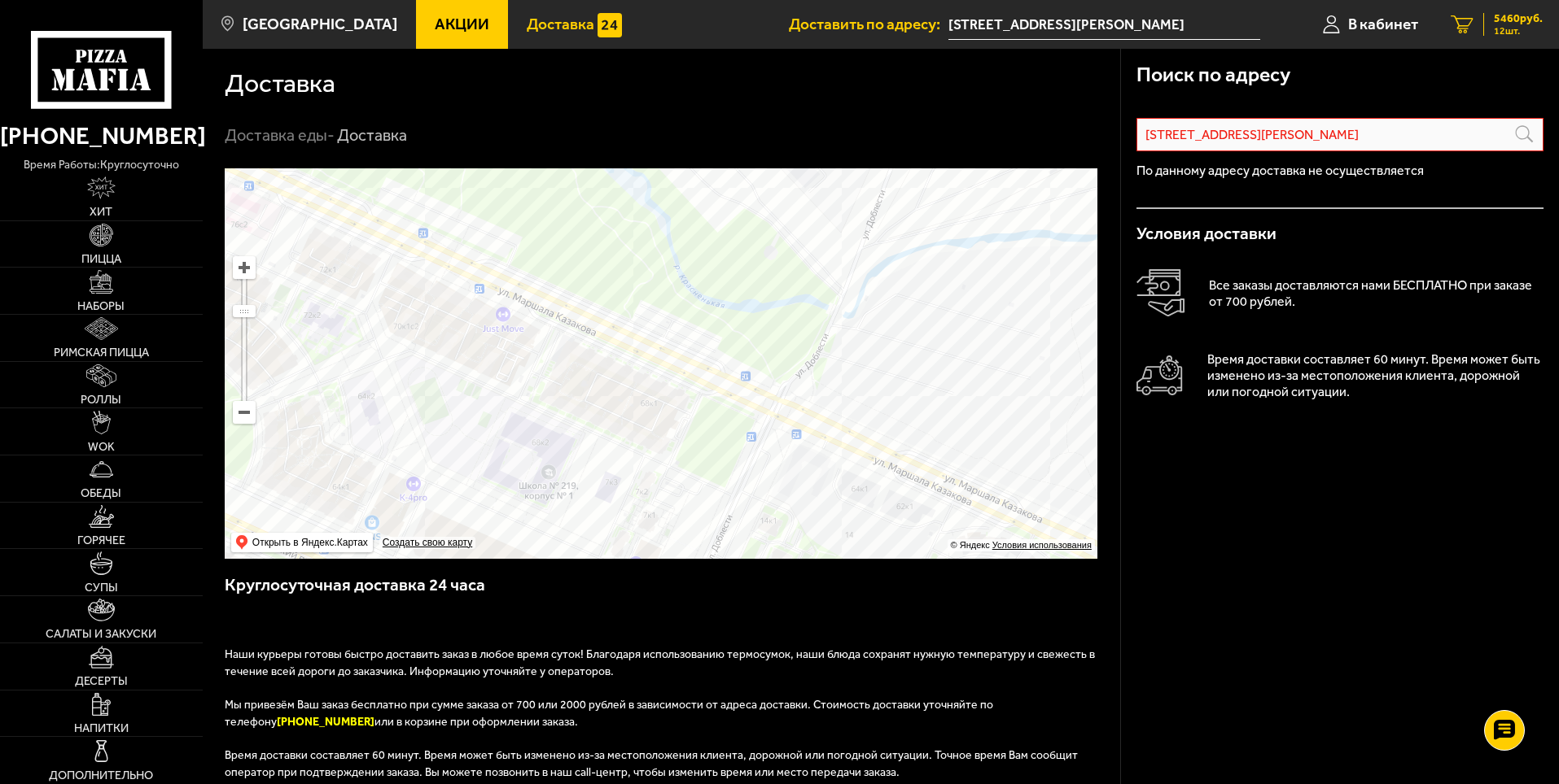
click at [1506, 14] on span "5460 руб." at bounding box center [1518, 19] width 49 height 12
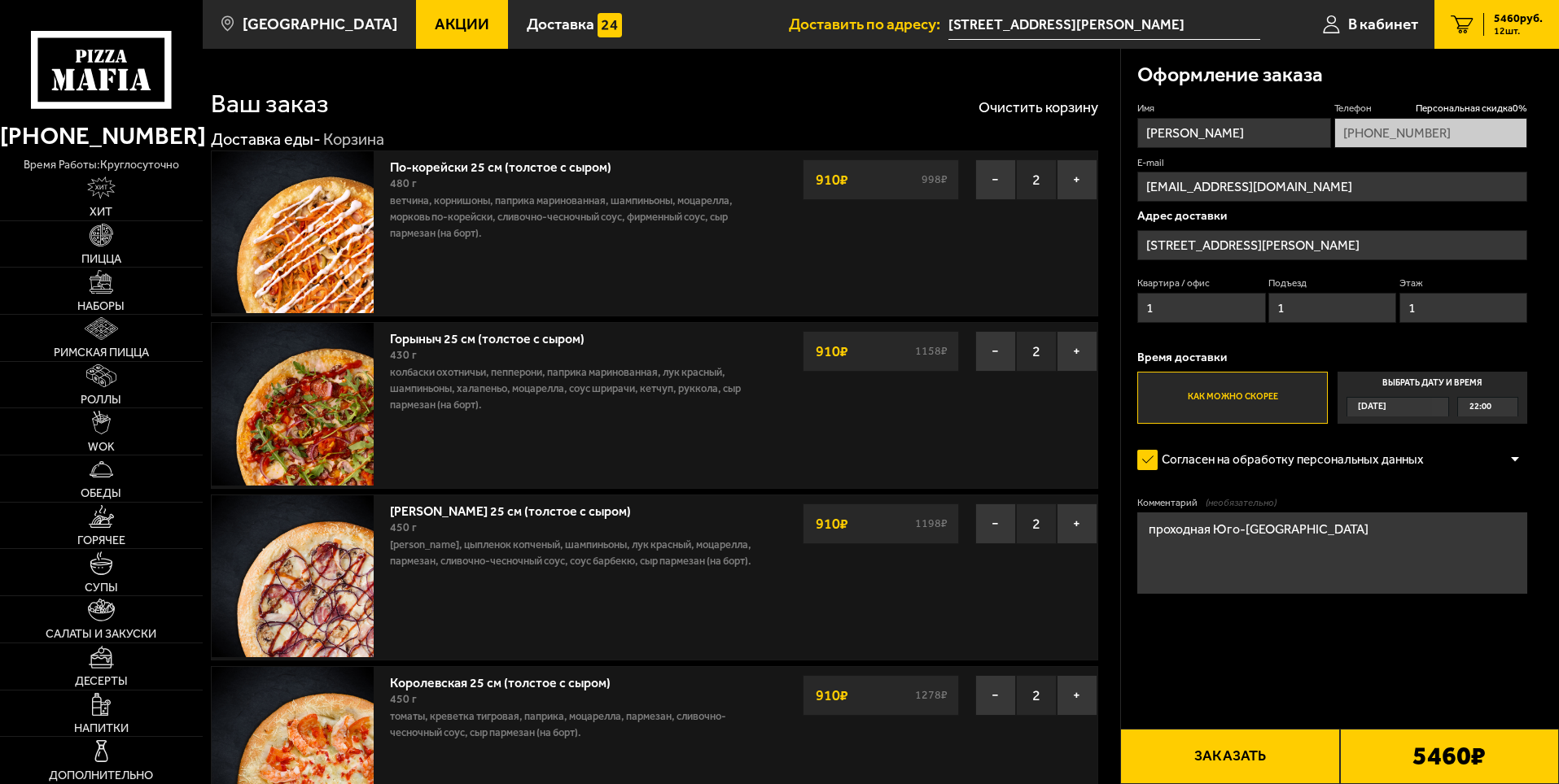
click at [1151, 534] on textarea "проходная Юго-[GEOGRAPHIC_DATA]" at bounding box center [1332, 553] width 390 height 81
click at [1149, 534] on textarea "проходная Юго-[GEOGRAPHIC_DATA]" at bounding box center [1332, 553] width 390 height 81
click at [1330, 536] on textarea "Просьба довезти до проходная Юго-[GEOGRAPHIC_DATA]" at bounding box center [1332, 553] width 390 height 81
click at [1459, 538] on textarea "Просьба довезти до проходной Юго-[GEOGRAPHIC_DATA]" at bounding box center [1332, 553] width 390 height 81
type textarea "Просьба довезти до проходной Юго-[GEOGRAPHIC_DATA] Адрес: [STREET_ADDRESS] Позв…"
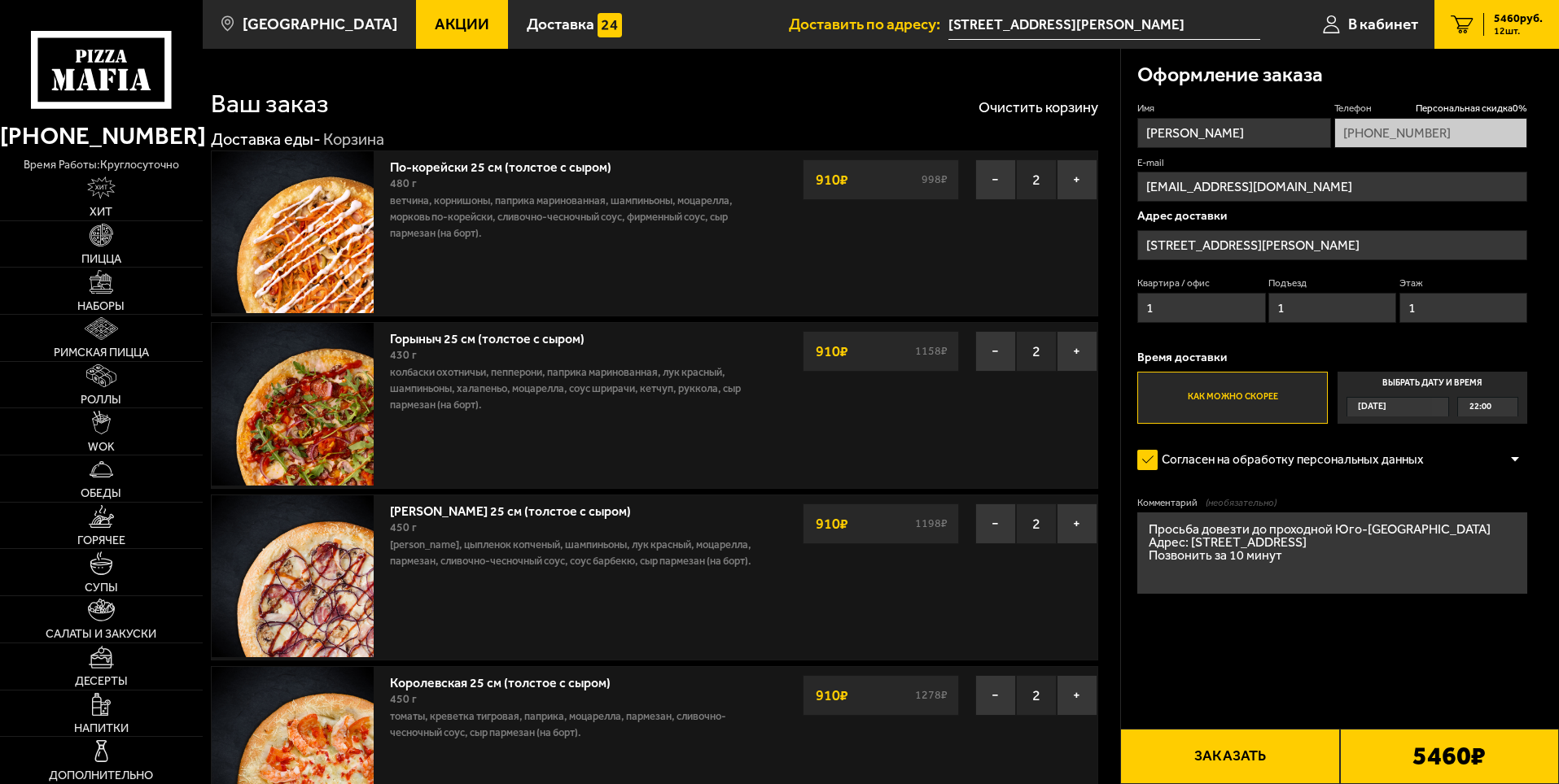
click at [1151, 138] on input "[PERSON_NAME]" at bounding box center [1233, 133] width 193 height 30
type input "[PERSON_NAME]"
click at [1214, 754] on button "Заказать" at bounding box center [1230, 756] width 219 height 55
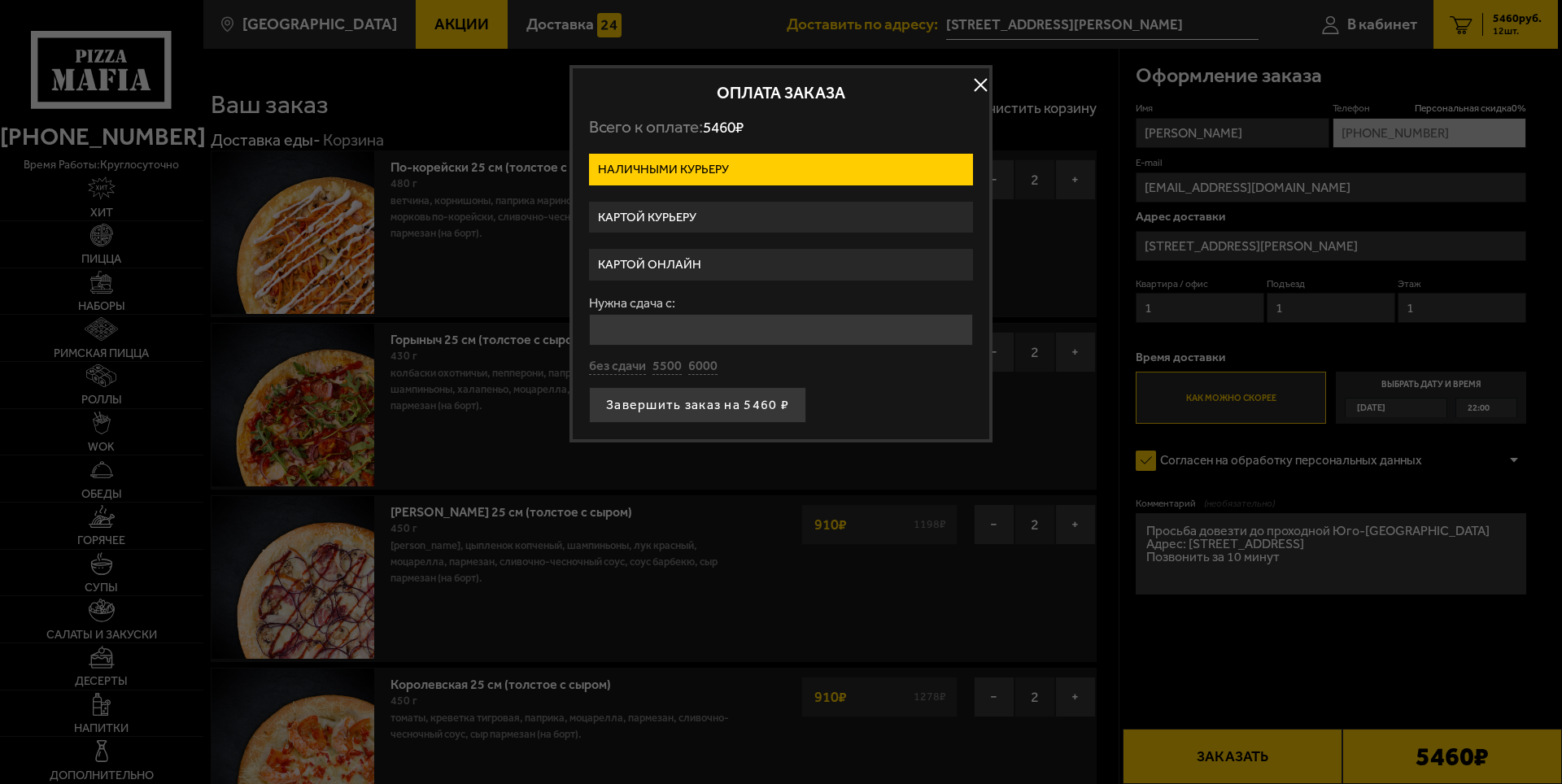
click at [652, 217] on label "Картой курьеру" at bounding box center [781, 218] width 384 height 32
click at [0, 0] on input "Картой курьеру" at bounding box center [0, 0] width 0 height 0
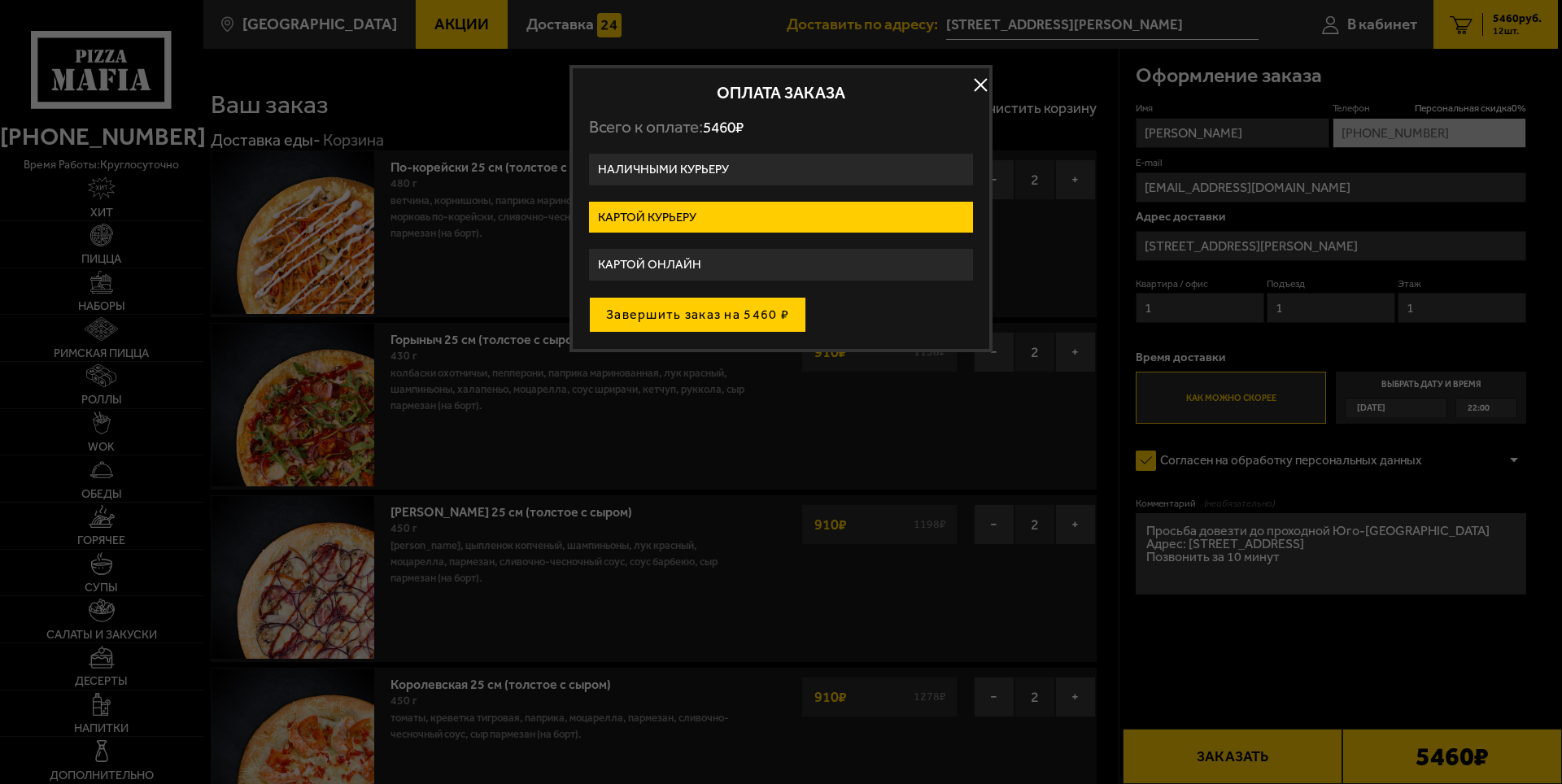
click at [628, 320] on button "Завершить заказ на 5460 ₽" at bounding box center [698, 315] width 217 height 36
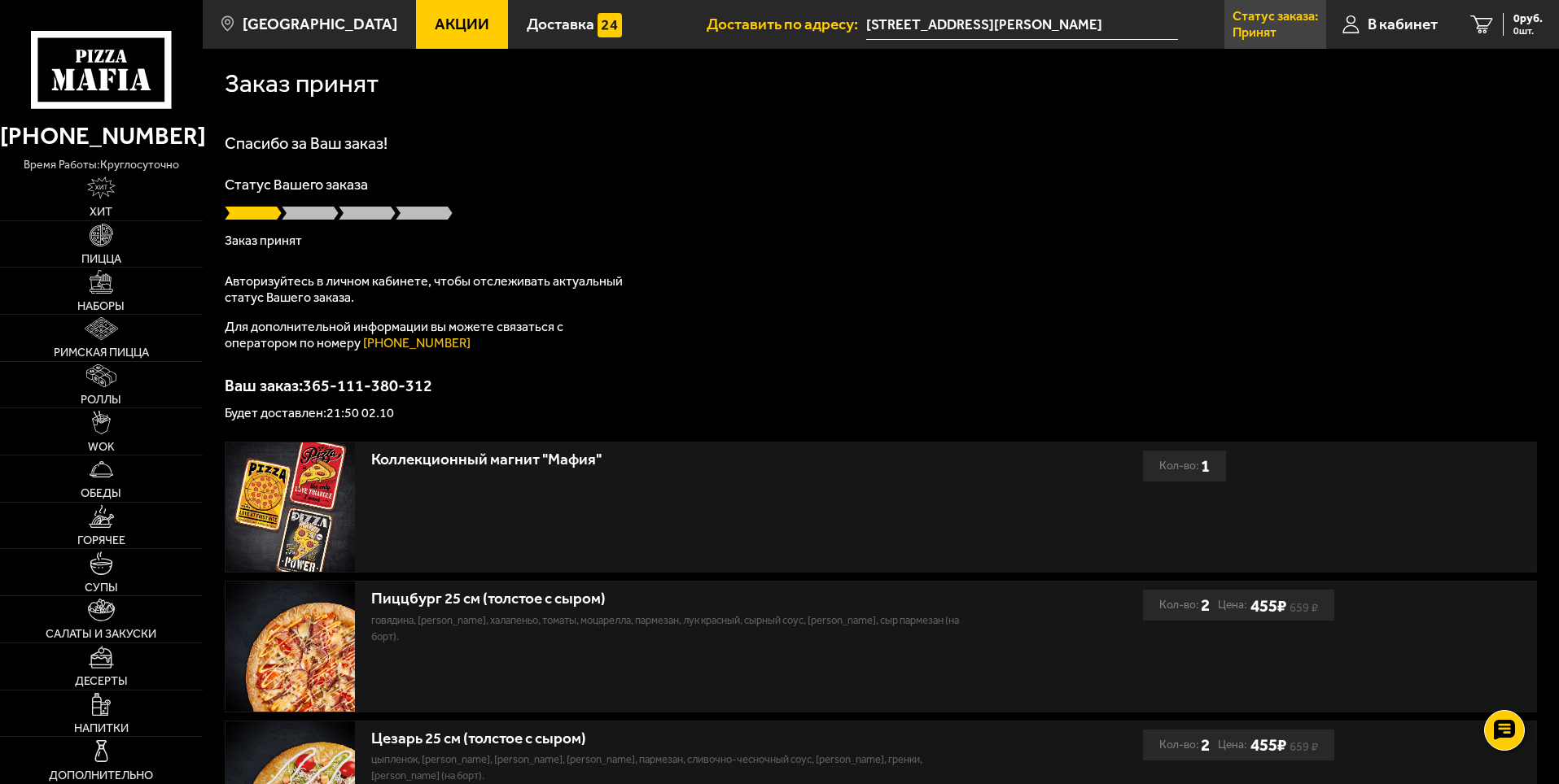
click at [1282, 37] on link "Статус заказа: Принят" at bounding box center [1275, 24] width 101 height 49
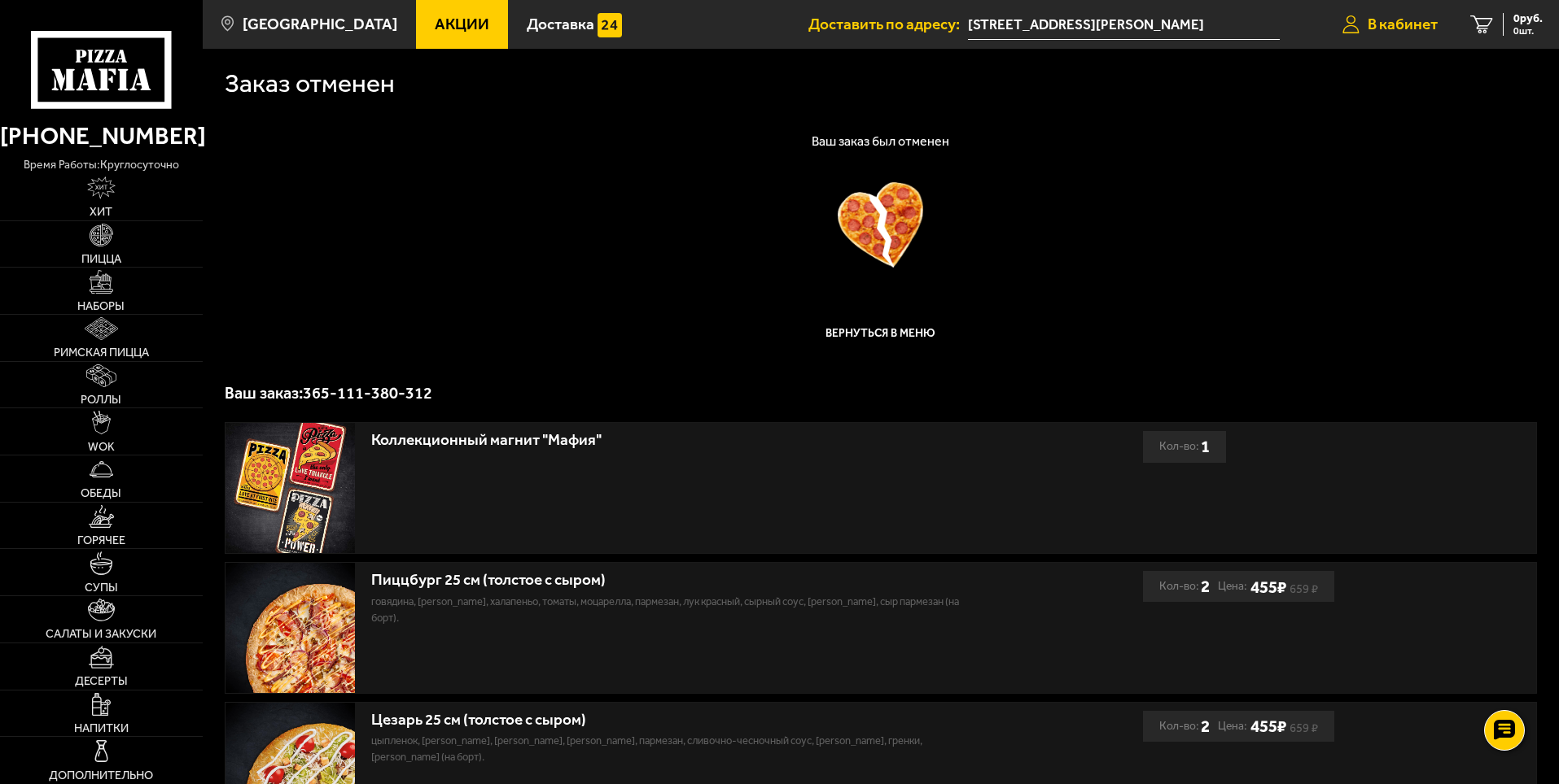
click at [1388, 28] on span "В кабинет" at bounding box center [1402, 23] width 70 height 15
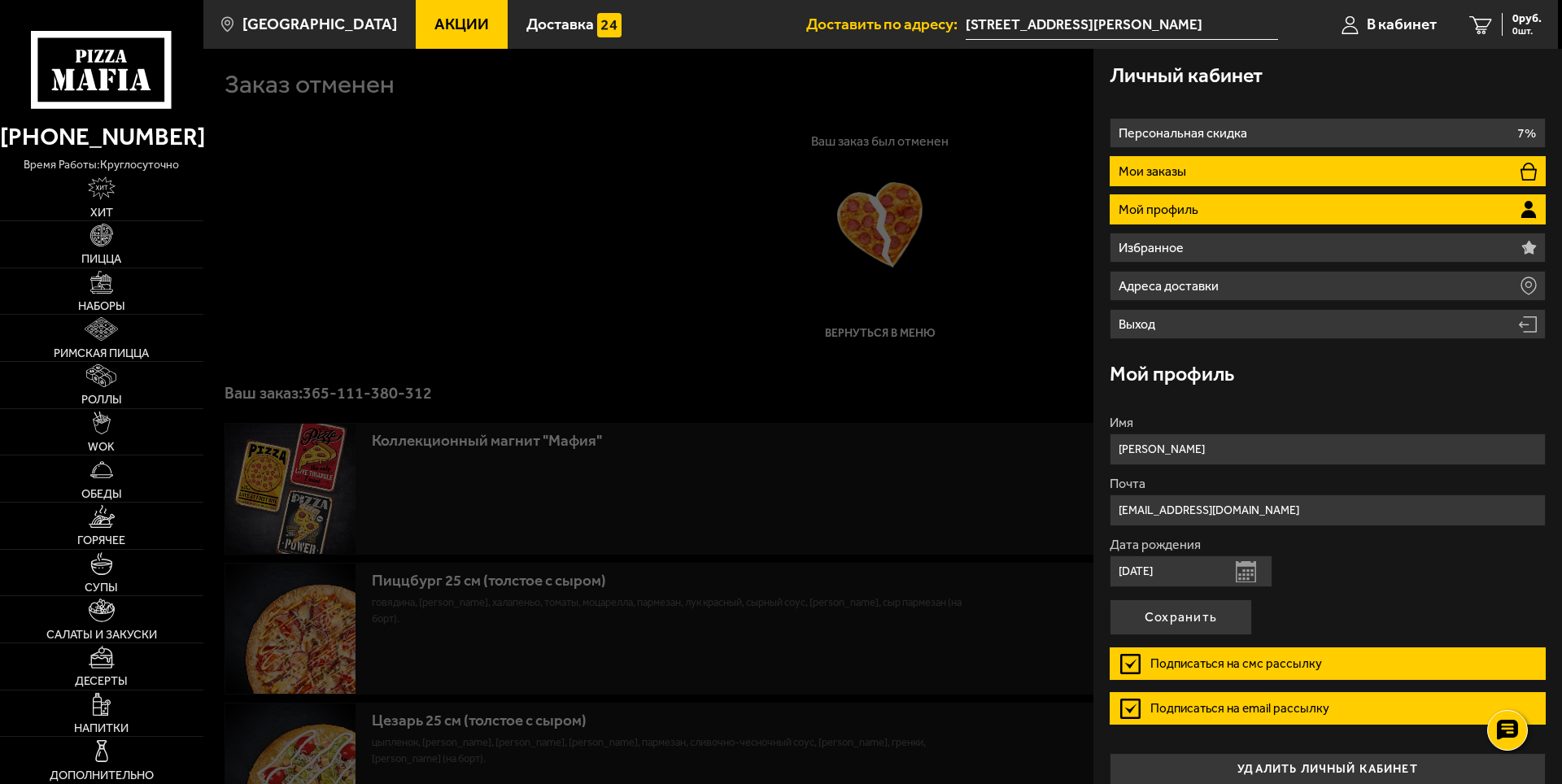
click at [1191, 168] on li "Мои заказы" at bounding box center [1328, 172] width 436 height 30
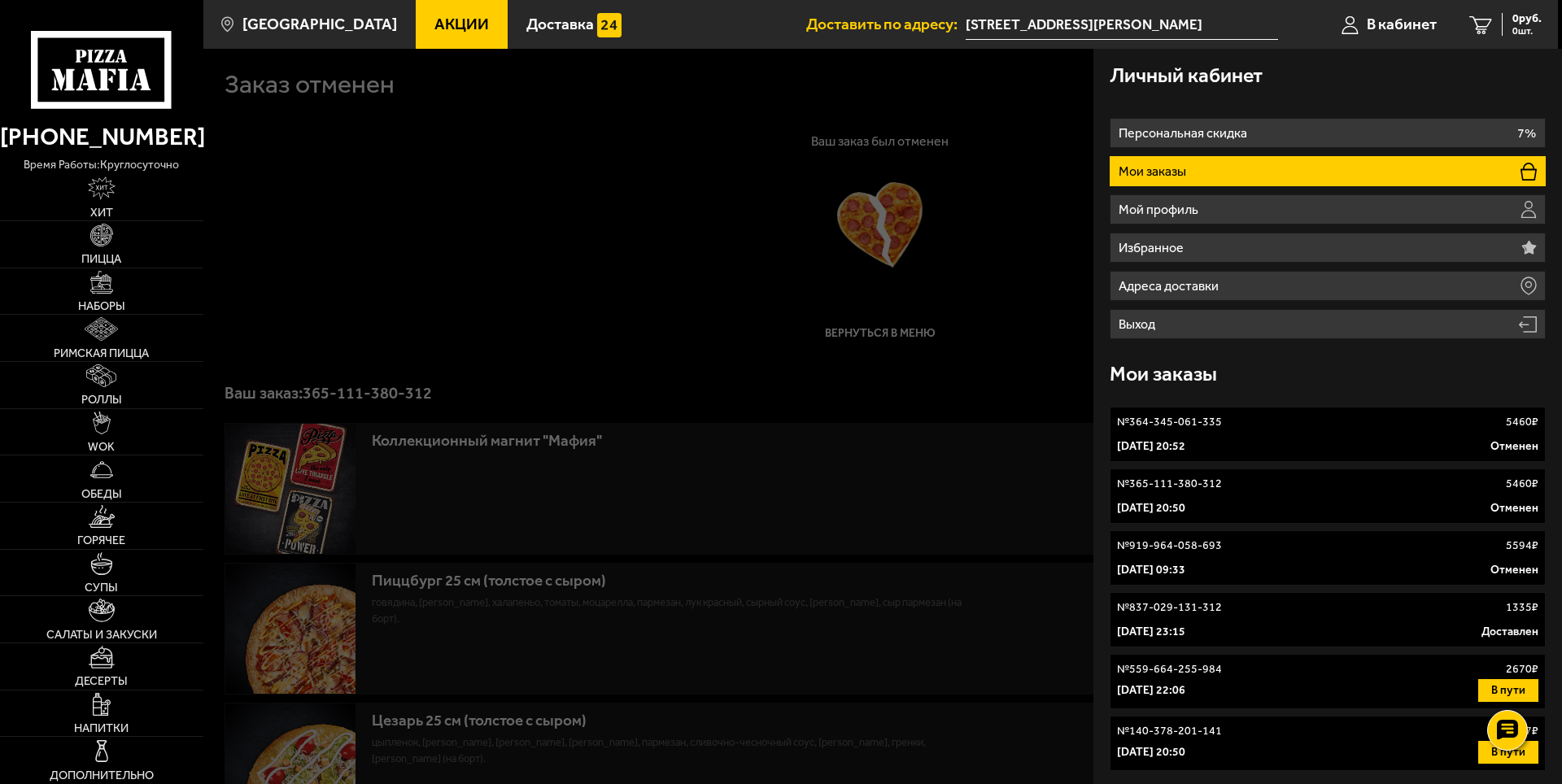
click at [1245, 422] on div "№ 364-345-061-335 5460 ₽" at bounding box center [1328, 422] width 422 height 16
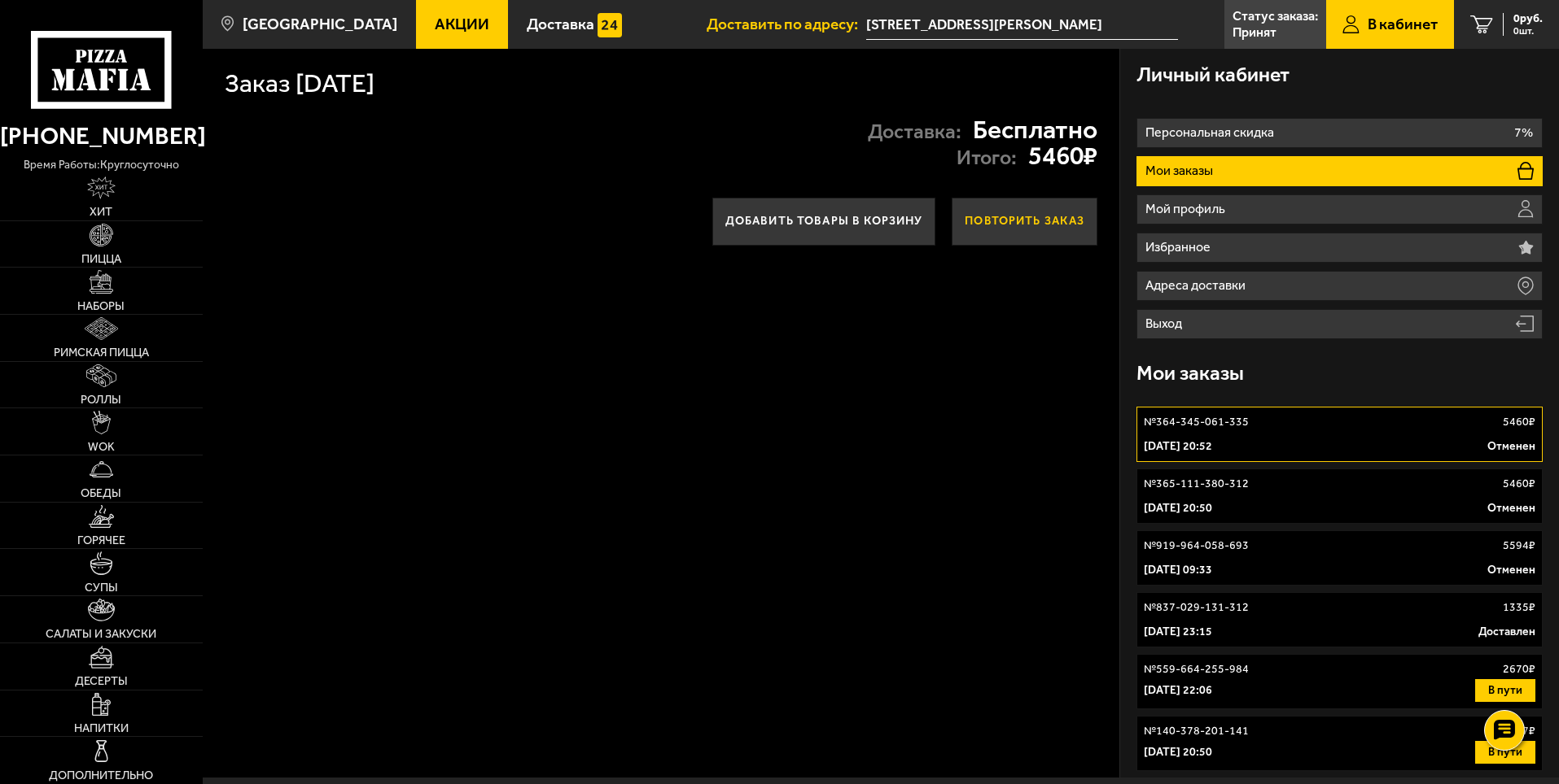
click at [998, 226] on button "Повторить заказ" at bounding box center [1025, 222] width 146 height 49
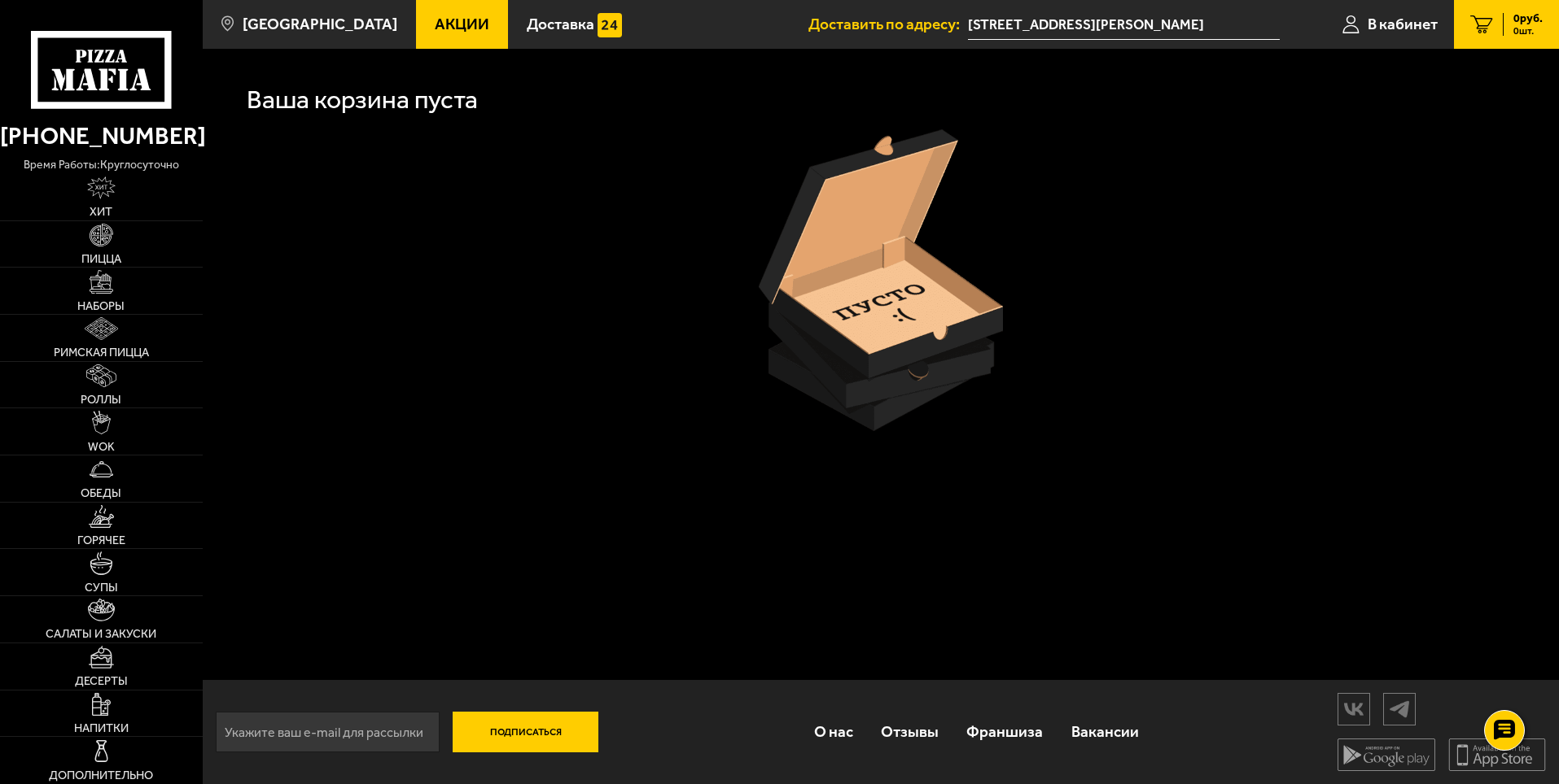
click at [1517, 23] on span "0 руб." at bounding box center [1528, 19] width 29 height 12
click at [1400, 29] on span "В кабинет" at bounding box center [1402, 23] width 70 height 15
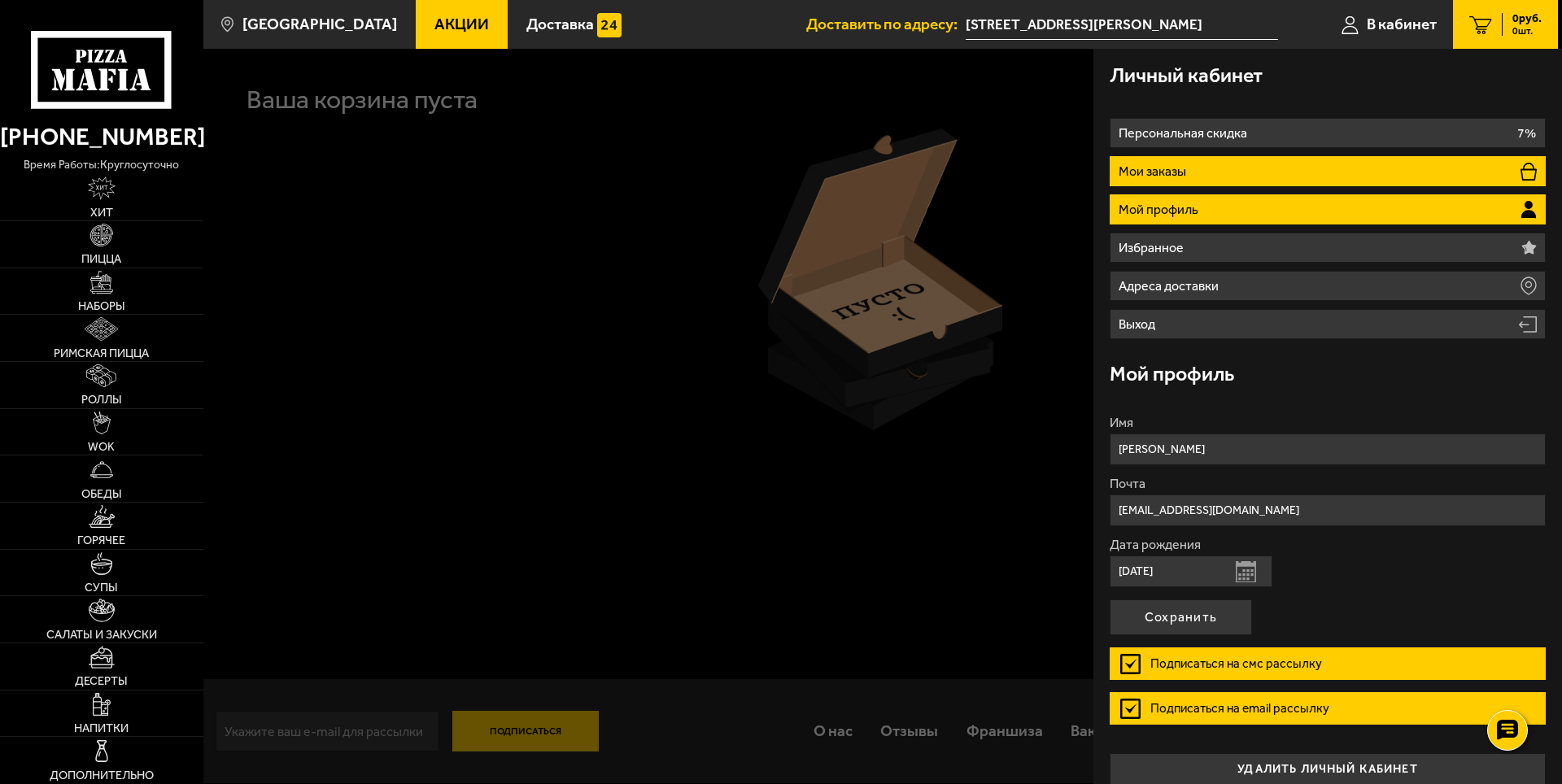
click at [1232, 165] on li "Мои заказы" at bounding box center [1328, 172] width 436 height 30
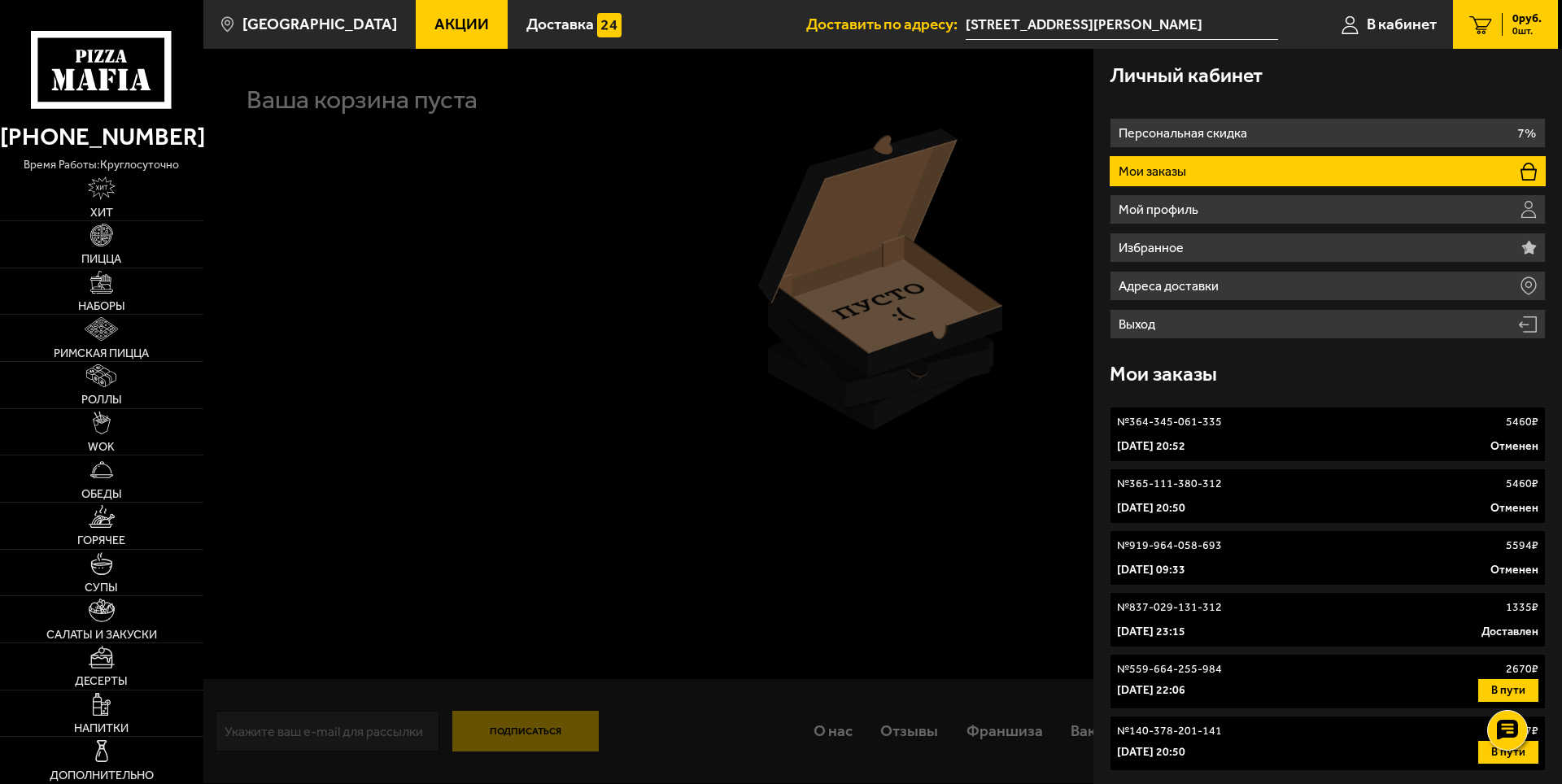
click at [1186, 500] on p "[DATE] 20:50" at bounding box center [1151, 508] width 69 height 16
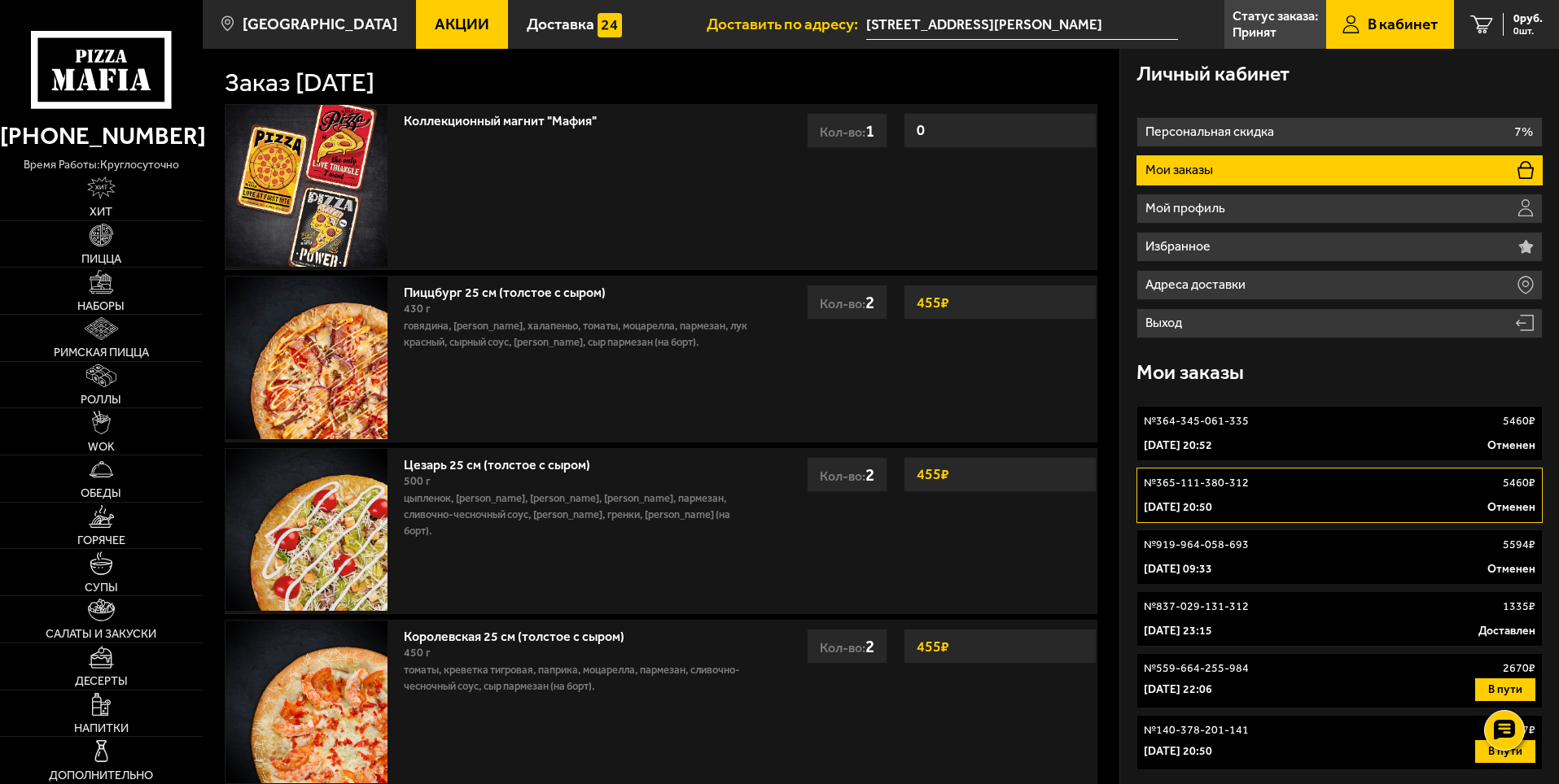
click at [895, 305] on div "455 ₽ Кол-во: 2" at bounding box center [952, 298] width 290 height 43
click at [863, 305] on div "Кол-во: 2" at bounding box center [847, 302] width 81 height 35
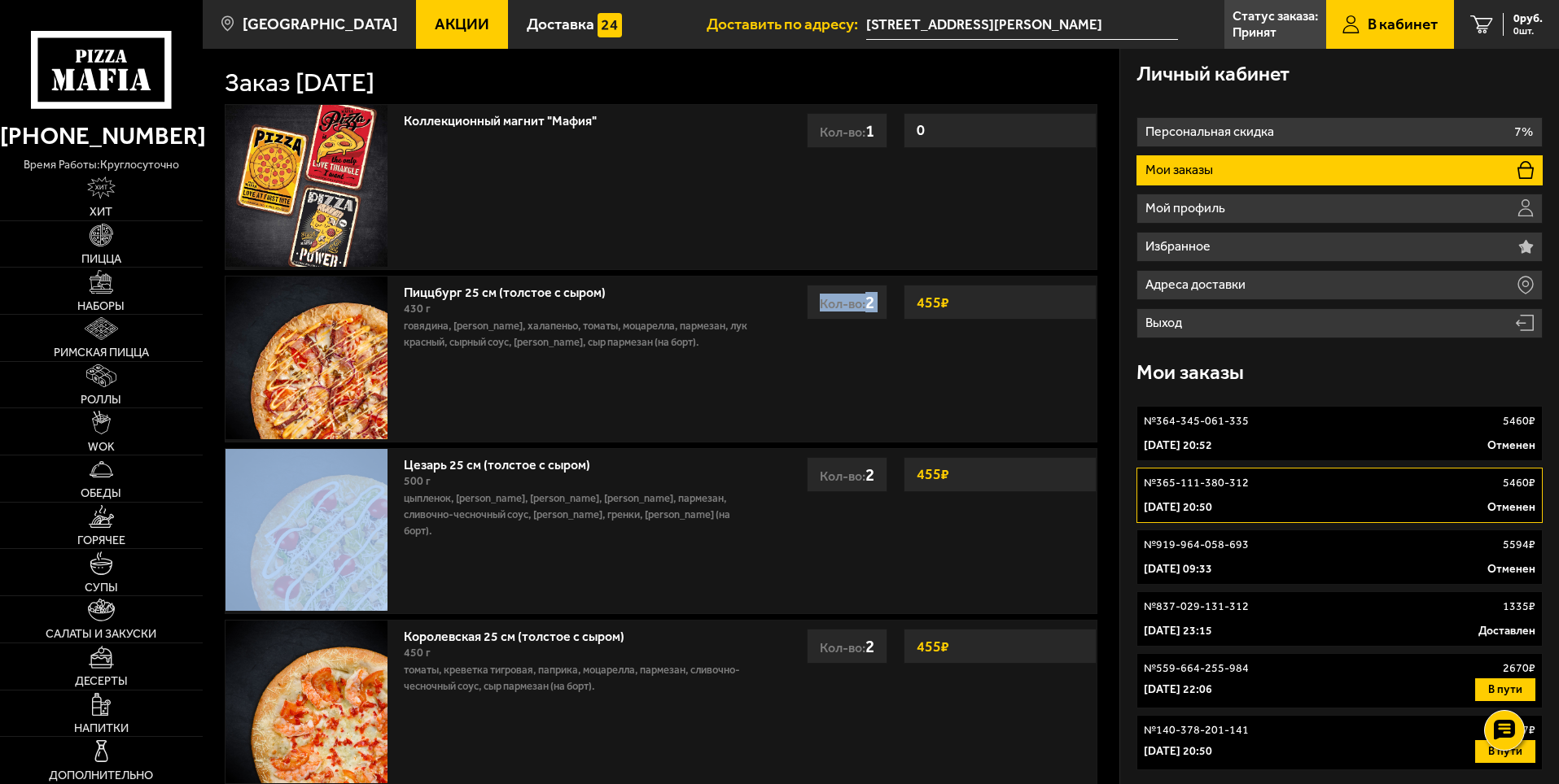
click at [863, 305] on div "Кол-во: 2" at bounding box center [847, 302] width 81 height 35
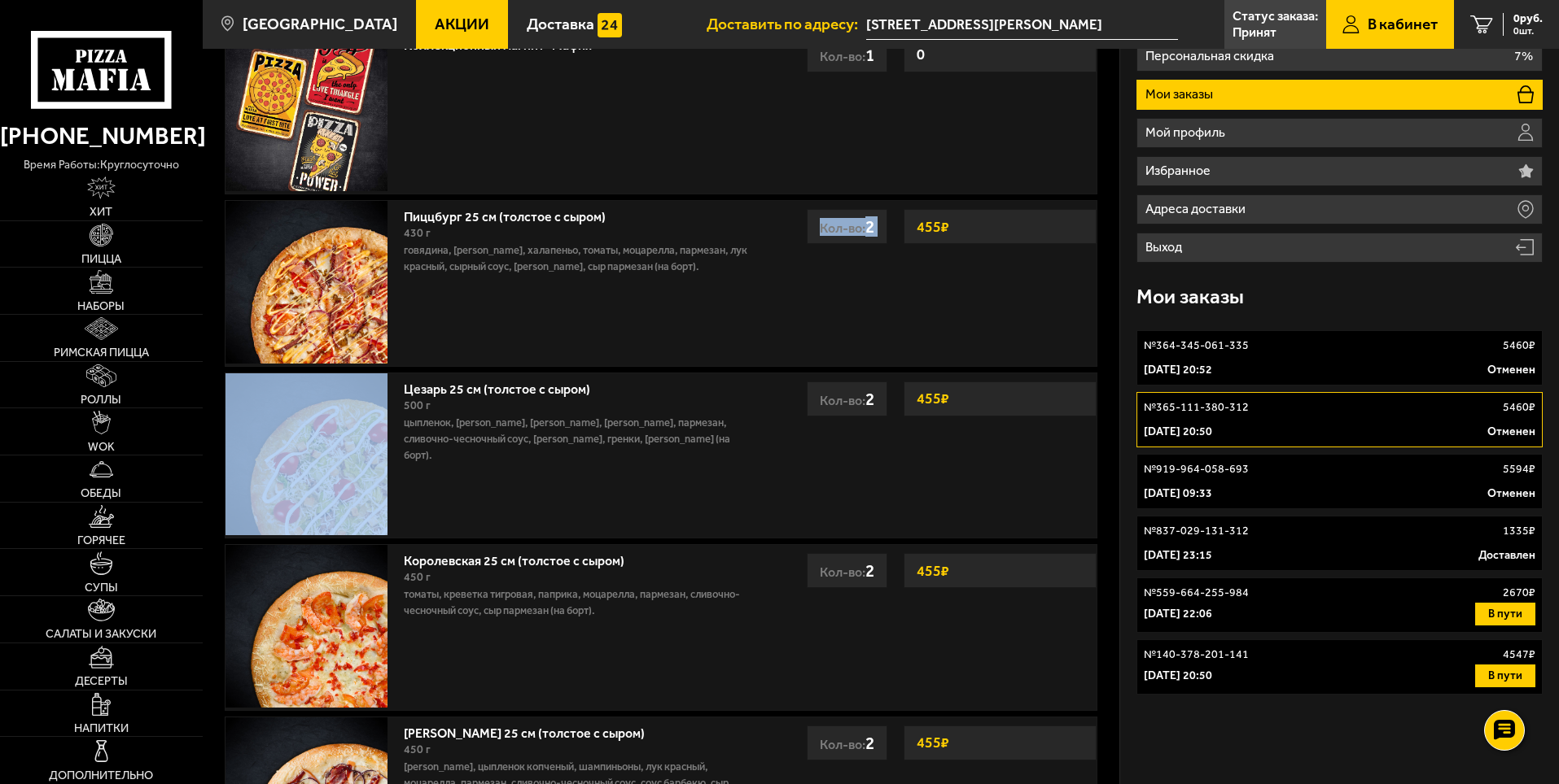
scroll to position [164, 0]
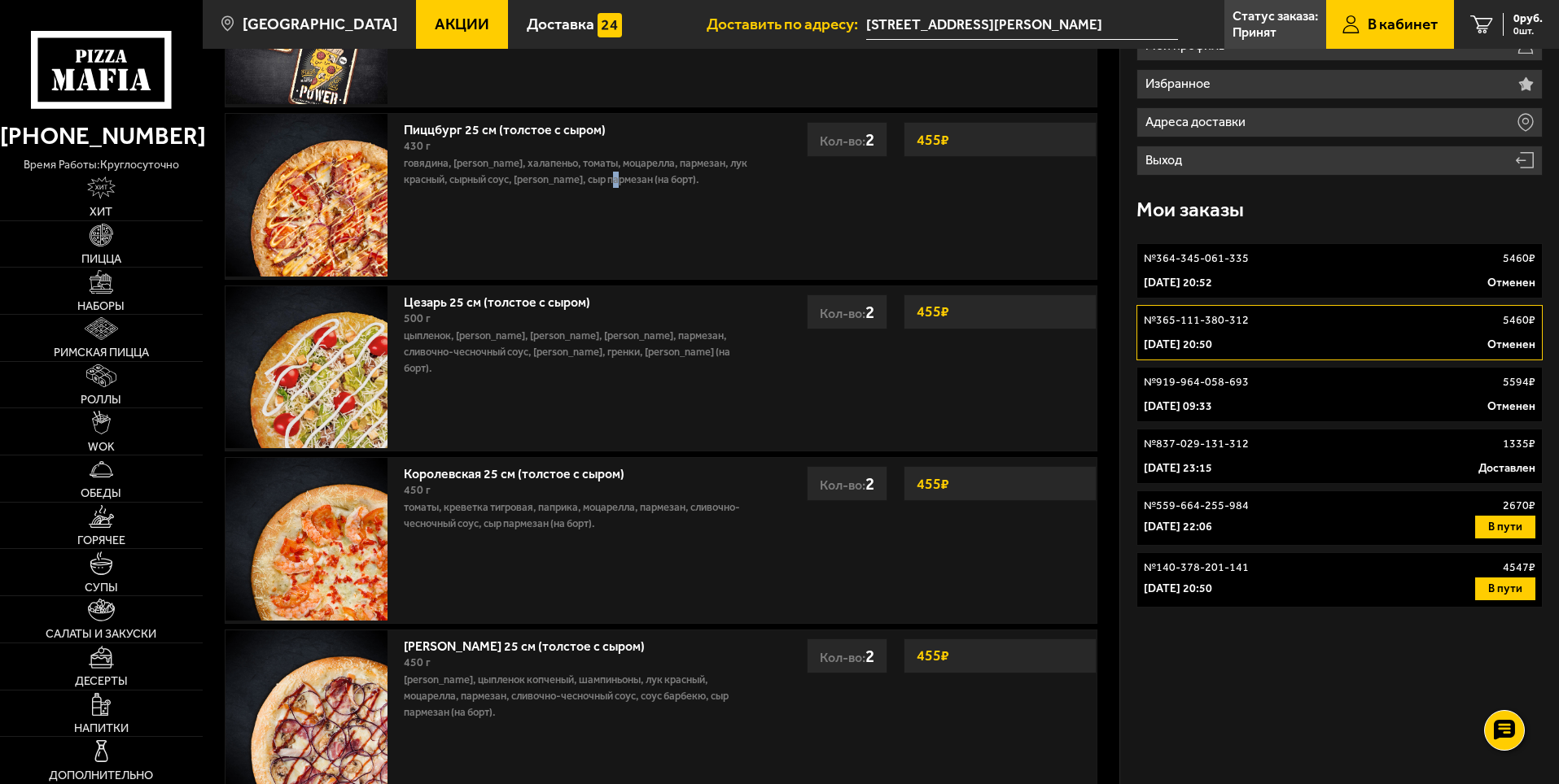
click at [621, 189] on div "Пиццбург 25 см (толстое с сыром) 430 г говядина, бекон жареный, халапеньо, тома…" at bounding box center [581, 196] width 372 height 165
click at [328, 210] on img at bounding box center [306, 195] width 162 height 162
click at [845, 141] on div "Кол-во: 2" at bounding box center [847, 139] width 81 height 35
click at [933, 137] on strong "455 ₽" at bounding box center [933, 140] width 41 height 31
click at [939, 135] on strong "455 ₽" at bounding box center [933, 140] width 41 height 31
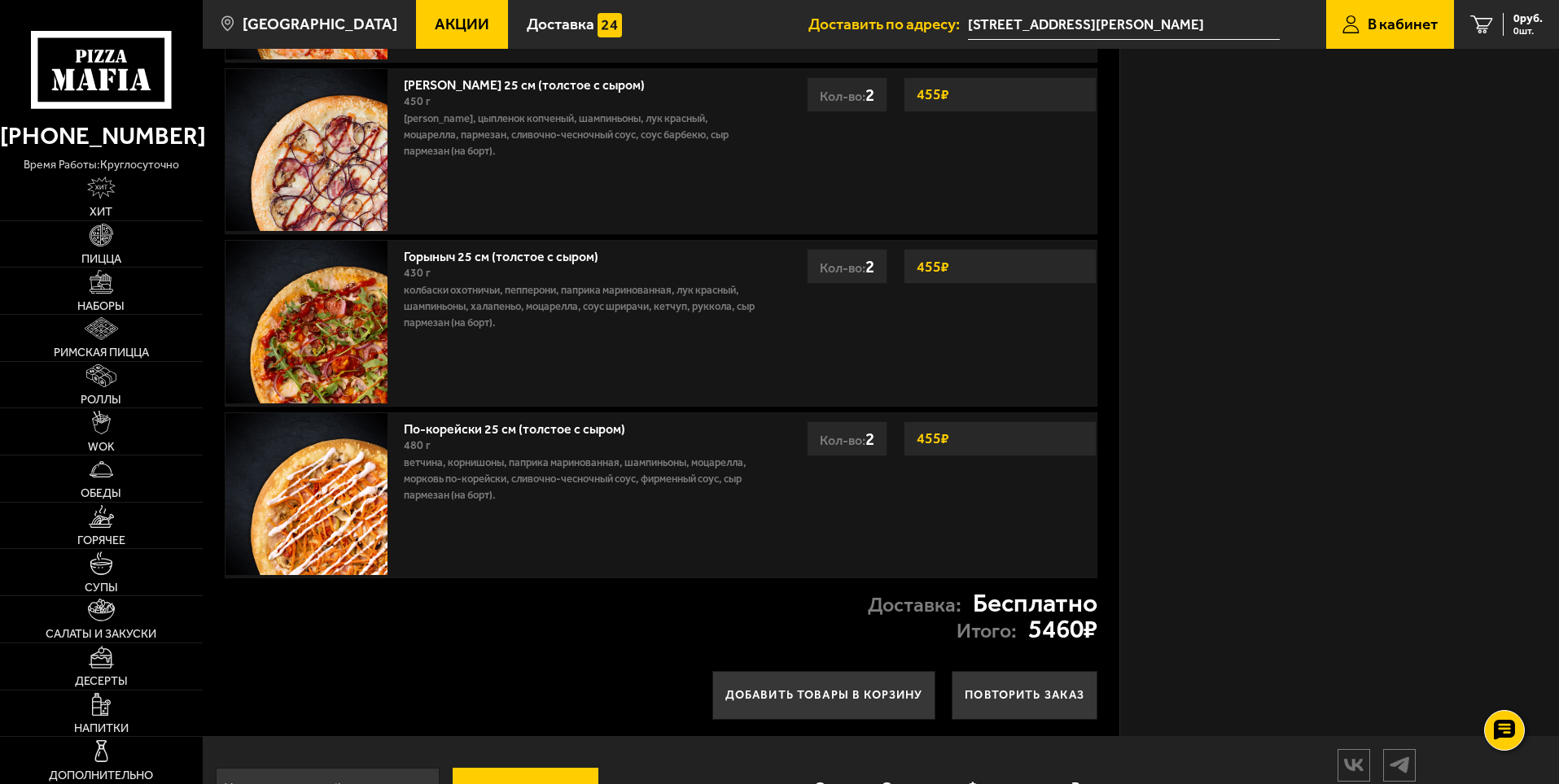
scroll to position [782, 0]
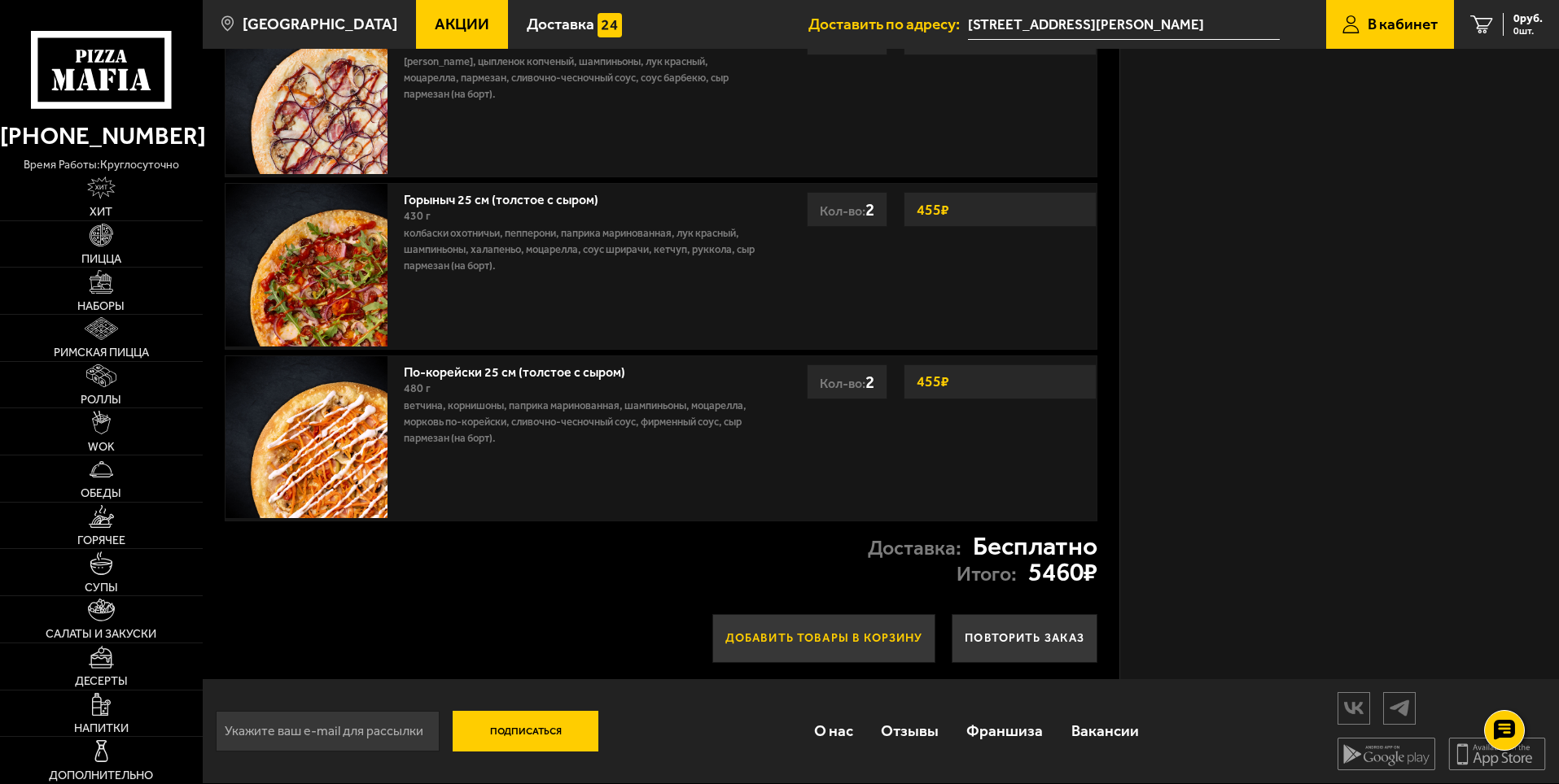
click at [830, 642] on button "Добавить товары в корзину" at bounding box center [824, 638] width 223 height 49
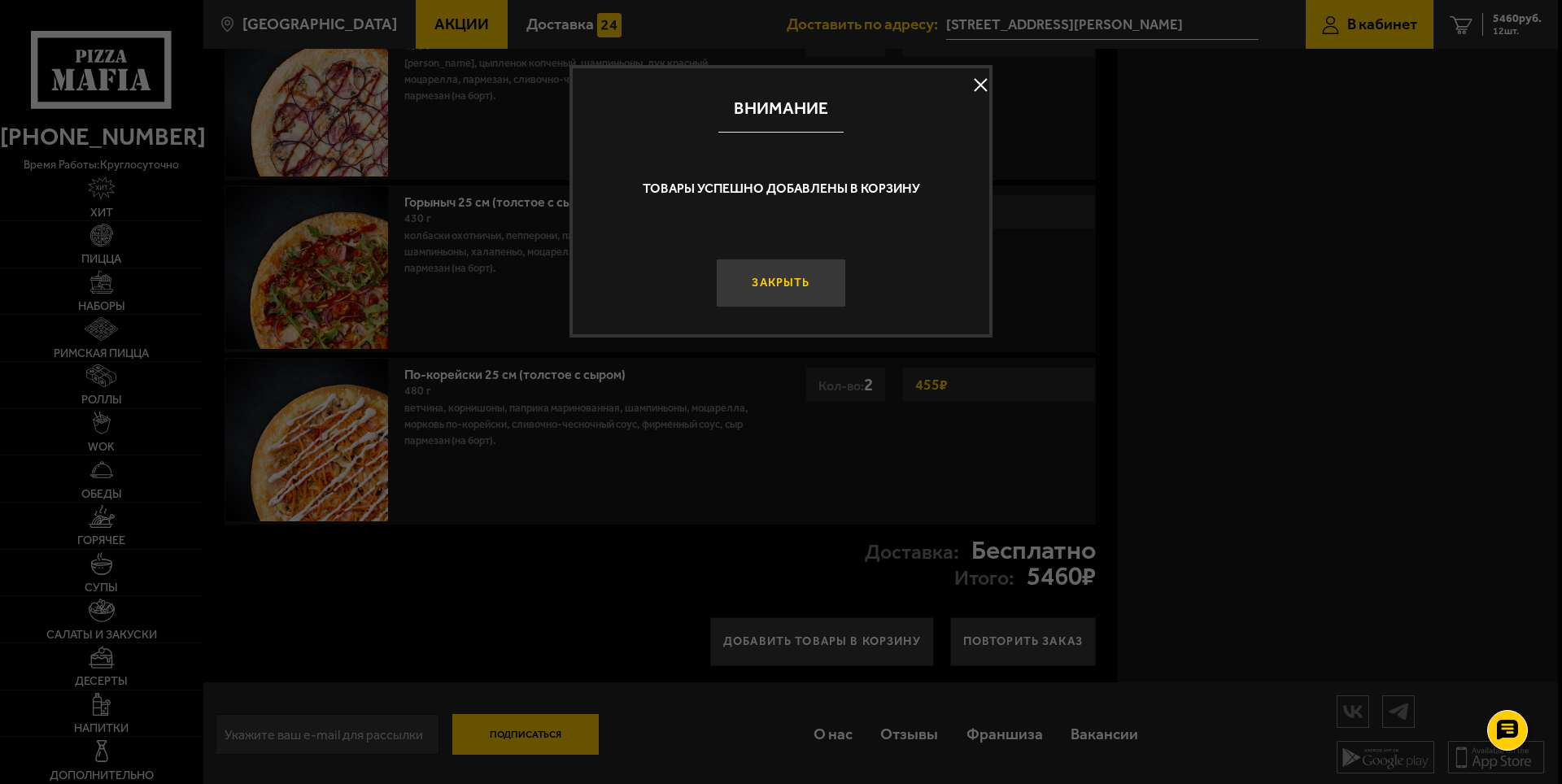
click at [811, 279] on button "Закрыть" at bounding box center [781, 283] width 130 height 49
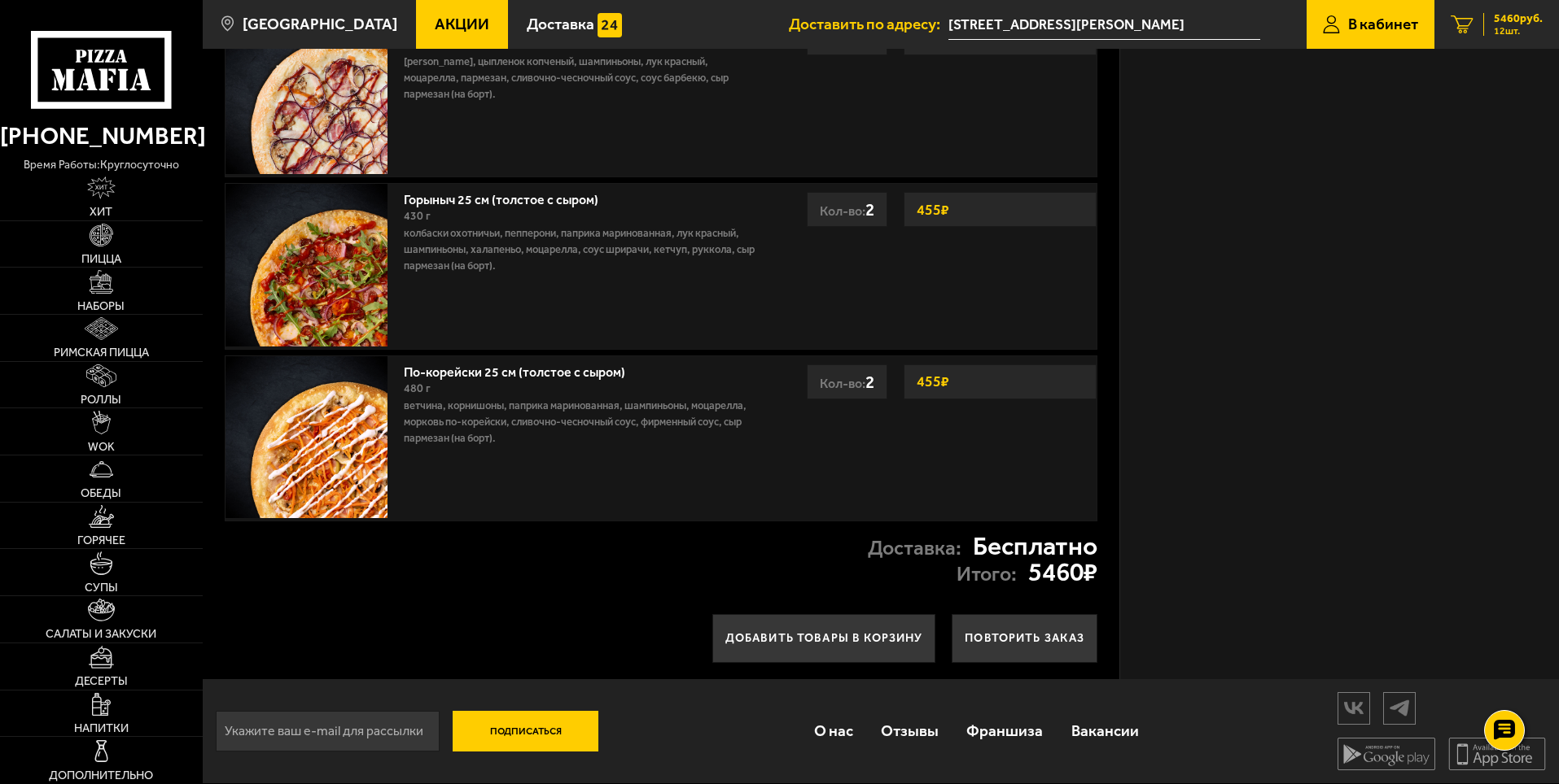
click at [1506, 21] on span "5460 руб." at bounding box center [1518, 19] width 49 height 12
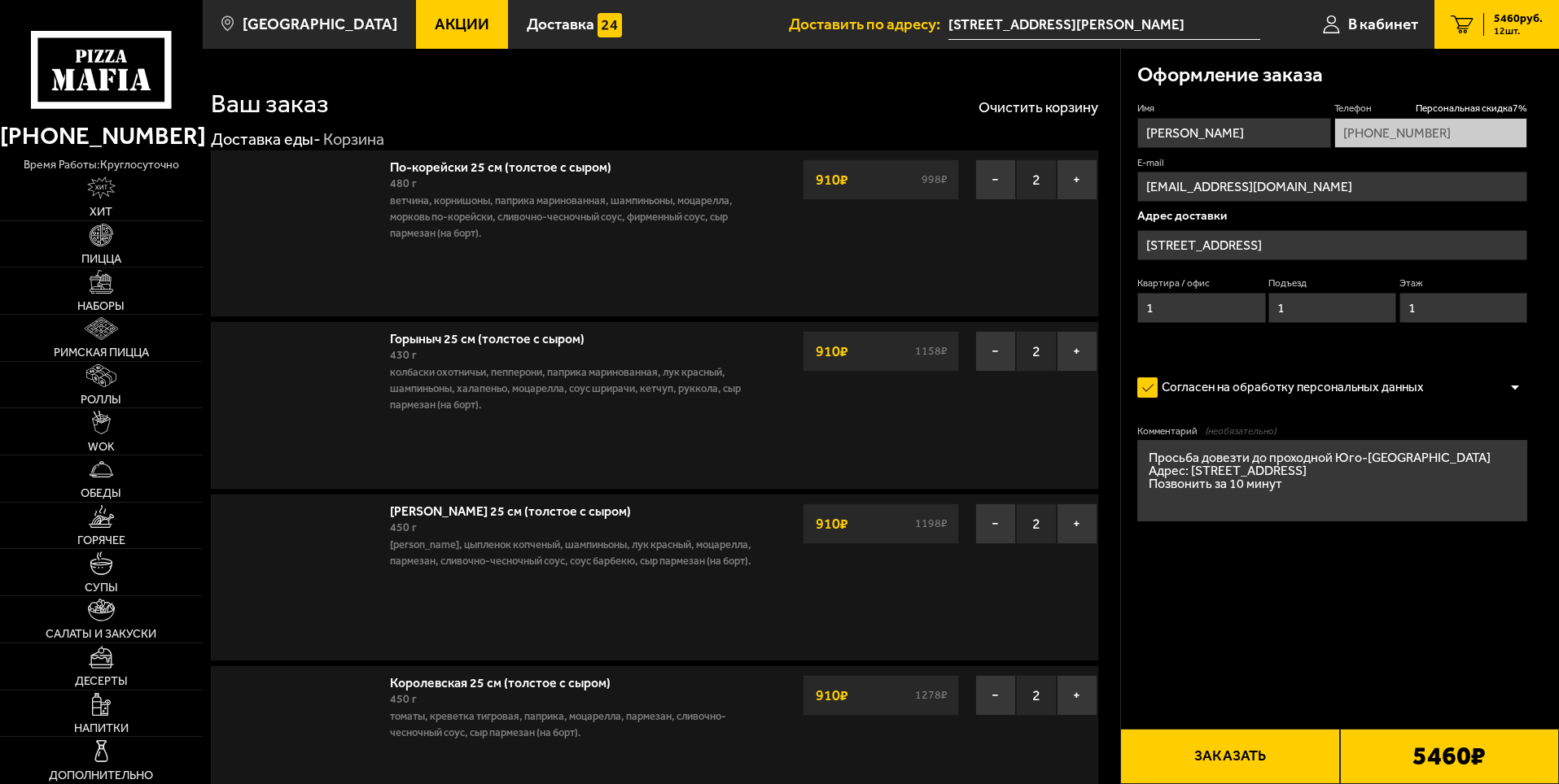
type input "[STREET_ADDRESS][PERSON_NAME]"
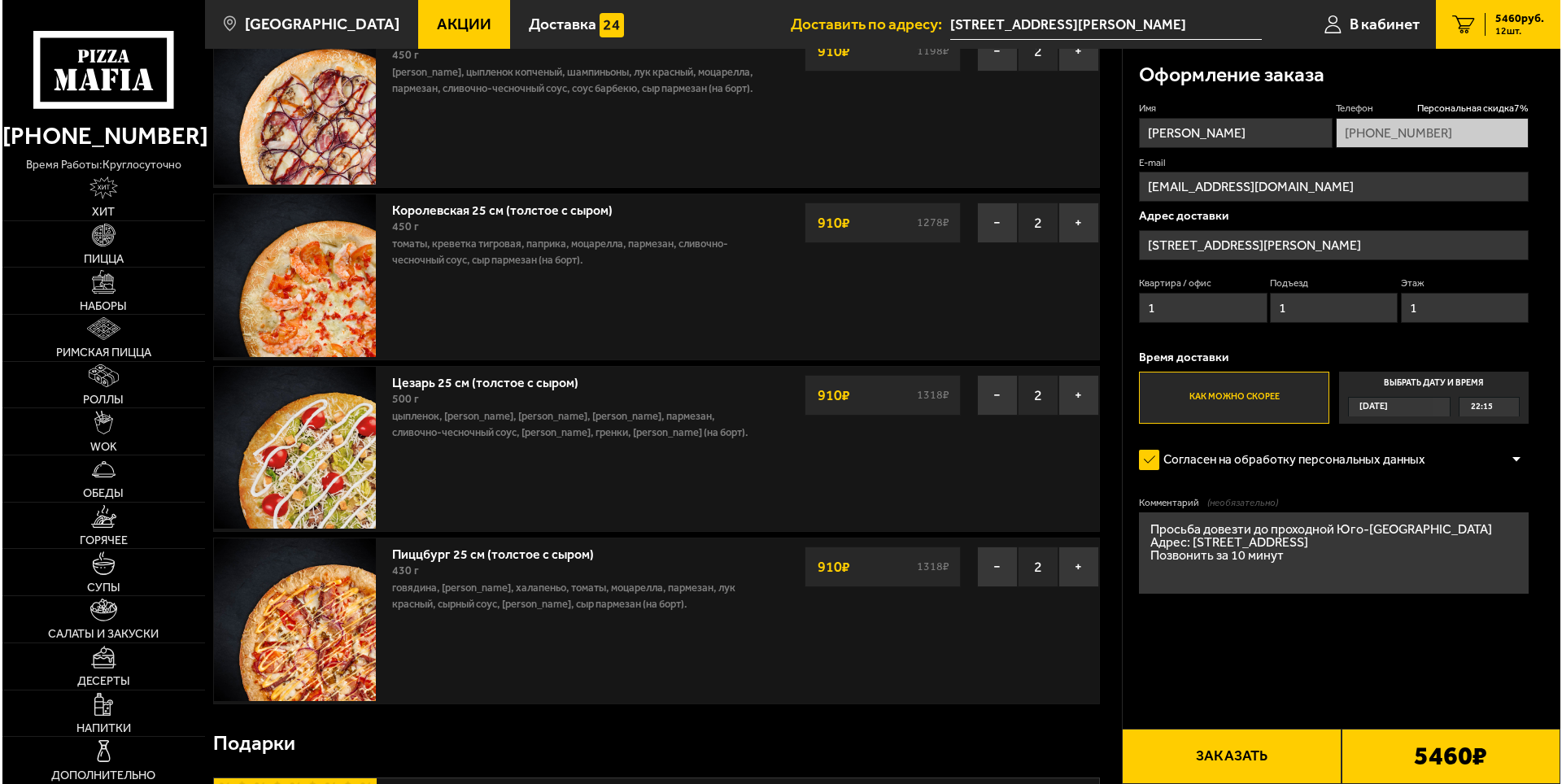
scroll to position [489, 0]
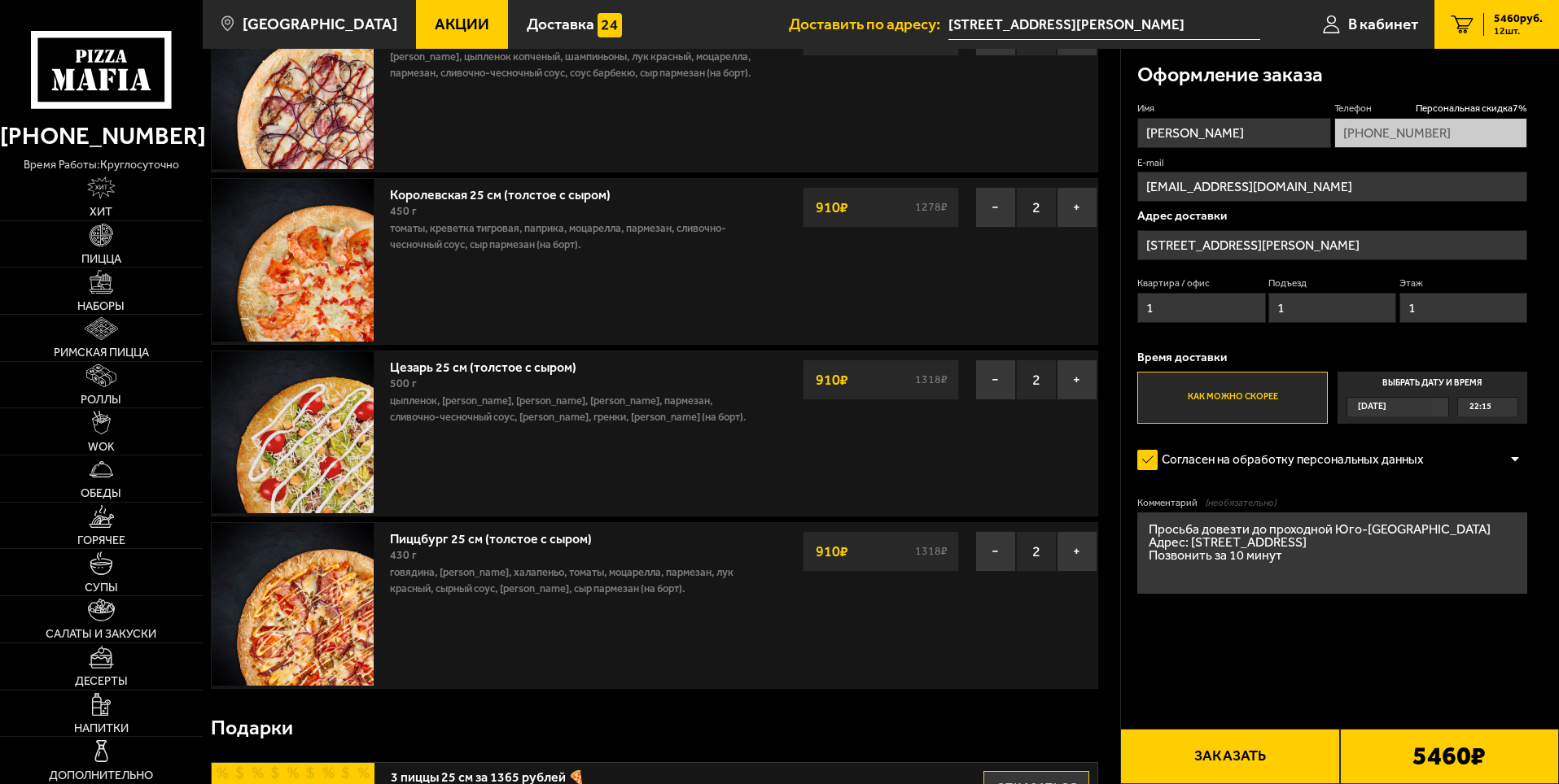
click at [1230, 754] on button "Заказать" at bounding box center [1230, 756] width 219 height 55
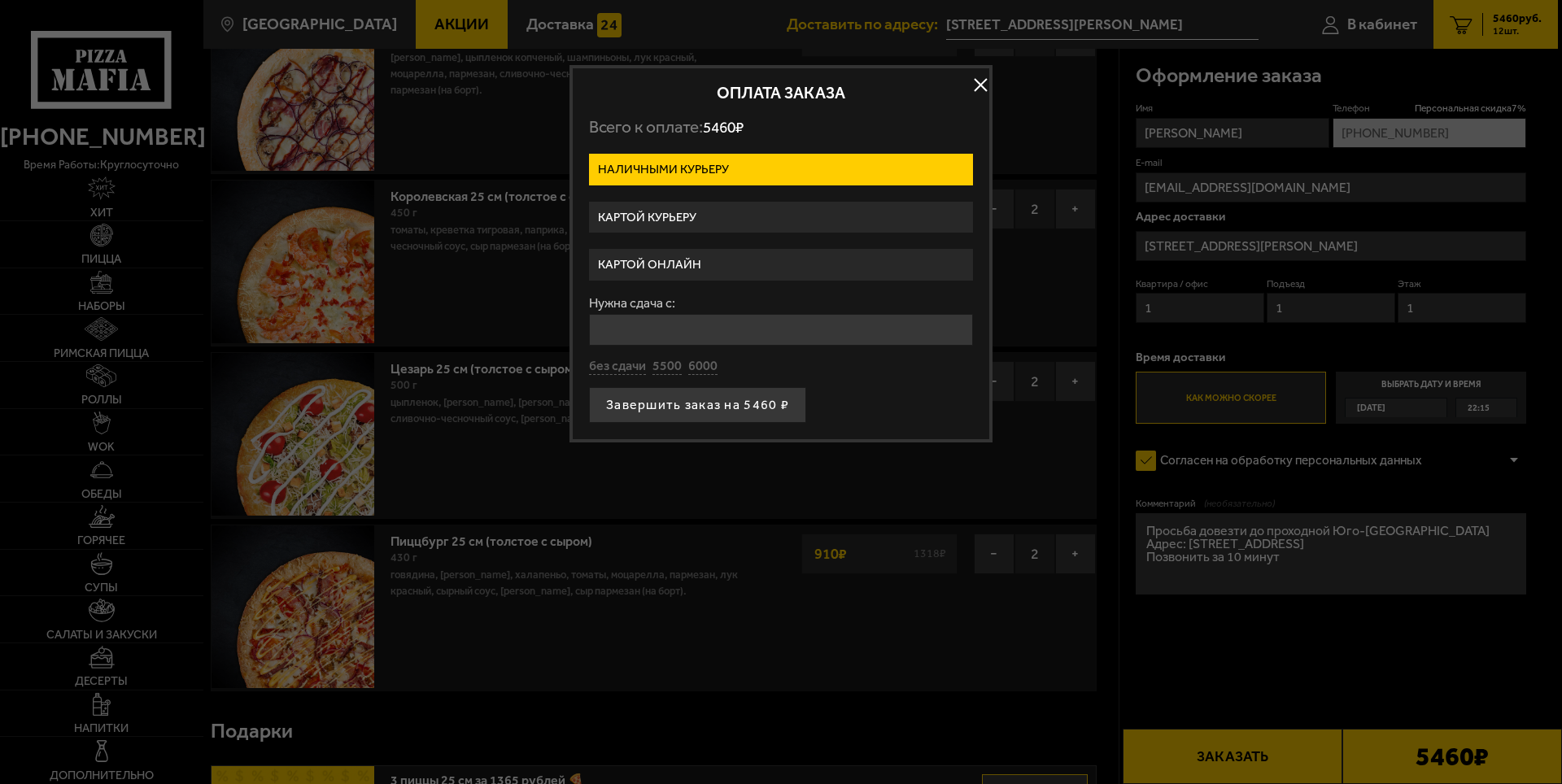
click at [652, 260] on label "Картой онлайн" at bounding box center [781, 265] width 384 height 32
click at [0, 0] on input "Картой онлайн" at bounding box center [0, 0] width 0 height 0
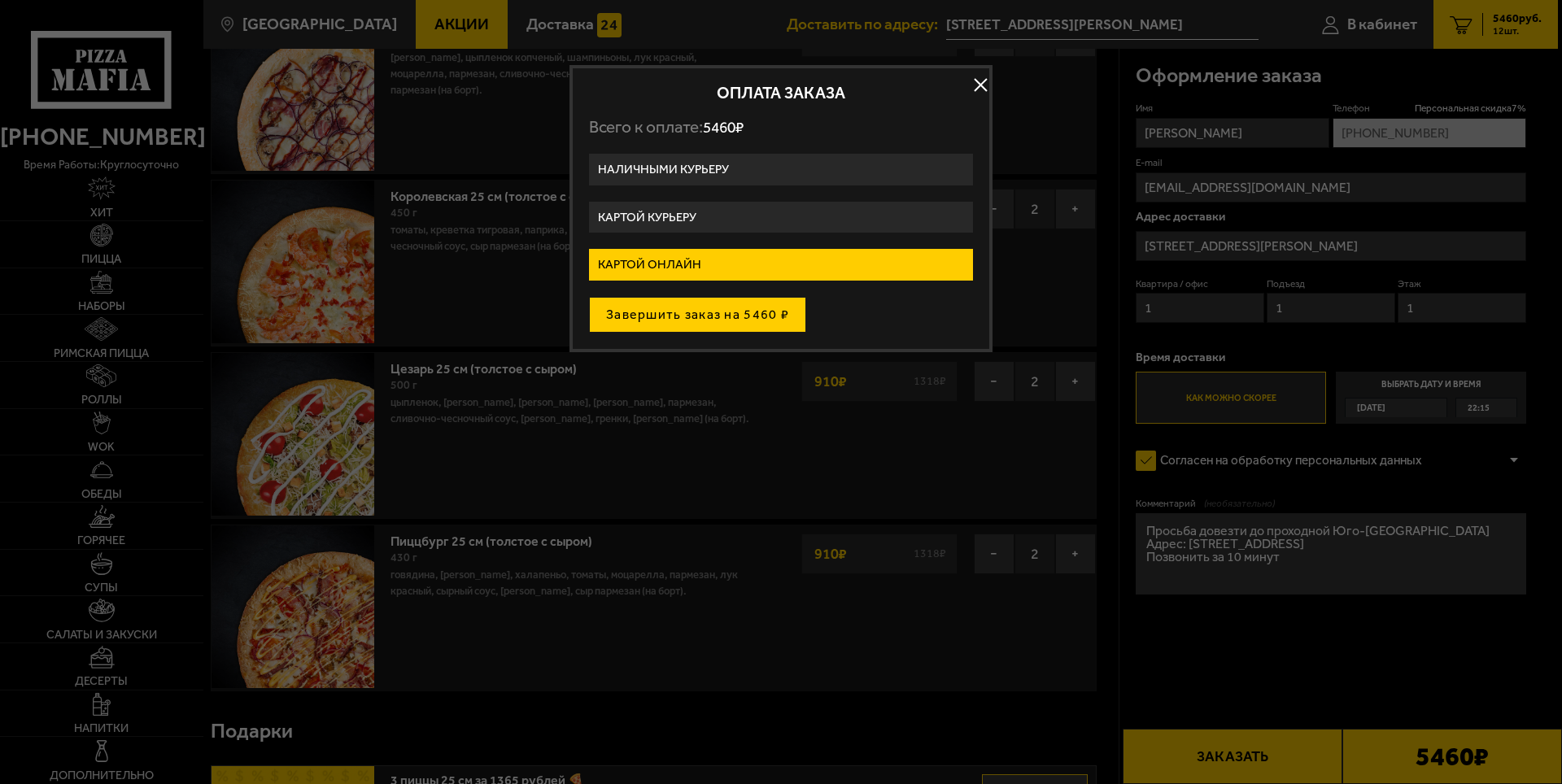
click at [720, 318] on button "Завершить заказ на 5460 ₽" at bounding box center [698, 315] width 217 height 36
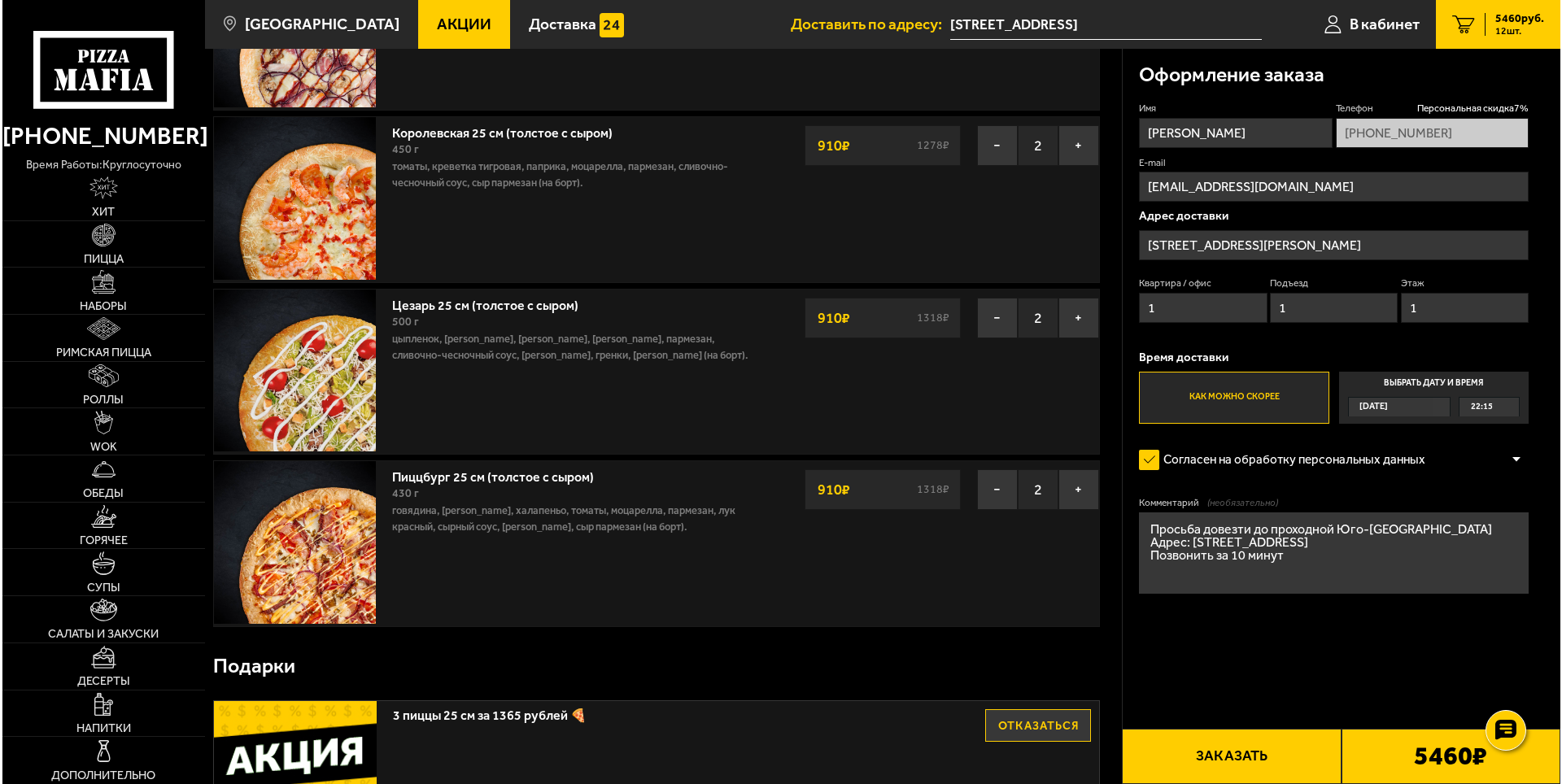
scroll to position [570, 0]
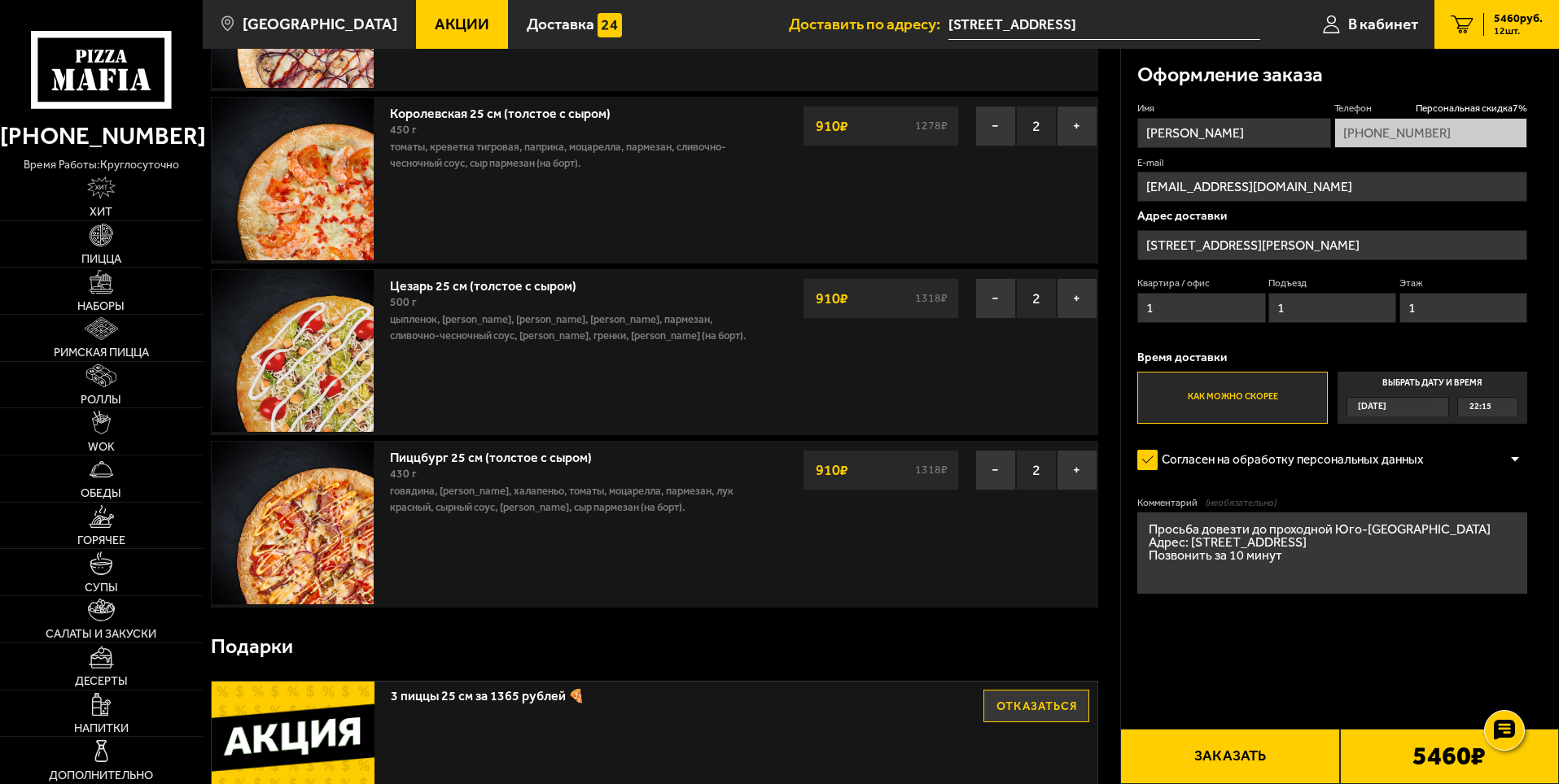
click at [1218, 747] on button "Заказать" at bounding box center [1230, 756] width 219 height 55
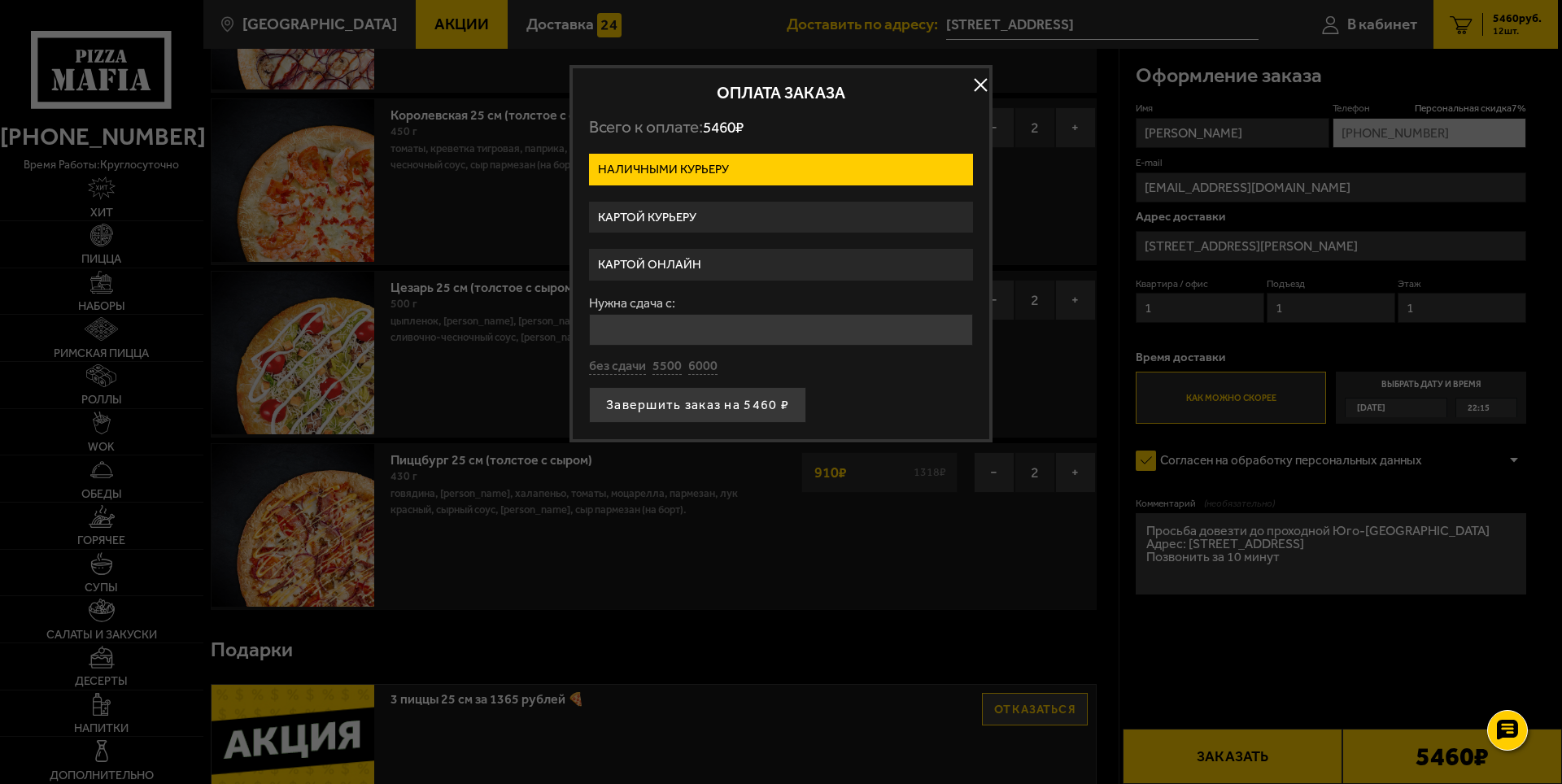
click at [621, 263] on label "Картой онлайн" at bounding box center [781, 265] width 384 height 32
click at [0, 0] on input "Картой онлайн" at bounding box center [0, 0] width 0 height 0
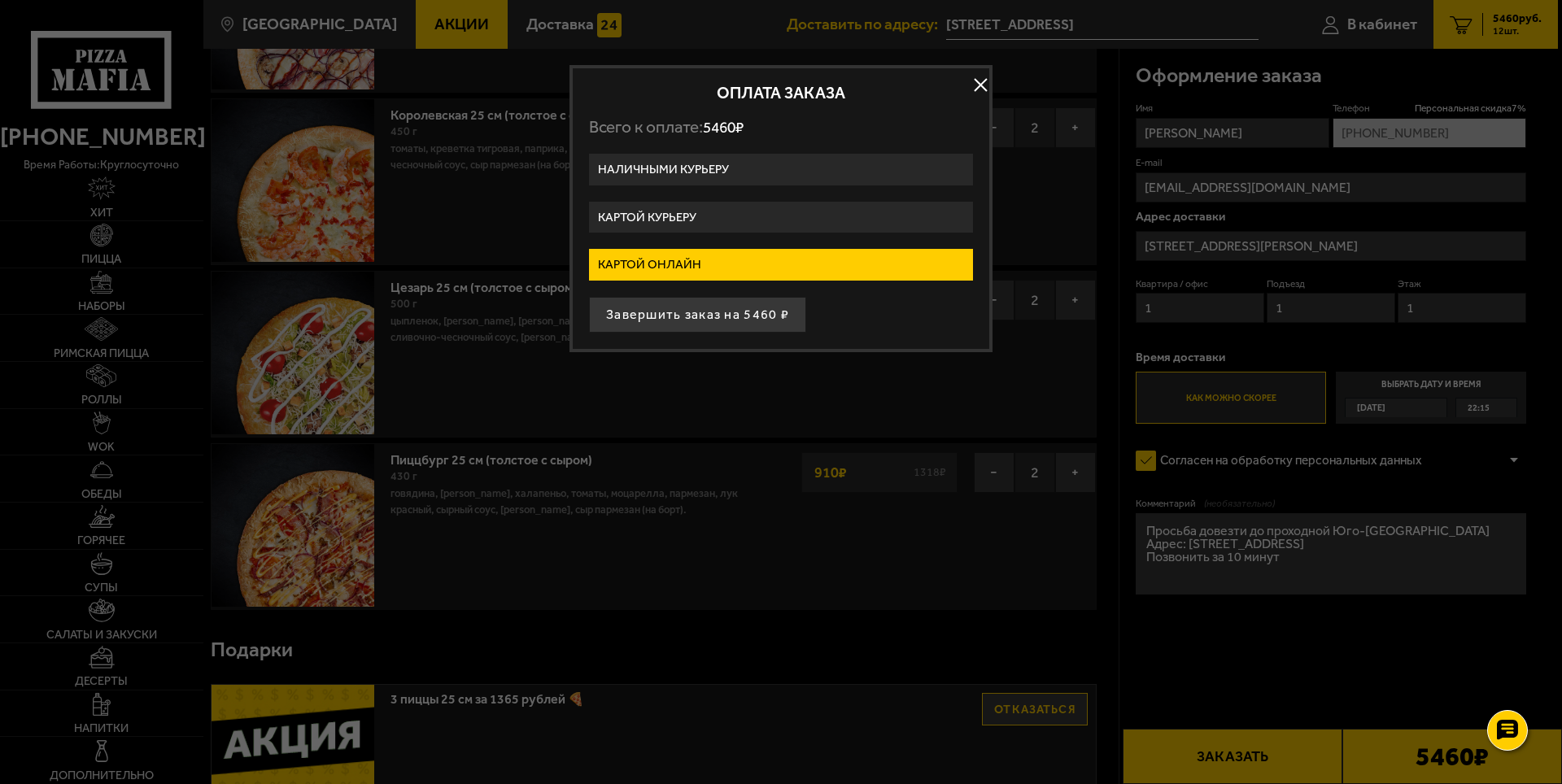
click at [708, 309] on button "Завершить заказ на 5460 ₽" at bounding box center [698, 315] width 217 height 36
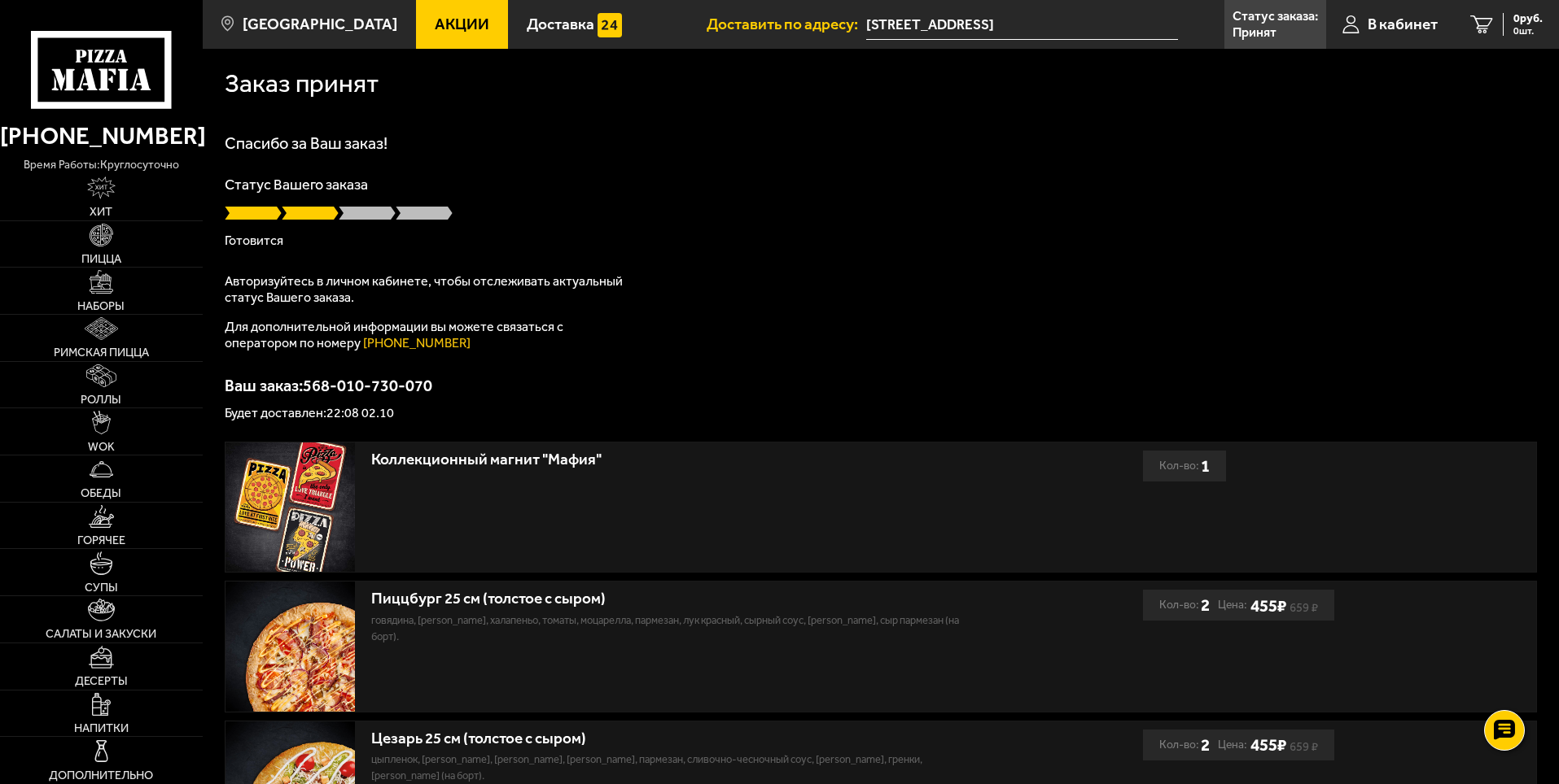
click at [516, 287] on p "Авторизуйтесь в личном кабинете, чтобы отслеживать актуальный статус Вашего зак…" at bounding box center [427, 289] width 407 height 33
click at [614, 231] on div "Статус Вашего заказа Готовится" at bounding box center [881, 212] width 1312 height 70
click at [627, 223] on div "Статус Вашего заказа В пути" at bounding box center [881, 212] width 1312 height 70
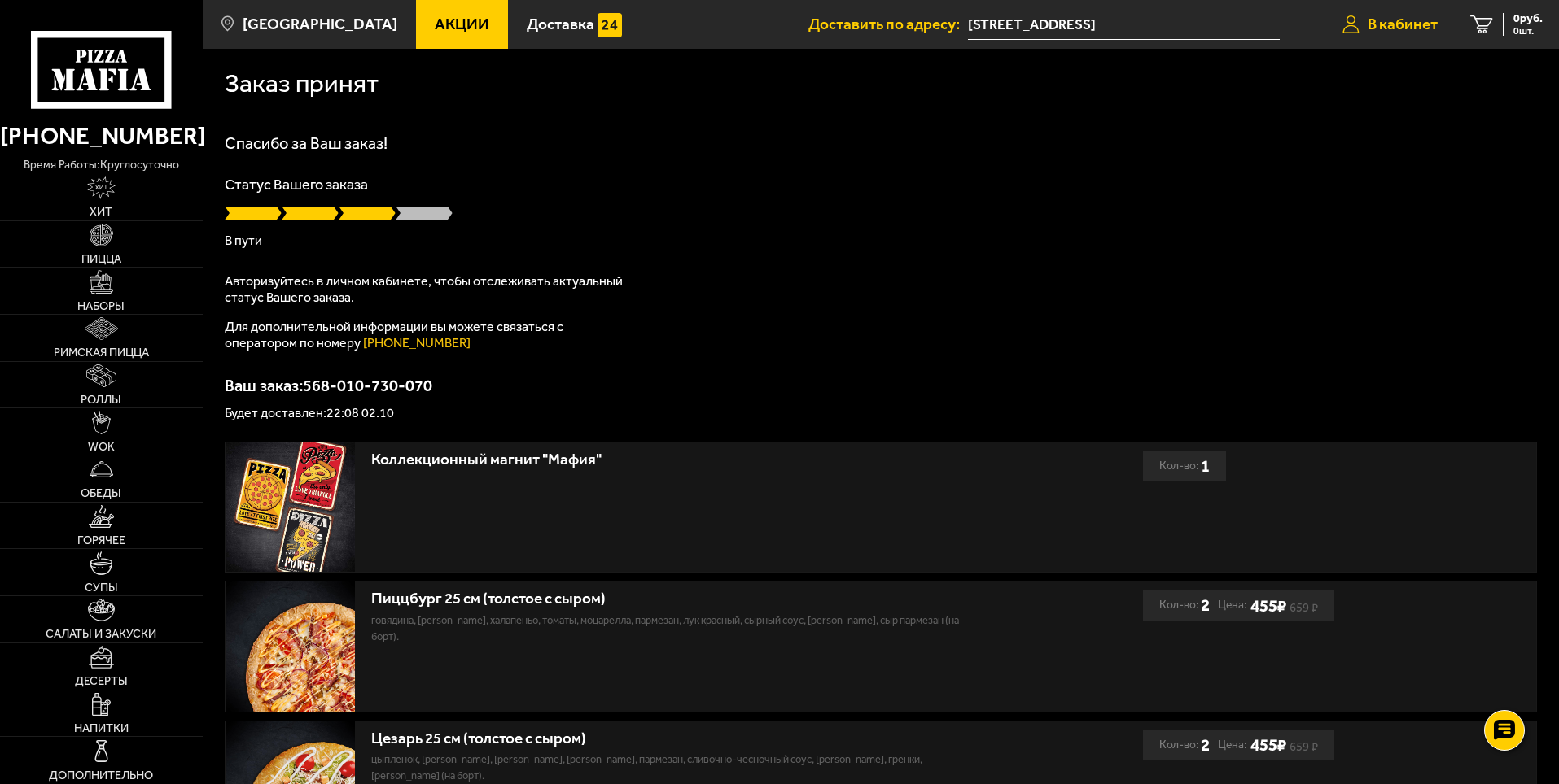
click at [1400, 27] on span "В кабинет" at bounding box center [1402, 23] width 70 height 15
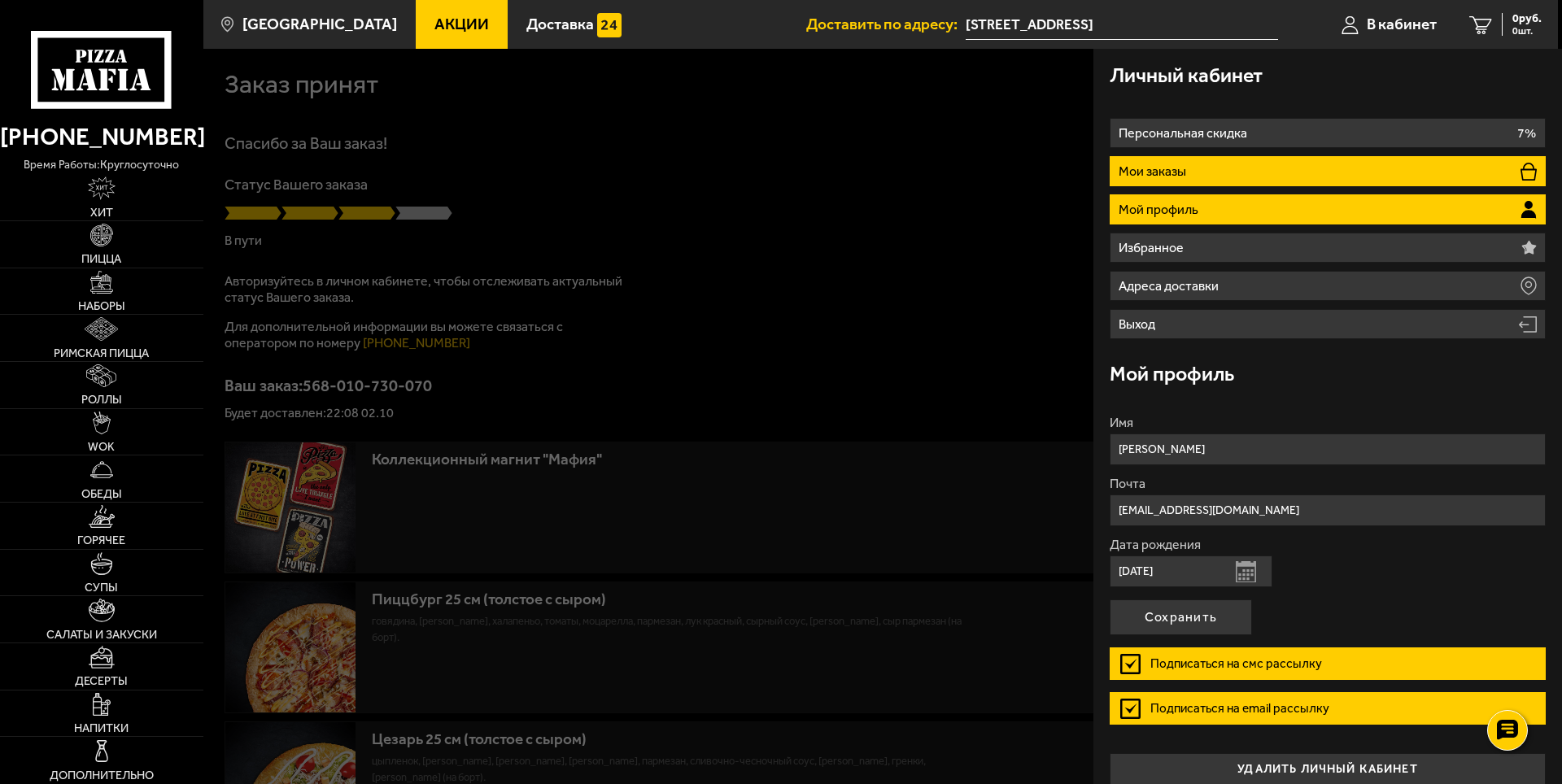
click at [1183, 175] on p "Мои заказы" at bounding box center [1154, 172] width 71 height 13
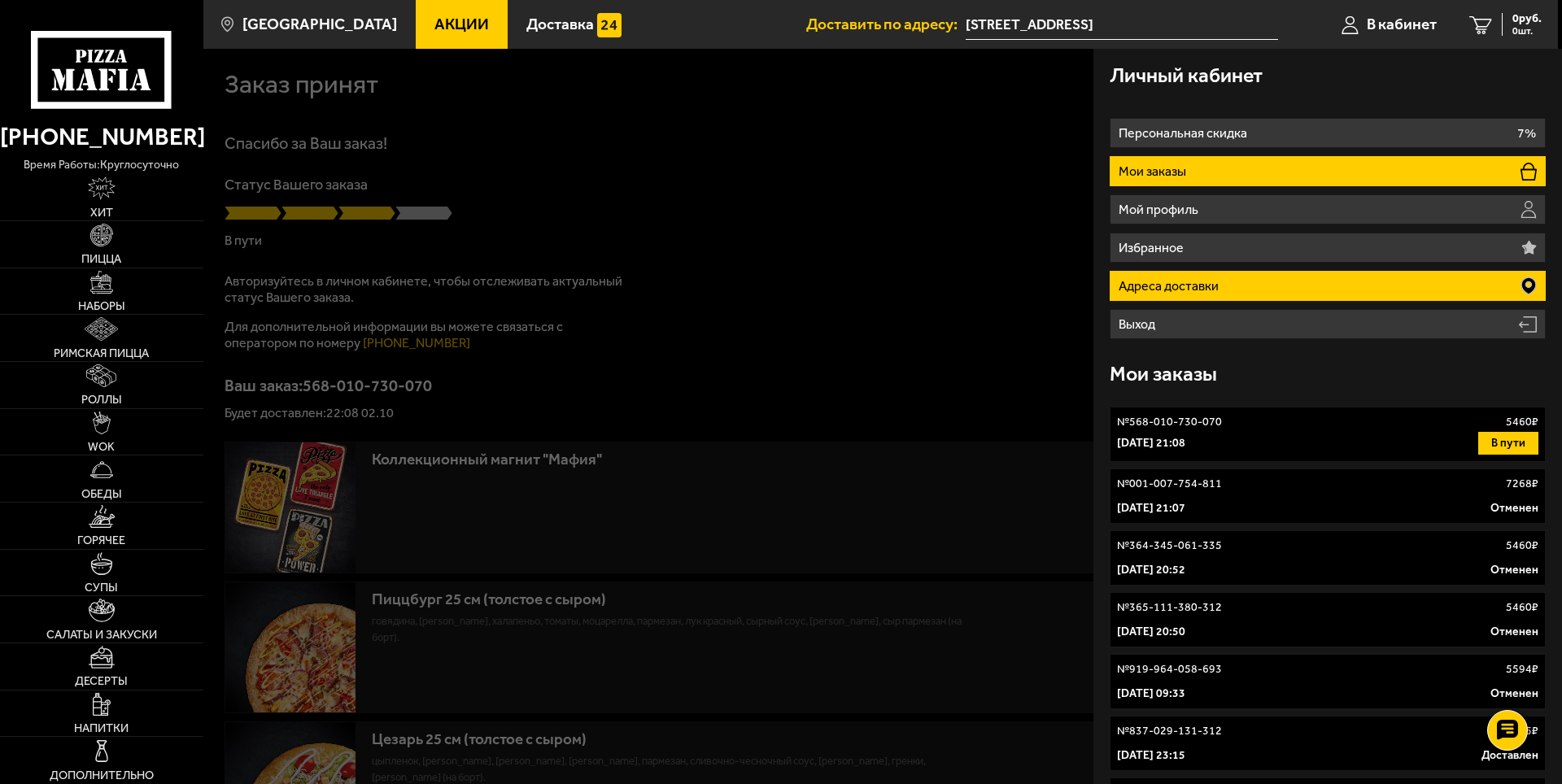
click at [1175, 286] on p "Адреса доставки" at bounding box center [1170, 286] width 104 height 13
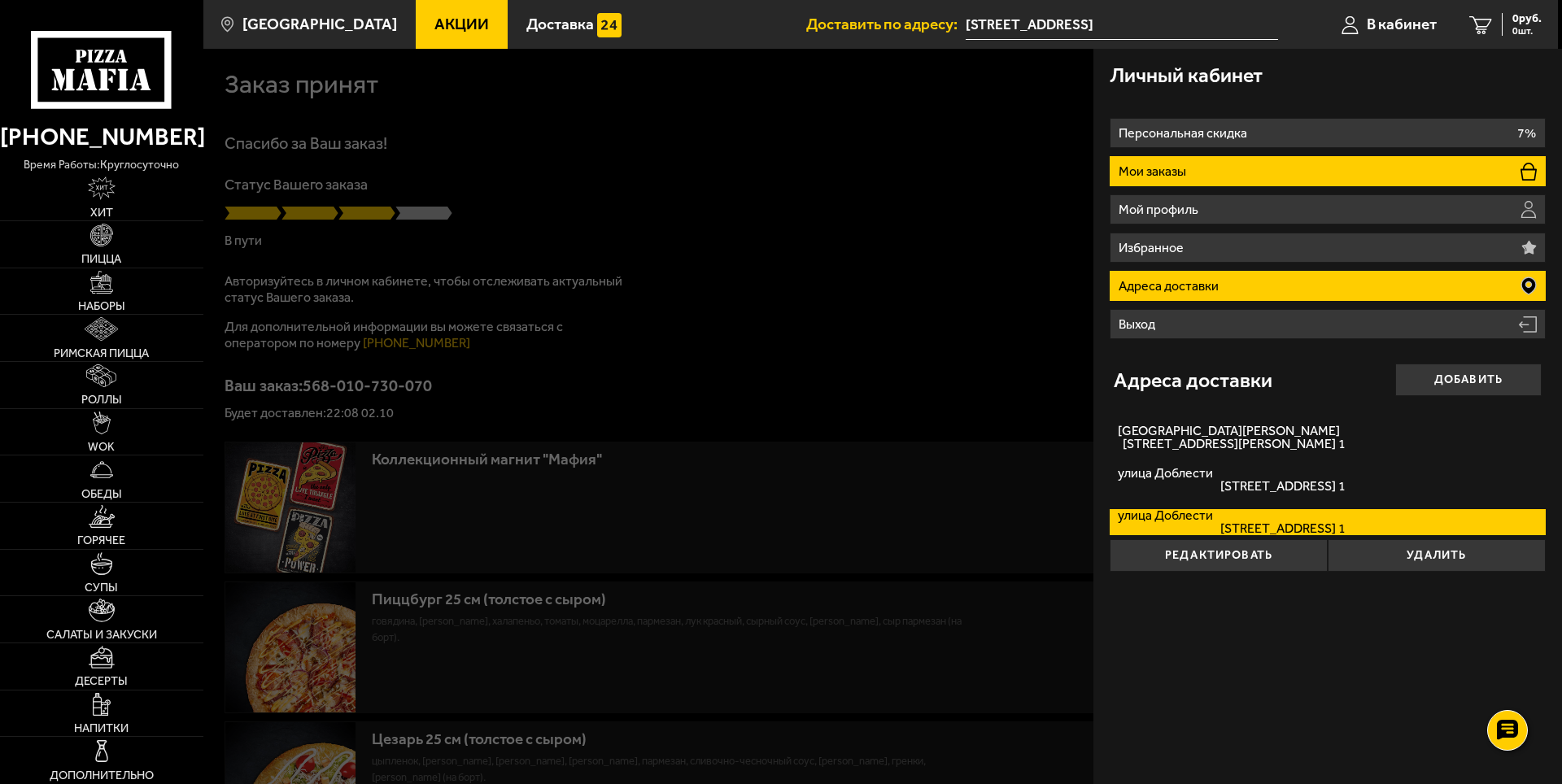
click at [1167, 159] on li "Мои заказы" at bounding box center [1328, 172] width 436 height 30
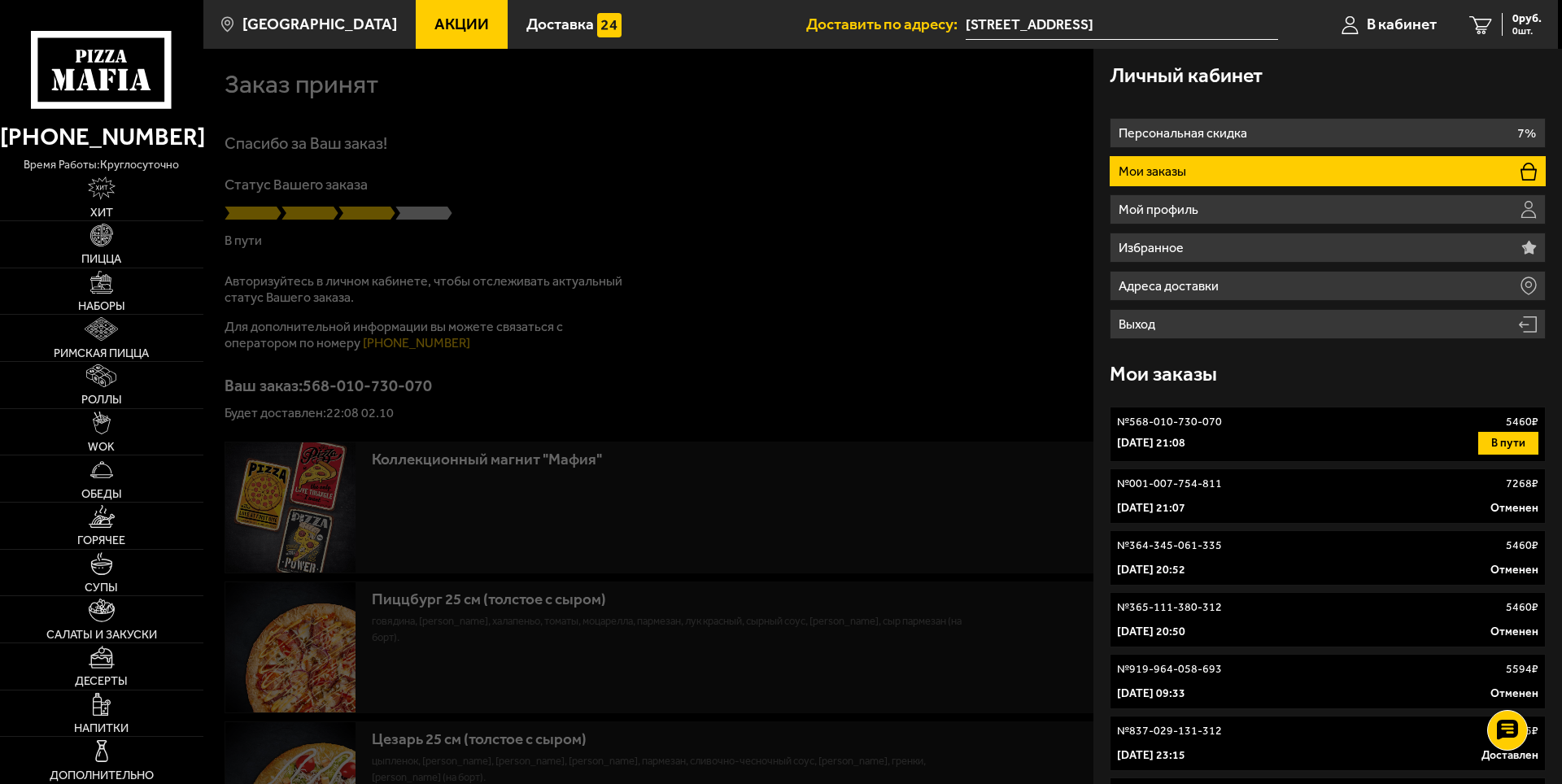
click at [886, 185] on div at bounding box center [984, 440] width 1562 height 784
